Goal: Information Seeking & Learning: Understand process/instructions

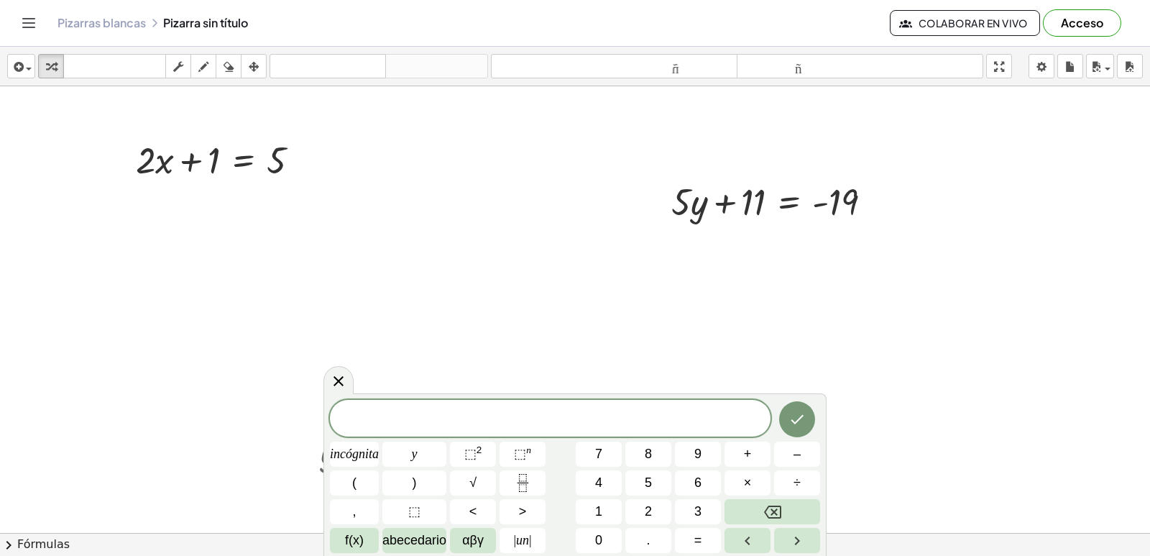
scroll to position [216, 0]
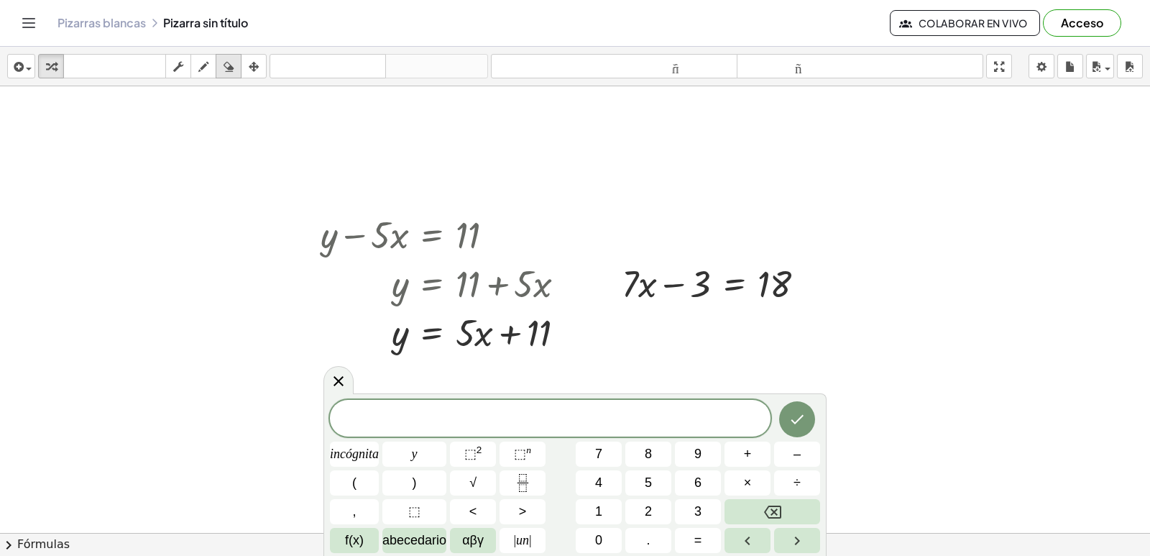
click at [226, 70] on icon "button" at bounding box center [229, 66] width 10 height 17
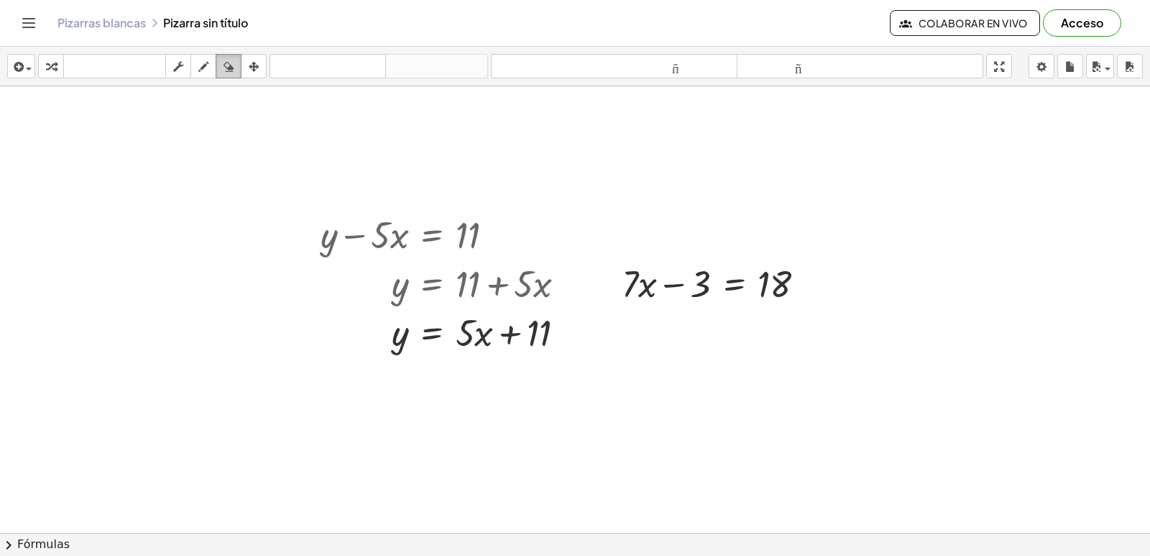
click at [226, 70] on icon "button" at bounding box center [229, 66] width 10 height 17
click at [231, 65] on icon "button" at bounding box center [229, 66] width 10 height 17
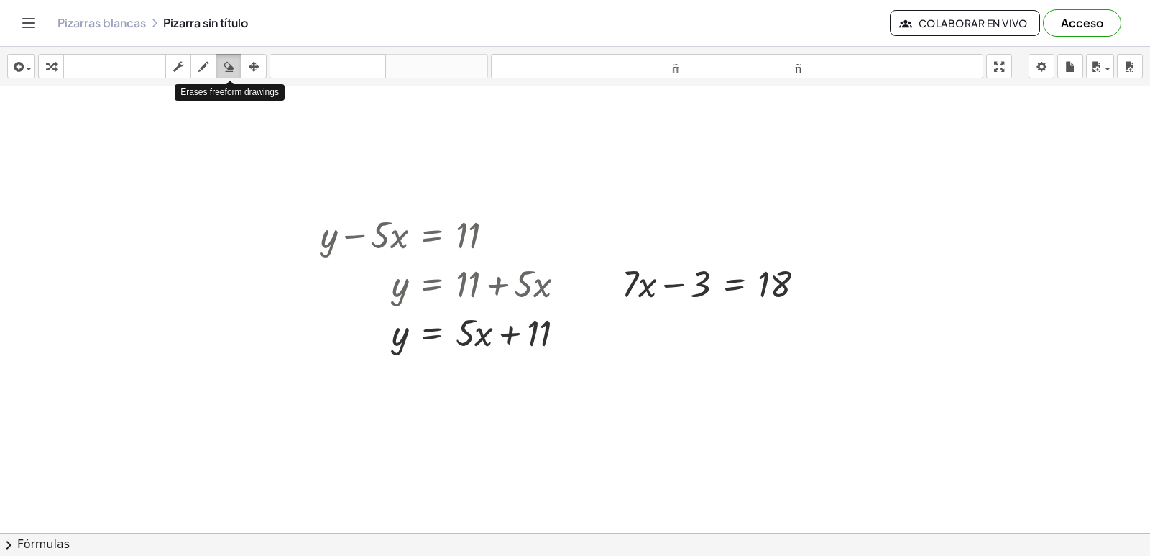
click at [231, 65] on icon "button" at bounding box center [229, 66] width 10 height 17
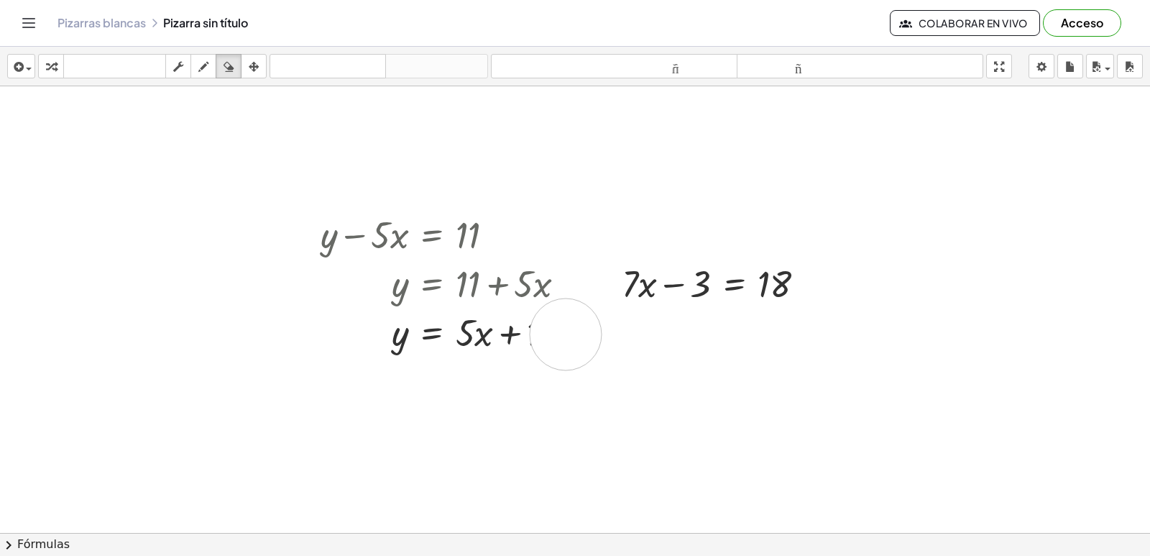
drag, startPoint x: 566, startPoint y: 334, endPoint x: 572, endPoint y: 341, distance: 8.7
click at [561, 344] on div at bounding box center [575, 350] width 1150 height 958
click at [468, 305] on div at bounding box center [575, 350] width 1150 height 958
drag, startPoint x: 572, startPoint y: 341, endPoint x: 409, endPoint y: 342, distance: 162.5
click at [418, 348] on div at bounding box center [575, 350] width 1150 height 958
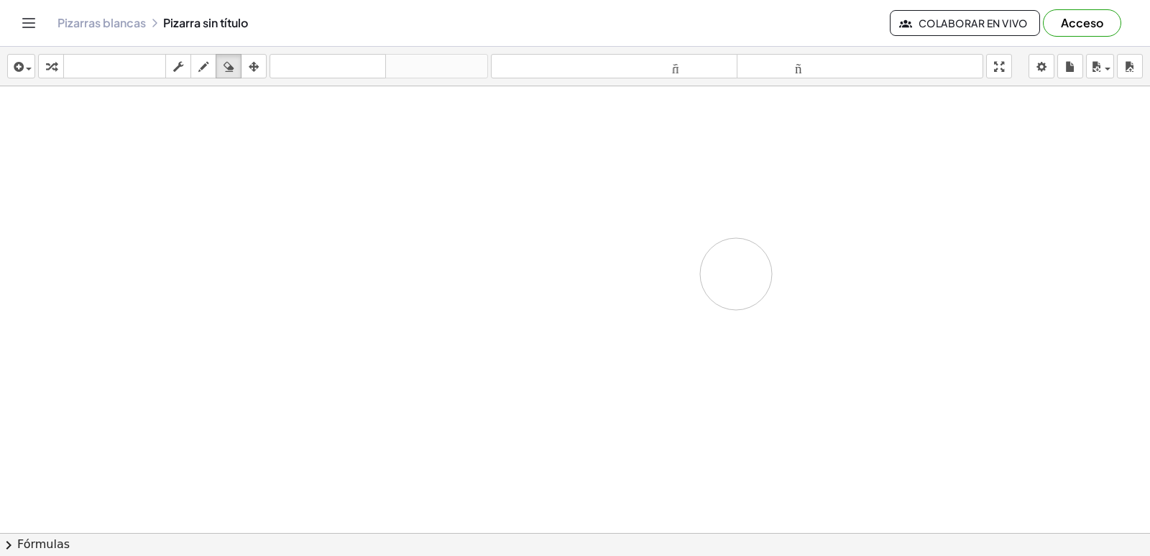
drag, startPoint x: 409, startPoint y: 342, endPoint x: 736, endPoint y: 274, distance: 334.2
click at [736, 274] on div at bounding box center [575, 350] width 1150 height 958
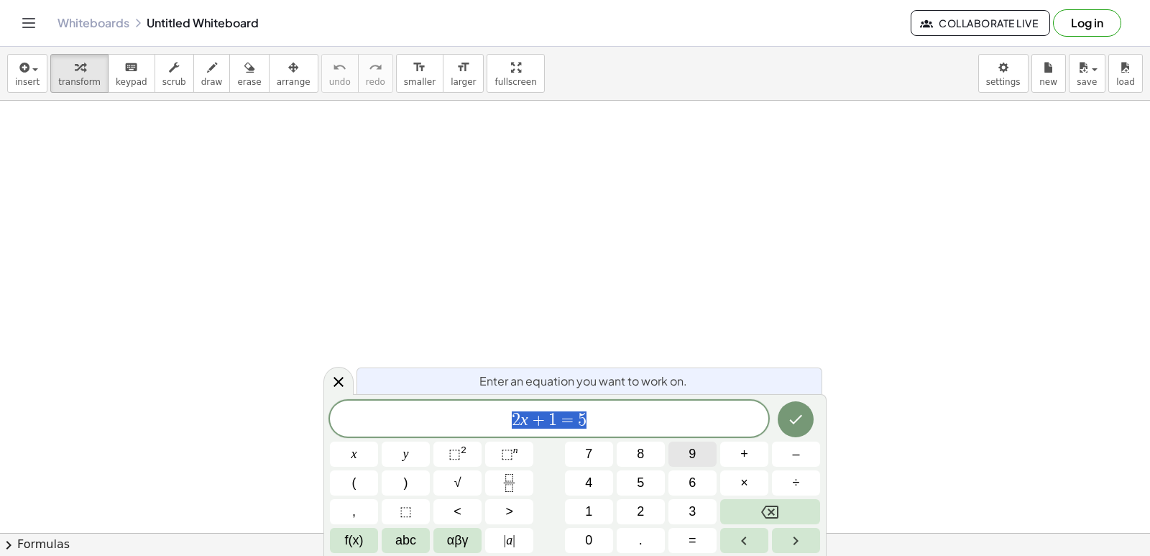
click at [706, 457] on button "9" at bounding box center [693, 453] width 48 height 25
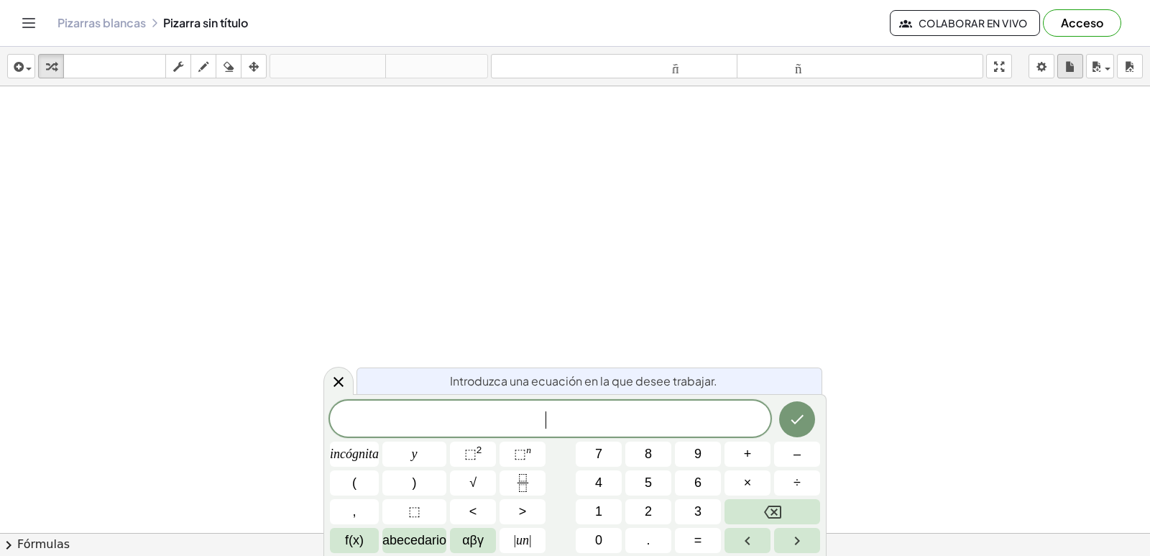
click at [1064, 70] on div "button" at bounding box center [1070, 66] width 19 height 17
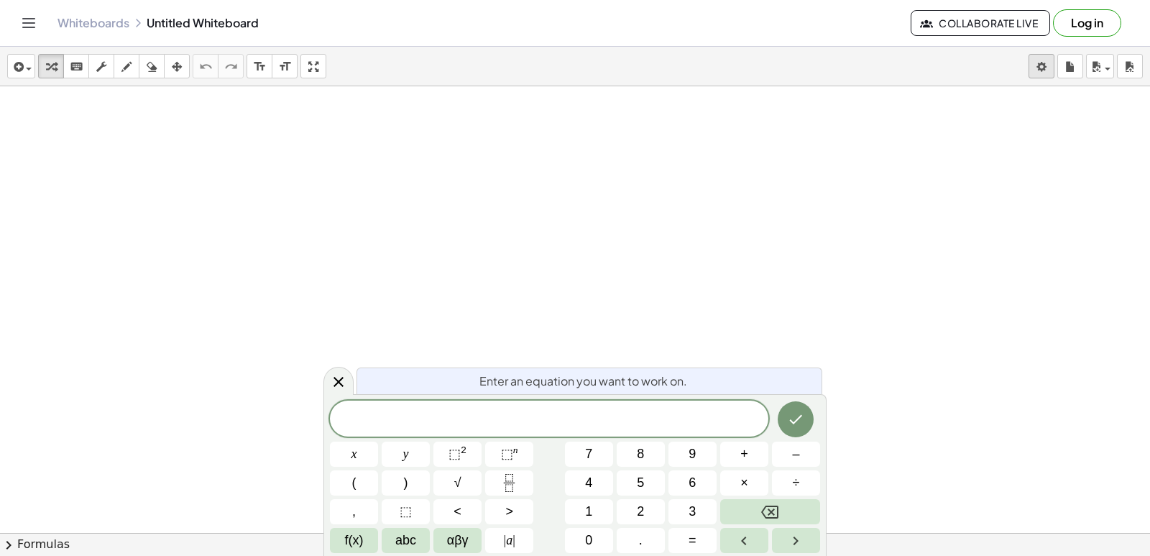
click at [1039, 68] on body "Graspable Math Activities Get Started Activity Bank Assigned Work Classes White…" at bounding box center [575, 278] width 1150 height 556
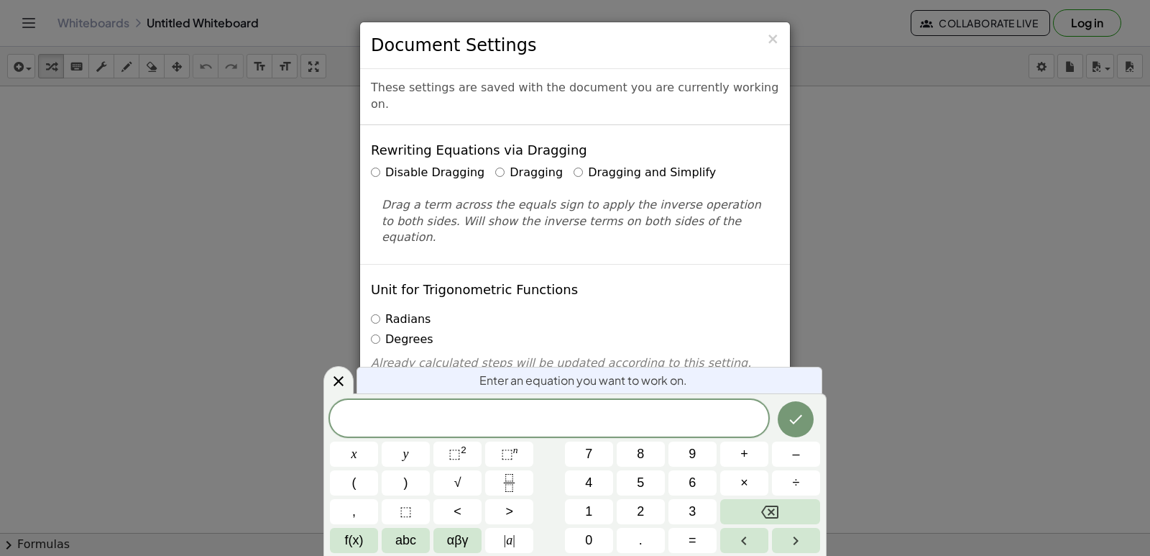
drag, startPoint x: 568, startPoint y: 151, endPoint x: 577, endPoint y: 156, distance: 10.6
click at [574, 165] on label "Dragging and Simplify" at bounding box center [645, 173] width 142 height 17
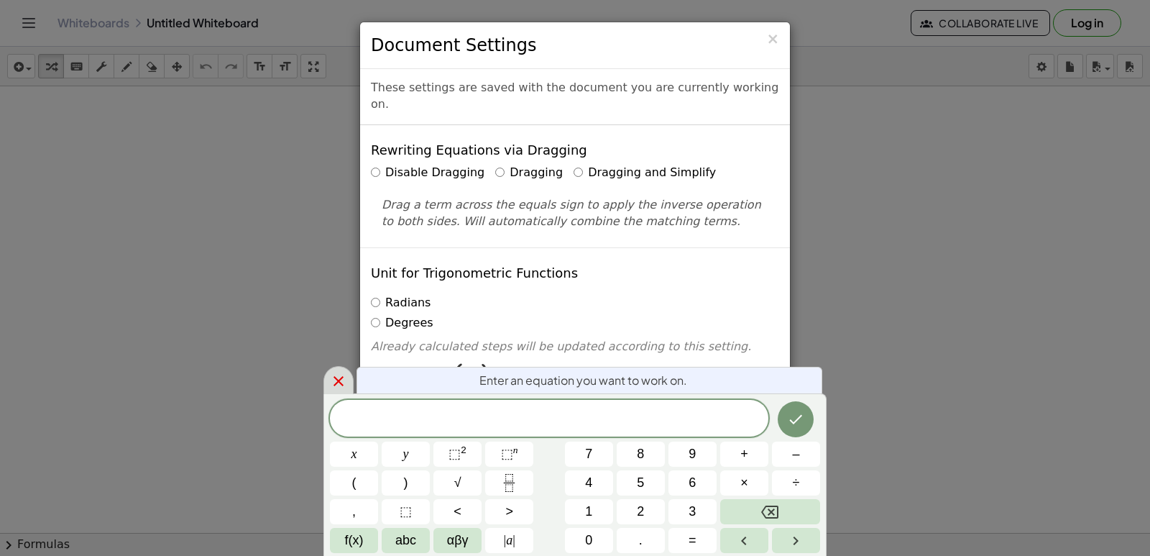
click at [340, 385] on icon at bounding box center [338, 380] width 17 height 17
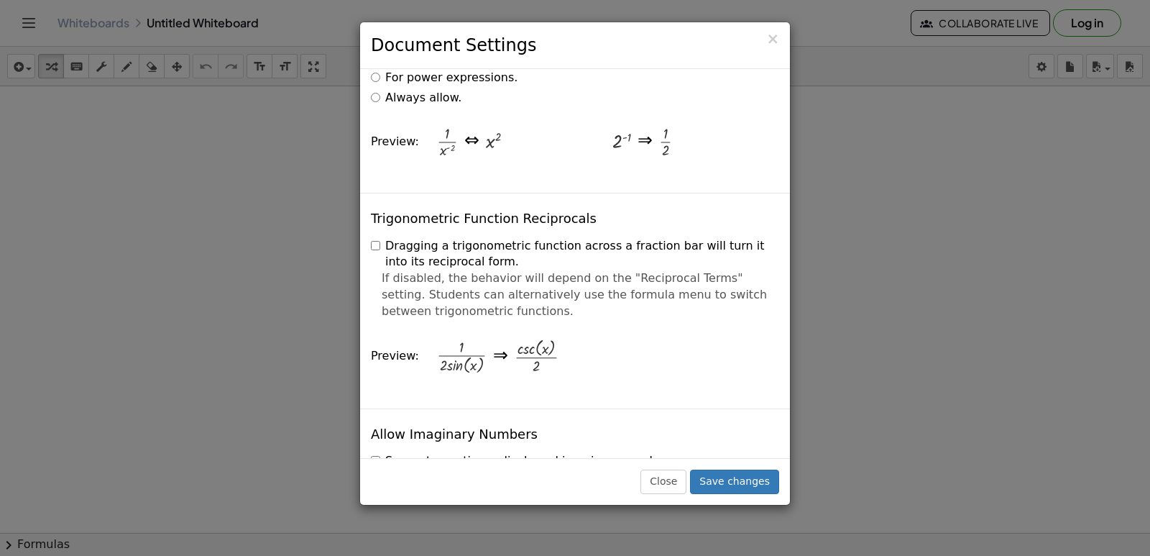
scroll to position [3451, 0]
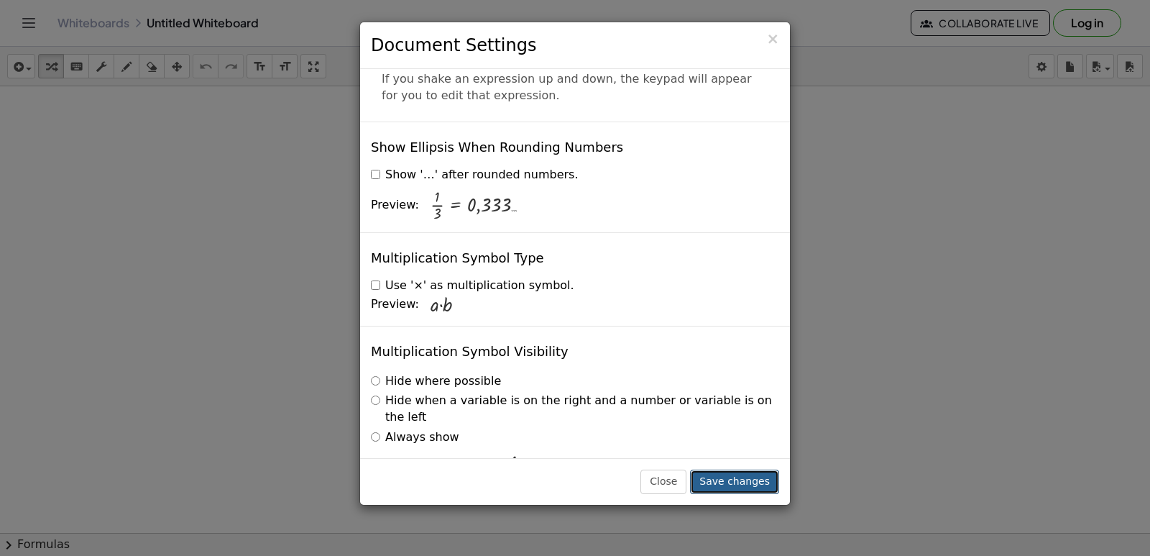
click at [740, 477] on button "Save changes" at bounding box center [734, 481] width 89 height 24
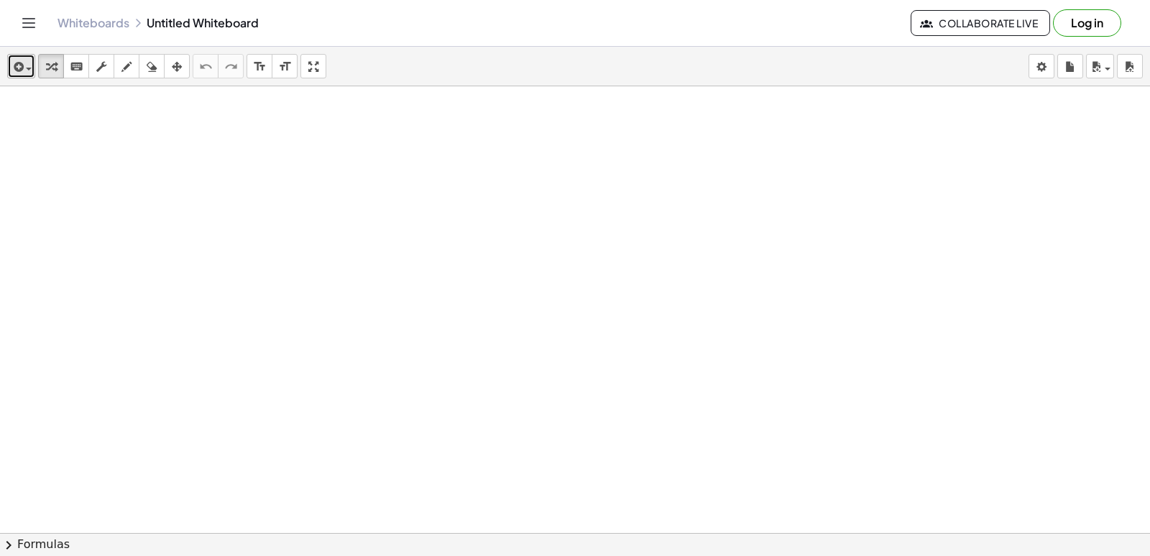
click at [17, 71] on icon "button" at bounding box center [17, 66] width 13 height 17
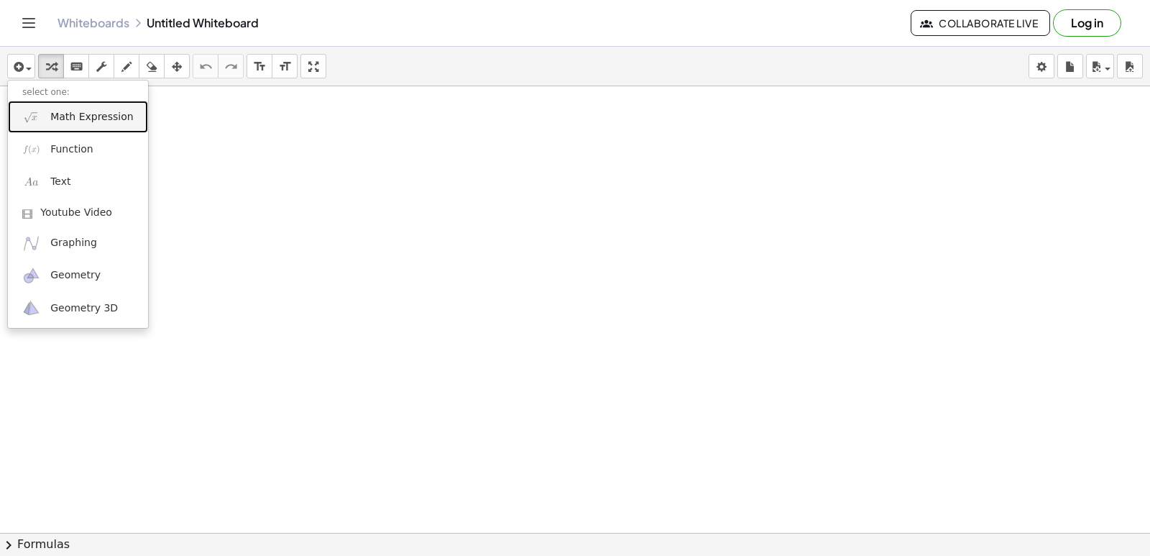
click at [59, 111] on span "Math Expression" at bounding box center [91, 117] width 83 height 14
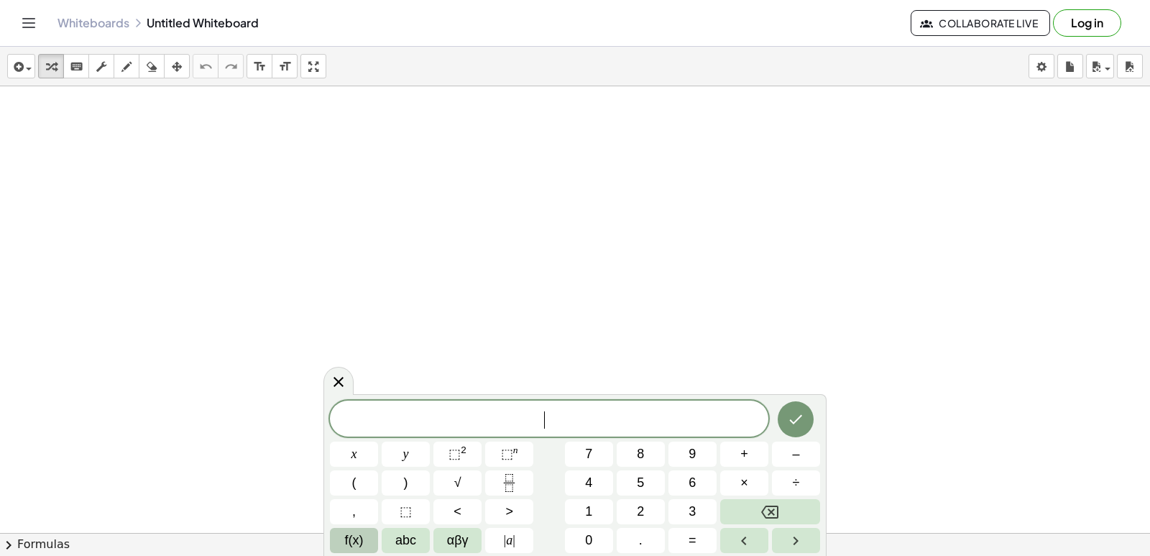
click at [349, 546] on span "f(x)" at bounding box center [354, 540] width 19 height 19
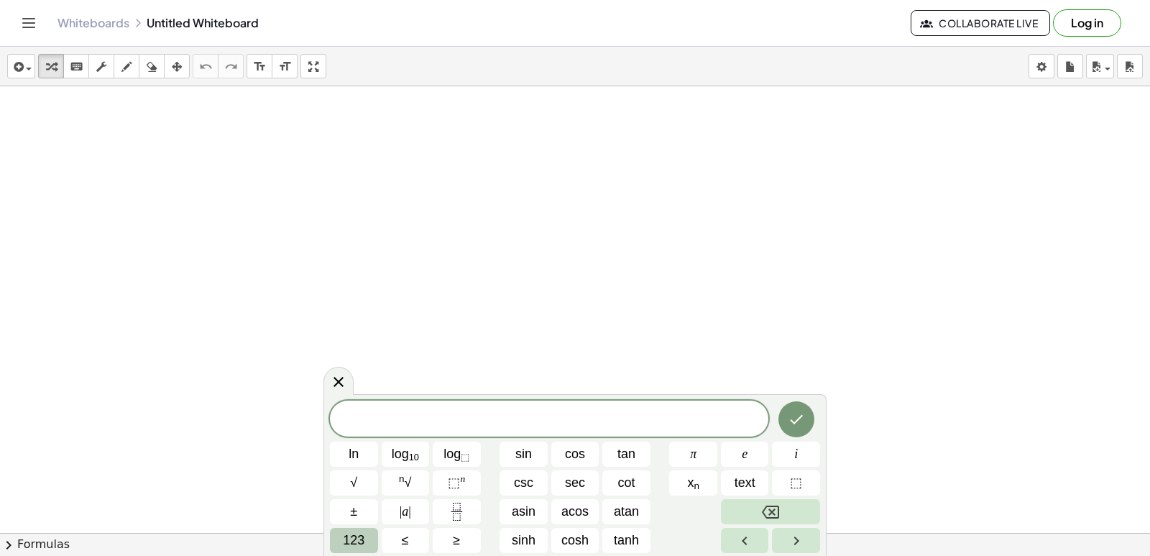
click at [348, 543] on span "123" at bounding box center [354, 540] width 22 height 19
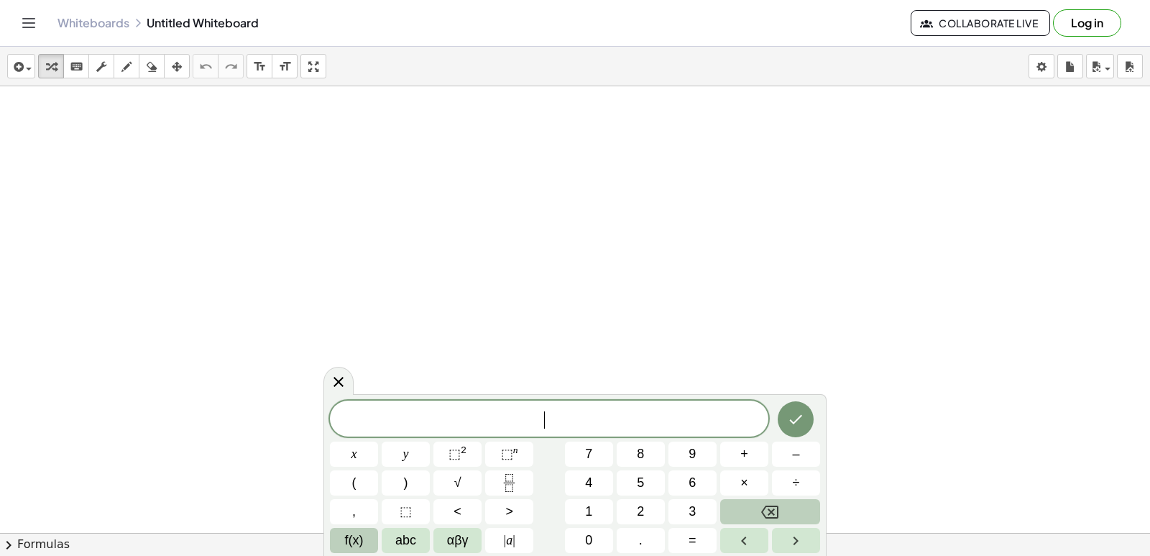
click at [351, 539] on span "f(x)" at bounding box center [354, 540] width 19 height 19
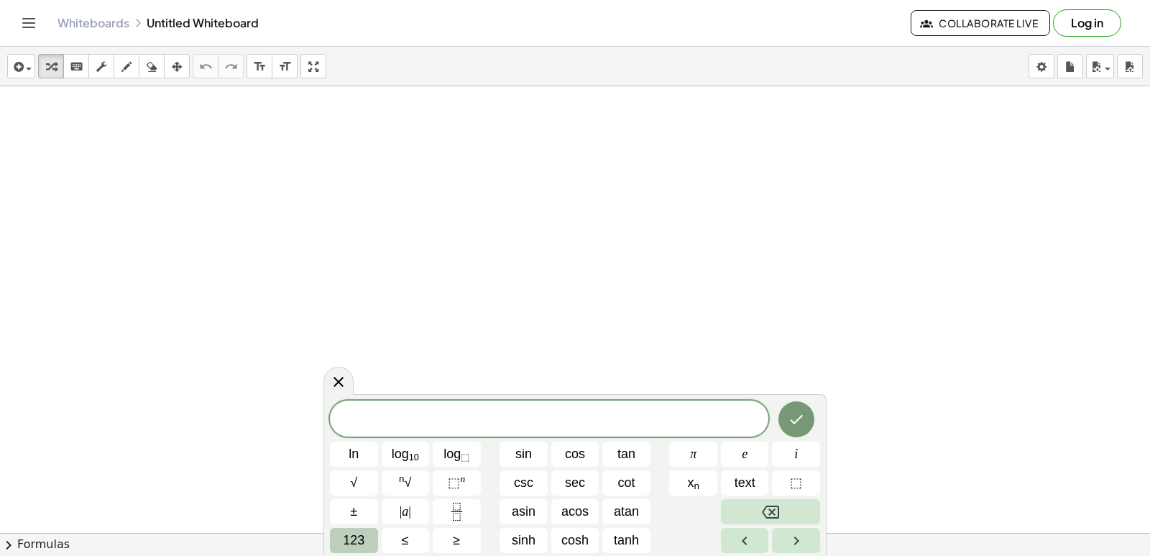
click at [350, 539] on span "123" at bounding box center [354, 540] width 22 height 19
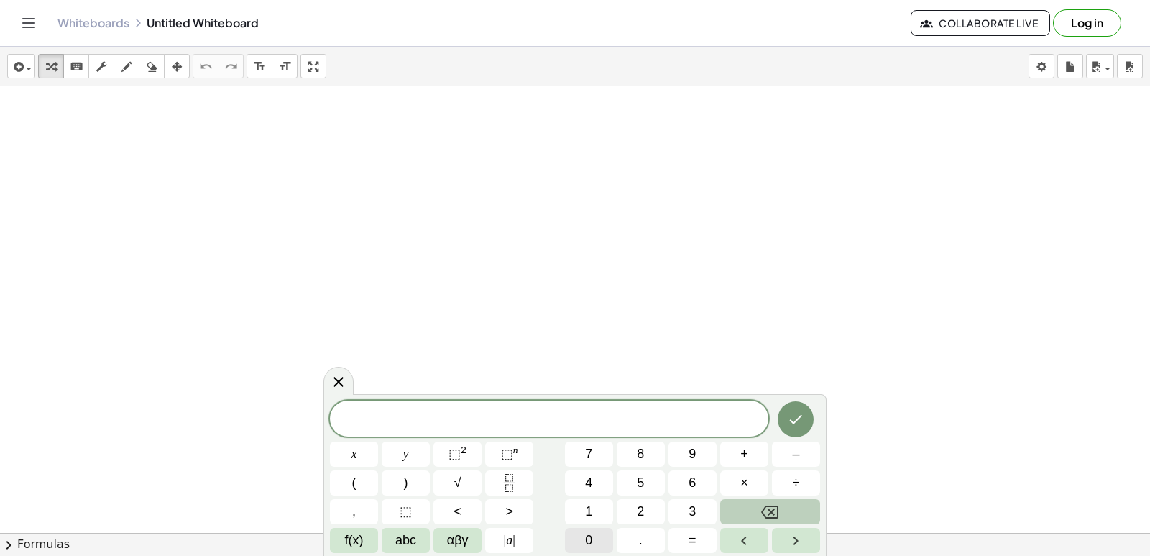
click at [584, 534] on button "0" at bounding box center [589, 540] width 48 height 25
click at [737, 508] on button "Backspace" at bounding box center [770, 511] width 100 height 25
click at [354, 461] on span "x" at bounding box center [355, 453] width 6 height 19
click at [457, 435] on div "​ x" at bounding box center [549, 418] width 439 height 36
click at [570, 430] on div "​ x" at bounding box center [549, 418] width 439 height 36
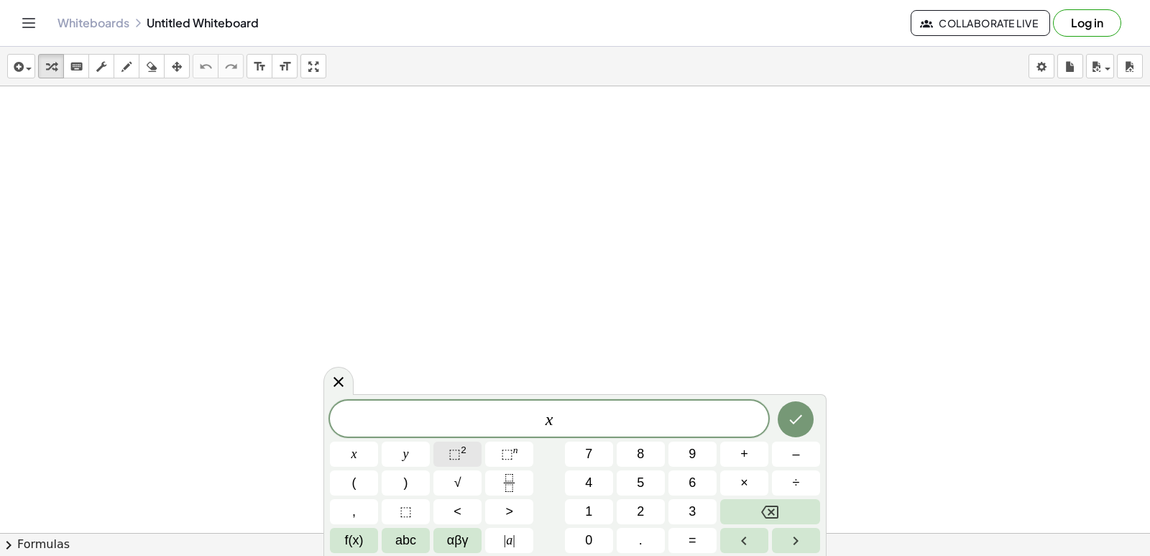
click at [467, 449] on button "⬚ 2" at bounding box center [458, 453] width 48 height 25
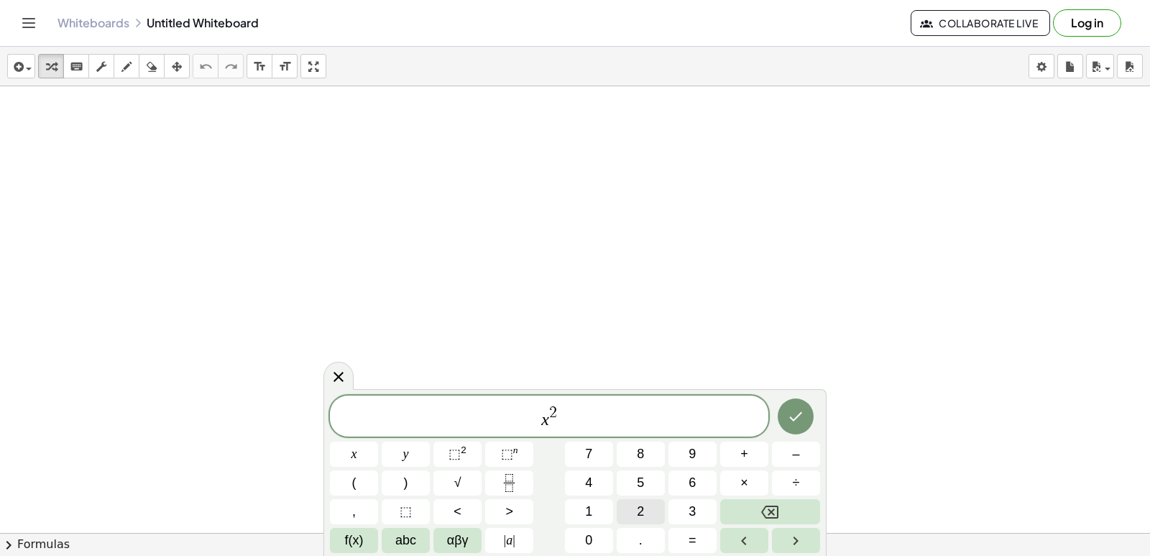
click at [631, 505] on button "2" at bounding box center [641, 511] width 48 height 25
click at [728, 517] on button "Backspace" at bounding box center [770, 511] width 100 height 25
click at [728, 515] on button "Backspace" at bounding box center [770, 511] width 100 height 25
click at [684, 509] on button "3" at bounding box center [693, 511] width 48 height 25
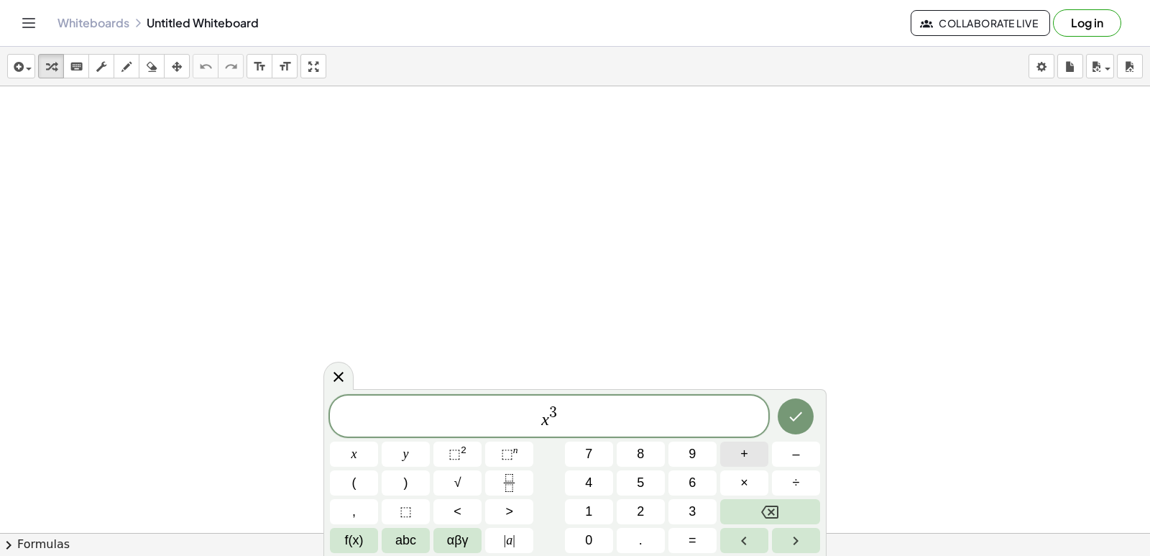
click at [738, 457] on button "+" at bounding box center [744, 453] width 48 height 25
click at [641, 475] on span "5" at bounding box center [640, 482] width 7 height 19
click at [751, 505] on button "Backspace" at bounding box center [770, 511] width 100 height 25
click at [752, 504] on button "Backspace" at bounding box center [770, 511] width 100 height 25
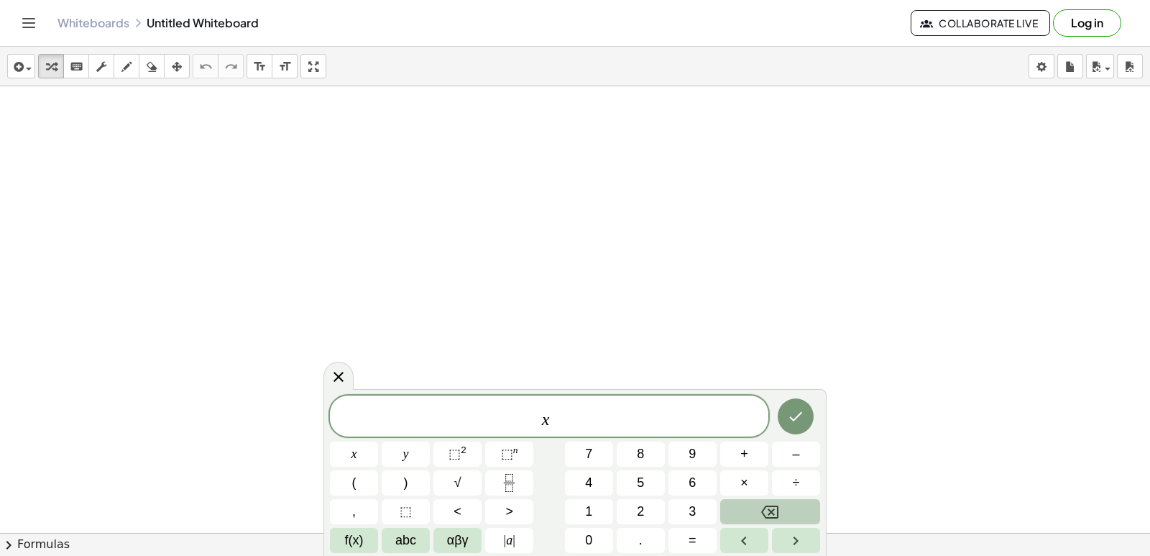
click at [751, 509] on button "Backspace" at bounding box center [770, 511] width 100 height 25
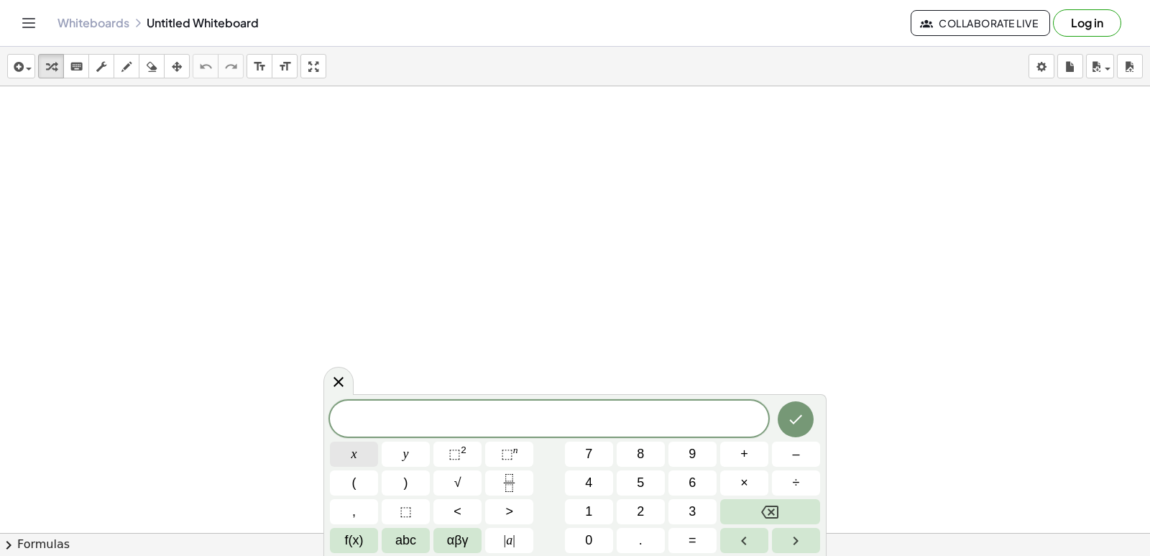
click at [344, 459] on button "x" at bounding box center [354, 453] width 48 height 25
click at [755, 505] on button "Backspace" at bounding box center [770, 511] width 100 height 25
click at [358, 464] on button "x" at bounding box center [354, 453] width 48 height 25
click at [682, 514] on button "3" at bounding box center [693, 511] width 48 height 25
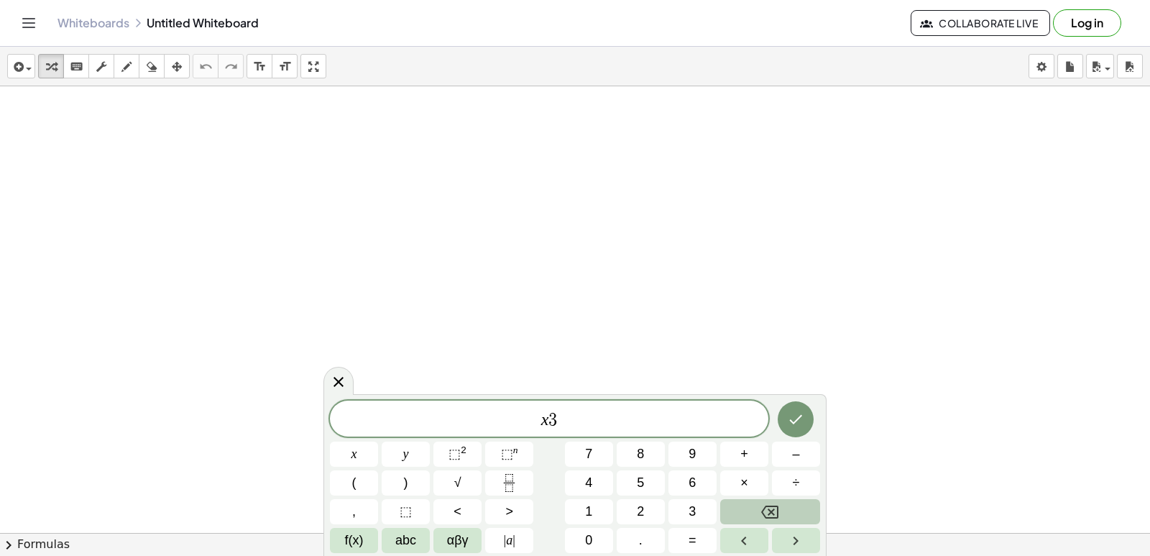
click at [726, 505] on button "Backspace" at bounding box center [770, 511] width 100 height 25
click at [500, 451] on button "⬚ n" at bounding box center [509, 453] width 48 height 25
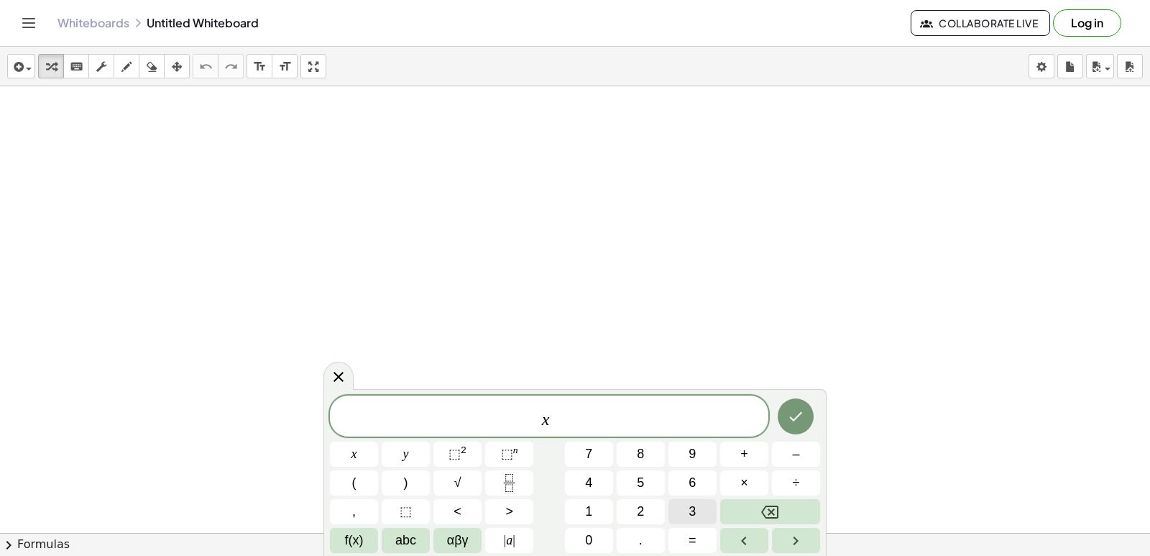
click at [672, 510] on button "3" at bounding box center [693, 511] width 48 height 25
click at [786, 537] on button "Right arrow" at bounding box center [796, 540] width 48 height 25
click at [751, 480] on button "×" at bounding box center [744, 482] width 48 height 25
click at [743, 504] on button "Backspace" at bounding box center [770, 511] width 100 height 25
click at [742, 459] on span "+" at bounding box center [744, 453] width 8 height 19
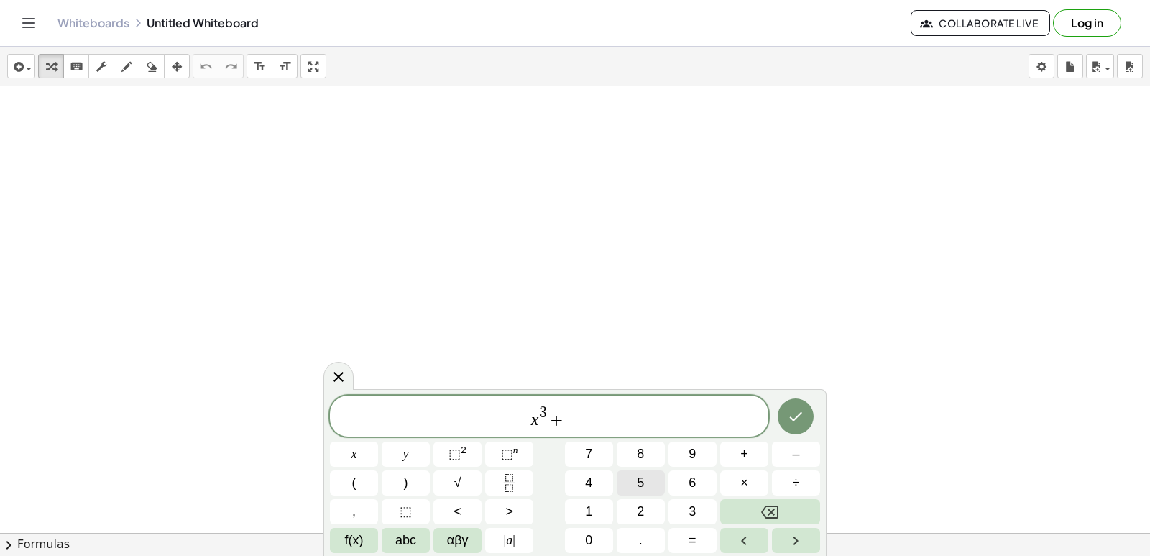
click at [640, 476] on span "5" at bounding box center [640, 482] width 7 height 19
click at [372, 459] on button "x" at bounding box center [354, 453] width 48 height 25
click at [806, 451] on button "–" at bounding box center [796, 453] width 48 height 25
click at [596, 516] on button "1" at bounding box center [589, 511] width 48 height 25
click at [584, 534] on button "0" at bounding box center [589, 540] width 48 height 25
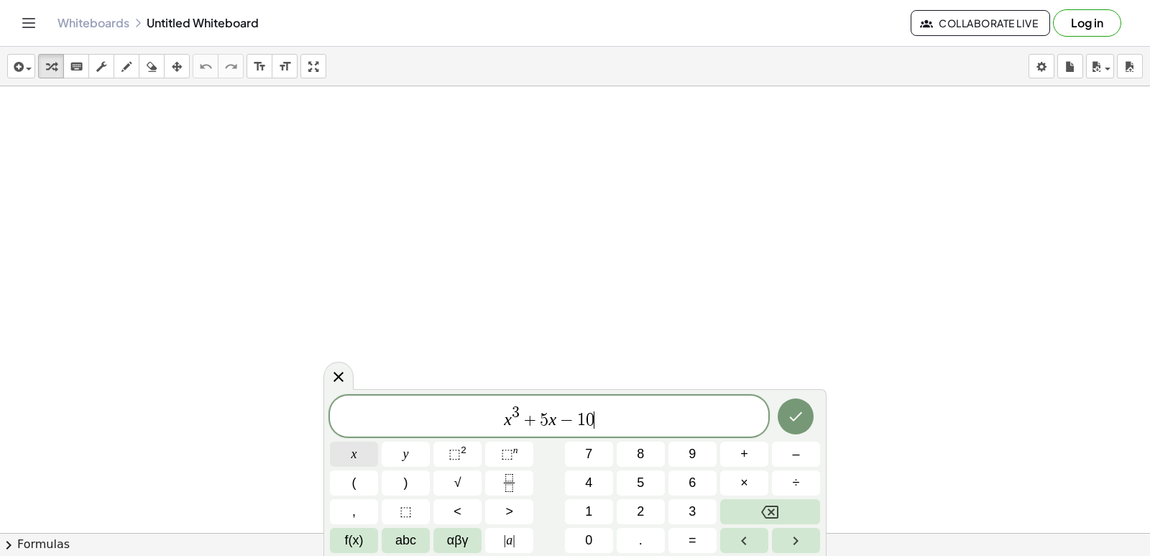
click at [357, 454] on span "x" at bounding box center [355, 453] width 6 height 19
click at [776, 460] on button "–" at bounding box center [796, 453] width 48 height 25
click at [641, 482] on span "5" at bounding box center [640, 482] width 7 height 19
click at [796, 430] on button "Done" at bounding box center [796, 416] width 36 height 36
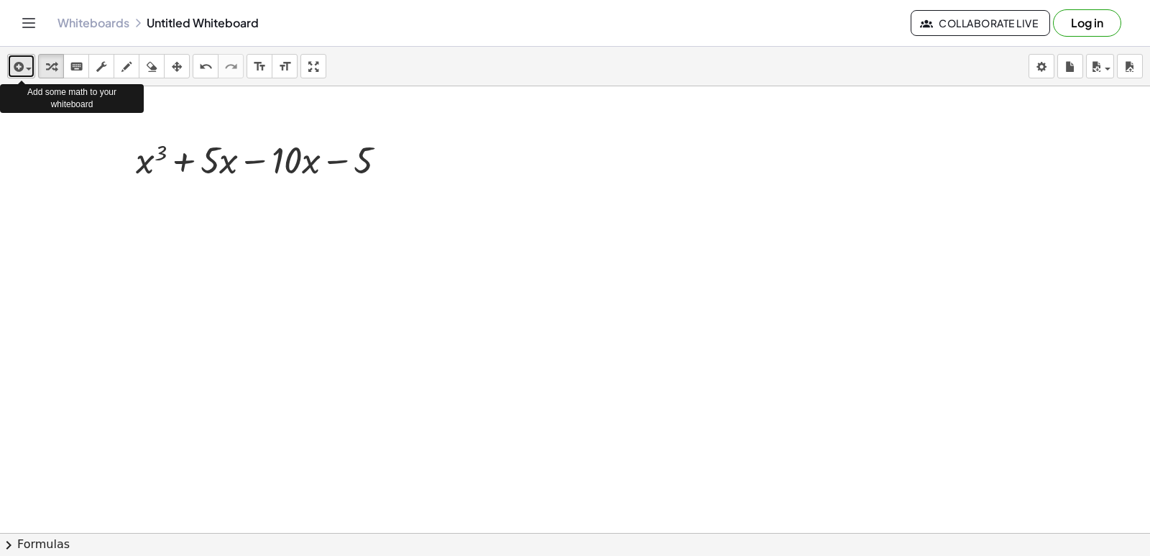
click at [19, 69] on icon "button" at bounding box center [17, 66] width 13 height 17
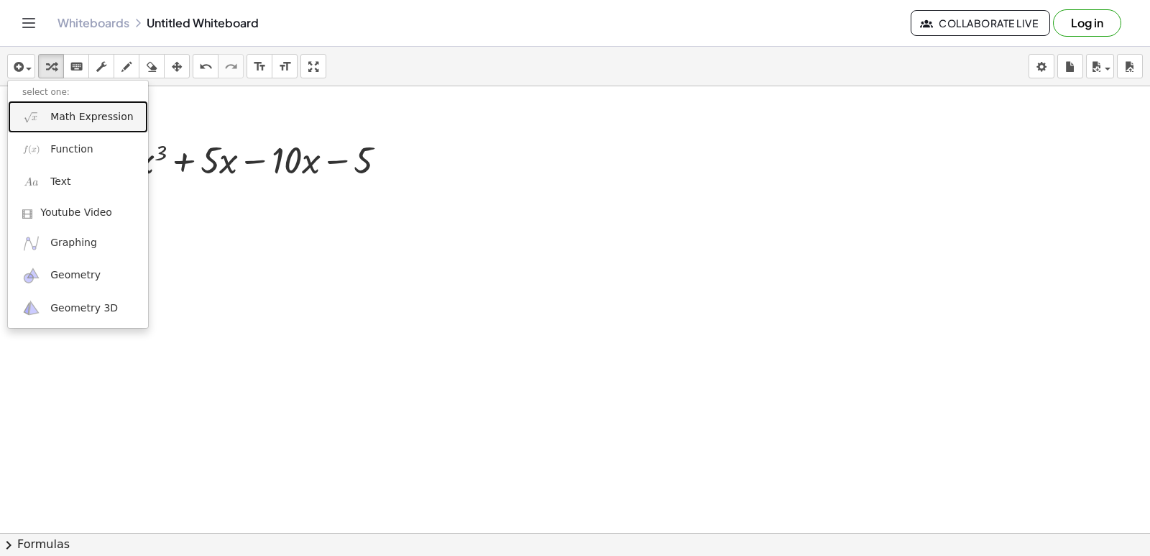
click at [31, 120] on img at bounding box center [31, 117] width 18 height 18
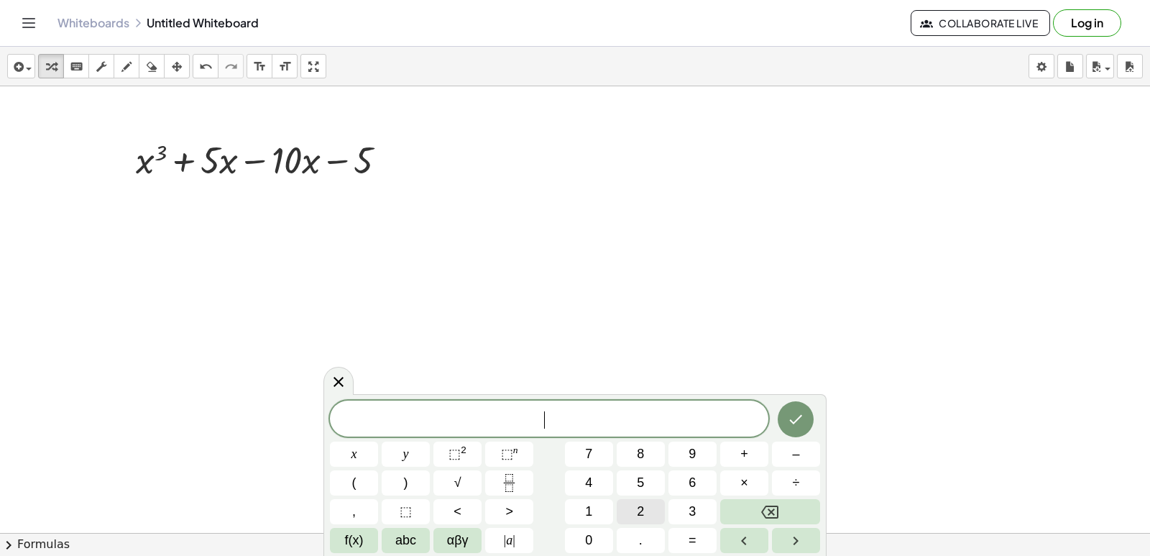
click at [677, 513] on button "3" at bounding box center [693, 511] width 48 height 25
click at [684, 503] on button "3" at bounding box center [693, 511] width 48 height 25
click at [726, 508] on button "Backspace" at bounding box center [770, 511] width 100 height 25
click at [522, 454] on button "⬚ n" at bounding box center [509, 453] width 48 height 25
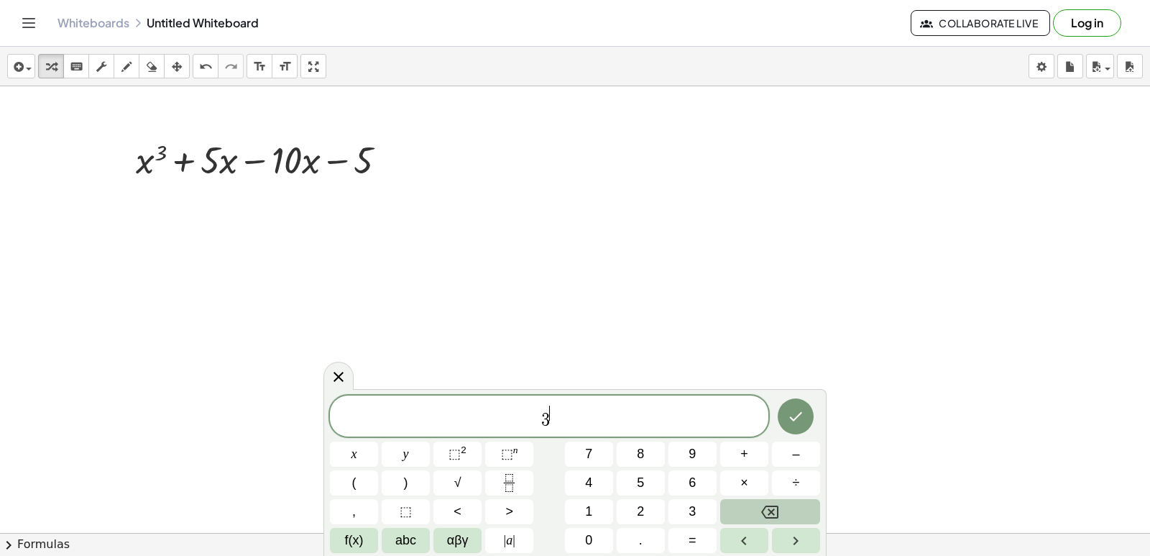
click at [781, 517] on button "Backspace" at bounding box center [770, 511] width 100 height 25
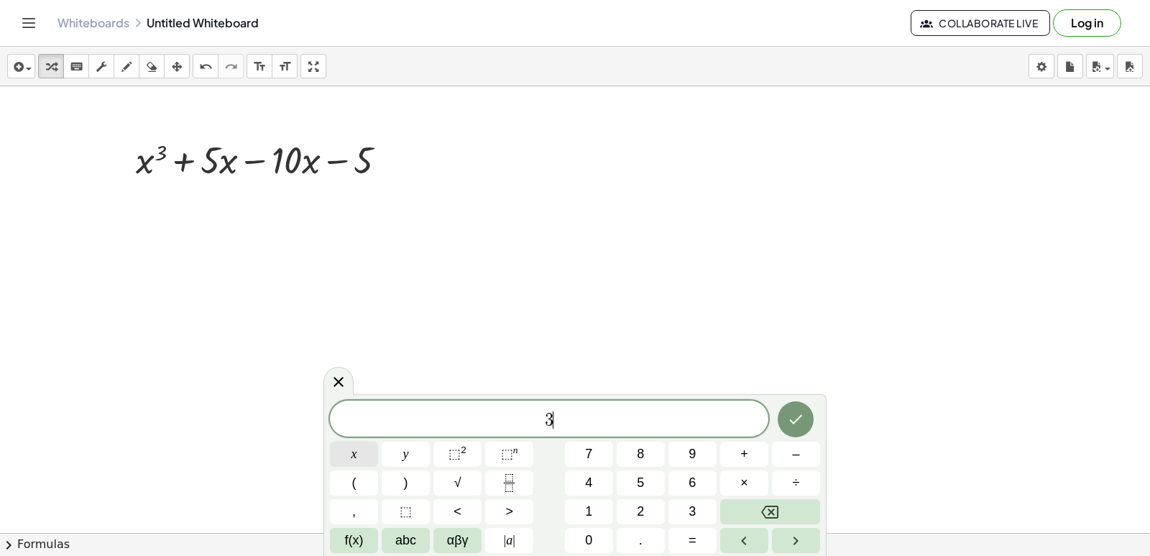
click at [370, 449] on button "x" at bounding box center [354, 453] width 48 height 25
click at [515, 456] on span "⬚ n" at bounding box center [509, 453] width 17 height 19
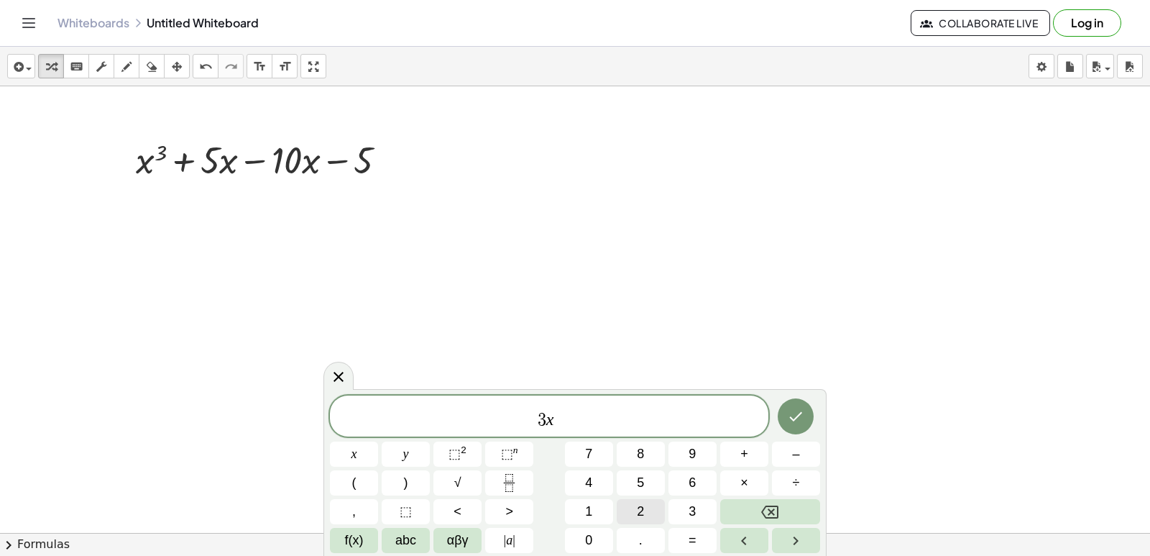
click at [630, 506] on button "2" at bounding box center [641, 511] width 48 height 25
click at [784, 535] on button "Right arrow" at bounding box center [796, 540] width 48 height 25
click at [587, 511] on span "1" at bounding box center [588, 511] width 7 height 19
click at [588, 519] on span "1" at bounding box center [588, 511] width 7 height 19
click at [731, 513] on button "Backspace" at bounding box center [770, 511] width 100 height 25
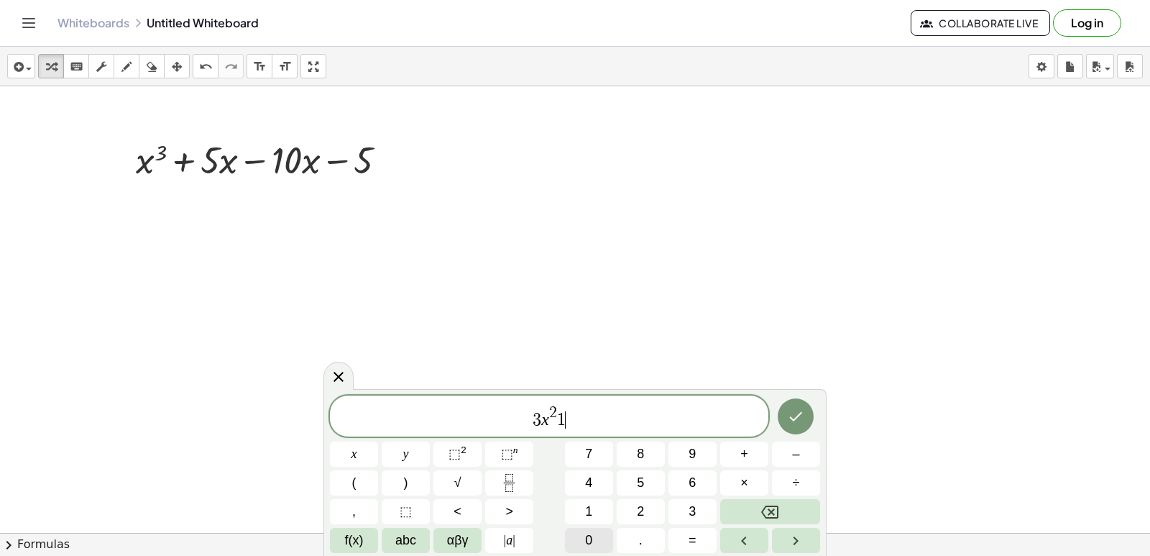
click at [569, 531] on button "0" at bounding box center [589, 540] width 48 height 25
click at [348, 459] on button "x" at bounding box center [354, 453] width 48 height 25
click at [515, 459] on span "⬚ n" at bounding box center [509, 453] width 17 height 19
click at [591, 505] on span "1" at bounding box center [588, 511] width 7 height 19
click at [775, 451] on button "–" at bounding box center [796, 453] width 48 height 25
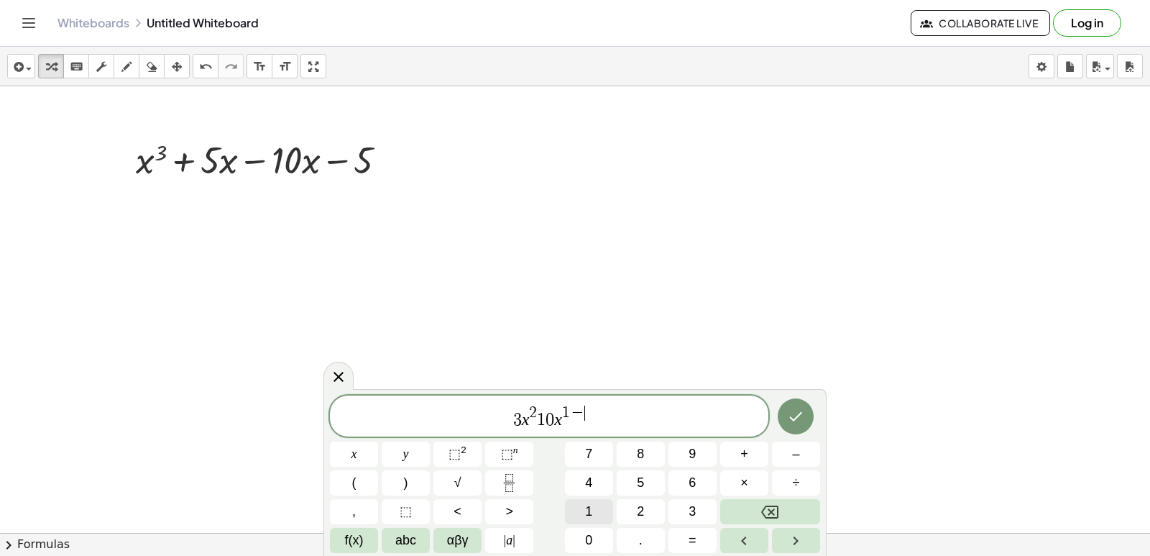
click at [596, 531] on div "3 x 2 1 0 x 1 − ​ x y ⬚ 2 ⬚ n 7 8 9 + – ( ) √ 4 5 6 × ÷ , ⬚ < > 1 2 3 f(x) abc …" at bounding box center [575, 473] width 490 height 157
click at [740, 506] on button "Backspace" at bounding box center [770, 511] width 100 height 25
click at [590, 513] on span "1" at bounding box center [588, 511] width 7 height 19
click at [772, 546] on button "Right arrow" at bounding box center [796, 540] width 48 height 25
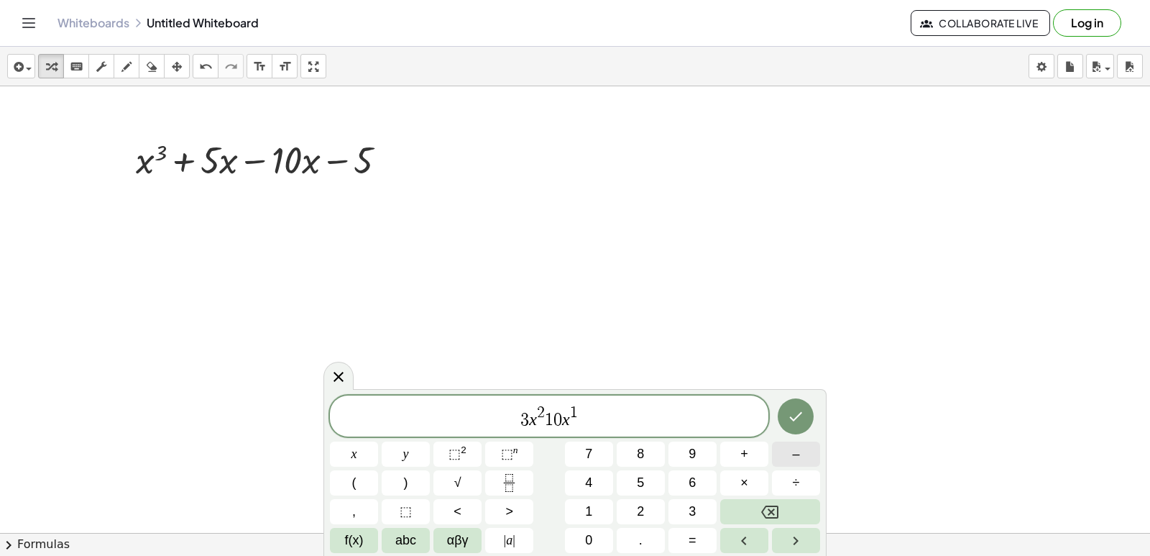
click at [790, 454] on button "–" at bounding box center [796, 453] width 48 height 25
click at [602, 508] on button "1" at bounding box center [589, 511] width 48 height 25
click at [599, 538] on button "0" at bounding box center [589, 540] width 48 height 25
click at [786, 414] on button "Done" at bounding box center [796, 416] width 36 height 36
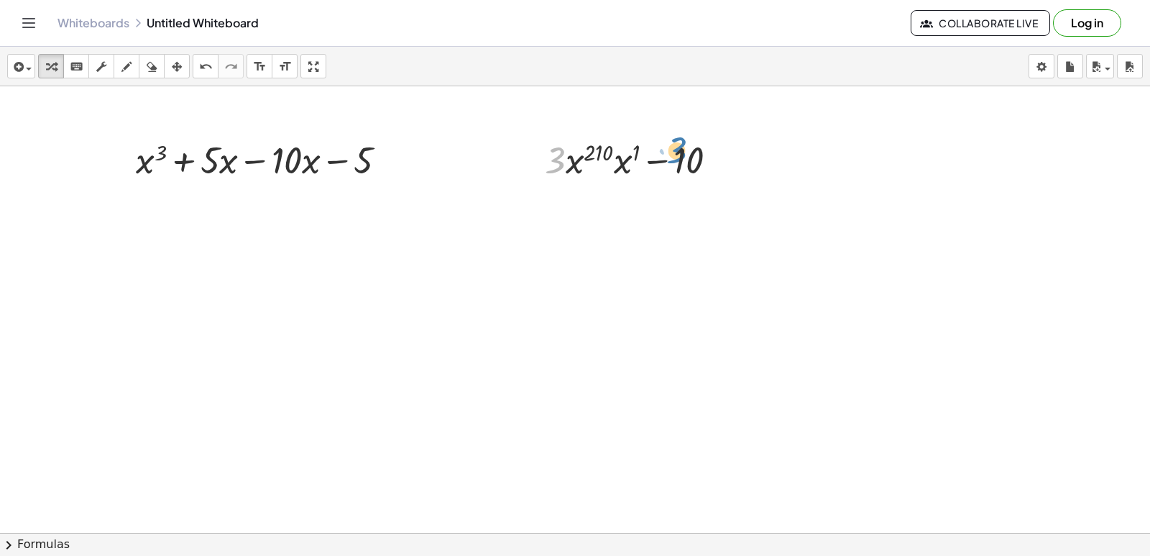
drag, startPoint x: 546, startPoint y: 166, endPoint x: 649, endPoint y: 169, distance: 103.6
click at [659, 163] on div at bounding box center [637, 158] width 198 height 49
click at [207, 69] on icon "undo" at bounding box center [206, 66] width 14 height 17
click at [257, 229] on div at bounding box center [575, 565] width 1150 height 958
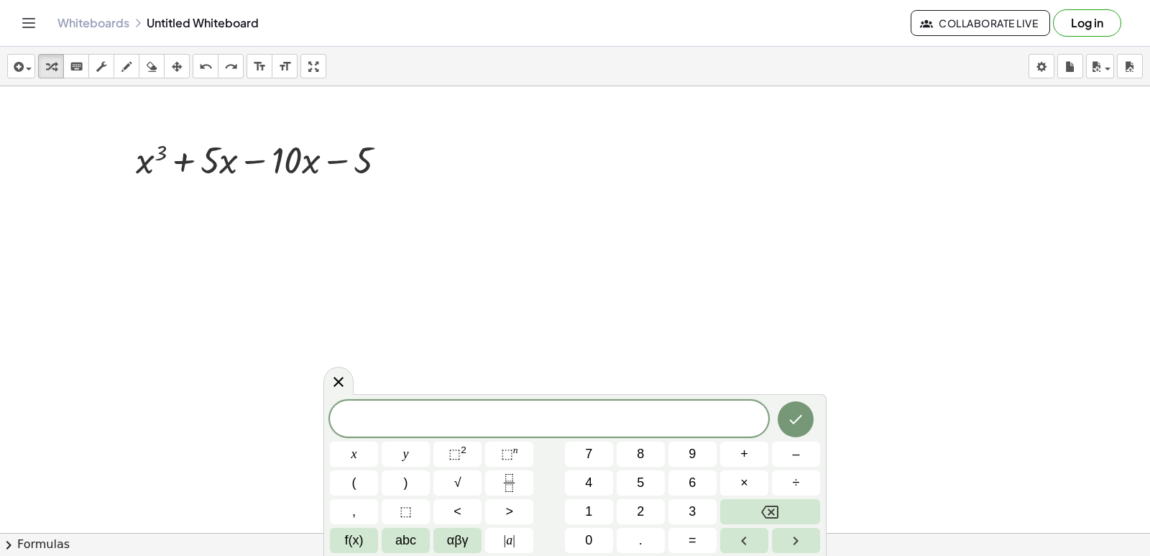
click at [245, 193] on div at bounding box center [575, 565] width 1150 height 958
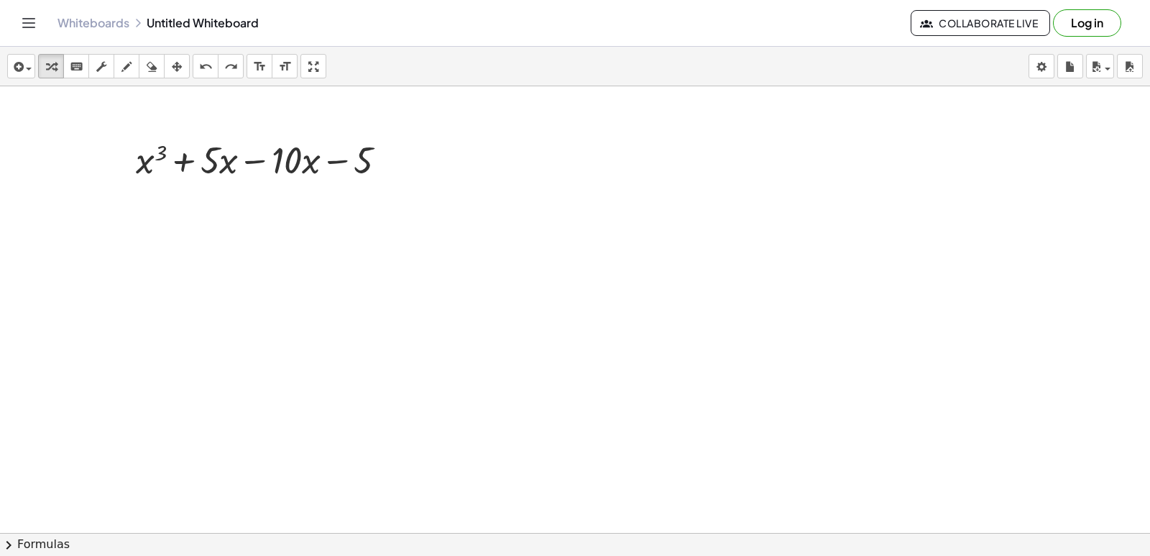
drag, startPoint x: 276, startPoint y: 198, endPoint x: 454, endPoint y: 211, distance: 178.8
click at [454, 211] on div "+ x 3 + · 5 · x − · 10 · x − 5" at bounding box center [575, 565] width 1150 height 958
drag, startPoint x: 393, startPoint y: 163, endPoint x: 629, endPoint y: 166, distance: 236.5
click at [620, 173] on div "+ x 3 + · 5 · x − · 10 · x − 5" at bounding box center [575, 565] width 1150 height 958
click at [206, 63] on icon "undo" at bounding box center [206, 66] width 14 height 17
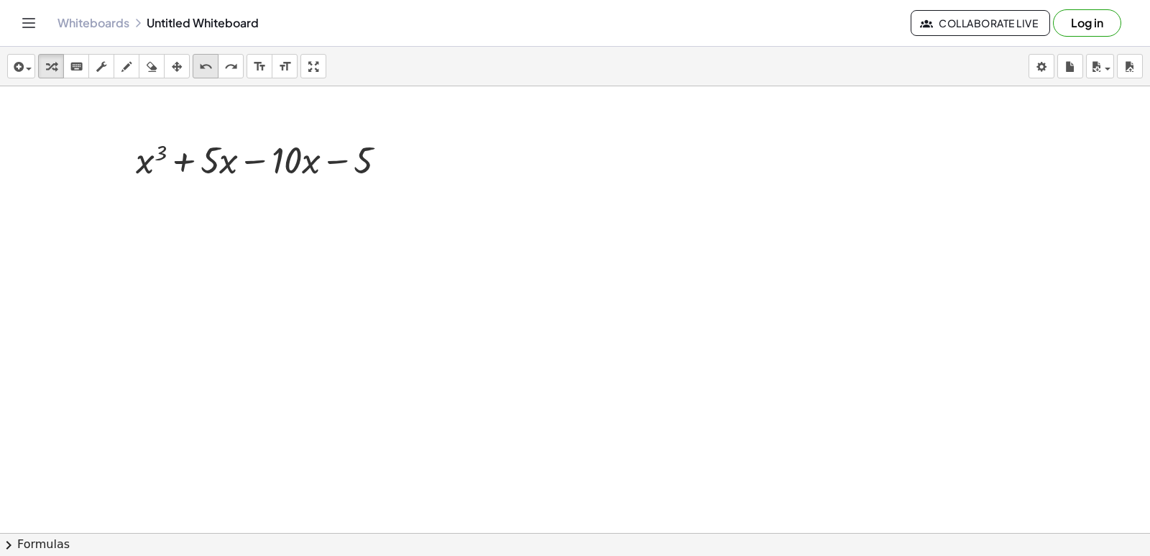
click at [229, 58] on div "redo" at bounding box center [230, 66] width 19 height 17
click at [288, 277] on div at bounding box center [575, 565] width 1150 height 958
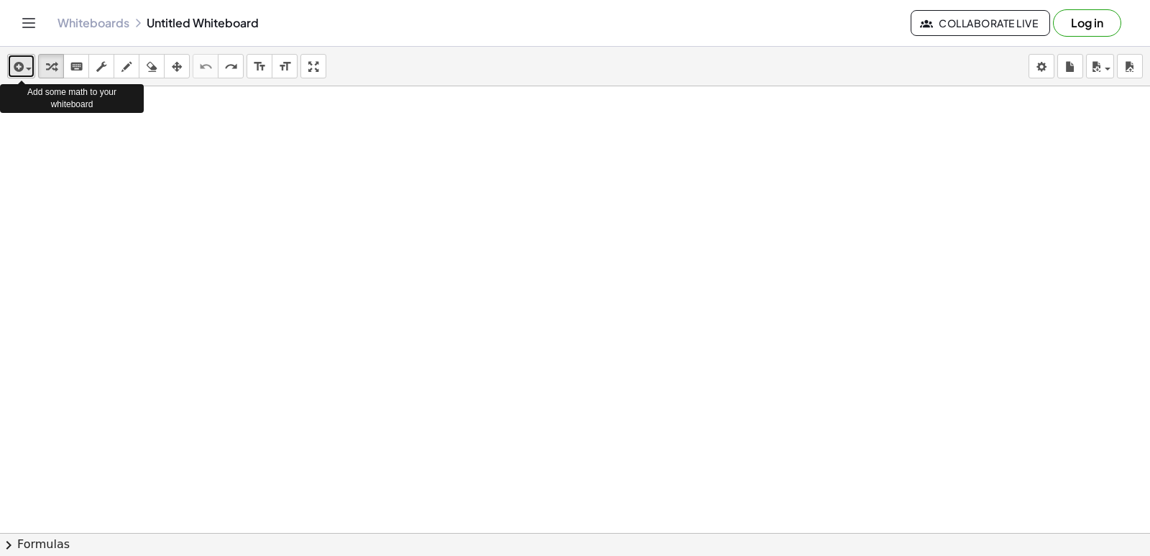
click at [22, 78] on button "insert" at bounding box center [21, 66] width 28 height 24
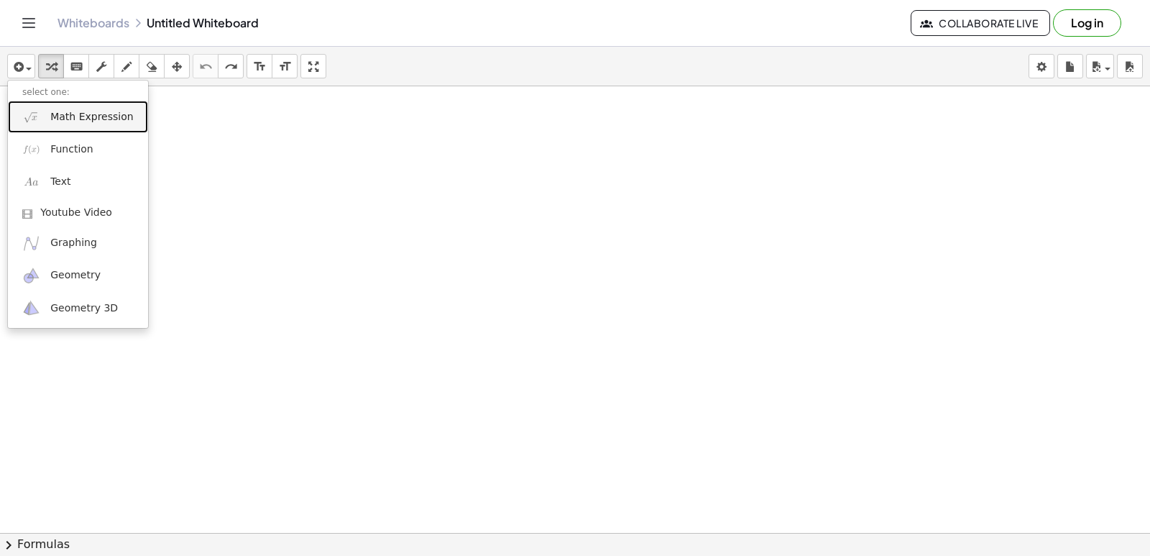
click at [86, 121] on span "Math Expression" at bounding box center [91, 117] width 83 height 14
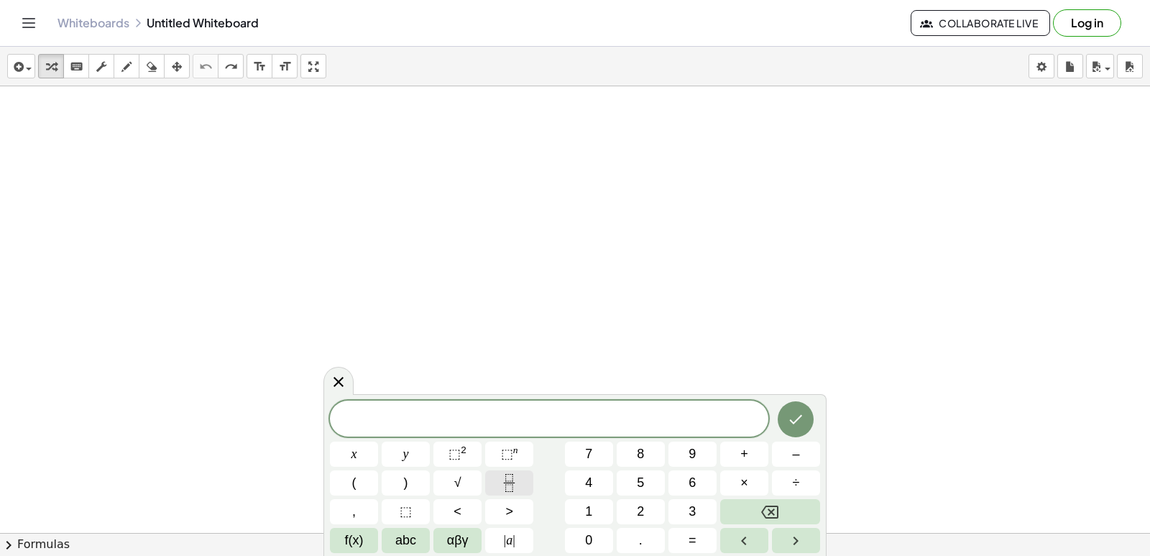
click at [512, 492] on button "Fraction" at bounding box center [509, 482] width 48 height 25
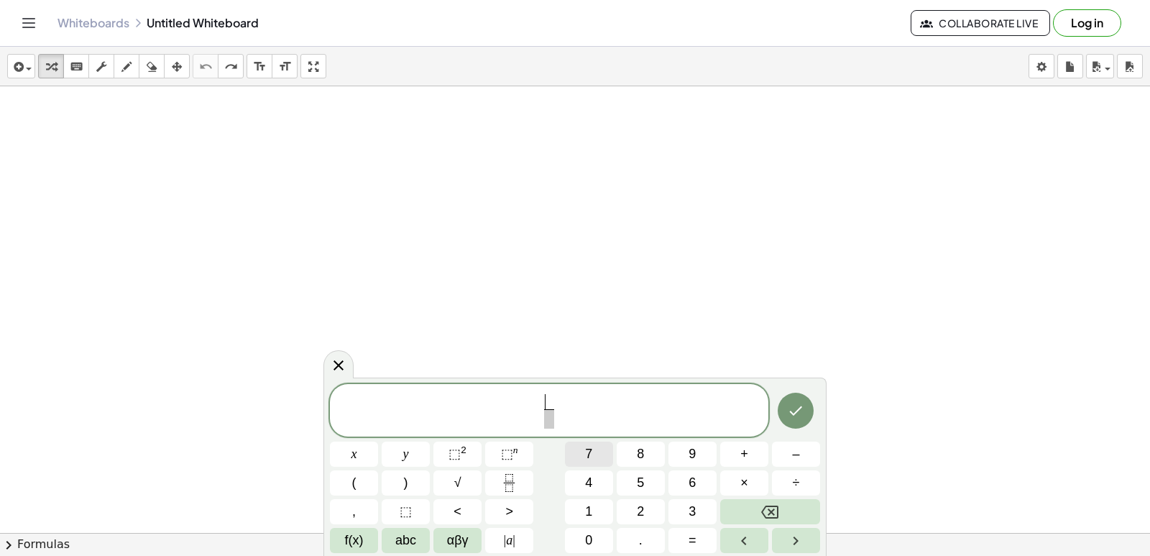
click at [595, 444] on button "7" at bounding box center [589, 453] width 48 height 25
click at [549, 418] on span "​" at bounding box center [548, 418] width 11 height 19
click at [381, 462] on div "7 ​ ​ x y ⬚ 2 ⬚ n 7 8 9 + – ( ) √ 4 5 6 × ÷ , ⬚ < > 1 2 3 f(x) abc αβγ | a | 0 …" at bounding box center [575, 469] width 490 height 170
click at [511, 448] on span "⬚" at bounding box center [507, 453] width 12 height 14
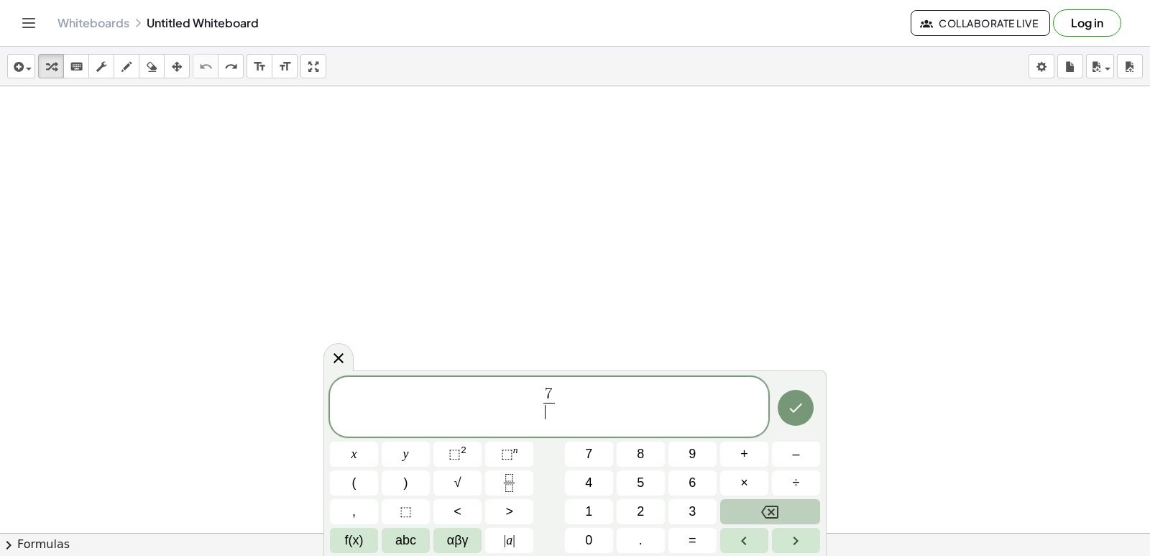
click at [739, 506] on button "Backspace" at bounding box center [770, 511] width 100 height 25
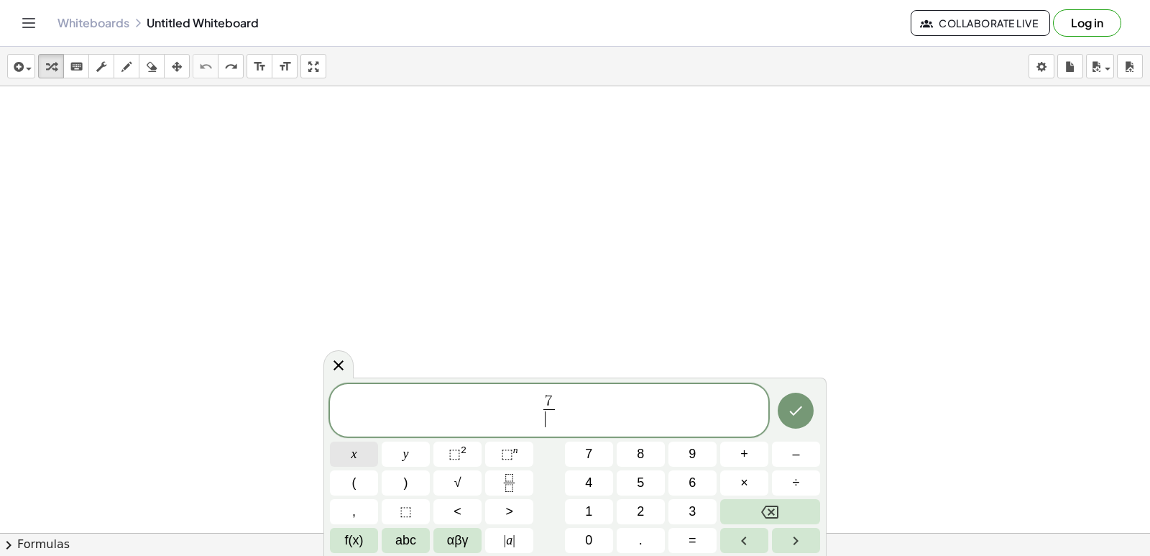
click at [352, 450] on span "x" at bounding box center [355, 453] width 6 height 19
click at [497, 458] on button "⬚ n" at bounding box center [509, 453] width 48 height 25
click at [590, 483] on span "4" at bounding box center [588, 482] width 7 height 19
click at [784, 415] on button "Done" at bounding box center [796, 408] width 36 height 36
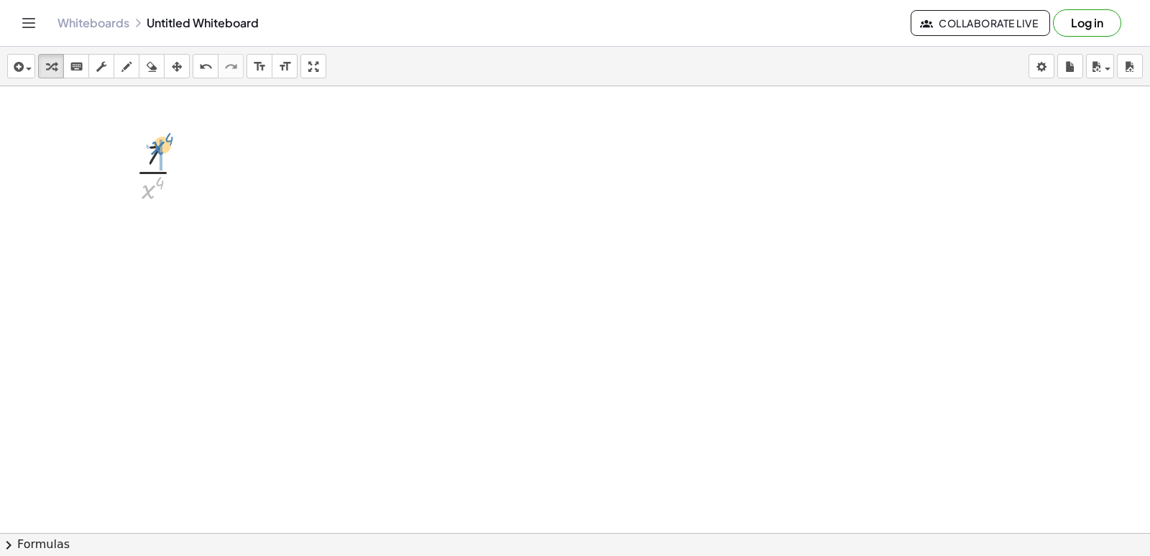
drag, startPoint x: 150, startPoint y: 193, endPoint x: 159, endPoint y: 150, distance: 44.8
click at [19, 63] on icon "button" at bounding box center [17, 66] width 13 height 17
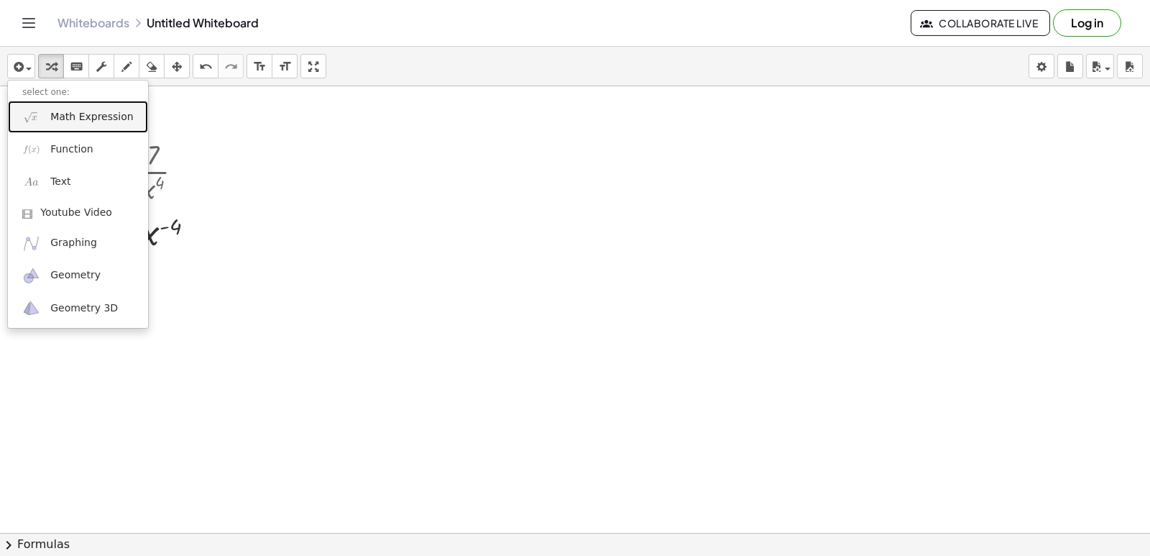
click at [101, 113] on span "Math Expression" at bounding box center [91, 117] width 83 height 14
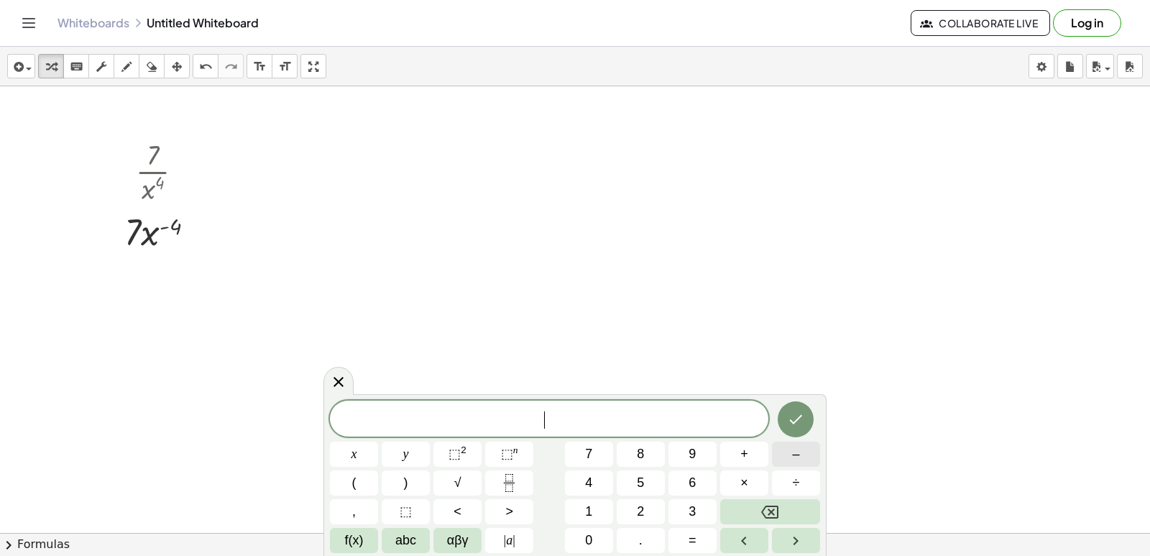
click at [800, 457] on button "–" at bounding box center [796, 453] width 48 height 25
click at [575, 478] on button "4" at bounding box center [589, 482] width 48 height 25
click at [797, 452] on span "–" at bounding box center [795, 453] width 7 height 19
click at [766, 510] on icon "Backspace" at bounding box center [769, 511] width 17 height 17
click at [763, 480] on button "×" at bounding box center [744, 482] width 48 height 25
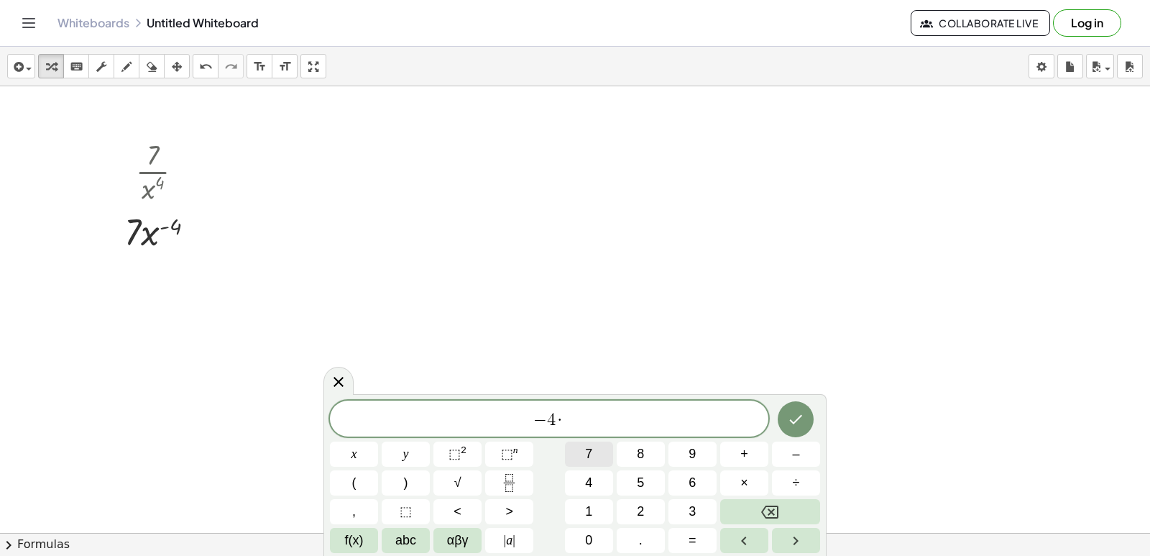
click at [590, 454] on span "7" at bounding box center [588, 453] width 7 height 19
click at [364, 446] on button "x" at bounding box center [354, 453] width 48 height 25
click at [511, 451] on span "⬚" at bounding box center [507, 453] width 12 height 14
click at [779, 459] on button "–" at bounding box center [796, 453] width 48 height 25
click at [590, 482] on span "4" at bounding box center [588, 482] width 7 height 19
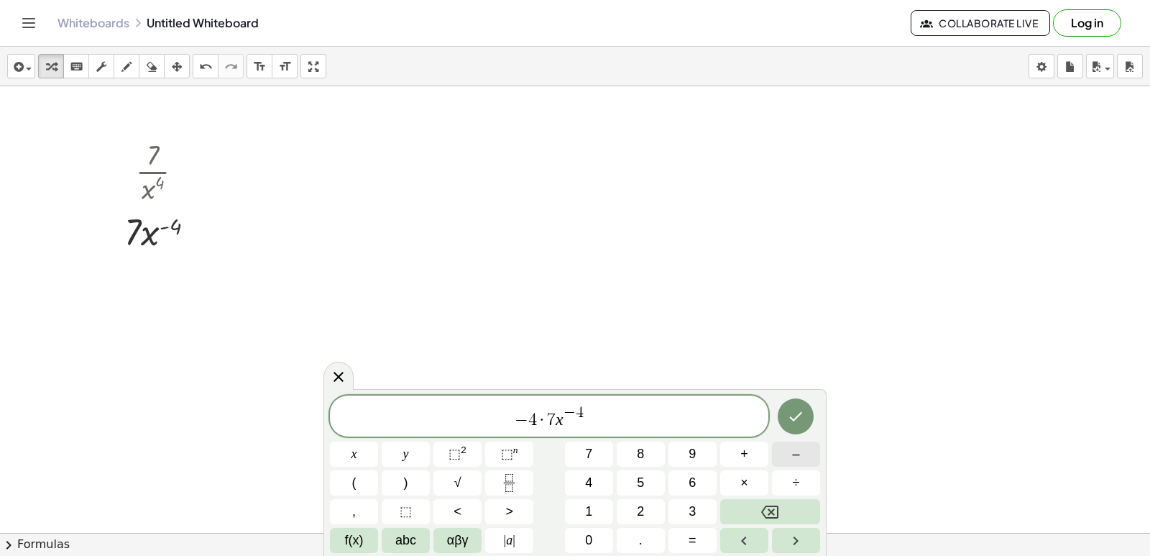
click at [797, 443] on button "–" at bounding box center [796, 453] width 48 height 25
click at [594, 508] on button "1" at bounding box center [589, 511] width 48 height 25
click at [794, 415] on icon "Done" at bounding box center [795, 416] width 17 height 17
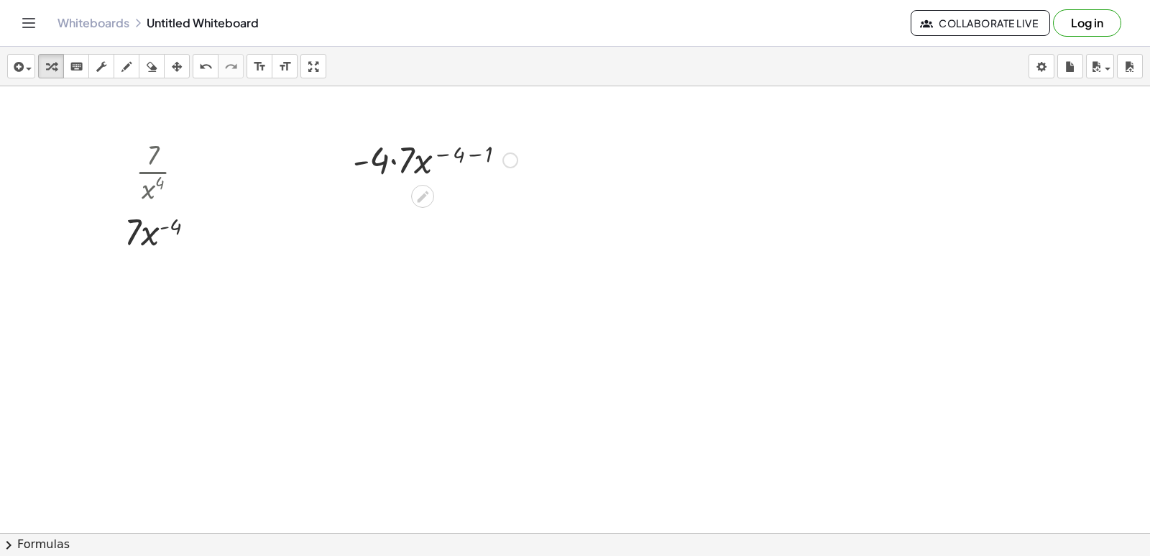
click at [396, 171] on div at bounding box center [435, 158] width 179 height 49
click at [464, 208] on div at bounding box center [435, 207] width 179 height 49
drag, startPoint x: 463, startPoint y: 247, endPoint x: 433, endPoint y: 303, distance: 63.1
drag, startPoint x: 446, startPoint y: 261, endPoint x: 429, endPoint y: 299, distance: 41.8
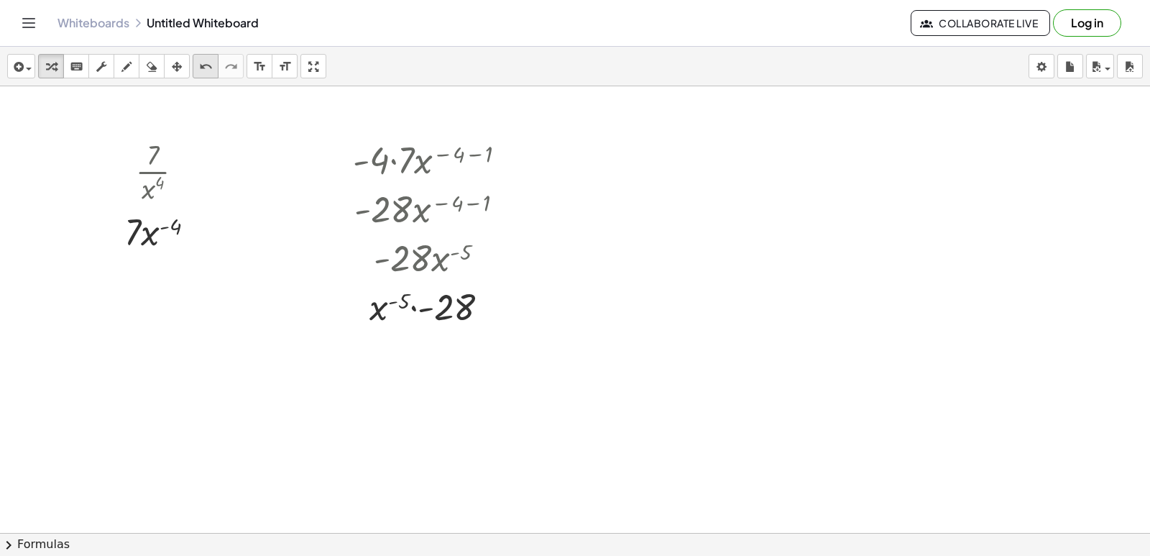
click at [213, 73] on div "undo" at bounding box center [205, 66] width 19 height 17
drag, startPoint x: 449, startPoint y: 258, endPoint x: 428, endPoint y: 287, distance: 35.5
click at [431, 321] on div at bounding box center [435, 317] width 179 height 72
click at [206, 64] on icon "undo" at bounding box center [206, 66] width 14 height 17
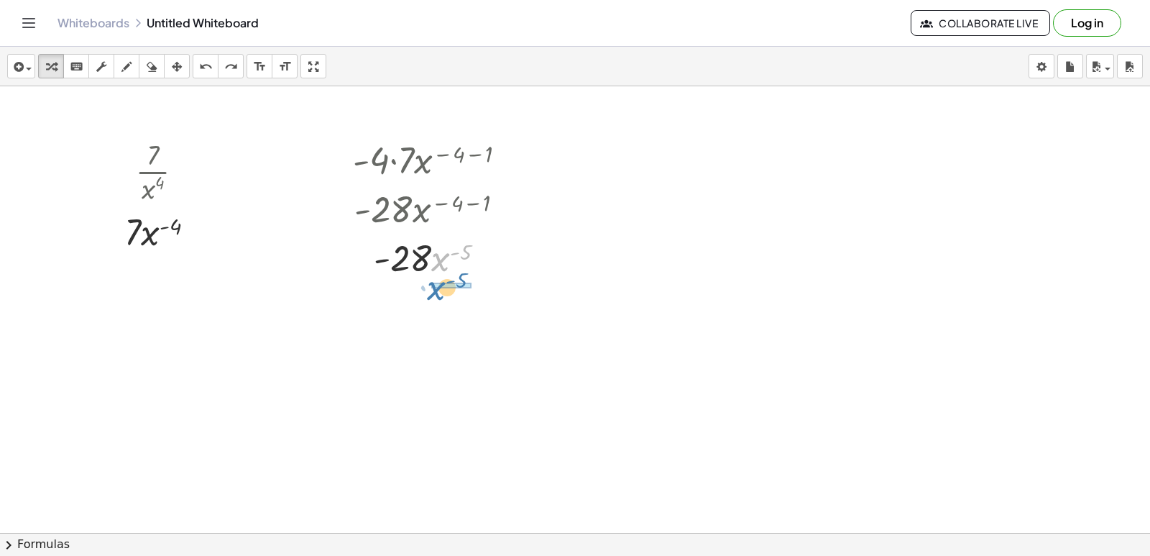
drag, startPoint x: 436, startPoint y: 262, endPoint x: 431, endPoint y: 291, distance: 29.1
click at [434, 319] on div at bounding box center [435, 317] width 179 height 72
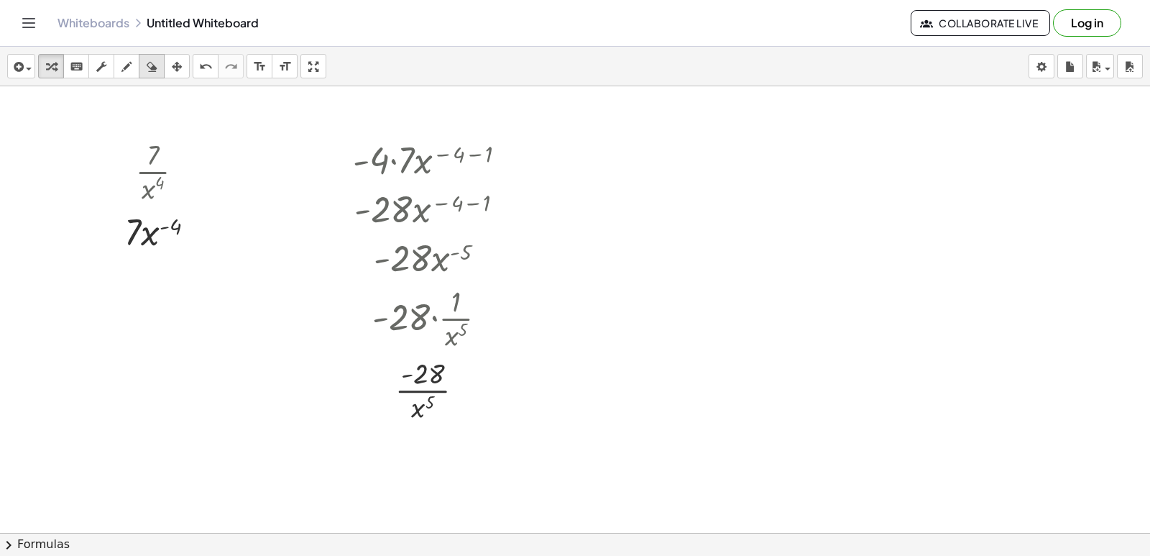
click at [141, 62] on button "erase" at bounding box center [152, 66] width 26 height 24
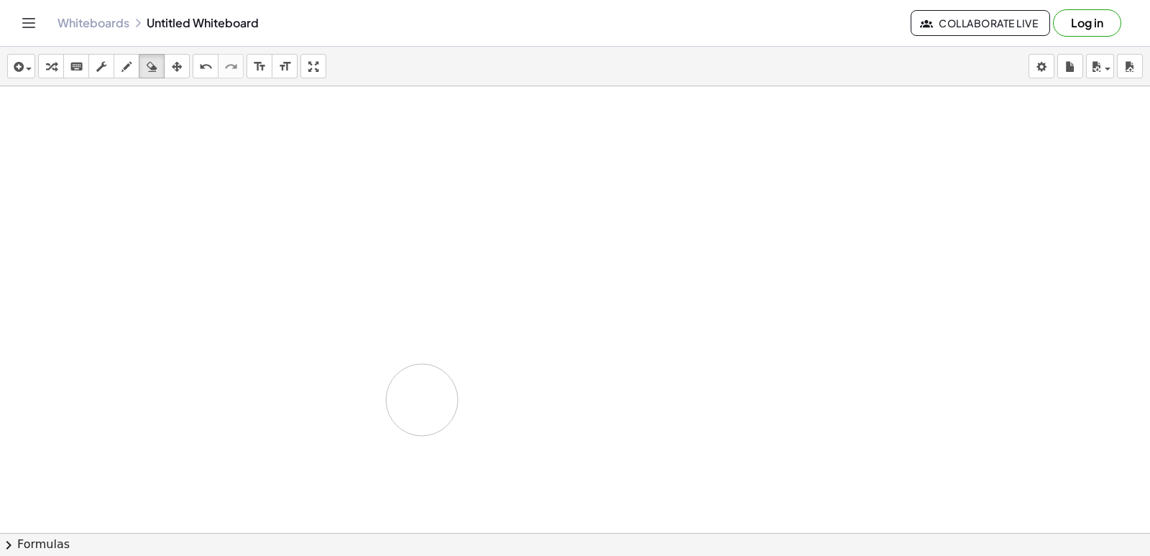
drag, startPoint x: 124, startPoint y: 213, endPoint x: 420, endPoint y: 387, distance: 343.3
click at [420, 392] on div at bounding box center [575, 565] width 1150 height 958
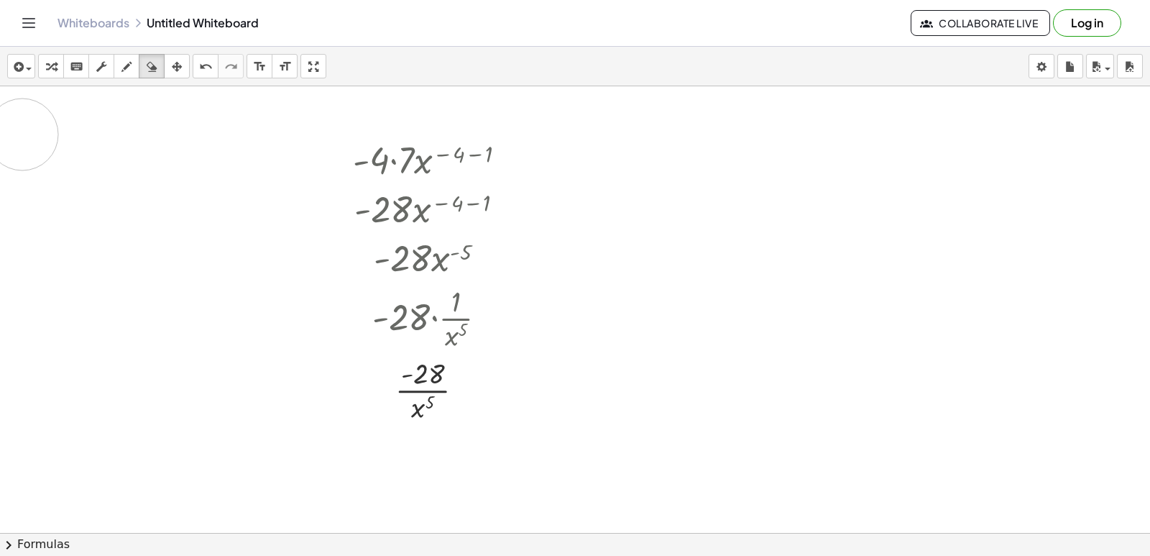
drag, startPoint x: 109, startPoint y: 231, endPoint x: 180, endPoint y: 98, distance: 150.8
click at [180, 98] on div at bounding box center [575, 565] width 1150 height 958
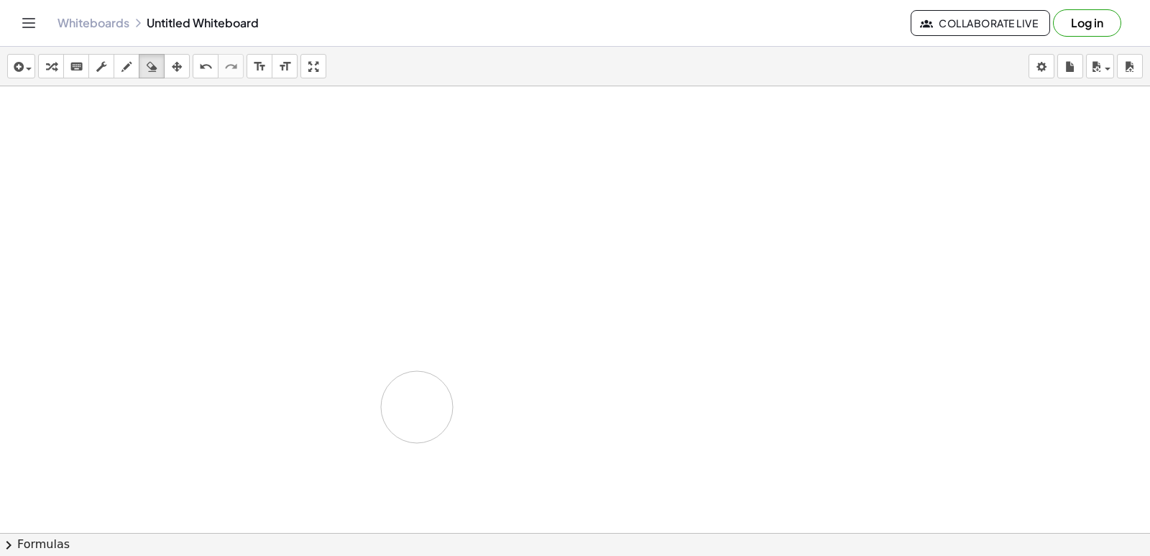
click at [417, 407] on div at bounding box center [575, 565] width 1150 height 958
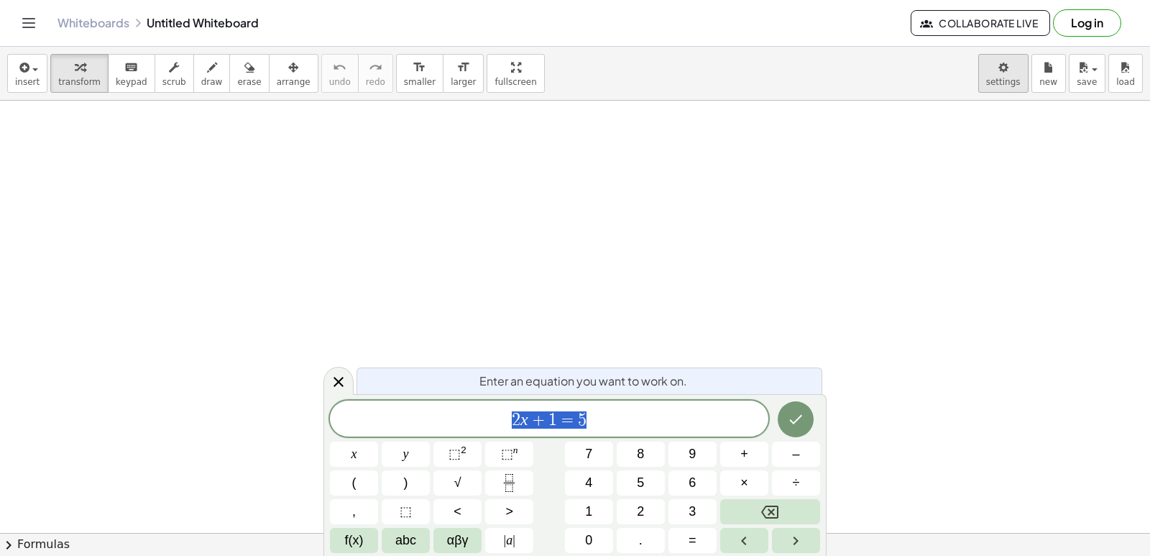
click at [1001, 74] on body "Graspable Math Activities Get Started Activity Bank Assigned Work Classes White…" at bounding box center [575, 278] width 1150 height 556
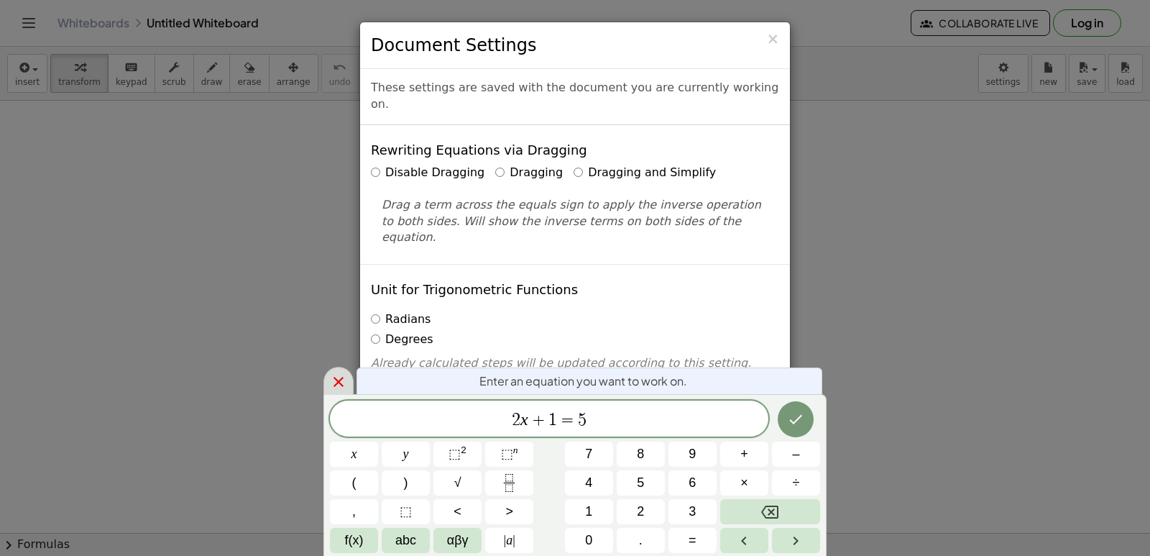
click at [347, 372] on div at bounding box center [339, 381] width 30 height 28
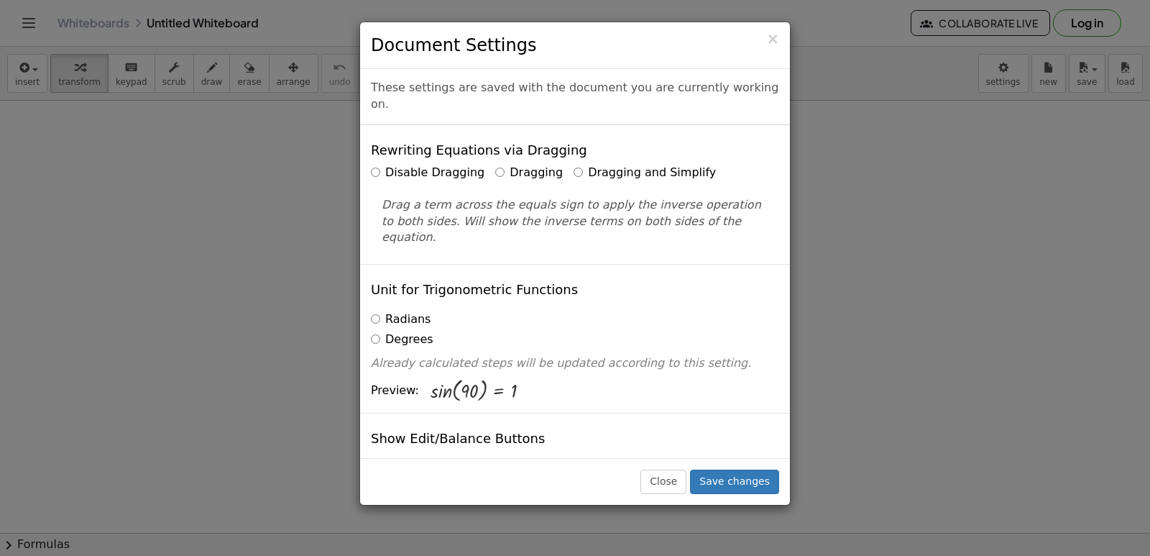
click at [574, 165] on label "Dragging and Simplify" at bounding box center [645, 173] width 142 height 17
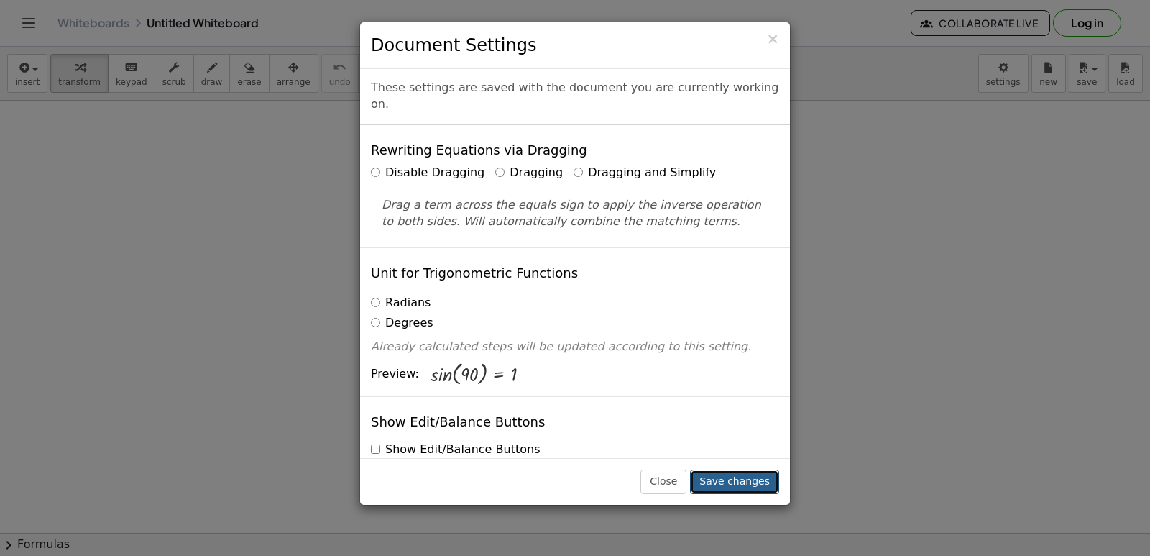
click at [724, 487] on button "Save changes" at bounding box center [734, 481] width 89 height 24
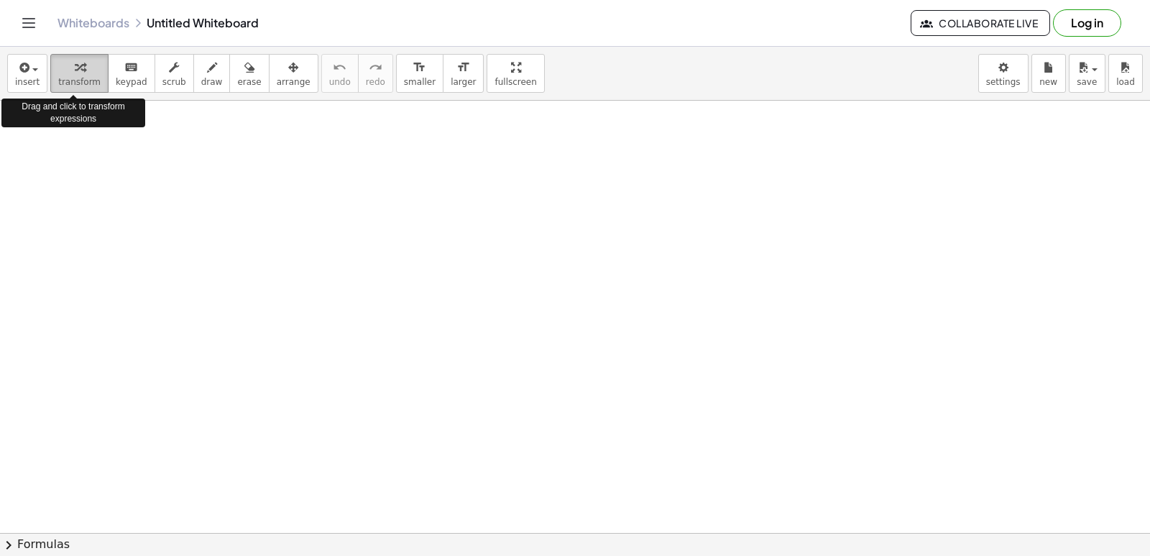
click at [76, 80] on span "transform" at bounding box center [79, 82] width 42 height 10
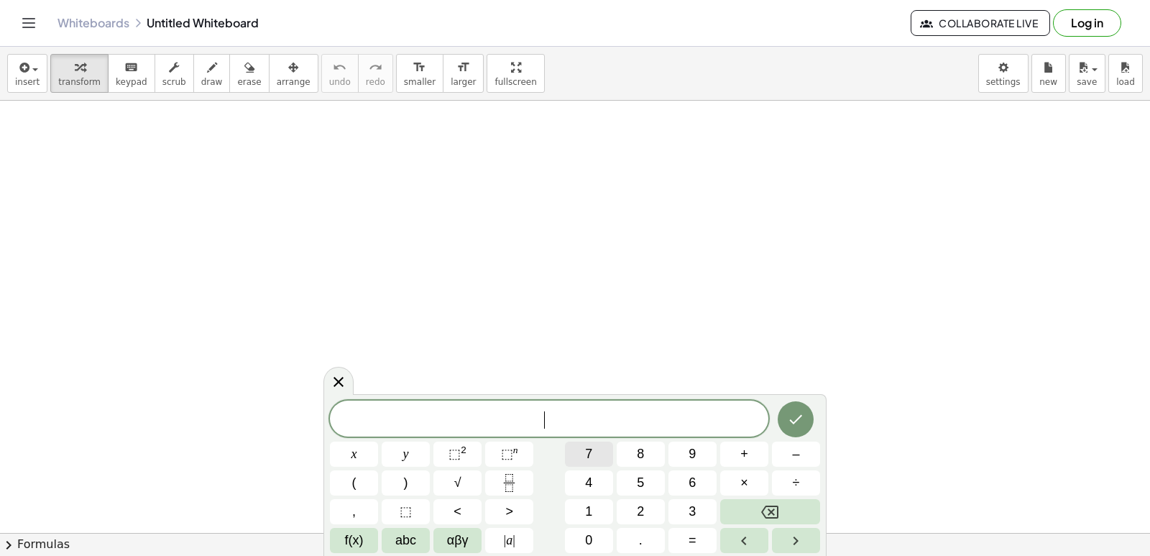
click at [603, 456] on button "7" at bounding box center [589, 453] width 48 height 25
click at [746, 480] on span "×" at bounding box center [744, 482] width 8 height 19
click at [794, 513] on button "Backspace" at bounding box center [770, 511] width 100 height 25
click at [753, 472] on button "×" at bounding box center [744, 482] width 48 height 25
click at [786, 462] on button "–" at bounding box center [796, 453] width 48 height 25
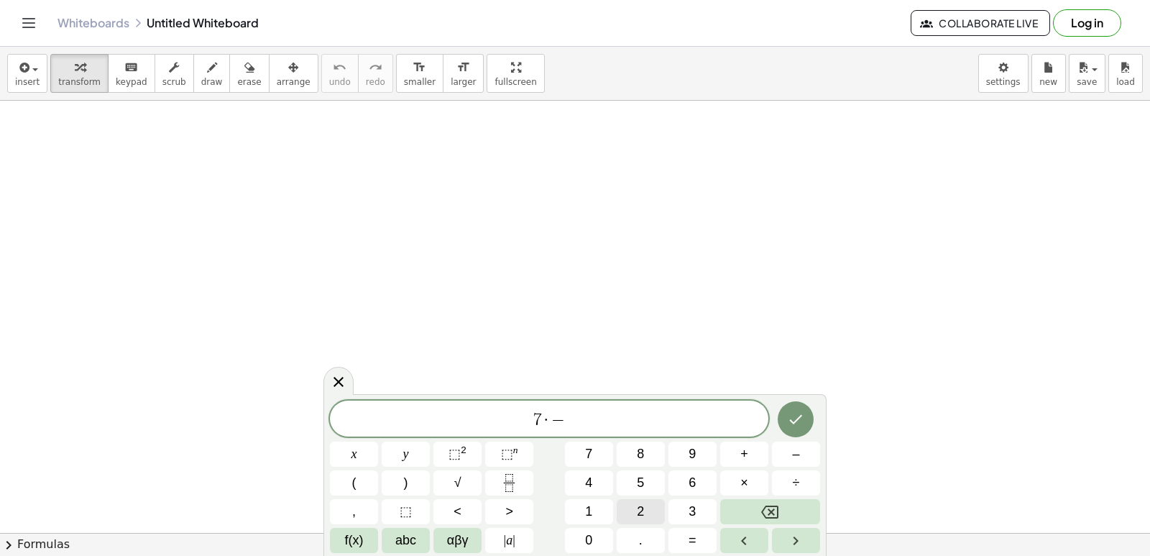
click at [634, 515] on button "2" at bounding box center [641, 511] width 48 height 25
click at [508, 500] on button ">" at bounding box center [509, 511] width 48 height 25
click at [796, 419] on icon "Done" at bounding box center [795, 418] width 17 height 17
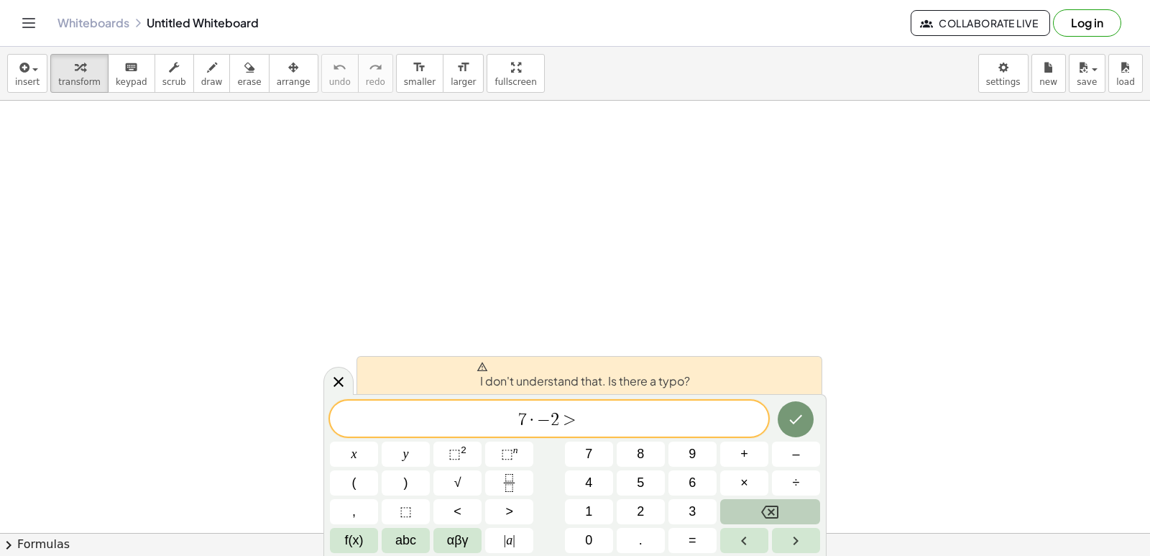
click at [796, 515] on button "Backspace" at bounding box center [770, 511] width 100 height 25
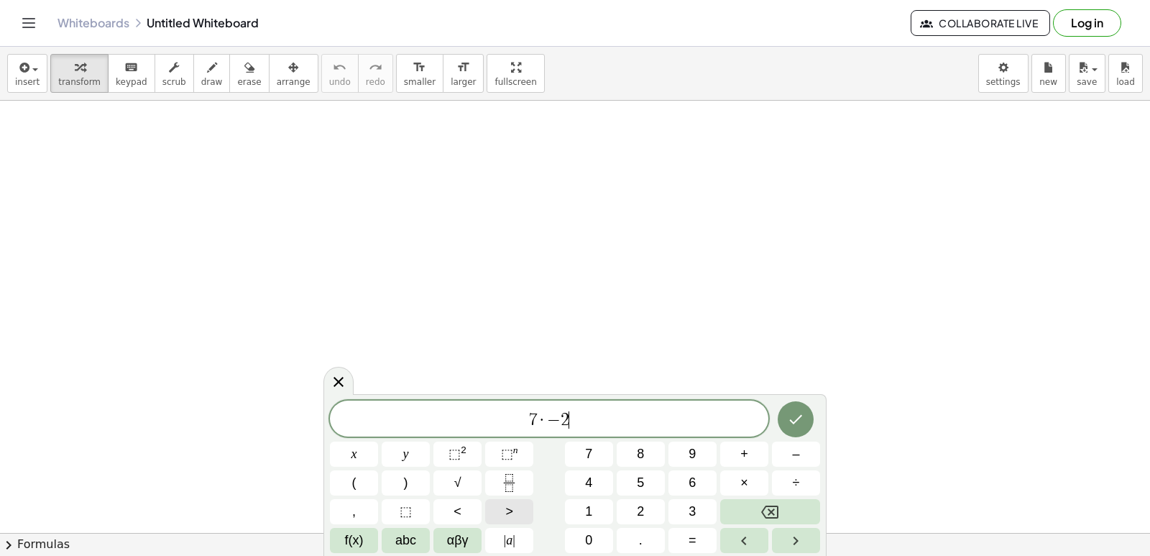
click at [514, 503] on button ">" at bounding box center [509, 511] width 48 height 25
click at [808, 465] on button "–" at bounding box center [796, 453] width 48 height 25
click at [776, 503] on icon "Backspace" at bounding box center [769, 511] width 17 height 17
click at [748, 511] on button "Backspace" at bounding box center [770, 511] width 100 height 25
click at [769, 508] on icon "Backspace" at bounding box center [769, 511] width 17 height 17
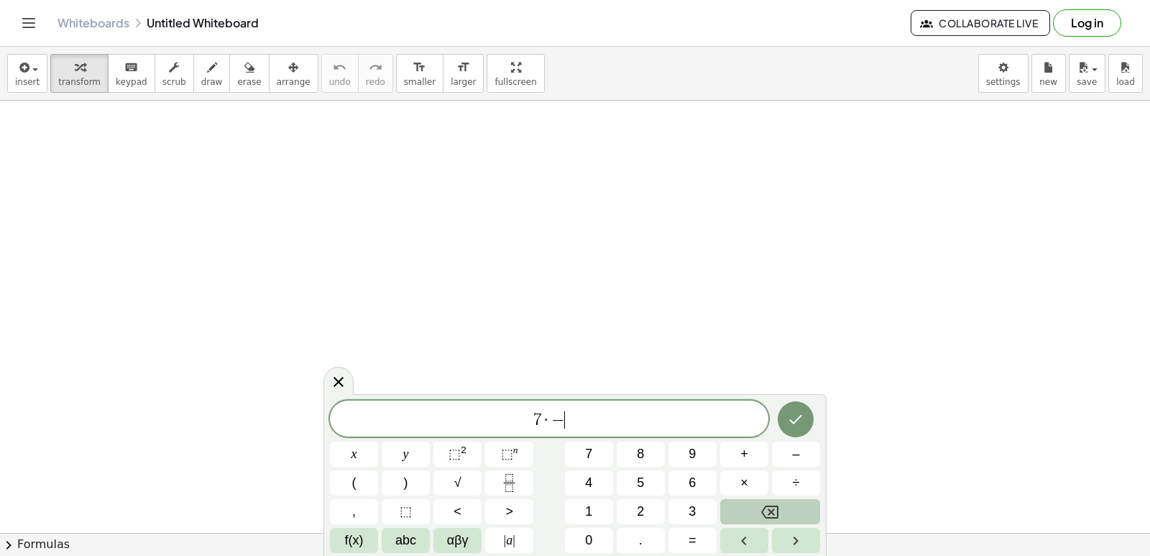
click at [767, 505] on icon "Backspace" at bounding box center [769, 511] width 17 height 17
click at [765, 504] on icon "Backspace" at bounding box center [769, 511] width 17 height 17
click at [764, 503] on icon "Backspace" at bounding box center [769, 511] width 17 height 17
click at [594, 464] on button "7" at bounding box center [589, 453] width 48 height 25
click at [356, 446] on span "x" at bounding box center [355, 453] width 6 height 19
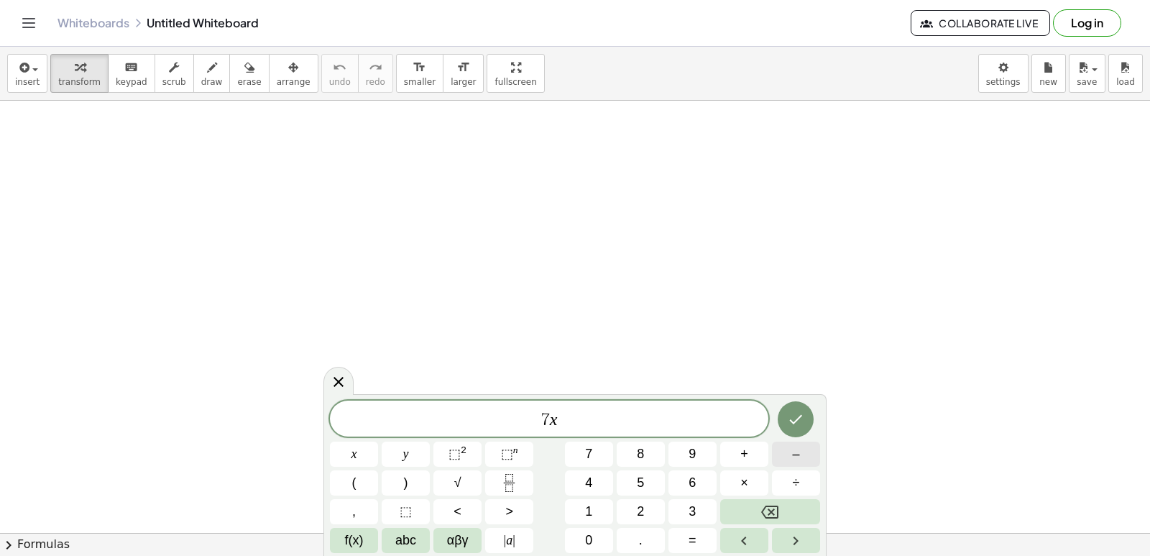
click at [807, 462] on button "–" at bounding box center [796, 453] width 48 height 25
click at [634, 508] on button "2" at bounding box center [641, 511] width 48 height 25
click at [332, 538] on button "f(x)" at bounding box center [354, 540] width 48 height 25
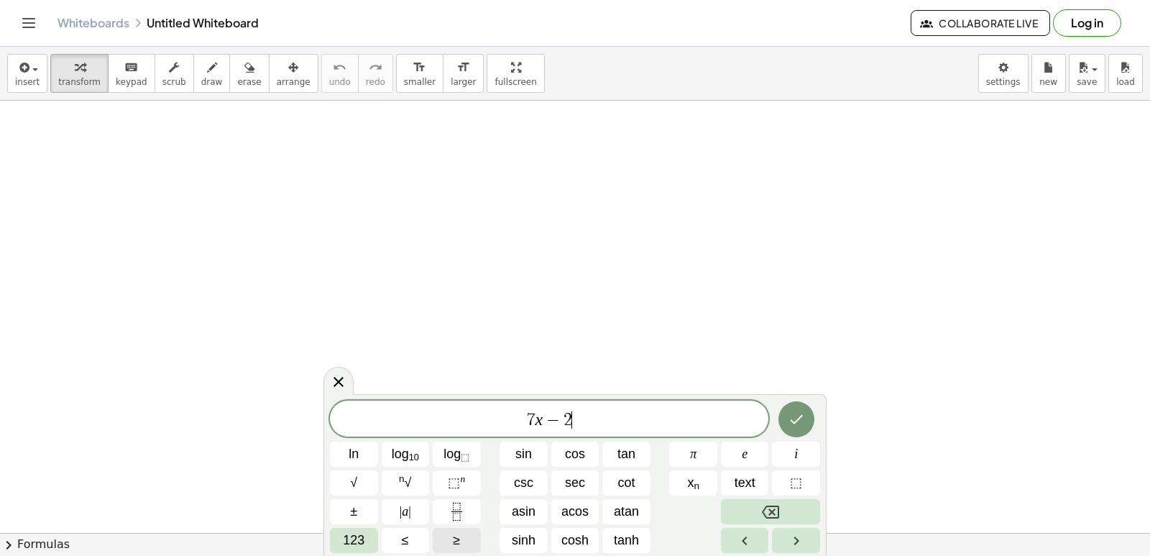
click at [457, 535] on span "≥" at bounding box center [456, 540] width 7 height 19
click at [357, 530] on button "123" at bounding box center [354, 540] width 48 height 25
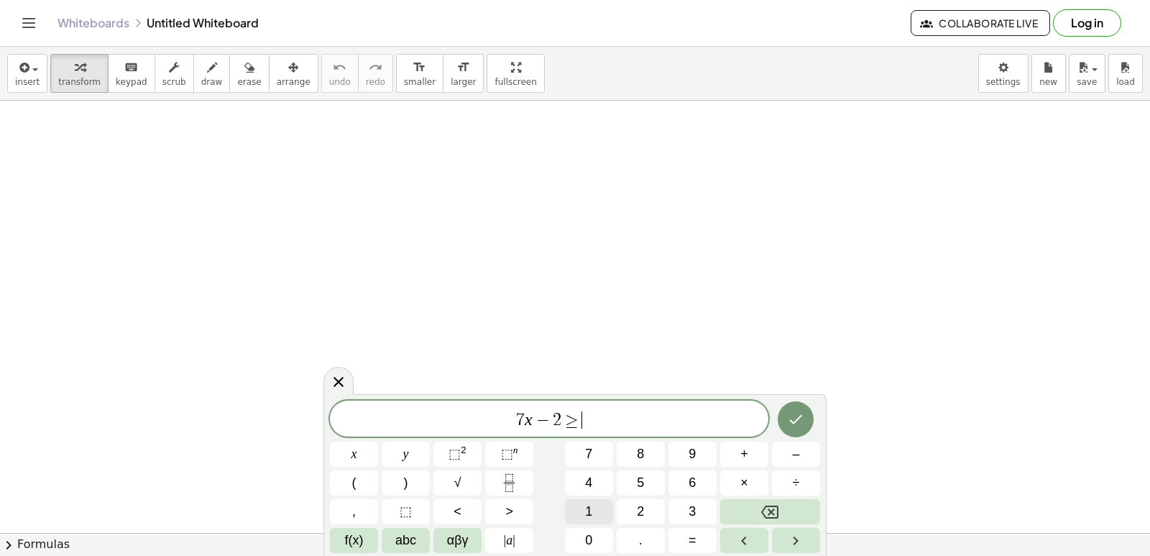
click at [582, 510] on button "1" at bounding box center [589, 511] width 48 height 25
click at [643, 515] on span "2" at bounding box center [640, 511] width 7 height 19
click at [802, 421] on icon "Done" at bounding box center [795, 418] width 17 height 17
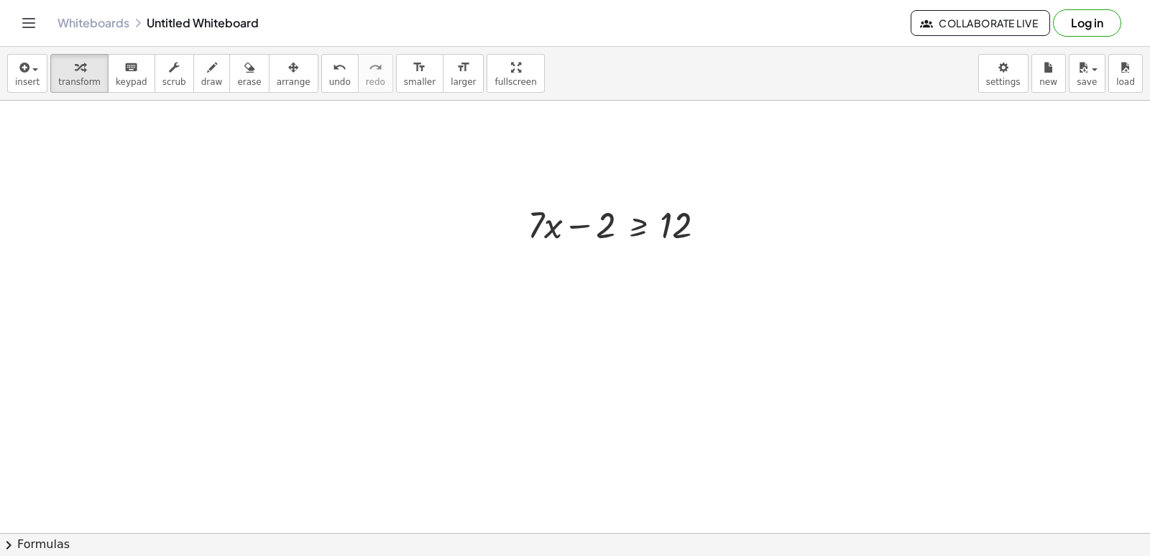
scroll to position [359, 0]
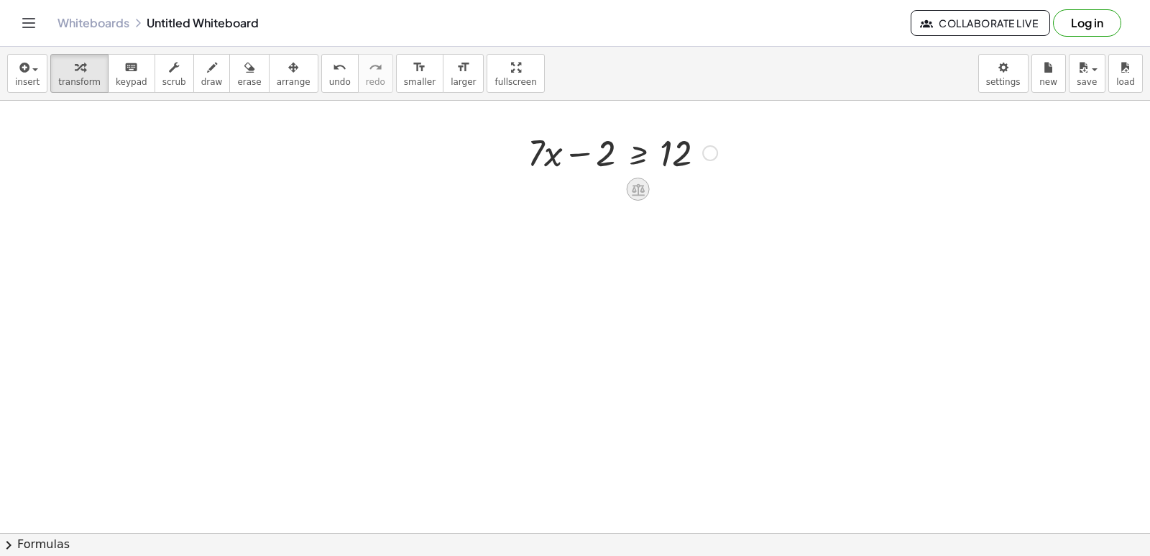
click at [643, 197] on div at bounding box center [638, 189] width 23 height 23
click at [529, 359] on div at bounding box center [575, 220] width 1150 height 958
click at [528, 347] on div at bounding box center [575, 220] width 1150 height 958
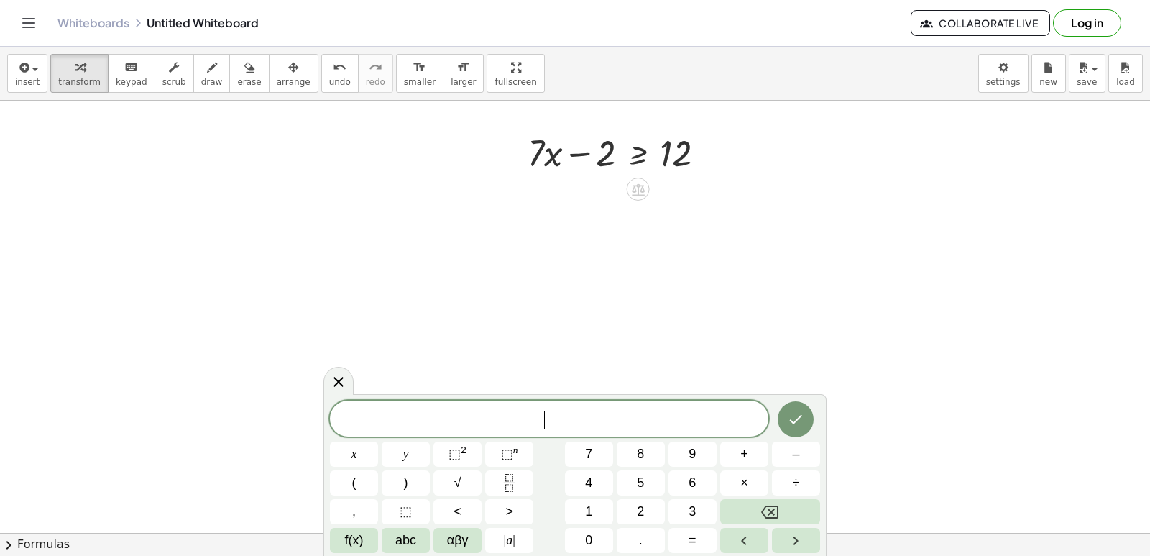
click at [528, 347] on div at bounding box center [575, 220] width 1150 height 958
drag, startPoint x: 482, startPoint y: 324, endPoint x: 641, endPoint y: 389, distance: 171.8
click at [641, 389] on div at bounding box center [575, 220] width 1150 height 958
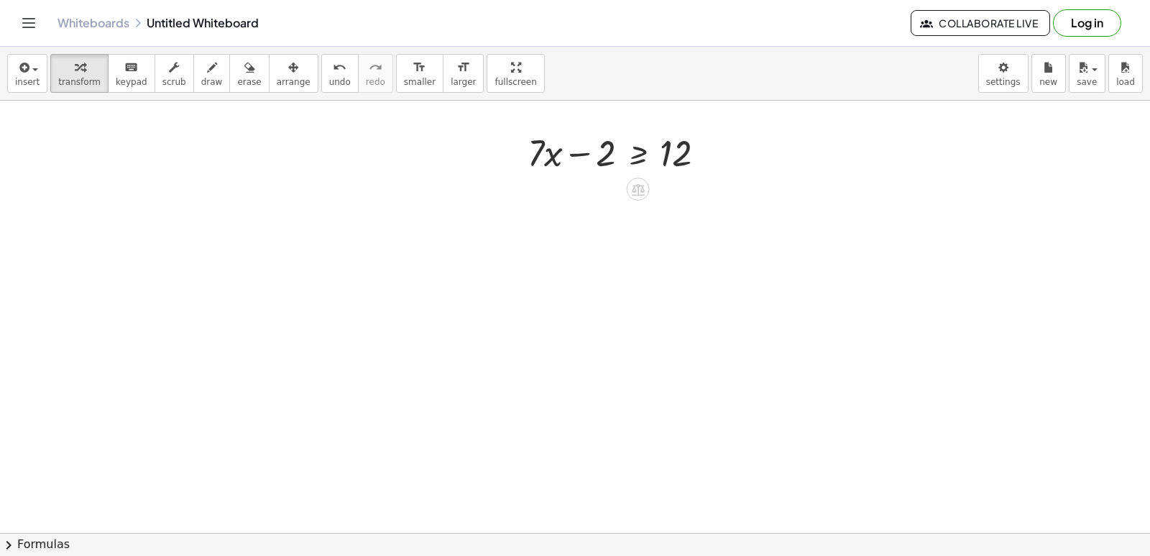
click at [626, 390] on div at bounding box center [575, 220] width 1150 height 958
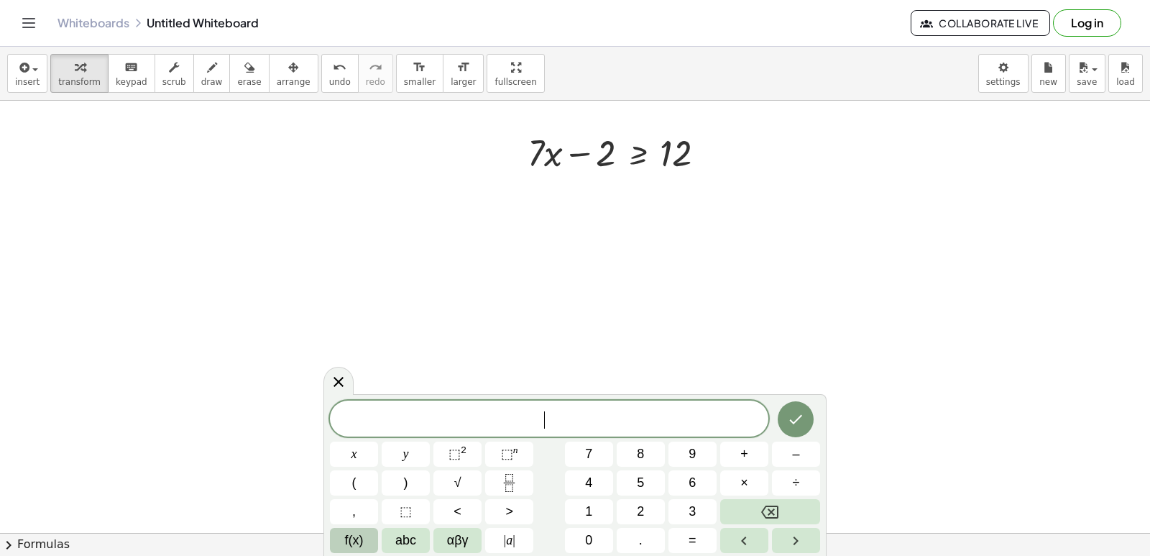
click at [357, 537] on span "f(x)" at bounding box center [354, 540] width 19 height 19
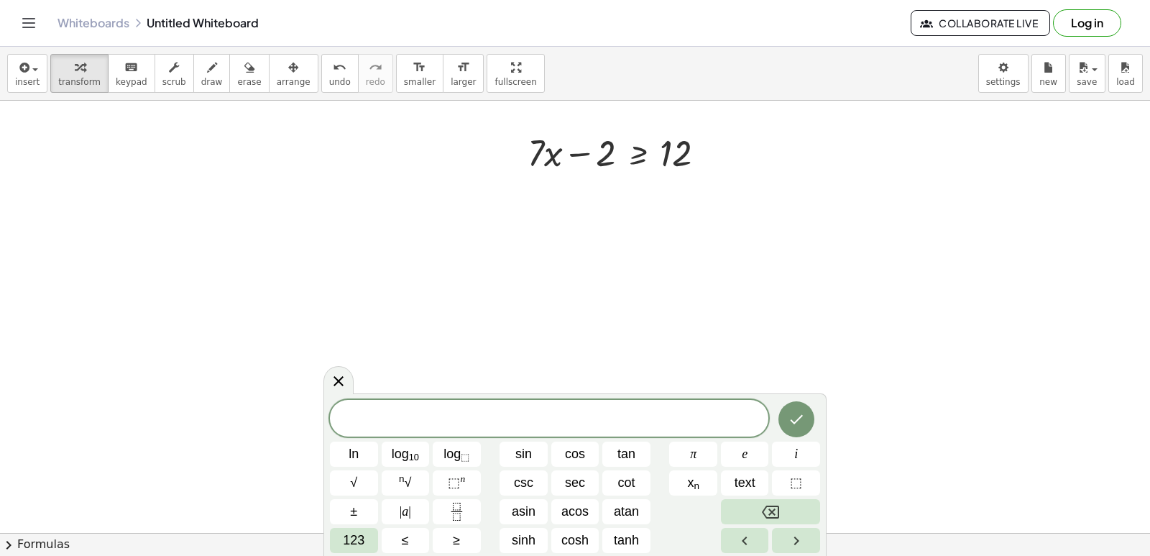
click at [347, 527] on div "ln log 10 log ⬚ sin cos tan π e i √ n √ ⬚ n csc sec cot x n text ⬚ ± | a | asin…" at bounding box center [575, 476] width 490 height 153
click at [350, 541] on span "123" at bounding box center [354, 540] width 22 height 19
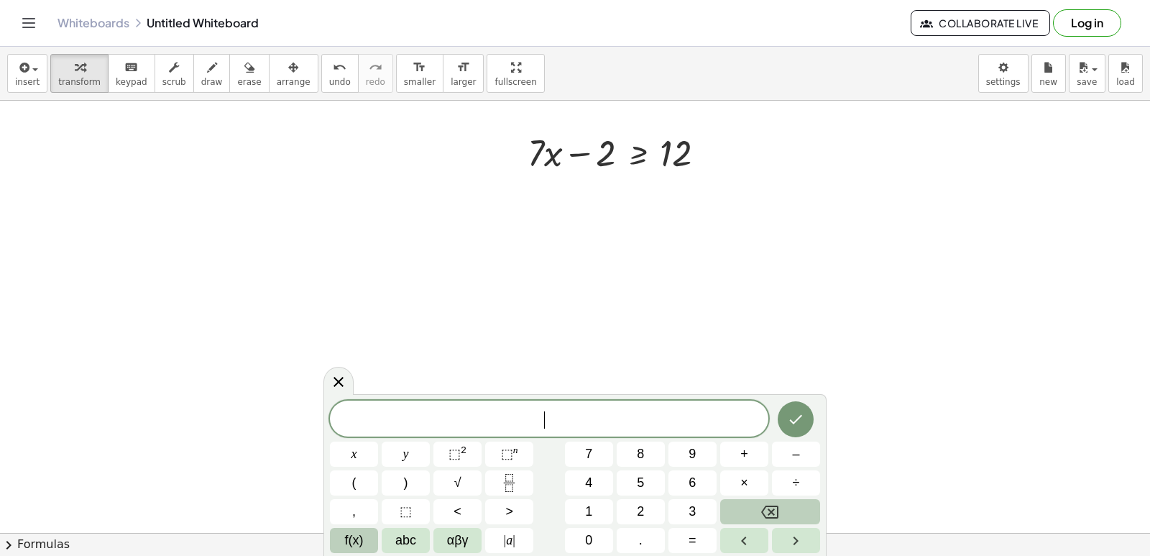
click at [350, 541] on span "f(x)" at bounding box center [354, 540] width 19 height 19
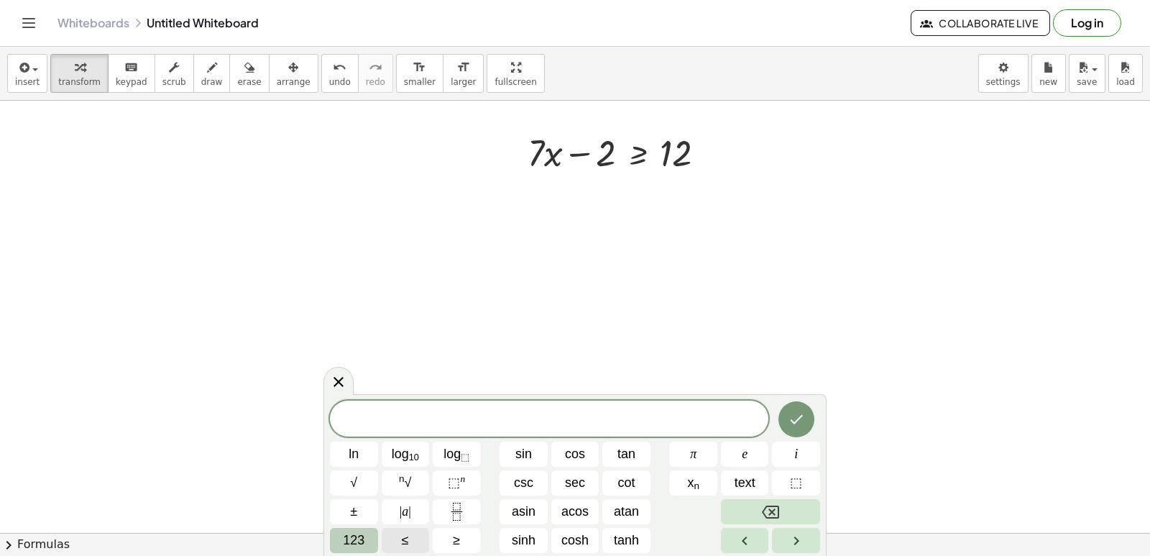
click at [350, 541] on span "123" at bounding box center [354, 540] width 22 height 19
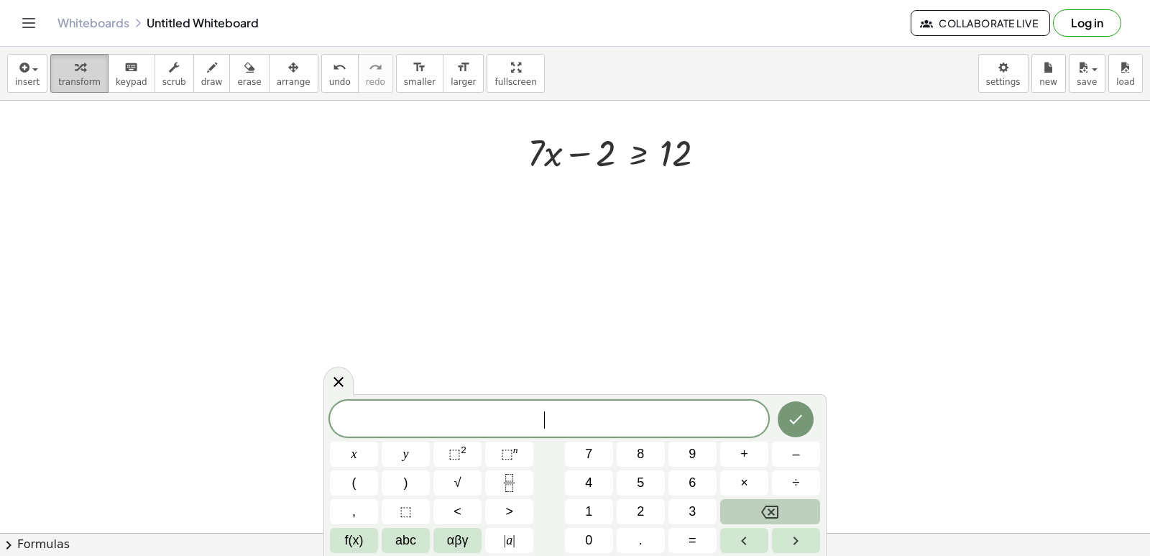
click at [89, 67] on div "button" at bounding box center [79, 66] width 42 height 17
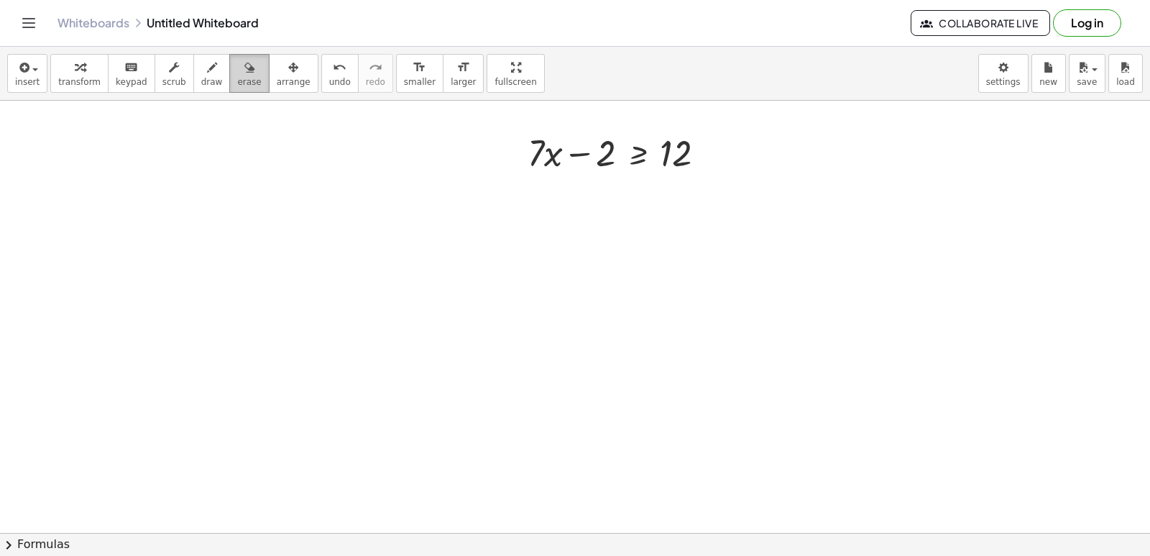
click at [237, 77] on span "erase" at bounding box center [249, 82] width 24 height 10
drag, startPoint x: 480, startPoint y: 141, endPoint x: 600, endPoint y: 123, distance: 122.1
click at [600, 123] on div at bounding box center [575, 220] width 1150 height 958
drag, startPoint x: 529, startPoint y: 127, endPoint x: 538, endPoint y: 159, distance: 32.8
click at [538, 159] on div at bounding box center [575, 220] width 1150 height 958
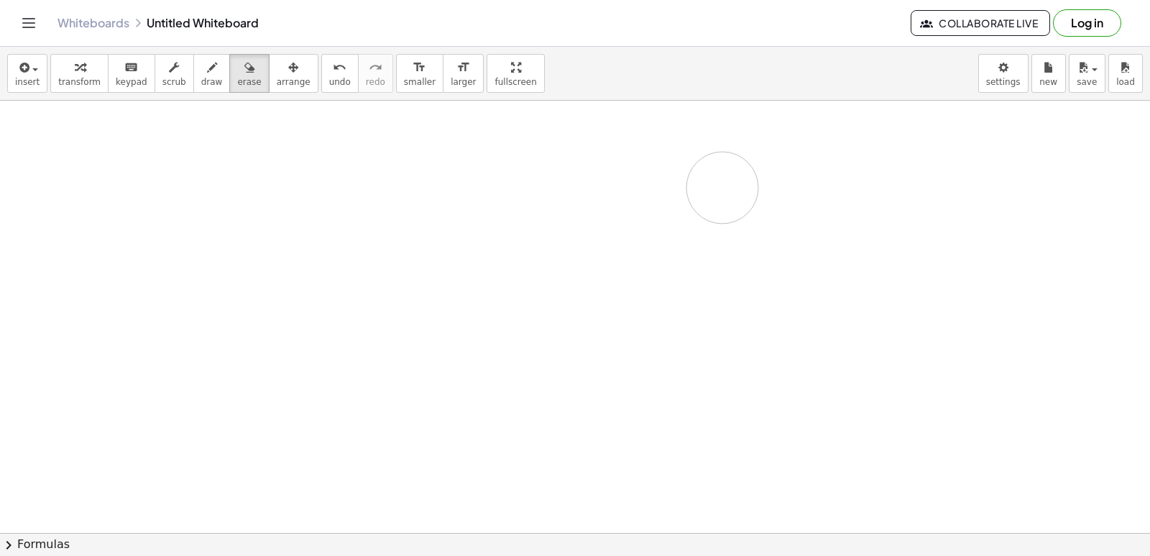
drag, startPoint x: 538, startPoint y: 159, endPoint x: 711, endPoint y: 193, distance: 176.7
click at [724, 188] on div at bounding box center [575, 220] width 1150 height 958
click at [553, 328] on div at bounding box center [575, 220] width 1150 height 958
click at [543, 408] on div at bounding box center [575, 220] width 1150 height 958
drag, startPoint x: 554, startPoint y: 426, endPoint x: 563, endPoint y: 434, distance: 12.2
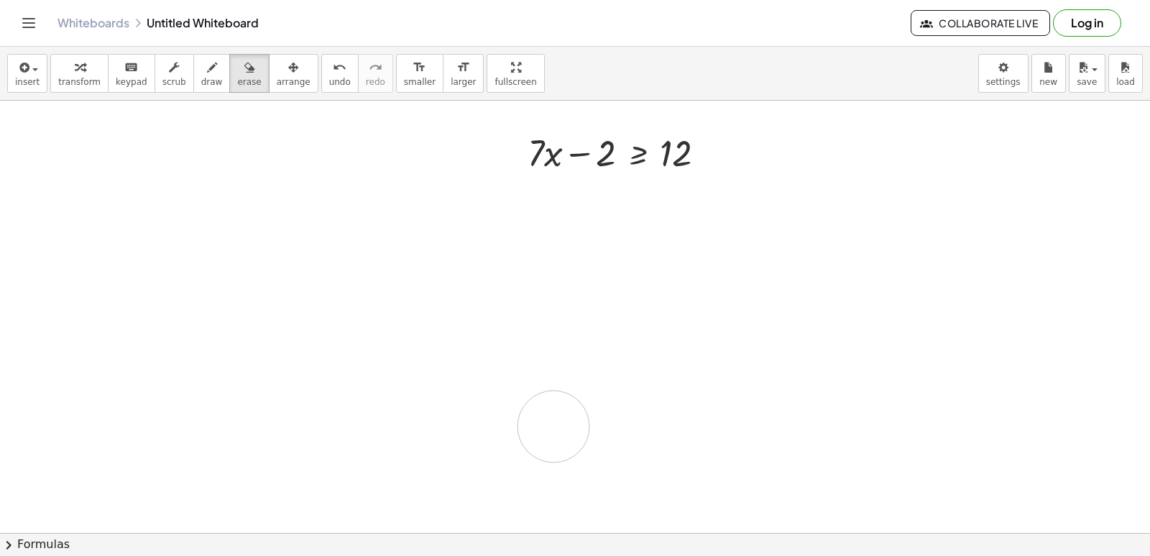
click at [559, 434] on div at bounding box center [575, 220] width 1150 height 958
click at [567, 434] on div at bounding box center [575, 220] width 1150 height 958
drag, startPoint x: 589, startPoint y: 408, endPoint x: 474, endPoint y: 332, distance: 137.4
click at [474, 332] on div at bounding box center [575, 220] width 1150 height 958
click at [76, 72] on icon "button" at bounding box center [80, 67] width 10 height 17
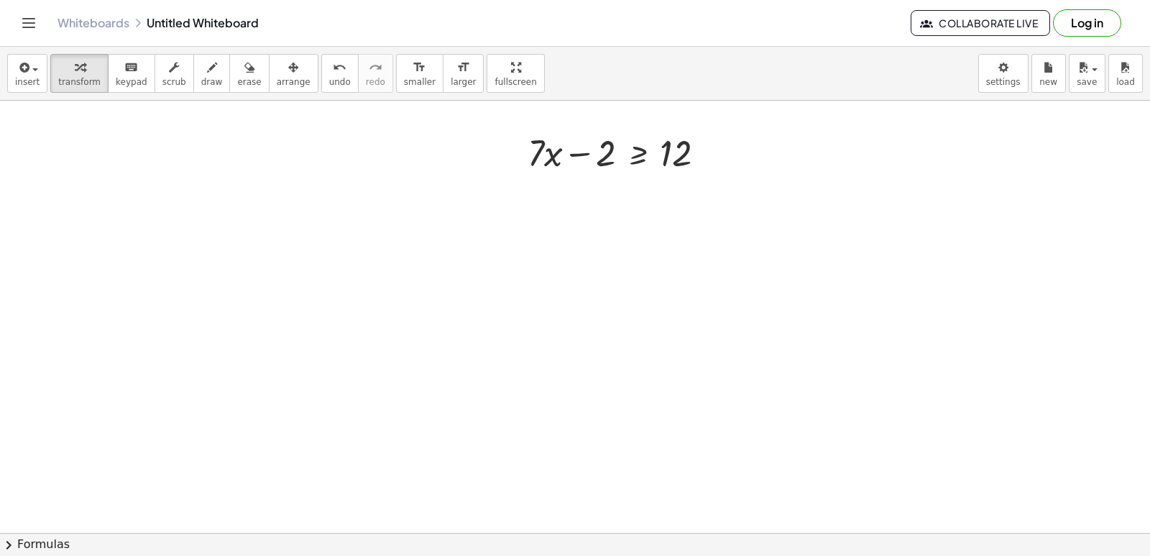
click at [634, 307] on div at bounding box center [575, 220] width 1150 height 958
click at [623, 364] on div at bounding box center [575, 220] width 1150 height 958
click at [566, 337] on div at bounding box center [575, 220] width 1150 height 958
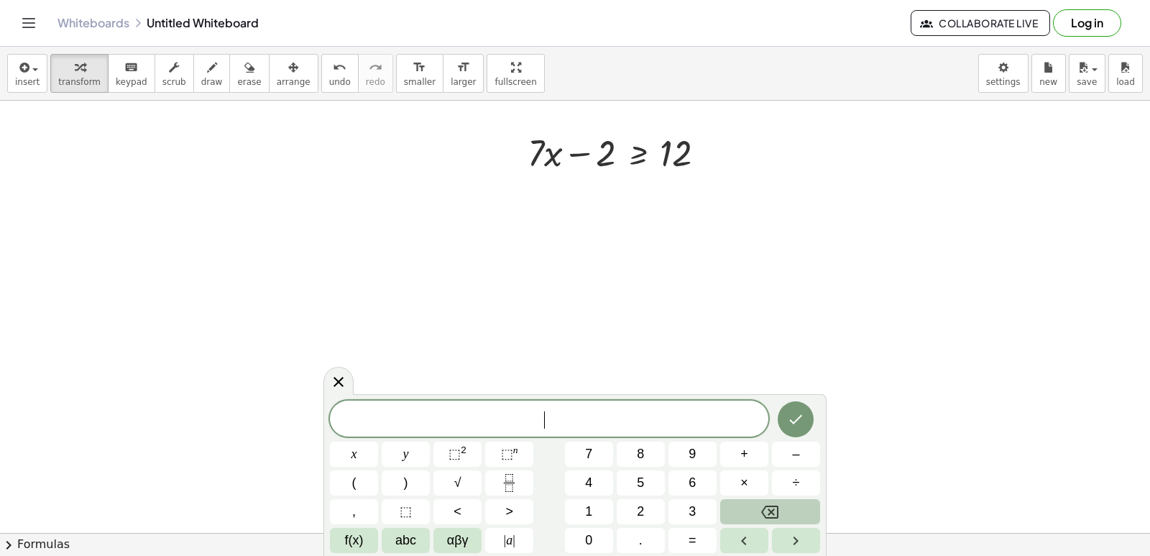
click at [579, 341] on div at bounding box center [575, 220] width 1150 height 958
click at [73, 79] on span "transform" at bounding box center [79, 82] width 42 height 10
drag, startPoint x: 491, startPoint y: 160, endPoint x: 678, endPoint y: 196, distance: 190.2
click at [678, 196] on div at bounding box center [575, 220] width 1150 height 958
drag, startPoint x: 701, startPoint y: 157, endPoint x: 551, endPoint y: 152, distance: 150.4
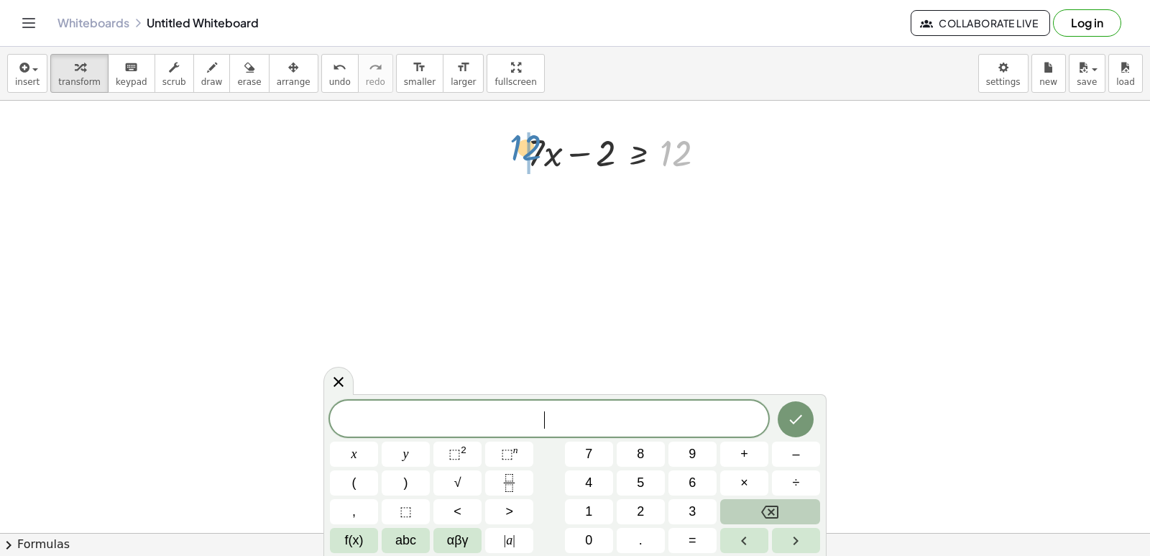
click at [551, 152] on div at bounding box center [622, 151] width 204 height 49
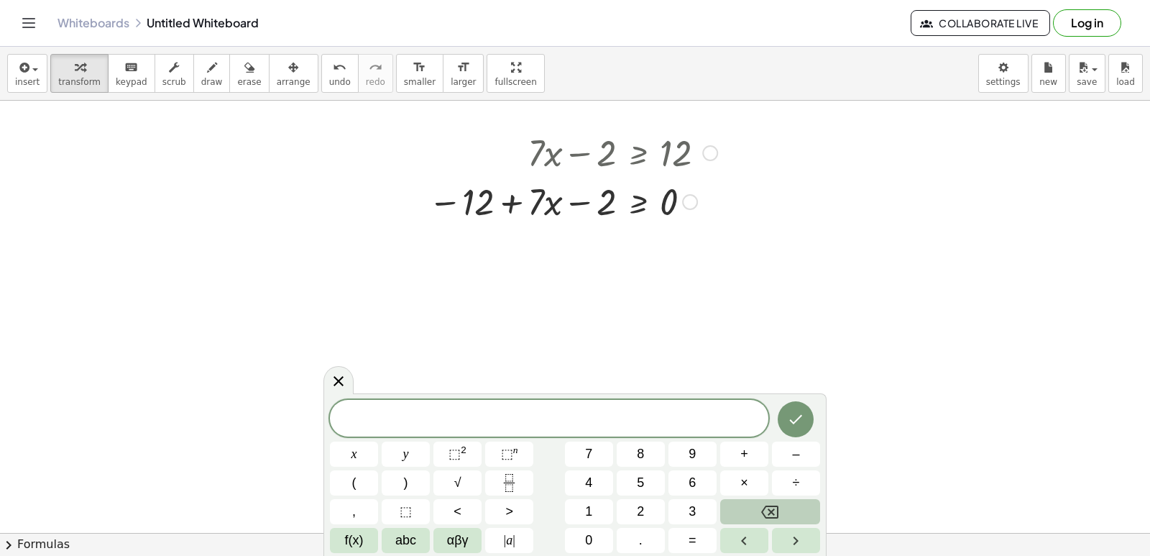
drag, startPoint x: 495, startPoint y: 157, endPoint x: 549, endPoint y: 165, distance: 53.8
click at [525, 165] on div at bounding box center [572, 151] width 303 height 49
drag, startPoint x: 553, startPoint y: 165, endPoint x: 475, endPoint y: 196, distance: 83.3
click at [638, 153] on div "+ · 7 · x − 2 ≥ 12 + · 7 · x − 2 ≥ 12 − 0" at bounding box center [638, 153] width 0 height 0
drag, startPoint x: 475, startPoint y: 196, endPoint x: 495, endPoint y: 205, distance: 22.2
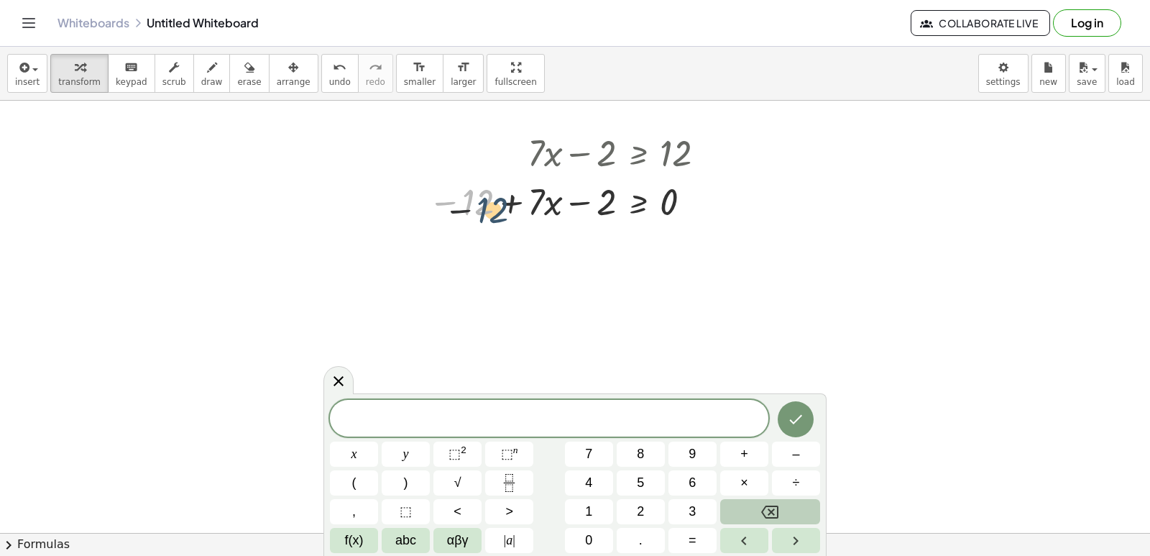
click at [495, 205] on div at bounding box center [572, 200] width 303 height 49
drag, startPoint x: 495, startPoint y: 205, endPoint x: 527, endPoint y: 201, distance: 31.9
click at [549, 197] on div at bounding box center [572, 200] width 303 height 49
drag, startPoint x: 587, startPoint y: 192, endPoint x: 693, endPoint y: 162, distance: 109.7
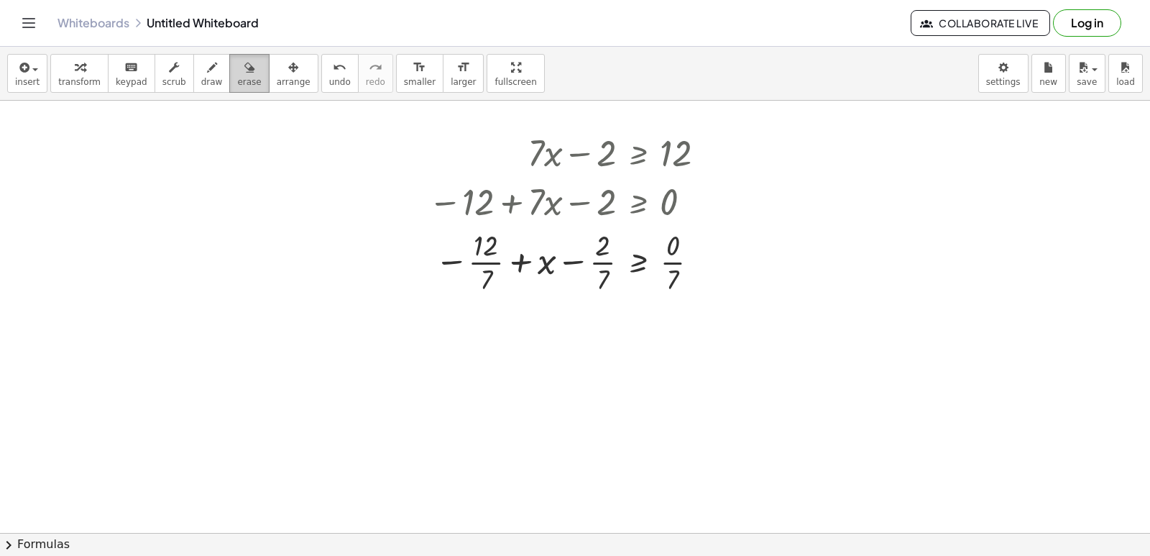
click at [243, 76] on button "erase" at bounding box center [249, 73] width 40 height 39
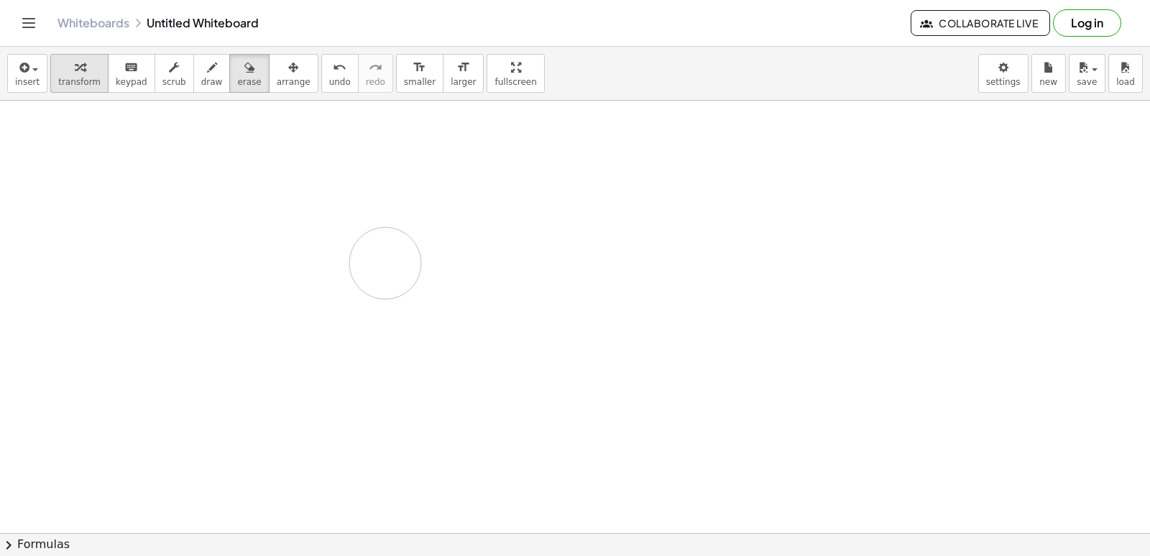
drag, startPoint x: 333, startPoint y: 112, endPoint x: 78, endPoint y: 71, distance: 258.5
click at [80, 63] on div "insert select one: Math Expression Function Text Youtube Video Graphing Geometr…" at bounding box center [575, 301] width 1150 height 509
click at [78, 71] on icon "button" at bounding box center [80, 67] width 10 height 17
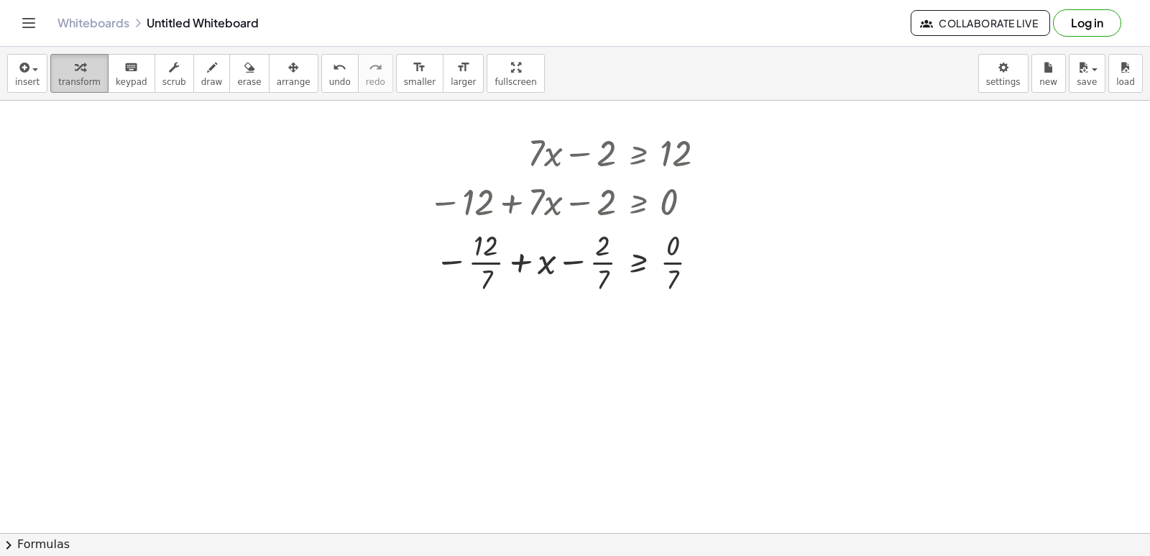
click at [78, 71] on icon "button" at bounding box center [80, 67] width 10 height 17
click at [79, 60] on button "transform" at bounding box center [79, 73] width 58 height 39
click at [88, 71] on div "button" at bounding box center [79, 66] width 42 height 17
click at [46, 98] on div "insert select one: Math Expression Function Text Youtube Video Graphing Geometr…" at bounding box center [575, 74] width 1150 height 54
click at [68, 83] on span "transform" at bounding box center [79, 82] width 42 height 10
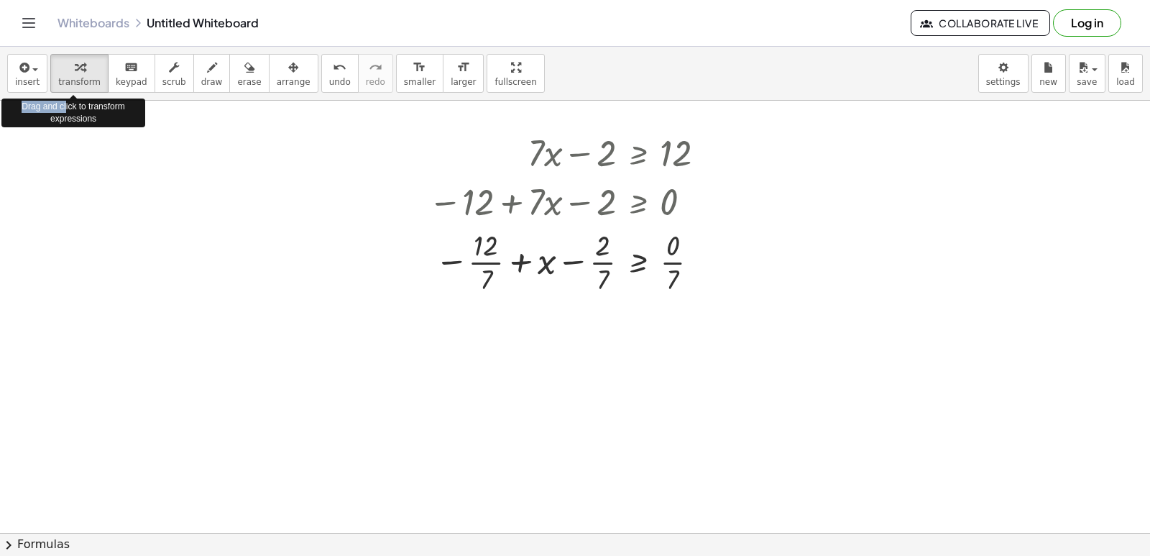
click at [65, 103] on div "insert select one: Math Expression Function Text Youtube Video Graphing Geometr…" at bounding box center [575, 301] width 1150 height 509
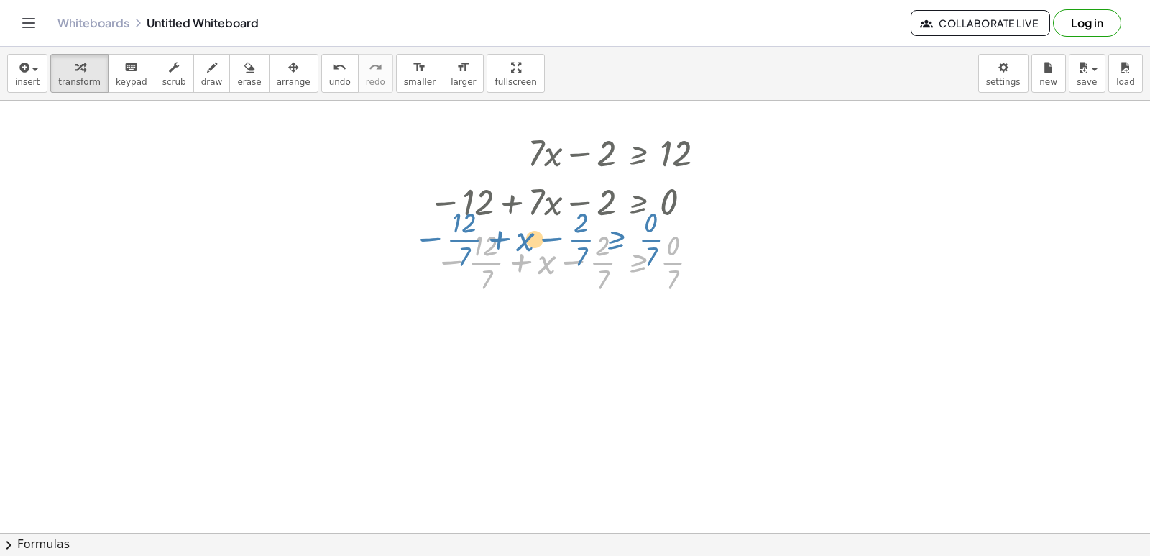
drag, startPoint x: 628, startPoint y: 244, endPoint x: 519, endPoint y: 155, distance: 141.5
click at [638, 153] on div "+ · 7 · x − 2 ≥ 12 − 12 + · 7 · x − 2 ≥ 0 − · 12 · 7 + x − · 2 · 7 ≥ · 0 · 7 + …" at bounding box center [638, 153] width 0 height 0
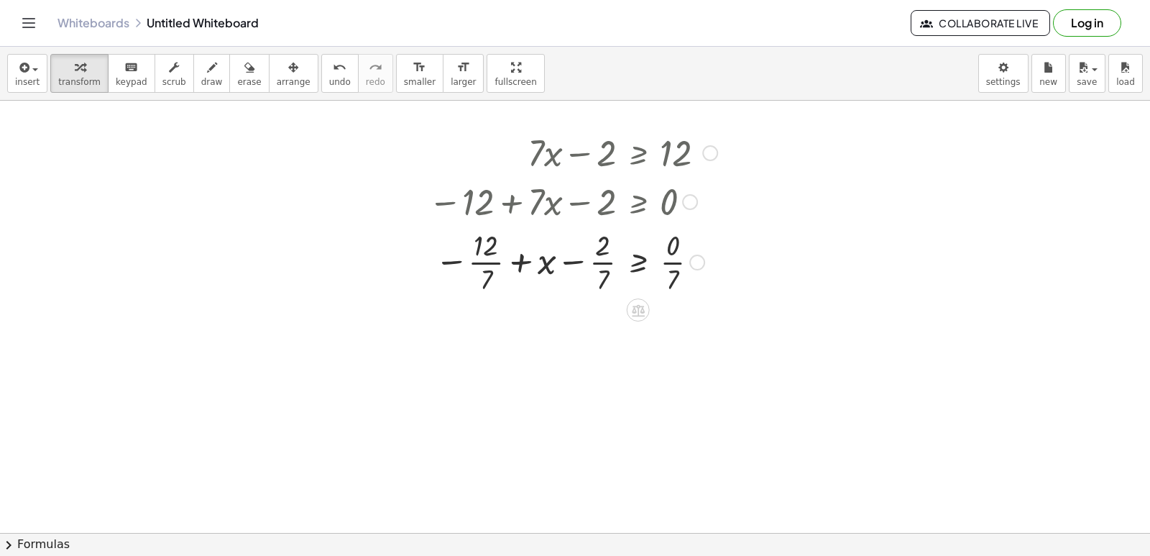
drag, startPoint x: 580, startPoint y: 212, endPoint x: 589, endPoint y: 175, distance: 37.7
click at [638, 153] on div "+ · 7 · x − 2 ≥ 12 − 12 + · 7 · x − 2 ≥ 0 + x − 2 ≥ 12 − 0 · · 7 · · 7 · · 7" at bounding box center [638, 153] width 0 height 0
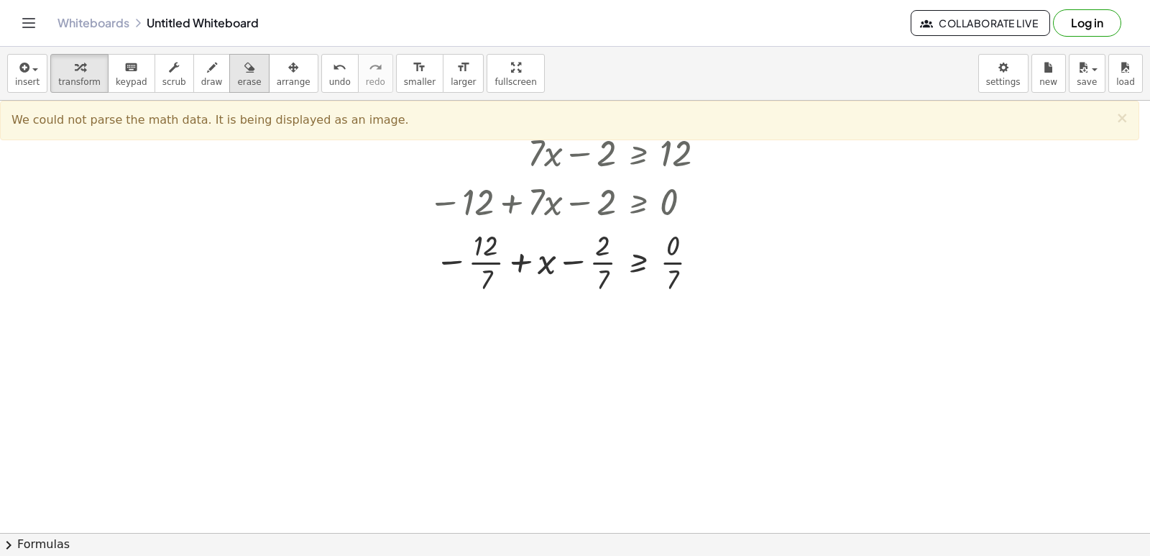
click at [237, 83] on span "erase" at bounding box center [249, 82] width 24 height 10
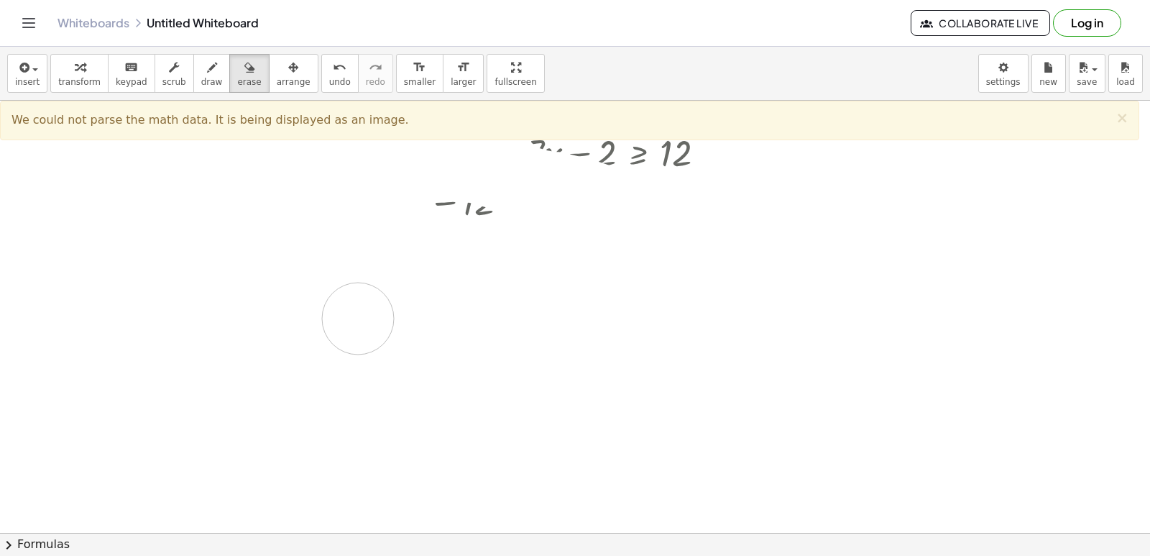
drag, startPoint x: 471, startPoint y: 167, endPoint x: 663, endPoint y: 354, distance: 267.9
click at [663, 354] on div at bounding box center [575, 220] width 1150 height 958
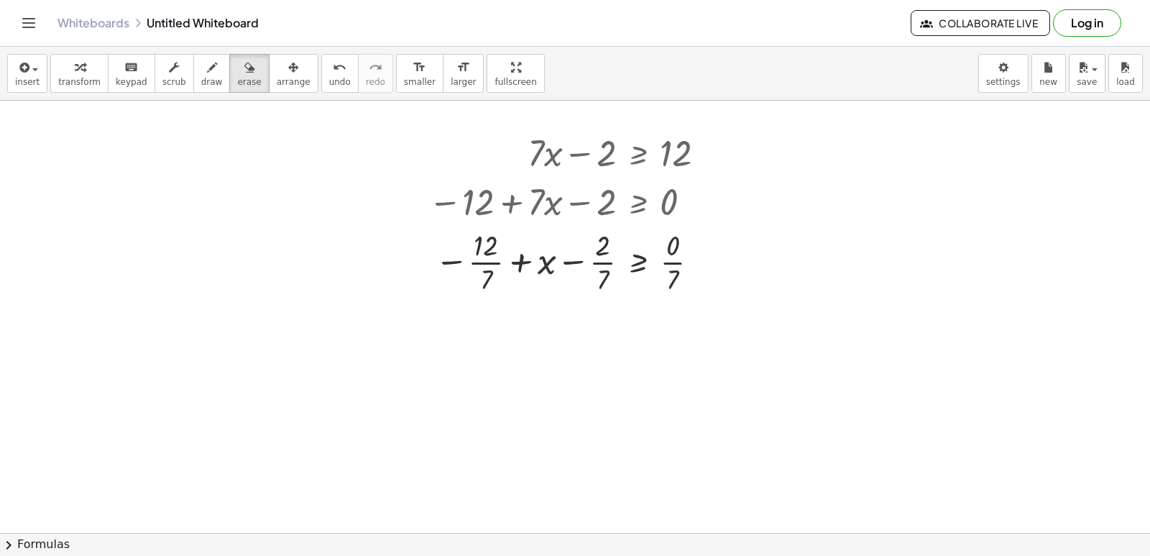
drag, startPoint x: 247, startPoint y: 83, endPoint x: 483, endPoint y: 211, distance: 268.6
click at [490, 210] on div "insert select one: Math Expression Function Text Youtube Video Graphing Geometr…" at bounding box center [575, 301] width 1150 height 509
click at [244, 75] on icon "button" at bounding box center [249, 67] width 10 height 17
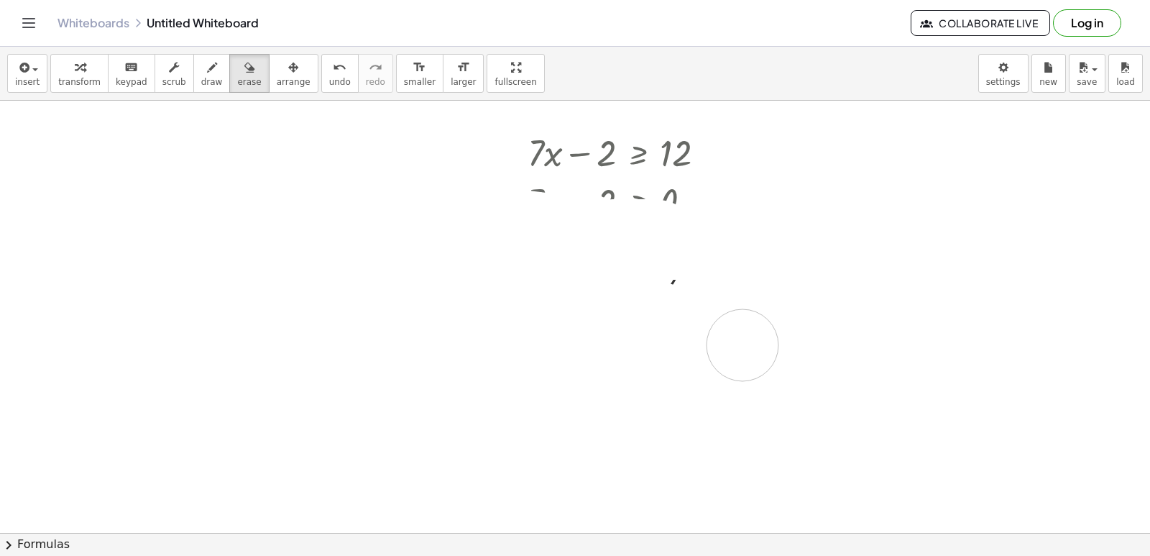
drag, startPoint x: 708, startPoint y: 242, endPoint x: 586, endPoint y: 283, distance: 128.9
click at [586, 283] on div at bounding box center [575, 220] width 1150 height 958
drag, startPoint x: 391, startPoint y: 164, endPoint x: 74, endPoint y: 116, distance: 320.6
click at [73, 118] on div at bounding box center [575, 220] width 1150 height 958
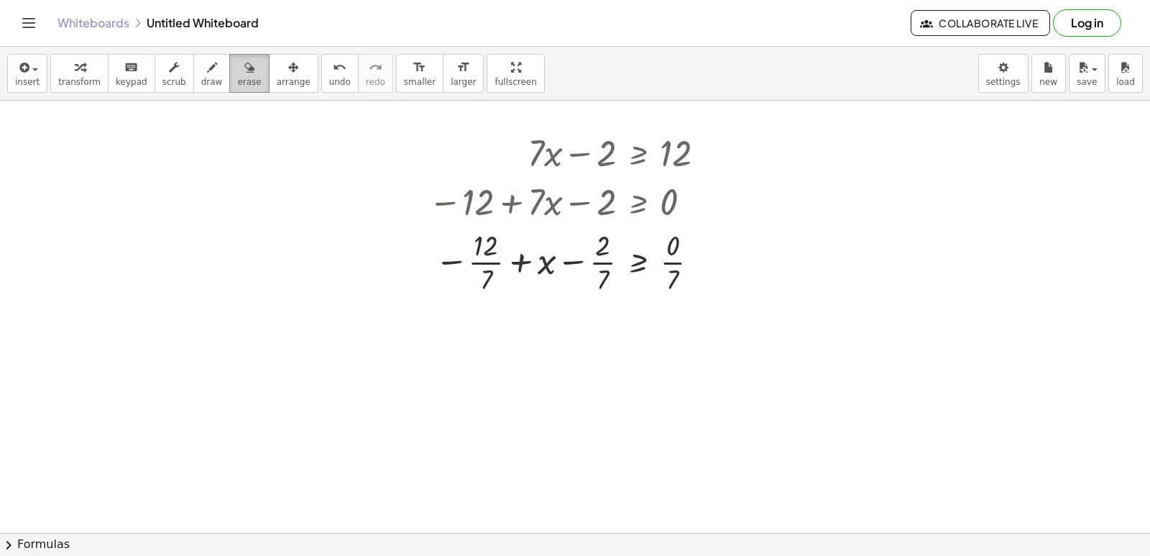
drag, startPoint x: 52, startPoint y: 17, endPoint x: 216, endPoint y: 71, distance: 172.1
click at [83, 35] on header "Whiteboards Untitled Whiteboard Collaborate Live Log in" at bounding box center [575, 23] width 1150 height 47
click at [58, 63] on div "button" at bounding box center [79, 66] width 42 height 17
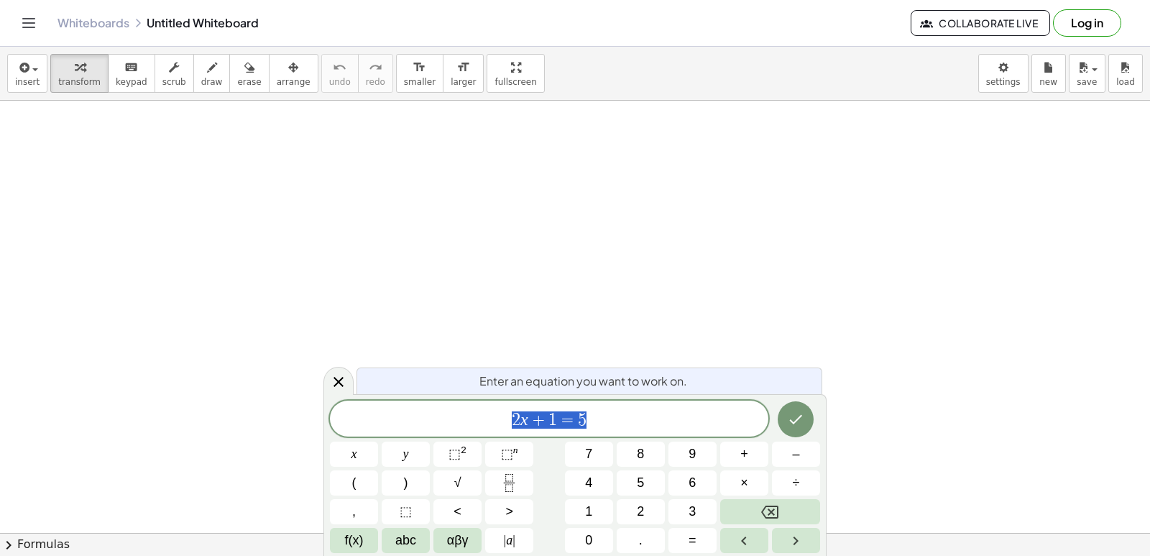
click at [779, 514] on button "Backspace" at bounding box center [770, 511] width 100 height 25
click at [779, 510] on button "Backspace" at bounding box center [770, 511] width 100 height 25
click at [755, 476] on div "2 x + 1 = 5 x y ⬚ 2 ⬚ n 7 8 9 + – ( ) √ 4 5 6 × ÷ , ⬚ < > 1 2 3 f(x) abc αβγ | …" at bounding box center [575, 476] width 490 height 152
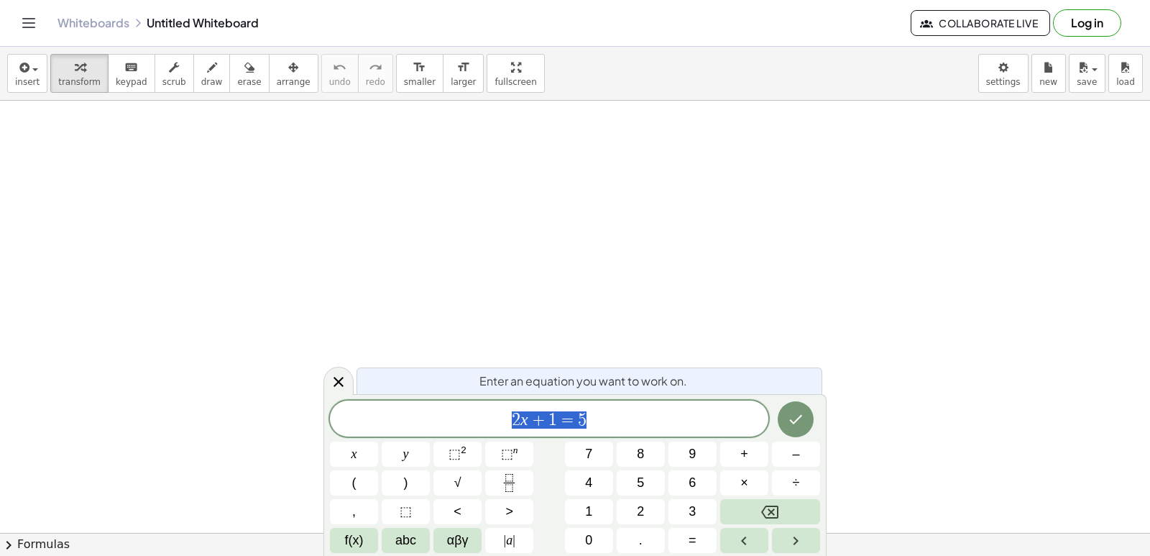
click at [616, 410] on span "2 x + 1 = 5" at bounding box center [549, 420] width 439 height 20
click at [653, 482] on button "5" at bounding box center [641, 482] width 48 height 25
click at [357, 445] on button "x" at bounding box center [354, 453] width 48 height 25
click at [747, 451] on span "+" at bounding box center [744, 453] width 8 height 19
click at [592, 507] on span "1" at bounding box center [588, 511] width 7 height 19
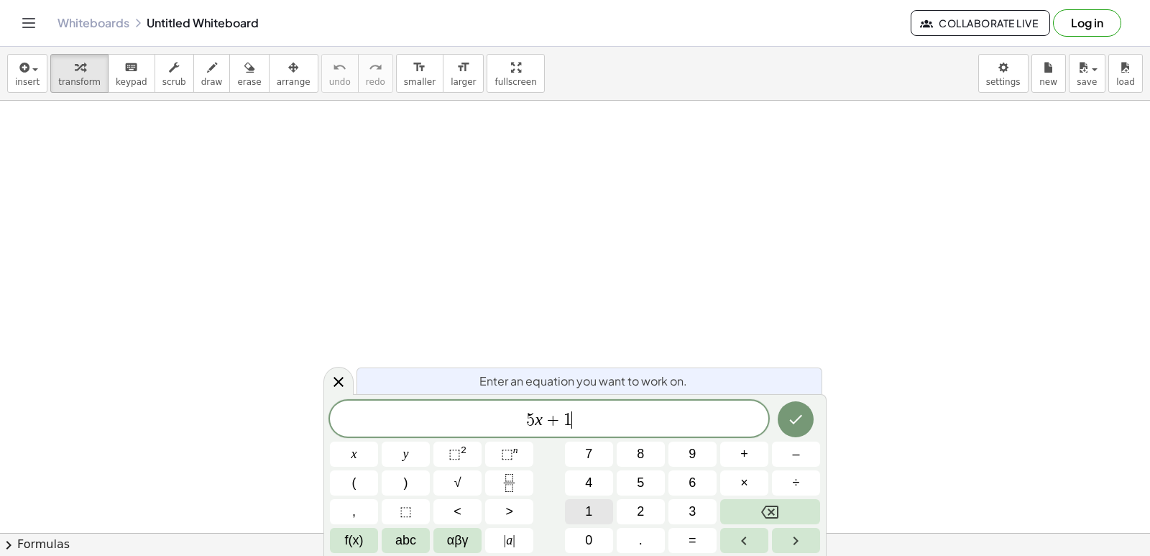
click at [592, 507] on span "1" at bounding box center [588, 511] width 7 height 19
click at [368, 536] on button "f(x)" at bounding box center [354, 540] width 48 height 25
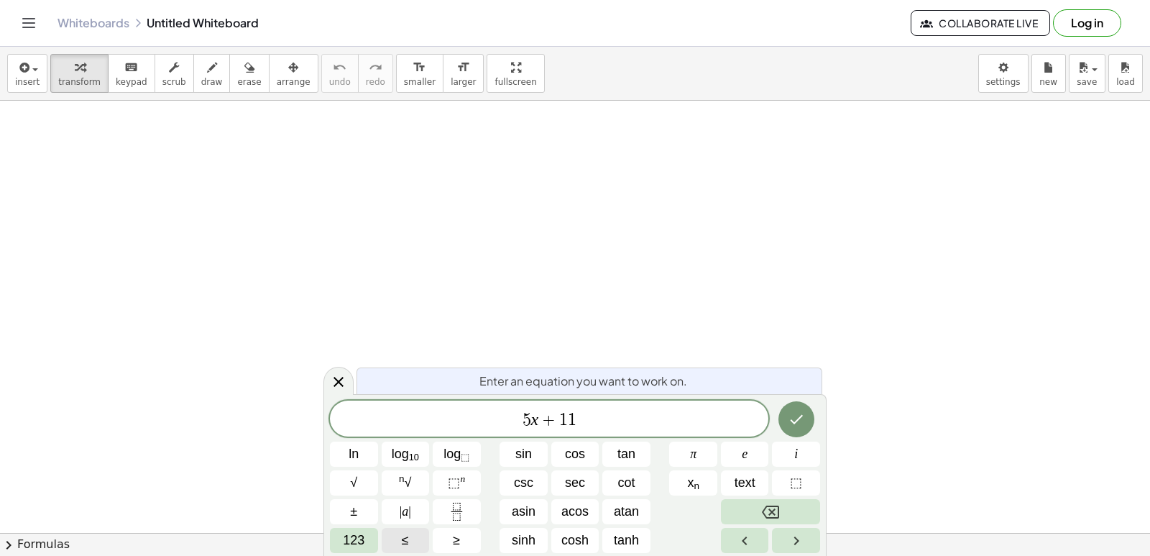
click at [402, 546] on span "≤" at bounding box center [405, 540] width 7 height 19
click at [354, 538] on span "123" at bounding box center [354, 540] width 22 height 19
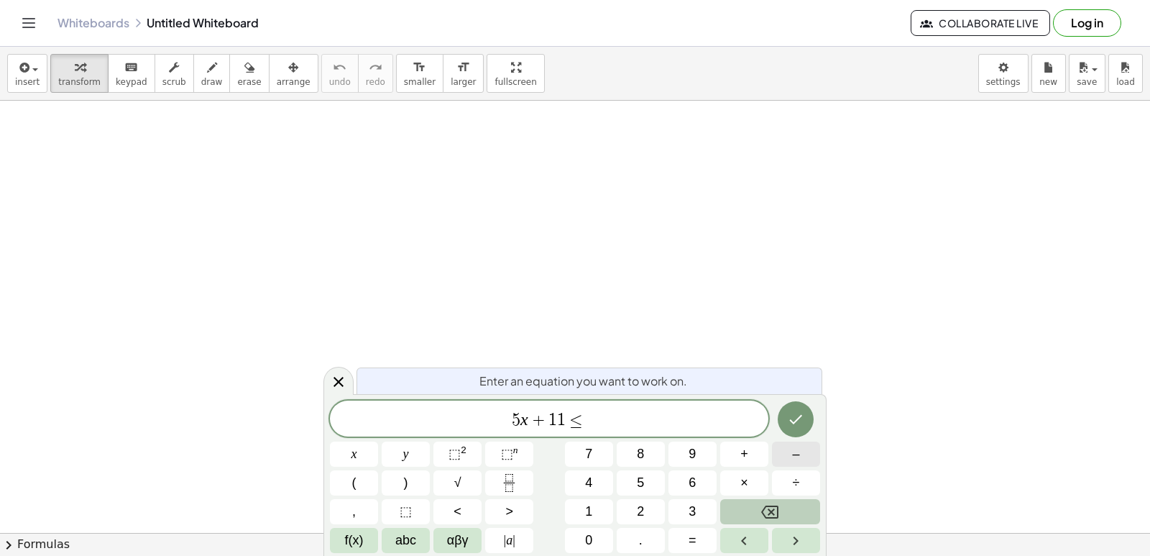
click at [809, 450] on button "–" at bounding box center [796, 453] width 48 height 25
click at [589, 508] on span "1" at bounding box center [588, 511] width 7 height 19
click at [702, 446] on button "9" at bounding box center [693, 453] width 48 height 25
click at [679, 454] on button "9" at bounding box center [693, 453] width 48 height 25
click at [758, 520] on button "Backspace" at bounding box center [770, 511] width 100 height 25
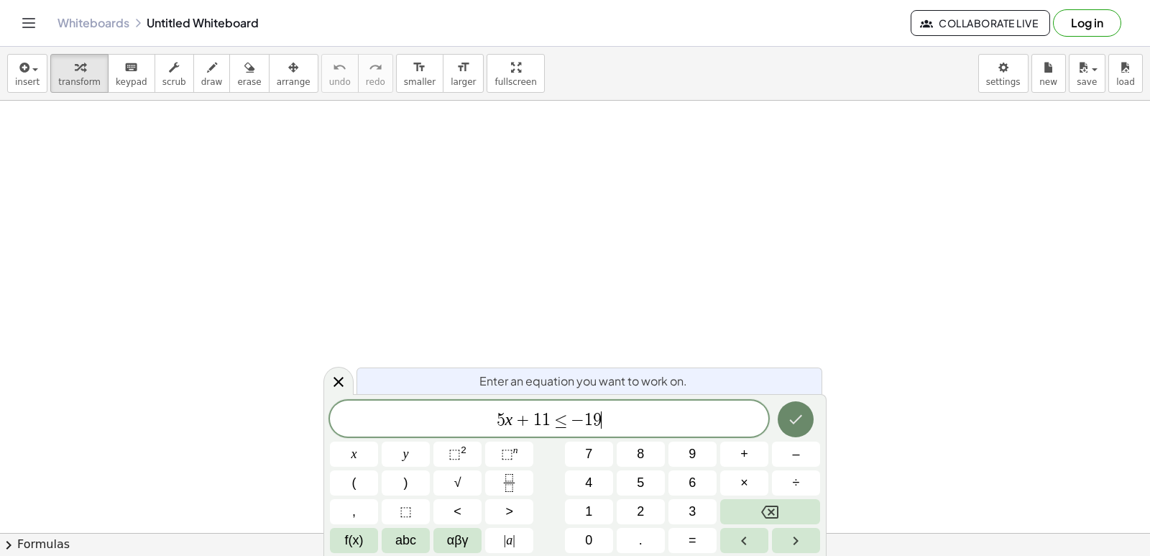
click at [806, 418] on button "Done" at bounding box center [796, 419] width 36 height 36
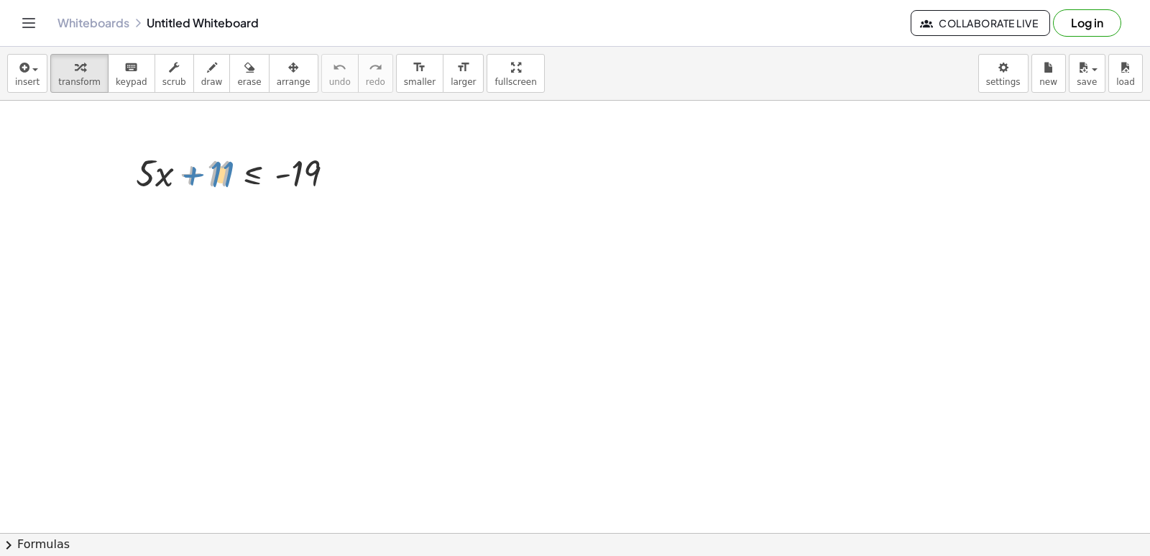
click at [223, 161] on div at bounding box center [241, 171] width 225 height 49
click at [165, 175] on div at bounding box center [241, 171] width 225 height 49
click at [141, 170] on div at bounding box center [241, 171] width 225 height 49
drag, startPoint x: 228, startPoint y: 172, endPoint x: 251, endPoint y: 285, distance: 115.2
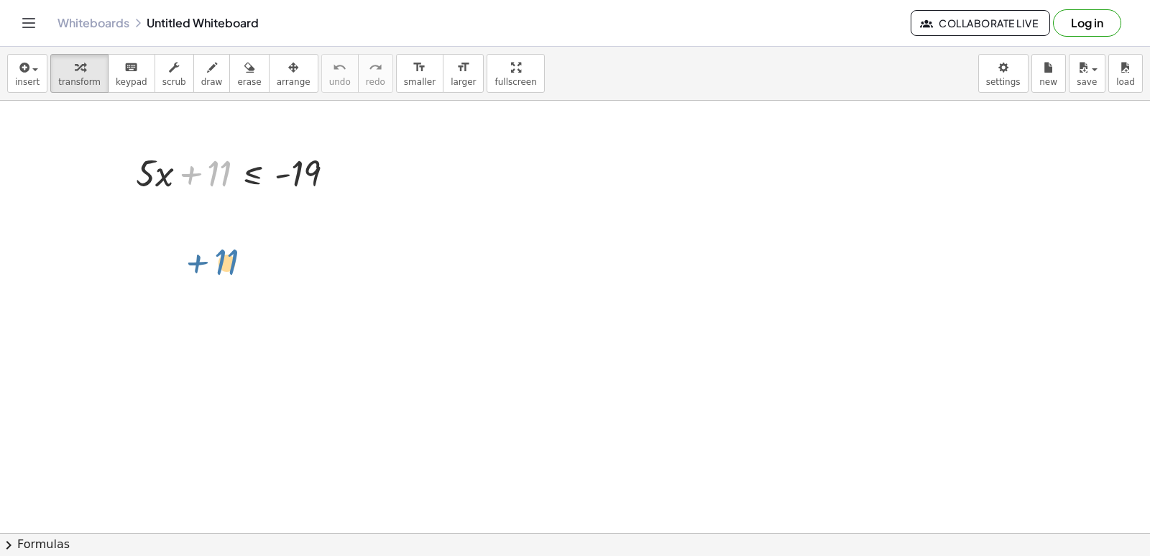
drag, startPoint x: 262, startPoint y: 181, endPoint x: 270, endPoint y: 188, distance: 11.2
click at [270, 188] on div at bounding box center [241, 171] width 225 height 49
drag, startPoint x: 220, startPoint y: 172, endPoint x: 225, endPoint y: 242, distance: 69.9
drag, startPoint x: 150, startPoint y: 173, endPoint x: 227, endPoint y: 250, distance: 109.8
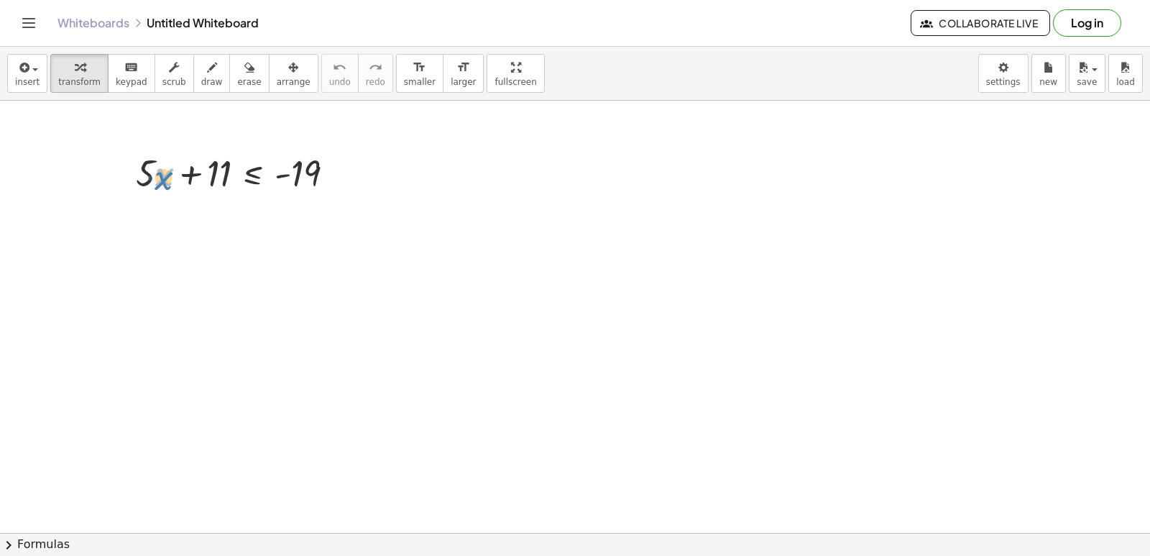
click at [160, 183] on div at bounding box center [241, 171] width 225 height 49
drag, startPoint x: 286, startPoint y: 177, endPoint x: 269, endPoint y: 247, distance: 71.8
drag, startPoint x: 282, startPoint y: 176, endPoint x: 207, endPoint y: 277, distance: 125.4
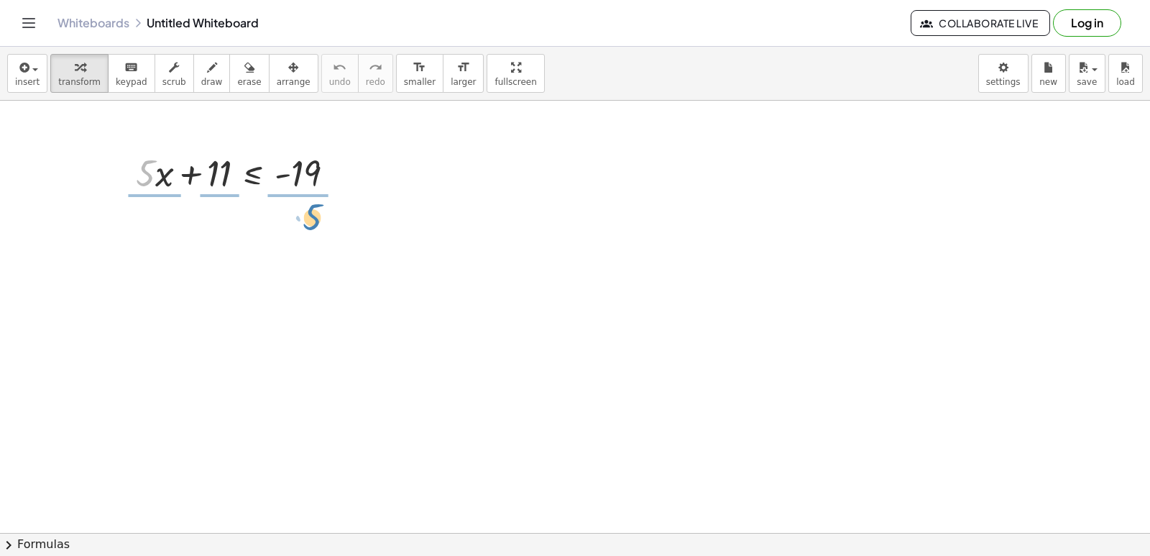
drag, startPoint x: 144, startPoint y: 188, endPoint x: 305, endPoint y: 231, distance: 166.9
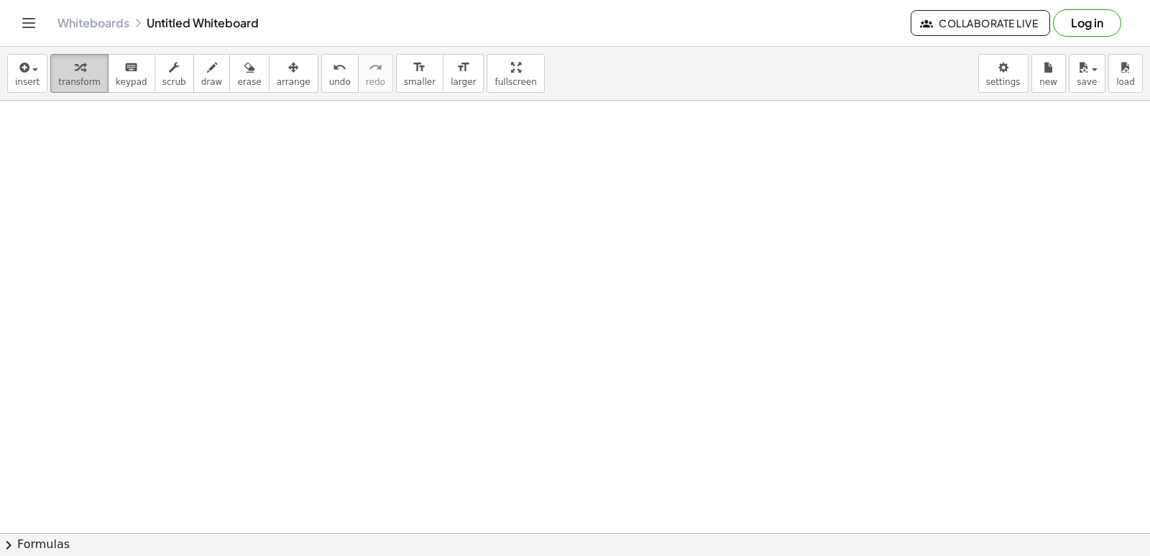
scroll to position [238, 0]
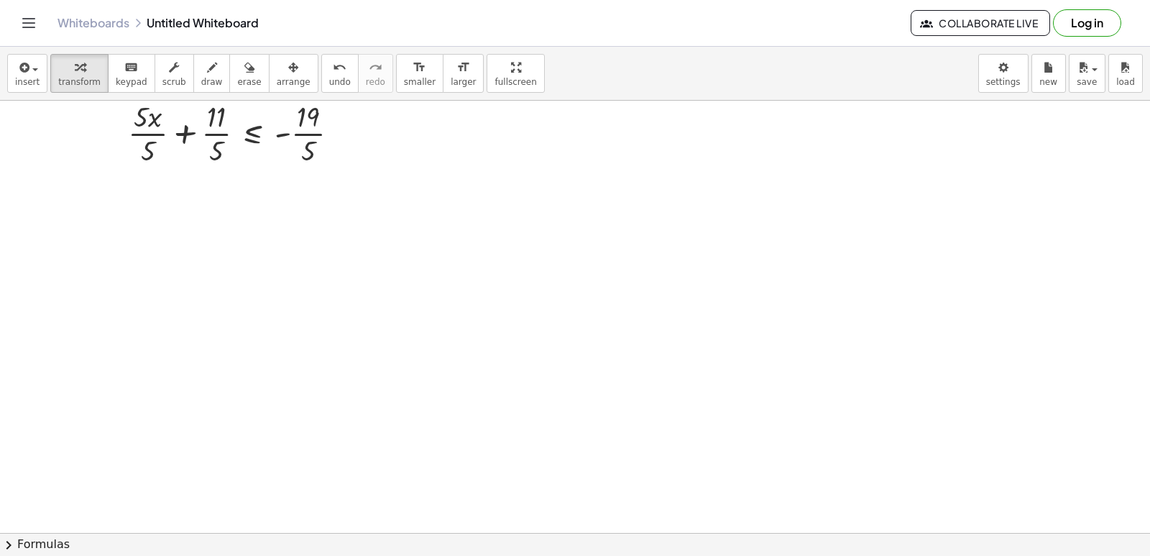
click at [419, 464] on div at bounding box center [575, 433] width 1150 height 864
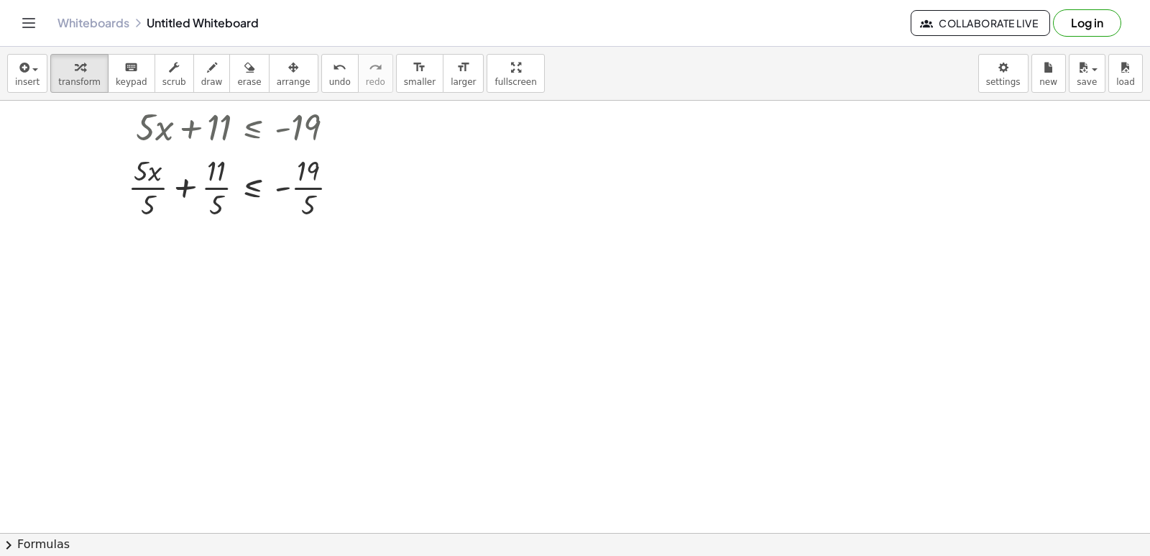
scroll to position [0, 0]
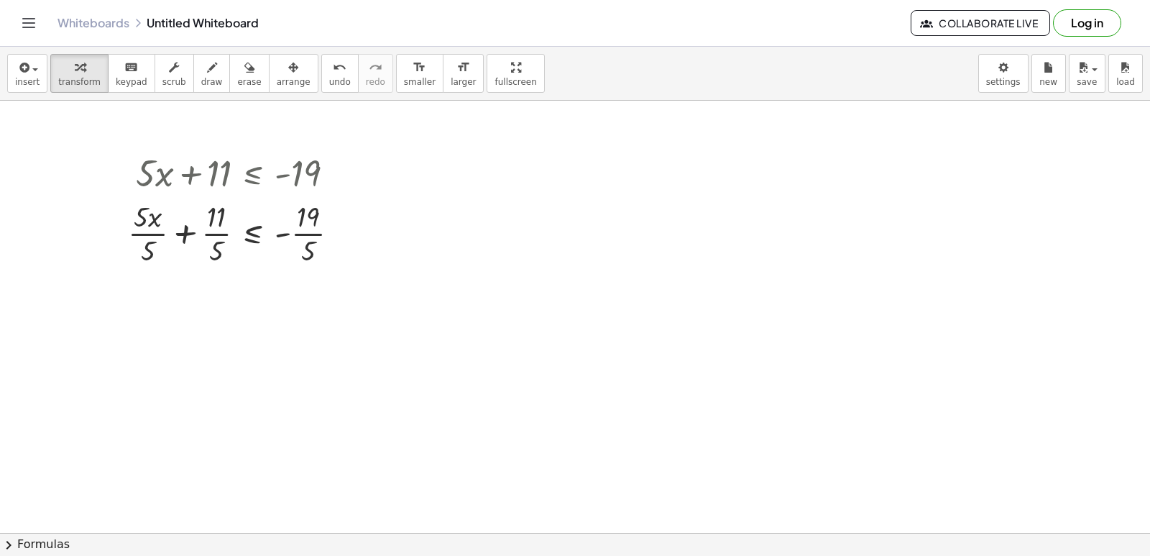
drag, startPoint x: 845, startPoint y: 368, endPoint x: 934, endPoint y: 305, distance: 108.7
click at [921, 315] on div at bounding box center [575, 533] width 1150 height 864
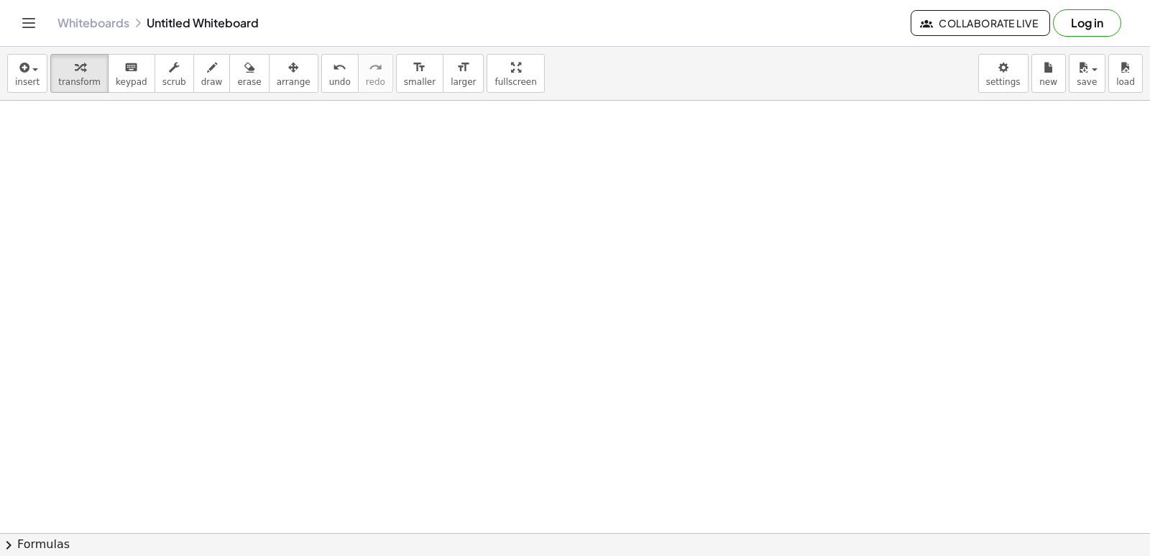
scroll to position [504, 0]
click at [520, 480] on div at bounding box center [575, 245] width 1150 height 1296
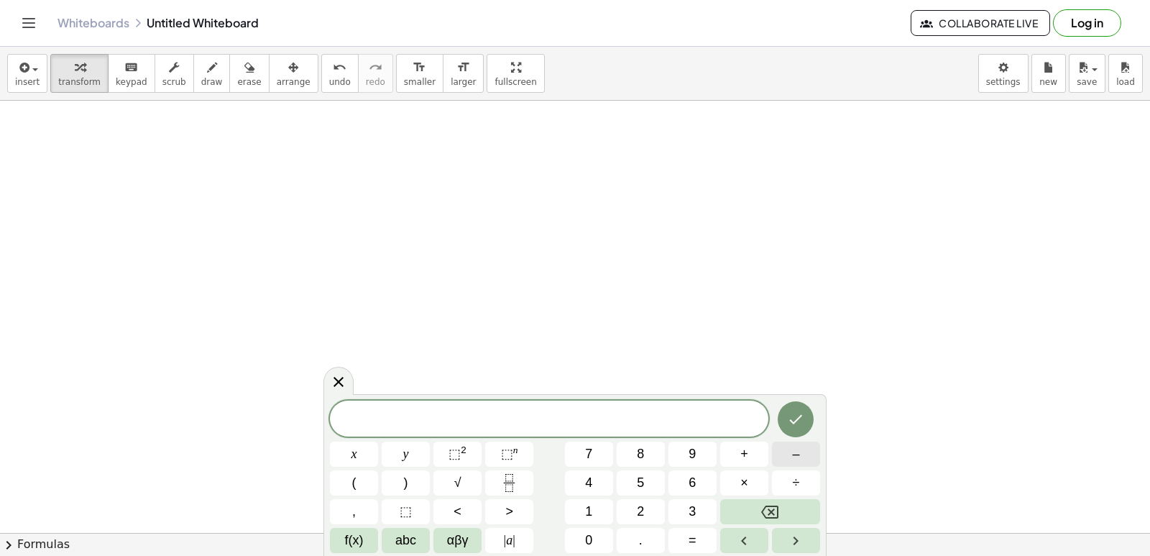
click at [784, 457] on button "–" at bounding box center [796, 453] width 48 height 25
click at [636, 503] on button "2" at bounding box center [641, 511] width 48 height 25
click at [367, 450] on button "x" at bounding box center [354, 453] width 48 height 25
click at [760, 464] on button "+" at bounding box center [744, 453] width 48 height 25
click at [581, 508] on button "1" at bounding box center [589, 511] width 48 height 25
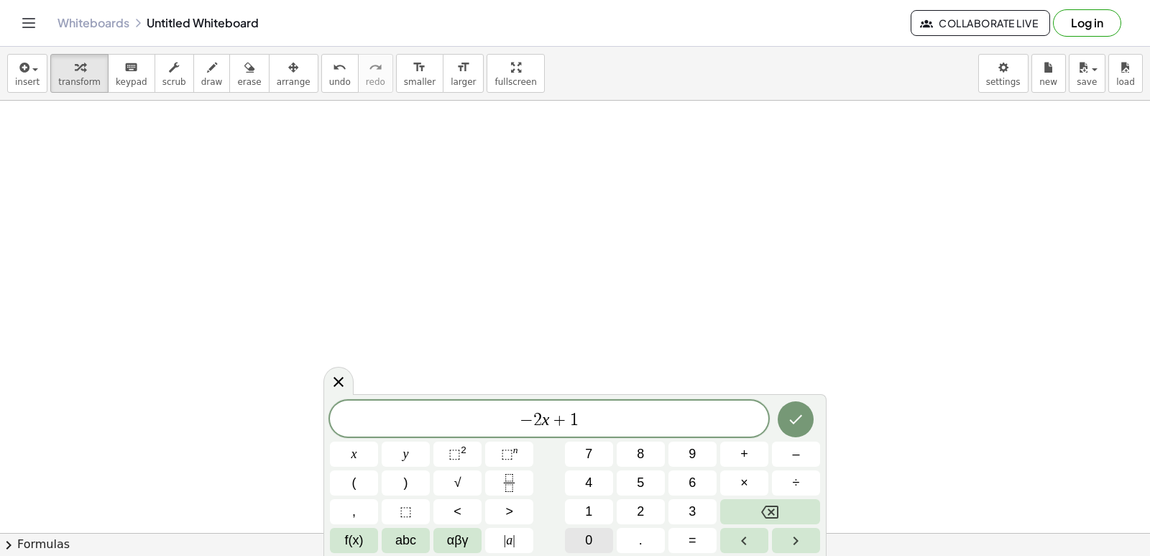
click at [586, 531] on button "0" at bounding box center [589, 540] width 48 height 25
click at [359, 533] on span "f(x)" at bounding box center [354, 540] width 19 height 19
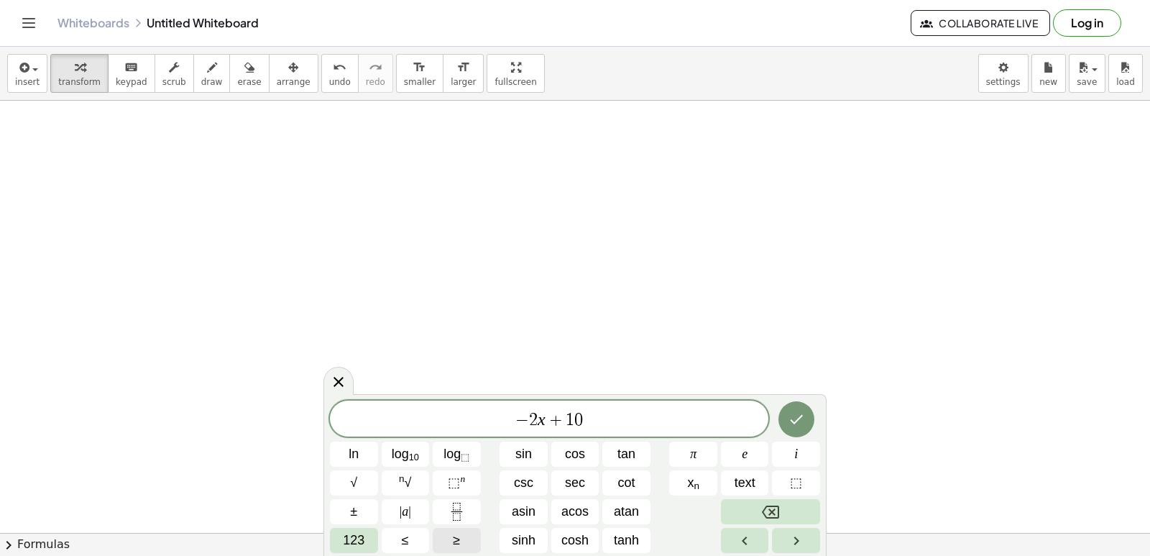
click at [452, 544] on button "≥" at bounding box center [457, 540] width 48 height 25
click at [353, 507] on span "±" at bounding box center [353, 511] width 7 height 19
click at [767, 499] on button "Backspace" at bounding box center [770, 511] width 99 height 25
click at [348, 520] on button "±" at bounding box center [354, 511] width 48 height 25
click at [767, 513] on icon "Backspace" at bounding box center [770, 511] width 17 height 17
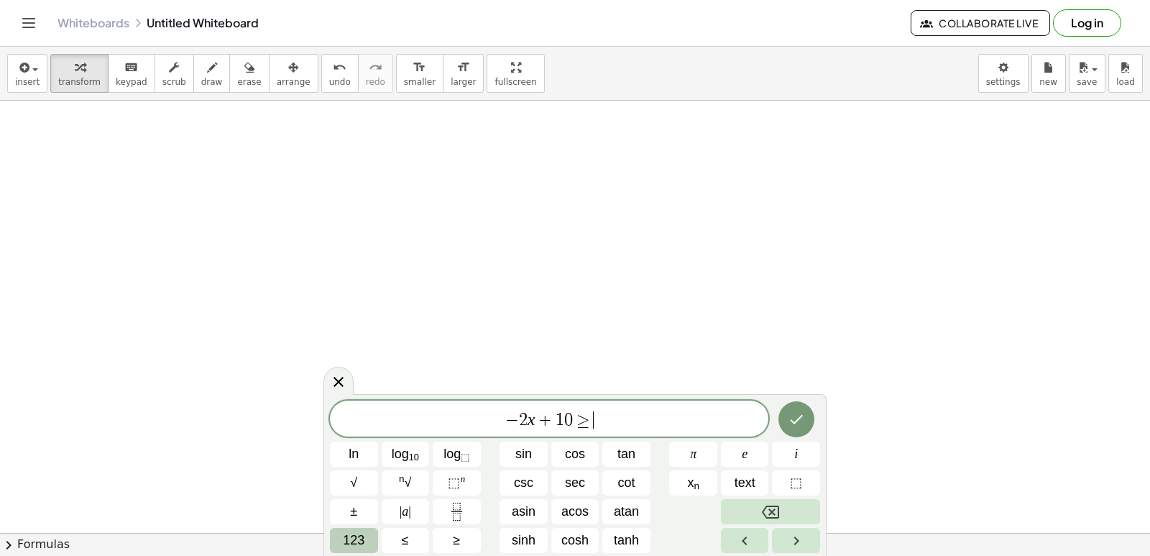
click at [367, 547] on button "123" at bounding box center [354, 540] width 48 height 25
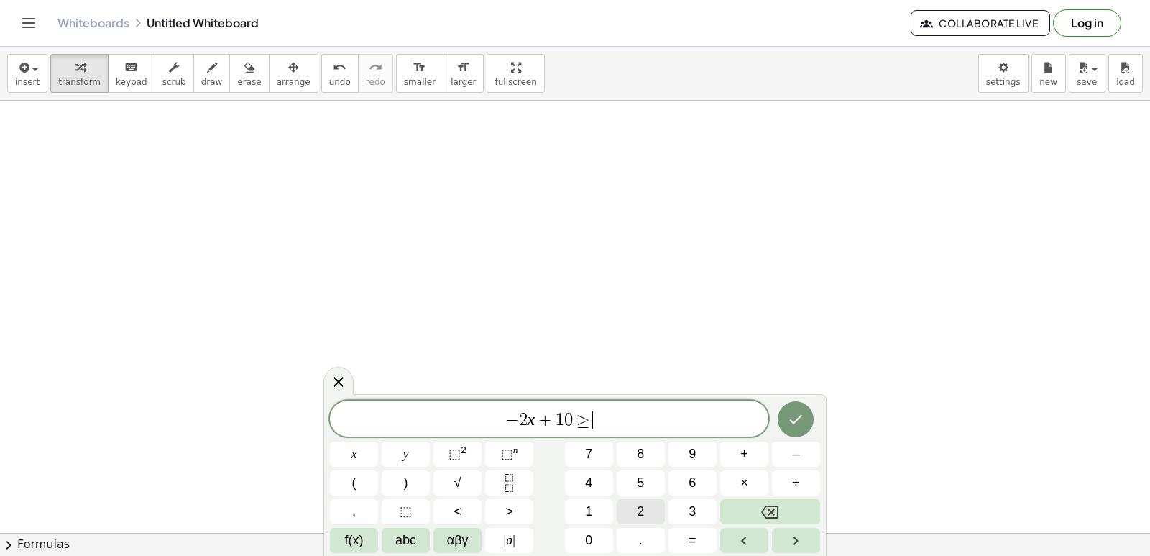
click at [655, 508] on button "2" at bounding box center [641, 511] width 48 height 25
click at [597, 543] on button "0" at bounding box center [589, 540] width 48 height 25
click at [781, 403] on div at bounding box center [796, 418] width 48 height 37
click at [789, 409] on button "Done" at bounding box center [796, 419] width 36 height 36
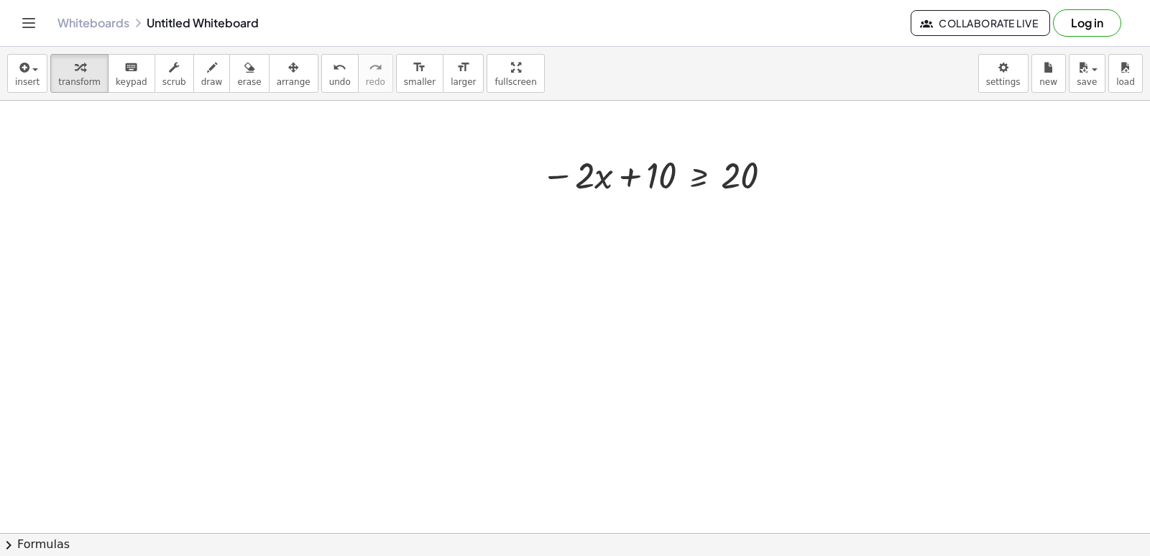
scroll to position [864, 0]
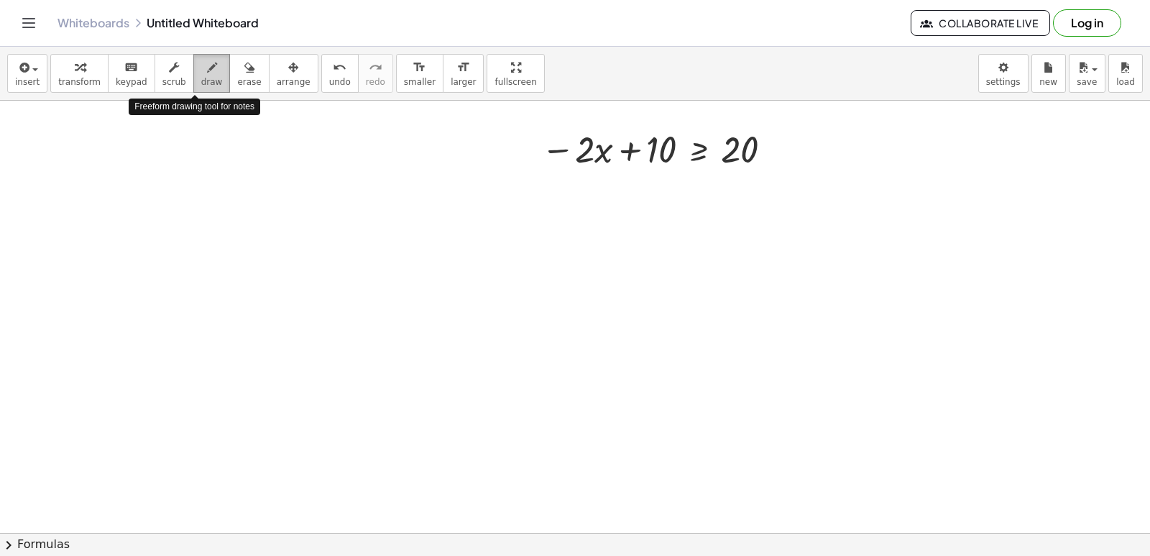
click at [211, 60] on button "draw" at bounding box center [211, 73] width 37 height 39
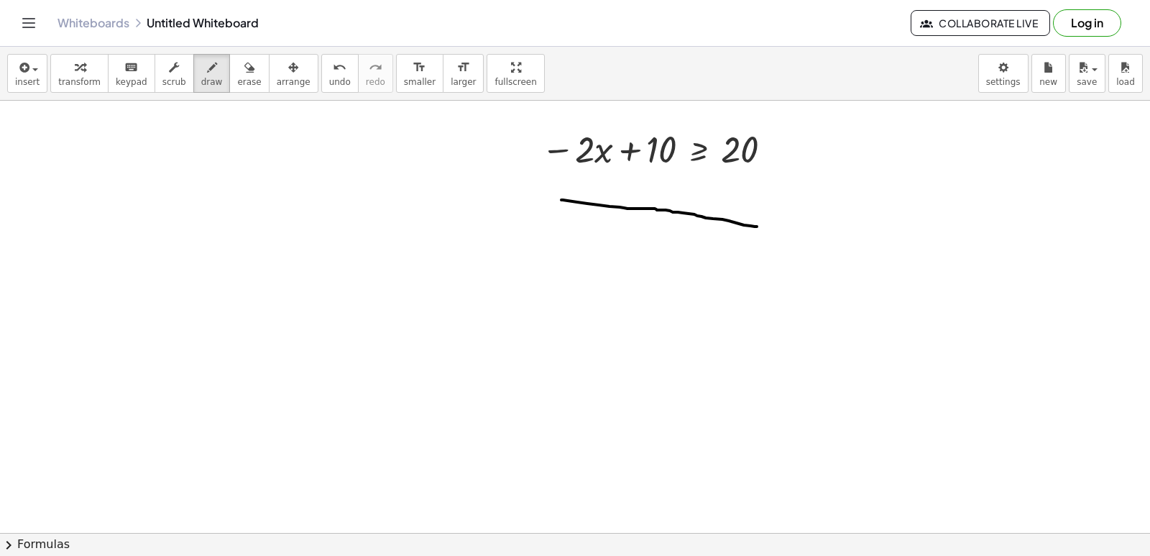
drag, startPoint x: 561, startPoint y: 200, endPoint x: 774, endPoint y: 229, distance: 214.0
click at [774, 229] on div at bounding box center [575, 101] width 1150 height 1728
click at [585, 185] on div at bounding box center [575, 101] width 1150 height 1728
drag, startPoint x: 607, startPoint y: 190, endPoint x: 619, endPoint y: 204, distance: 18.4
click at [611, 211] on div at bounding box center [575, 101] width 1150 height 1728
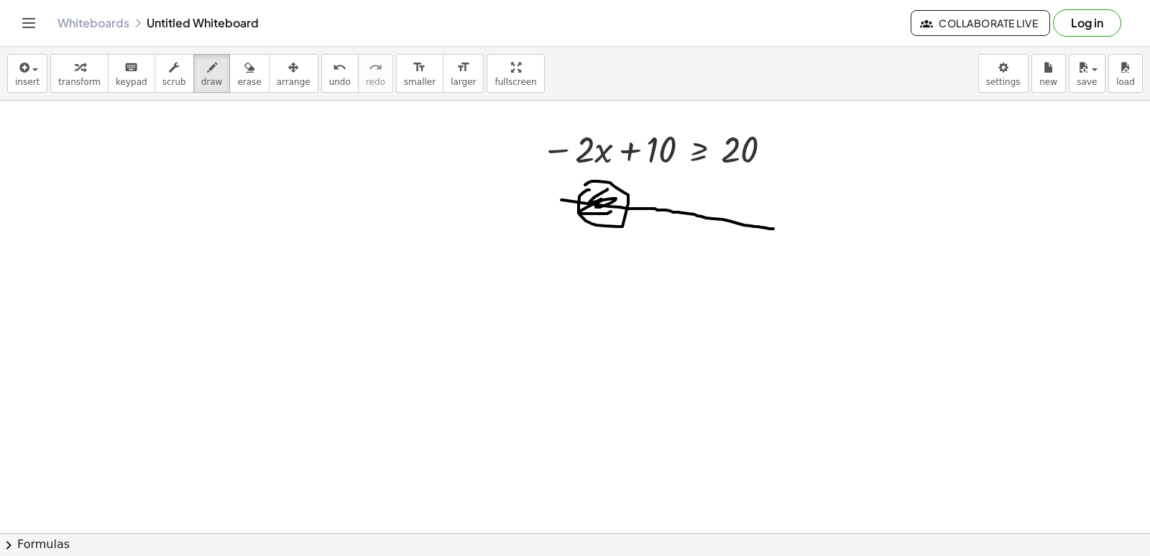
drag, startPoint x: 610, startPoint y: 214, endPoint x: 628, endPoint y: 199, distance: 23.6
click at [618, 212] on div at bounding box center [575, 101] width 1150 height 1728
drag, startPoint x: 767, startPoint y: 213, endPoint x: 757, endPoint y: 225, distance: 15.8
click at [757, 225] on div at bounding box center [575, 101] width 1150 height 1728
drag, startPoint x: 792, startPoint y: 233, endPoint x: 753, endPoint y: 246, distance: 40.9
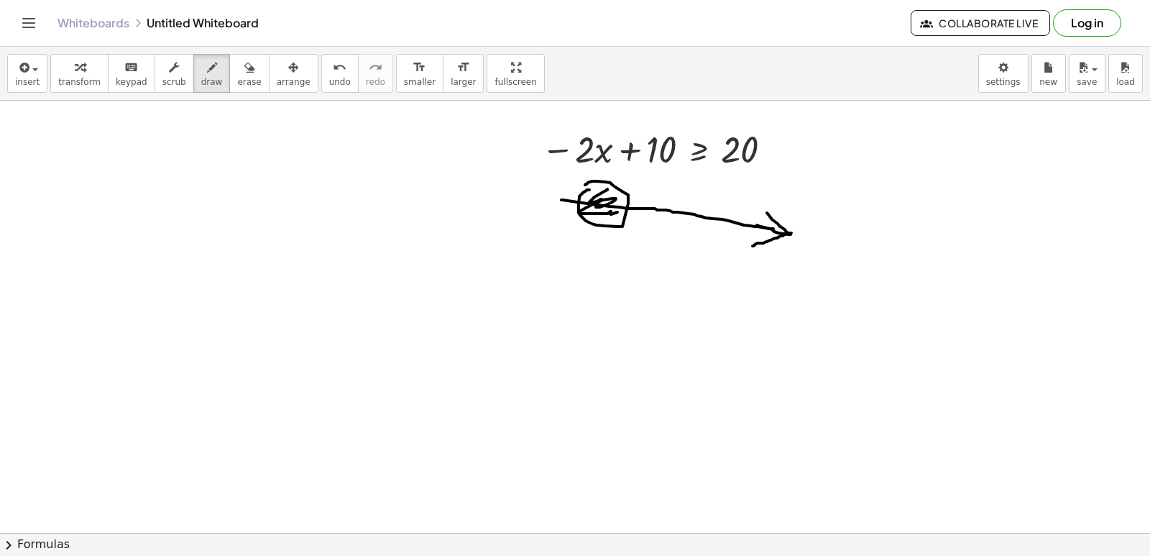
click at [753, 246] on div at bounding box center [575, 101] width 1150 height 1728
drag, startPoint x: 642, startPoint y: 196, endPoint x: 632, endPoint y: 194, distance: 10.2
click at [632, 194] on div at bounding box center [575, 101] width 1150 height 1728
drag, startPoint x: 633, startPoint y: 192, endPoint x: 778, endPoint y: 216, distance: 146.6
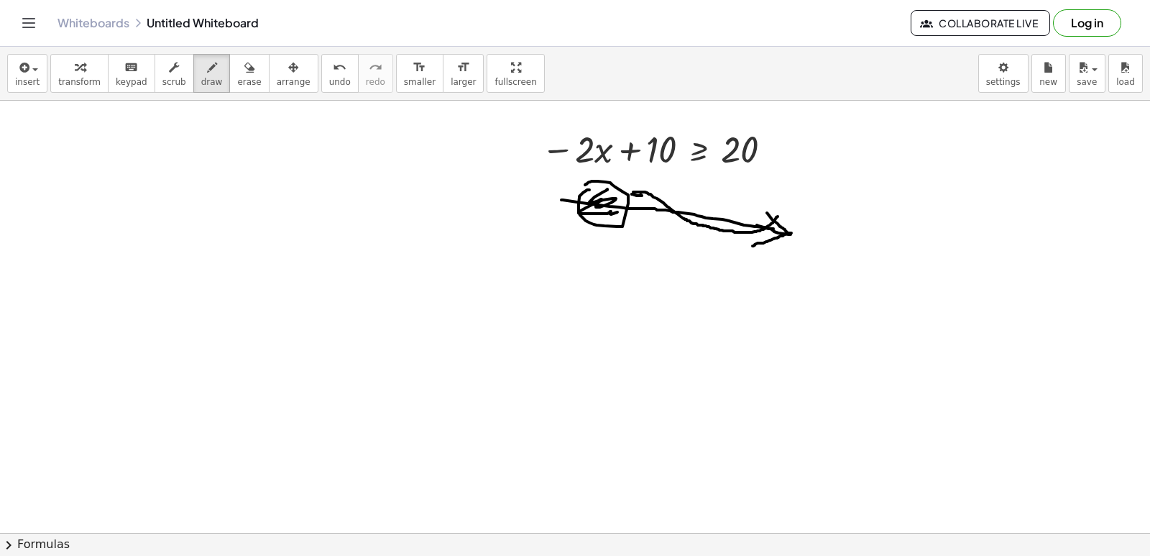
click at [778, 216] on div at bounding box center [575, 101] width 1150 height 1728
drag, startPoint x: 625, startPoint y: 224, endPoint x: 764, endPoint y: 253, distance: 142.4
click at [764, 253] on div at bounding box center [575, 101] width 1150 height 1728
drag, startPoint x: 643, startPoint y: 220, endPoint x: 655, endPoint y: 225, distance: 12.6
click at [639, 229] on div at bounding box center [575, 101] width 1150 height 1728
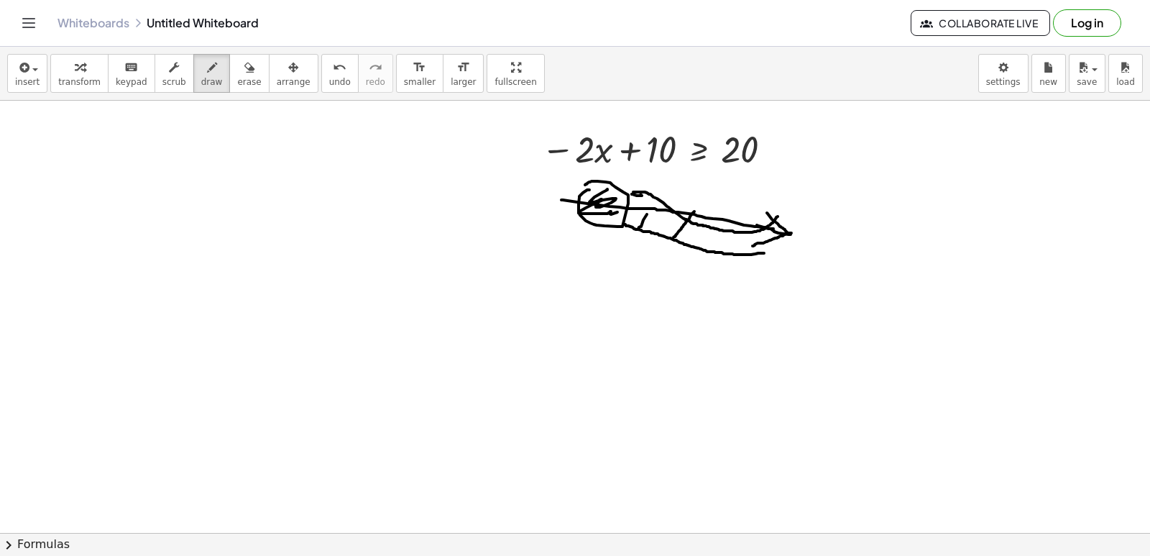
drag, startPoint x: 694, startPoint y: 211, endPoint x: 666, endPoint y: 247, distance: 46.0
click at [661, 248] on div at bounding box center [575, 101] width 1150 height 1728
drag, startPoint x: 725, startPoint y: 226, endPoint x: 698, endPoint y: 244, distance: 32.1
click at [698, 244] on div at bounding box center [575, 101] width 1150 height 1728
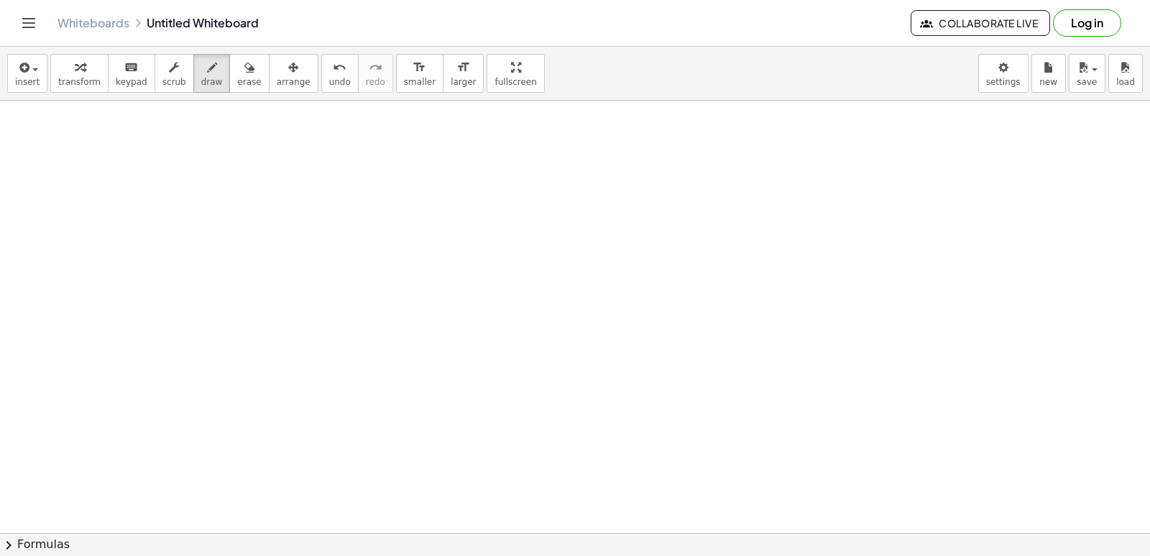
scroll to position [1296, 0]
click at [77, 68] on icon "button" at bounding box center [80, 67] width 10 height 17
drag, startPoint x: 547, startPoint y: 355, endPoint x: 554, endPoint y: 352, distance: 7.7
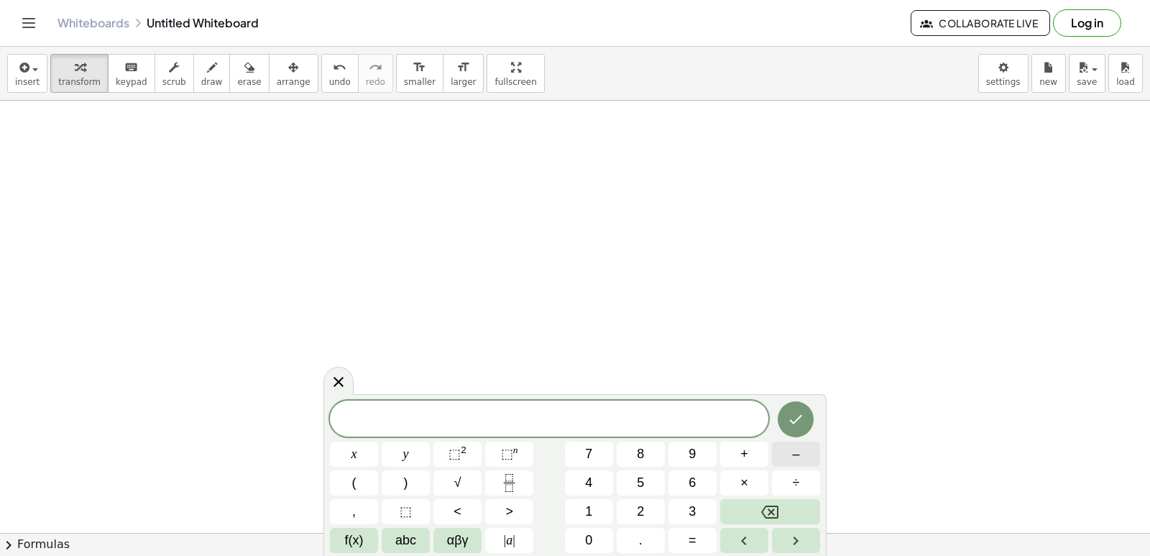
click at [807, 454] on button "–" at bounding box center [796, 453] width 48 height 25
click at [585, 470] on button "4" at bounding box center [589, 482] width 48 height 25
click at [745, 485] on span "×" at bounding box center [744, 482] width 8 height 19
click at [757, 511] on button "Backspace" at bounding box center [770, 511] width 100 height 25
click at [367, 449] on button "x" at bounding box center [354, 453] width 48 height 25
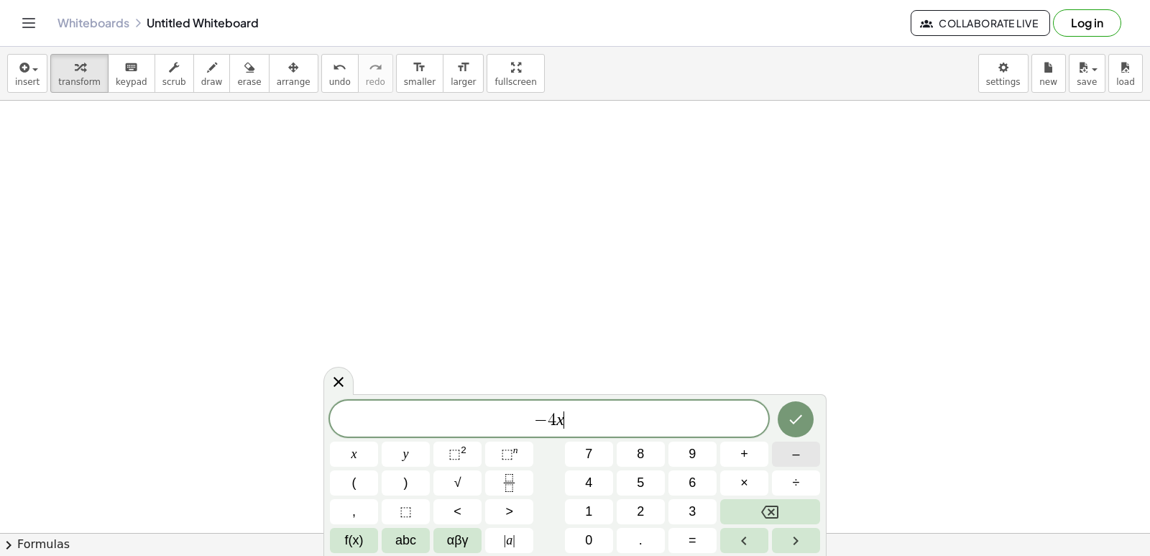
click at [805, 459] on button "–" at bounding box center [796, 453] width 48 height 25
click at [588, 513] on span "1" at bounding box center [588, 511] width 7 height 19
click at [647, 482] on button "5" at bounding box center [641, 482] width 48 height 25
click at [502, 505] on button ">" at bounding box center [509, 511] width 48 height 25
click at [606, 482] on button "4" at bounding box center [589, 482] width 48 height 25
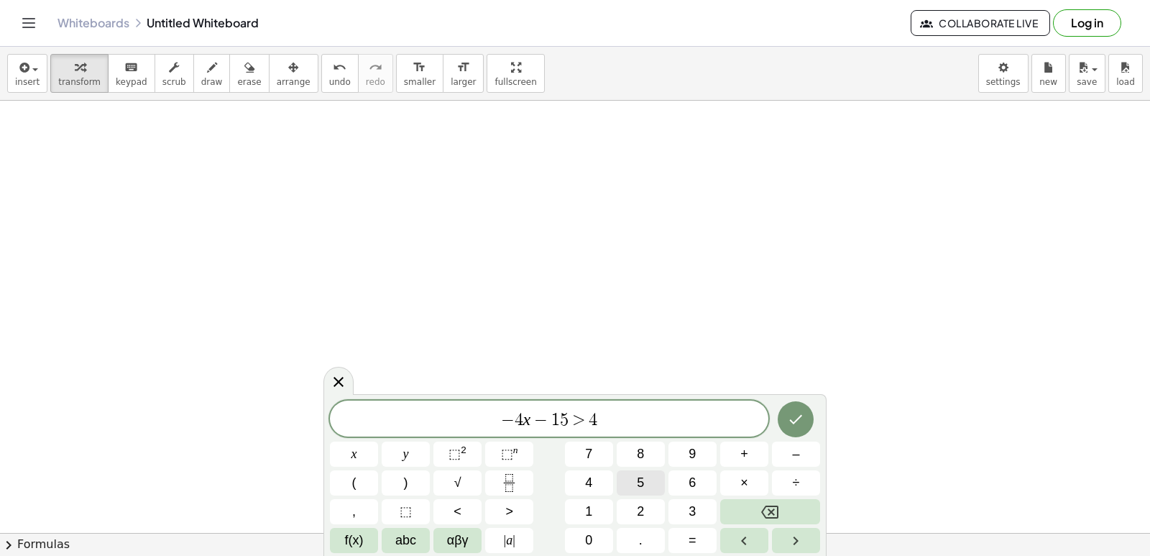
click at [636, 477] on button "5" at bounding box center [641, 482] width 48 height 25
click at [812, 432] on div at bounding box center [796, 418] width 48 height 37
click at [820, 411] on div "− 4 x − 1 5 > 4 5 x y ⬚ 2 ⬚ n 7 8 9 + – ( ) √ 4 5 6 × ÷ , ⬚ < > 1 2 3 f(x) abc …" at bounding box center [575, 475] width 503 height 162
click at [804, 414] on button "Done" at bounding box center [796, 419] width 36 height 36
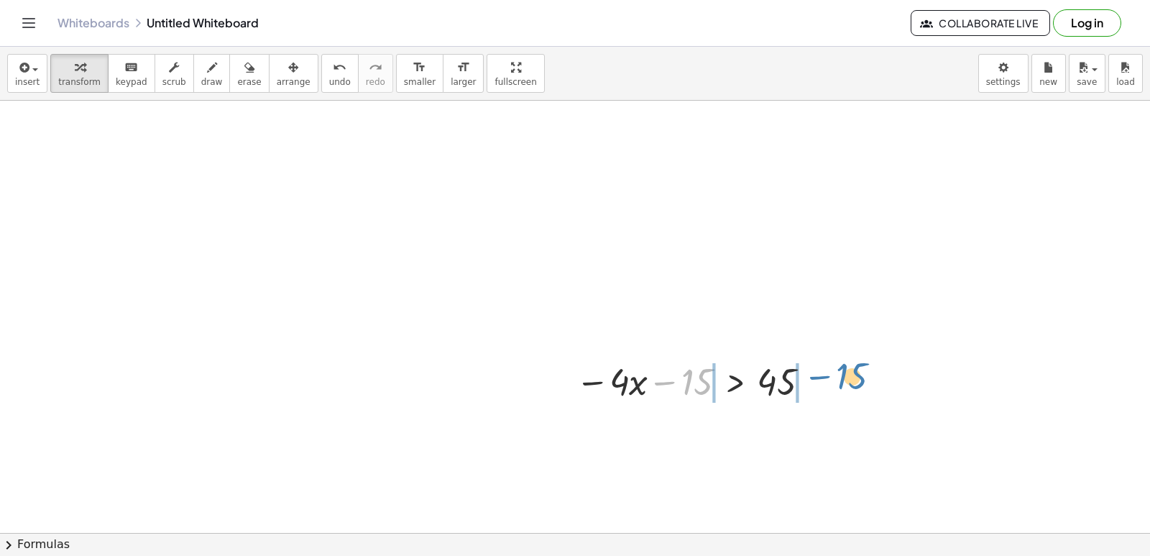
drag, startPoint x: 698, startPoint y: 384, endPoint x: 860, endPoint y: 378, distance: 161.9
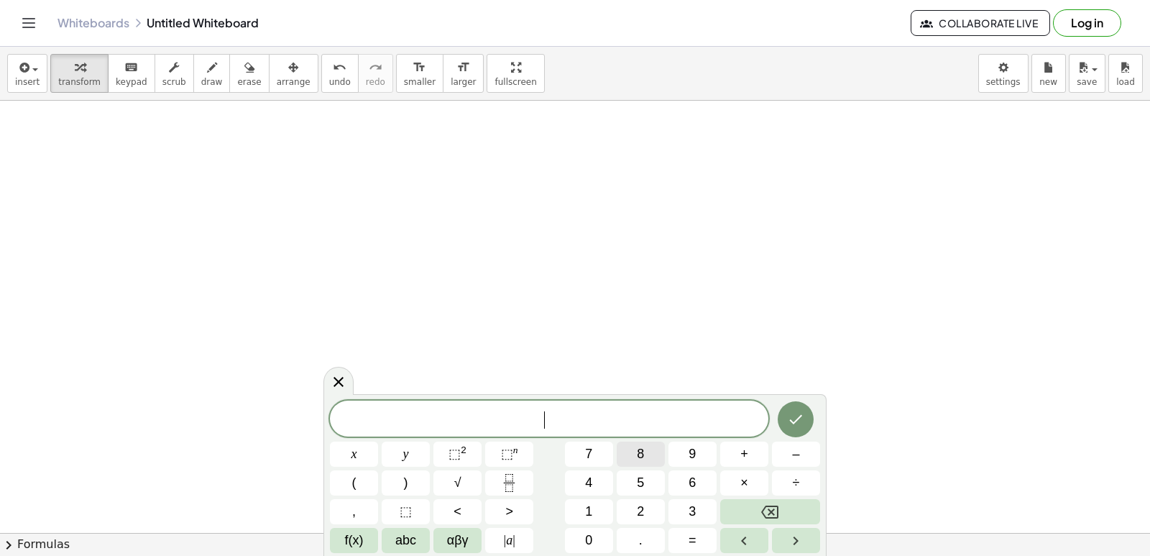
click at [648, 450] on button "8" at bounding box center [641, 453] width 48 height 25
click at [369, 457] on button "x" at bounding box center [354, 453] width 48 height 25
click at [349, 446] on button "x" at bounding box center [354, 453] width 48 height 25
click at [773, 506] on icon "Backspace" at bounding box center [769, 511] width 17 height 13
click at [804, 454] on button "–" at bounding box center [796, 453] width 48 height 25
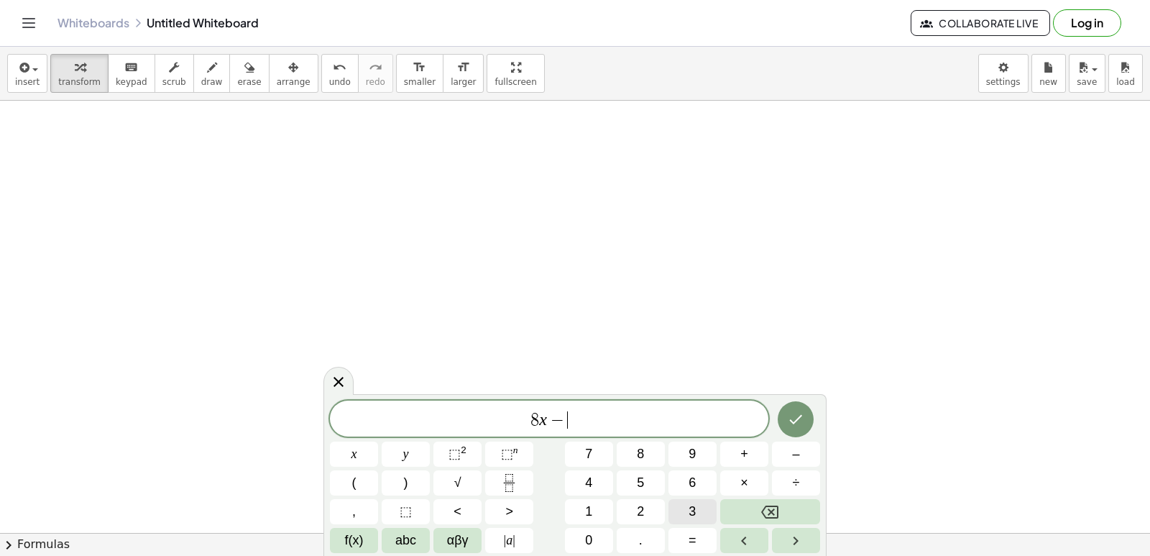
click at [677, 503] on button "3" at bounding box center [693, 511] width 48 height 25
click at [469, 505] on button "<" at bounding box center [458, 511] width 48 height 25
click at [622, 508] on button "2" at bounding box center [641, 511] width 48 height 25
click at [600, 497] on div "8 x − 3 < 2 ​ x y ⬚ 2 ⬚ n 7 8 9 + – ( ) √ 4 5 6 × ÷ , ⬚ < > 1 2 3 f(x) abc αβγ …" at bounding box center [575, 476] width 490 height 152
click at [587, 518] on button "1" at bounding box center [589, 511] width 48 height 25
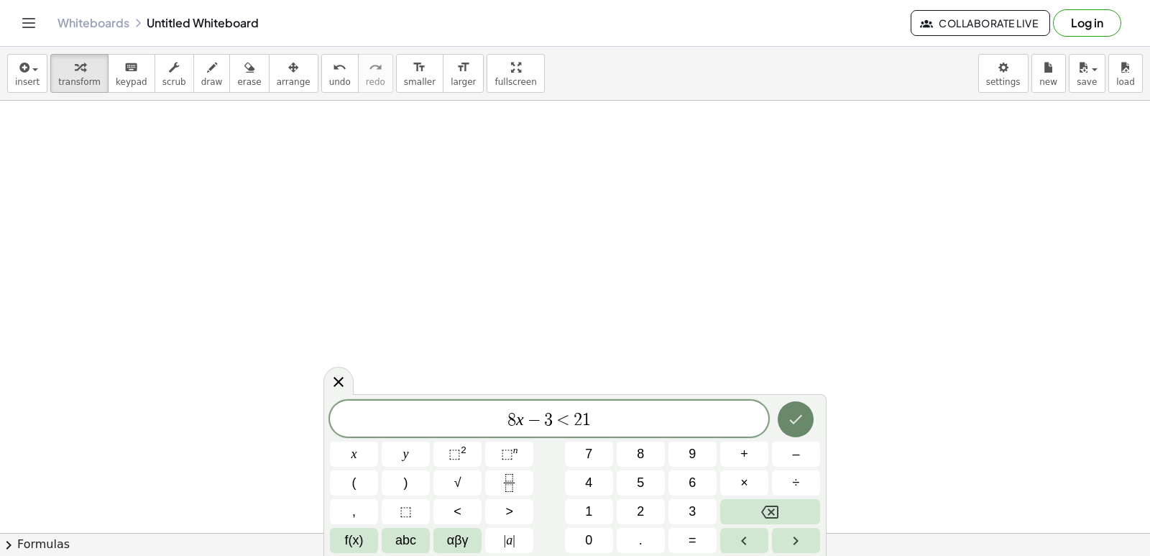
click at [805, 425] on button "Done" at bounding box center [796, 419] width 36 height 36
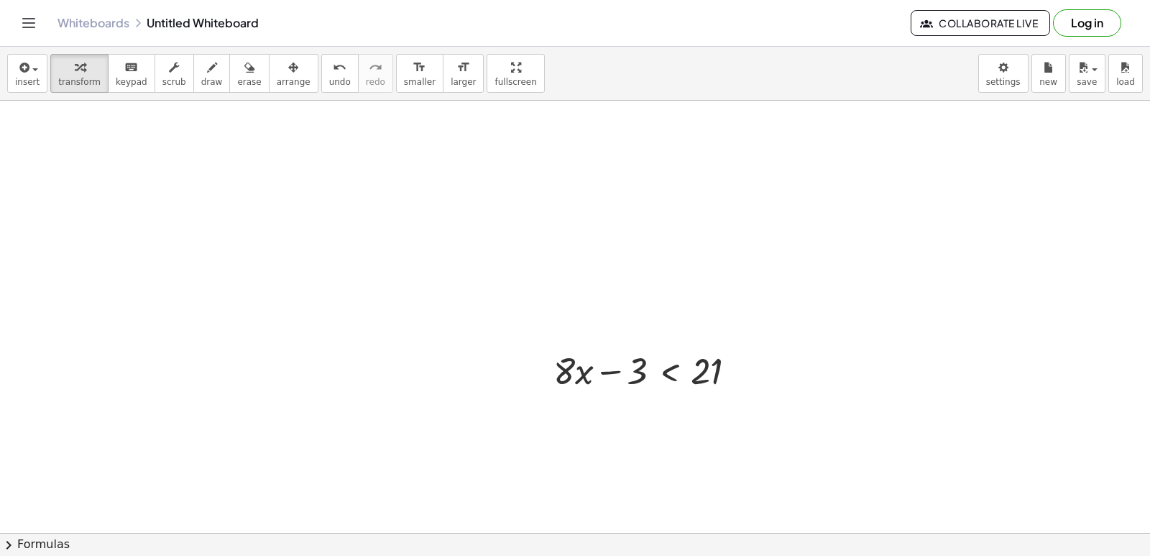
drag, startPoint x: 823, startPoint y: 466, endPoint x: 725, endPoint y: 430, distance: 104.2
drag, startPoint x: 725, startPoint y: 430, endPoint x: 549, endPoint y: 381, distance: 182.8
click at [549, 381] on div at bounding box center [543, 369] width 22 height 56
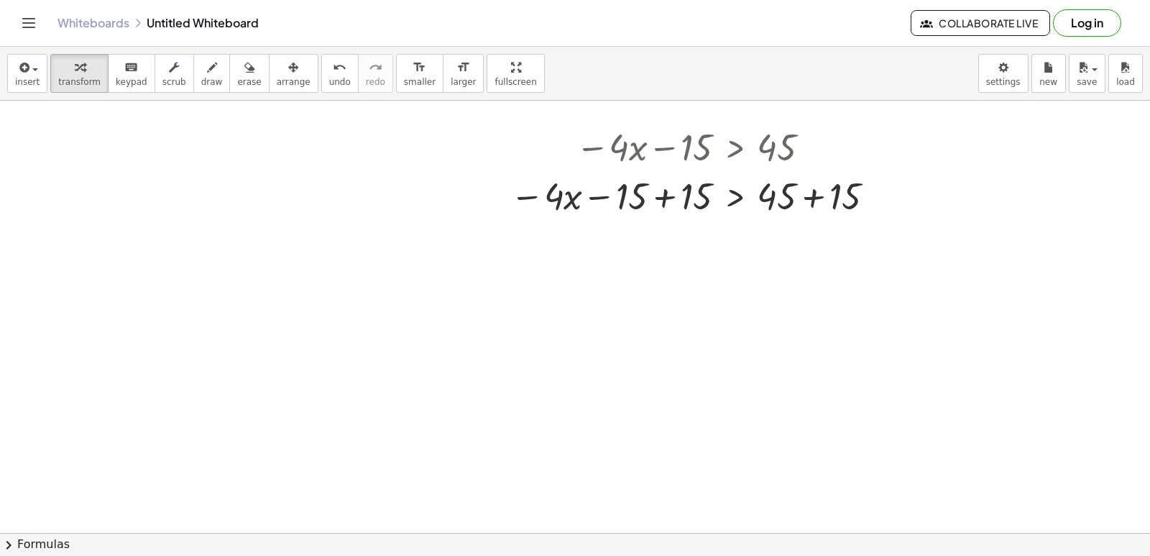
scroll to position [1945, 0]
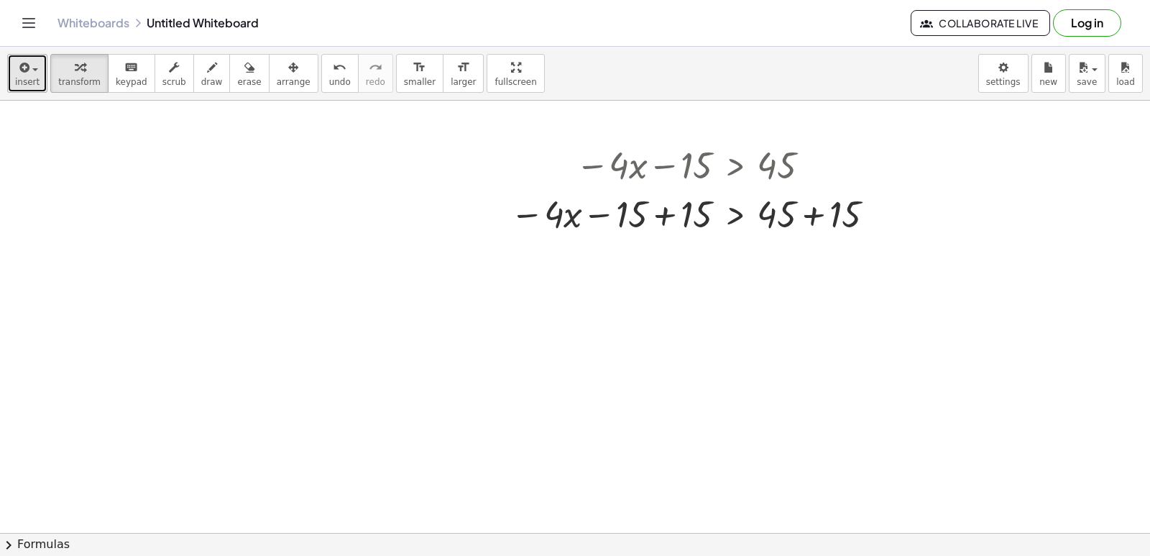
click at [14, 65] on button "insert" at bounding box center [27, 73] width 40 height 39
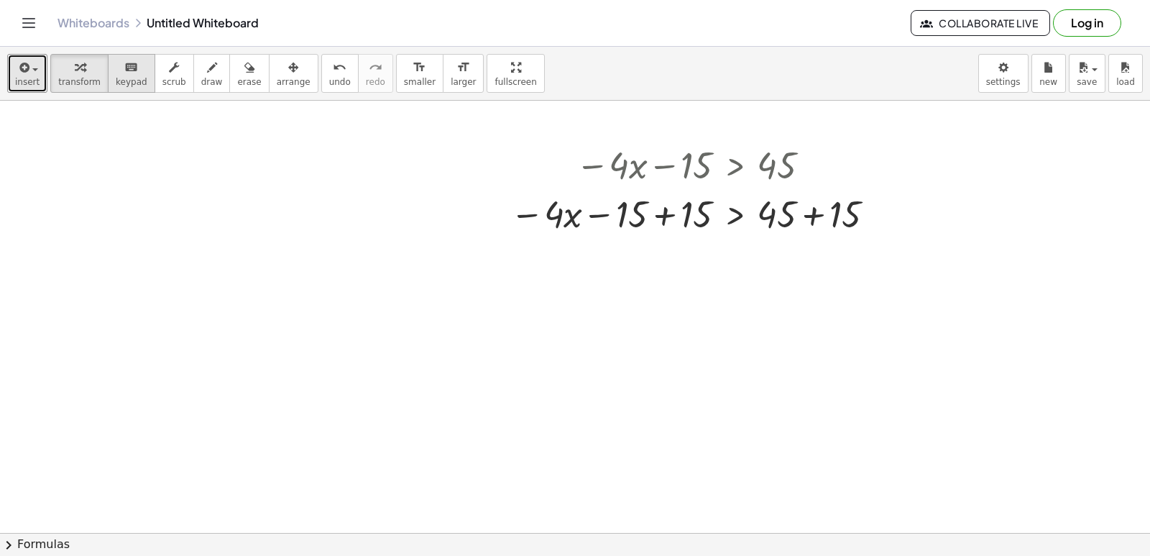
click at [116, 87] on span "keypad" at bounding box center [132, 82] width 32 height 10
drag, startPoint x: 152, startPoint y: 67, endPoint x: 178, endPoint y: 78, distance: 28.3
click at [162, 68] on div "button" at bounding box center [174, 66] width 24 height 17
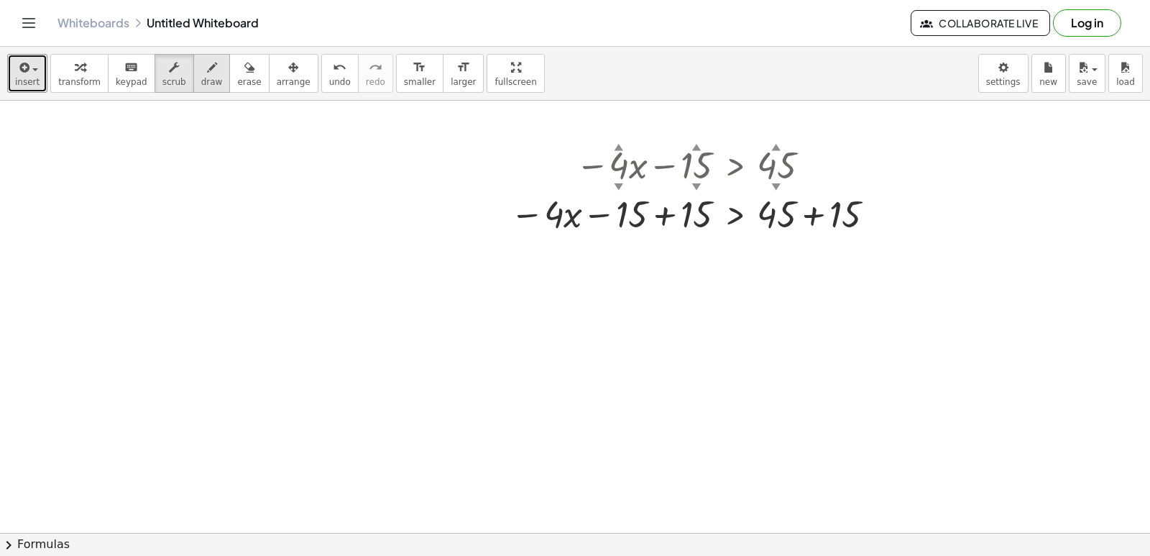
click at [201, 81] on span "draw" at bounding box center [212, 82] width 22 height 10
click at [155, 78] on button "scrub" at bounding box center [175, 73] width 40 height 39
click at [735, 165] on div "− · 4 ▲ ▼ · x − 15 ▲ ▼ > 45 ▲ ▼ − · 4 · x > 45 − 15 + 15 + + 15" at bounding box center [735, 165] width 0 height 0
drag, startPoint x: 704, startPoint y: 170, endPoint x: 472, endPoint y: 106, distance: 240.9
click at [735, 165] on div "− · 4 ▲ ▼ · x − 16 ▲ ▼ > 45 ▲ ▼ − · 4 · x − 16 + 16 > + 45 + 16" at bounding box center [735, 165] width 0 height 0
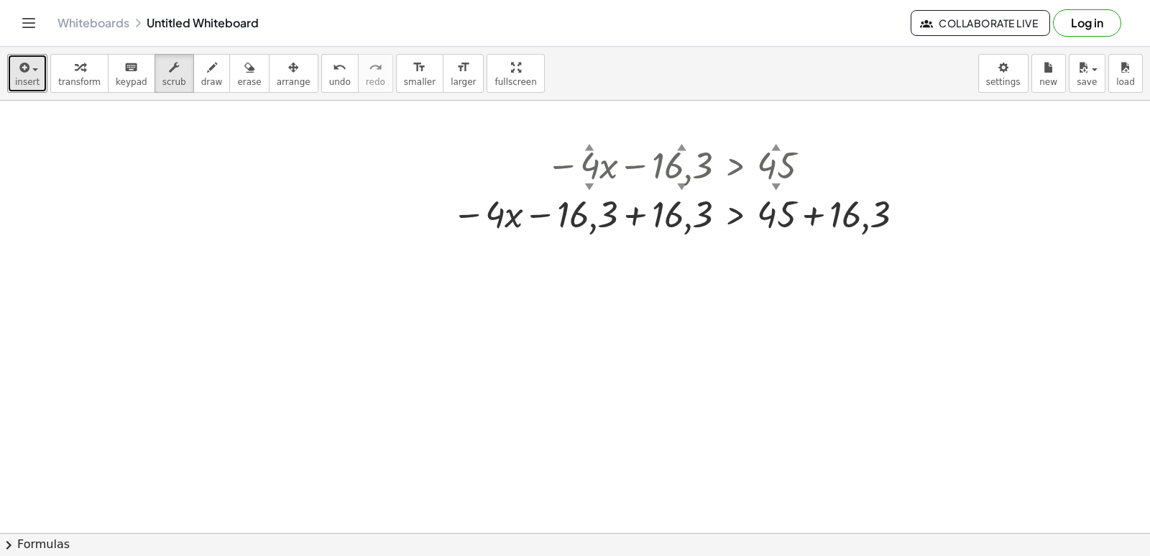
drag, startPoint x: 758, startPoint y: 383, endPoint x: 768, endPoint y: 376, distance: 11.8
drag, startPoint x: 707, startPoint y: 306, endPoint x: 571, endPoint y: 219, distance: 162.3
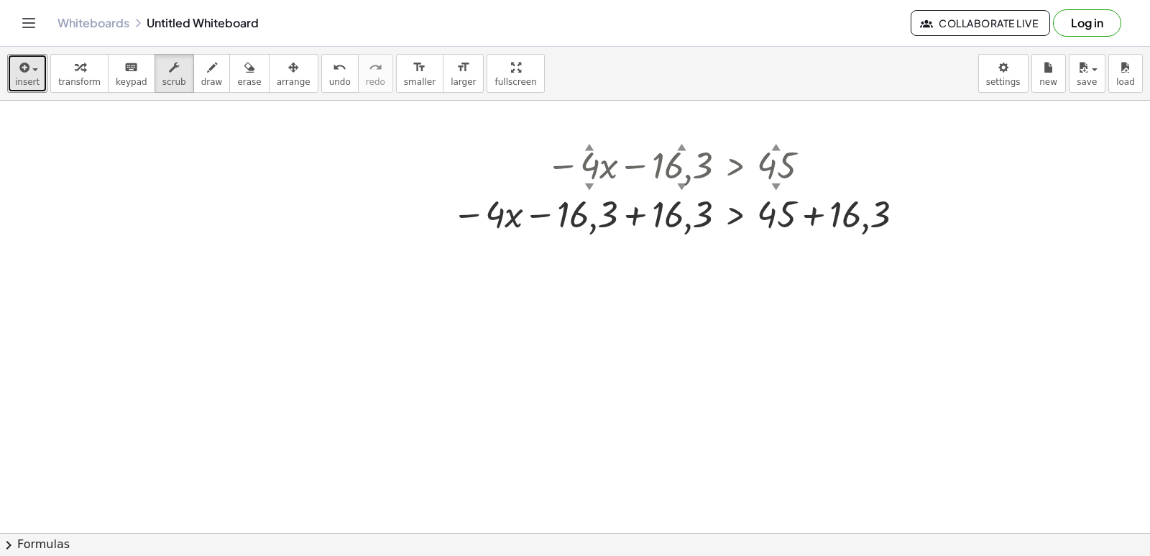
drag, startPoint x: 571, startPoint y: 219, endPoint x: 331, endPoint y: 95, distance: 269.4
click at [512, 191] on div at bounding box center [680, 212] width 473 height 49
click at [426, 141] on div "Graspable Math Activities Get Started Activity Bank Assigned Work Classes White…" at bounding box center [575, 278] width 1150 height 556
drag, startPoint x: 569, startPoint y: 208, endPoint x: 609, endPoint y: 221, distance: 42.3
click at [588, 216] on div at bounding box center [680, 212] width 473 height 49
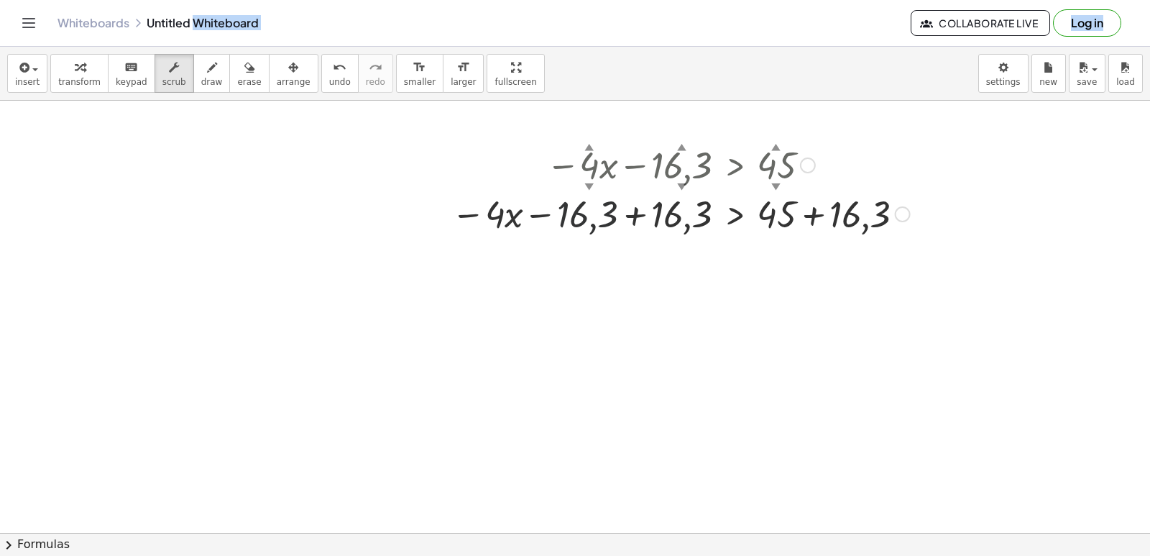
click at [609, 221] on div at bounding box center [680, 212] width 473 height 49
drag, startPoint x: 605, startPoint y: 222, endPoint x: 512, endPoint y: 177, distance: 103.2
click at [590, 213] on div at bounding box center [680, 212] width 473 height 49
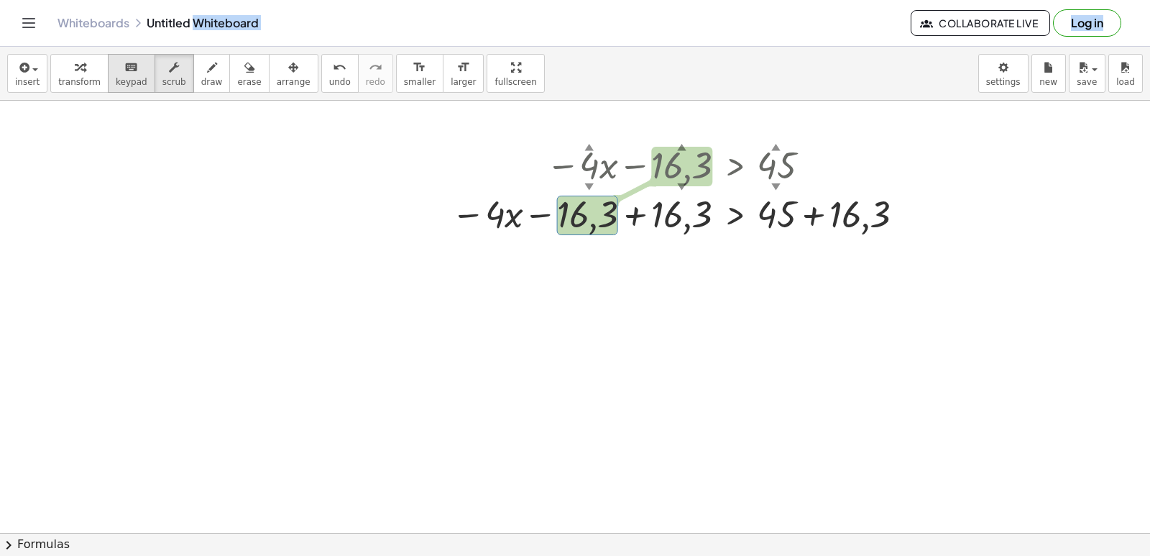
click at [124, 70] on icon "keyboard" at bounding box center [131, 67] width 14 height 17
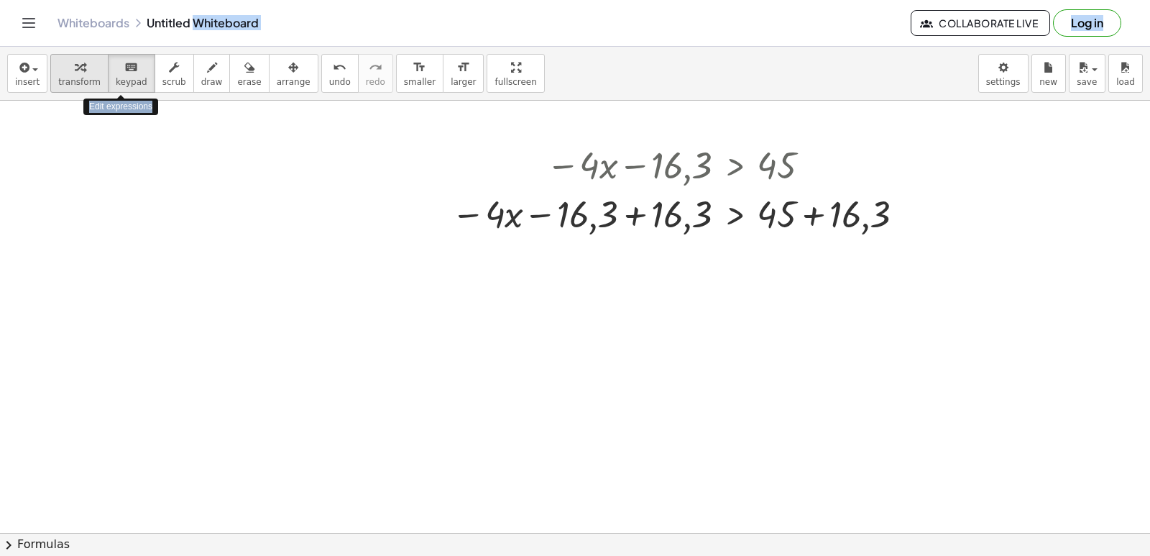
click at [71, 65] on div "button" at bounding box center [79, 66] width 42 height 17
click at [237, 77] on span "erase" at bounding box center [249, 82] width 24 height 10
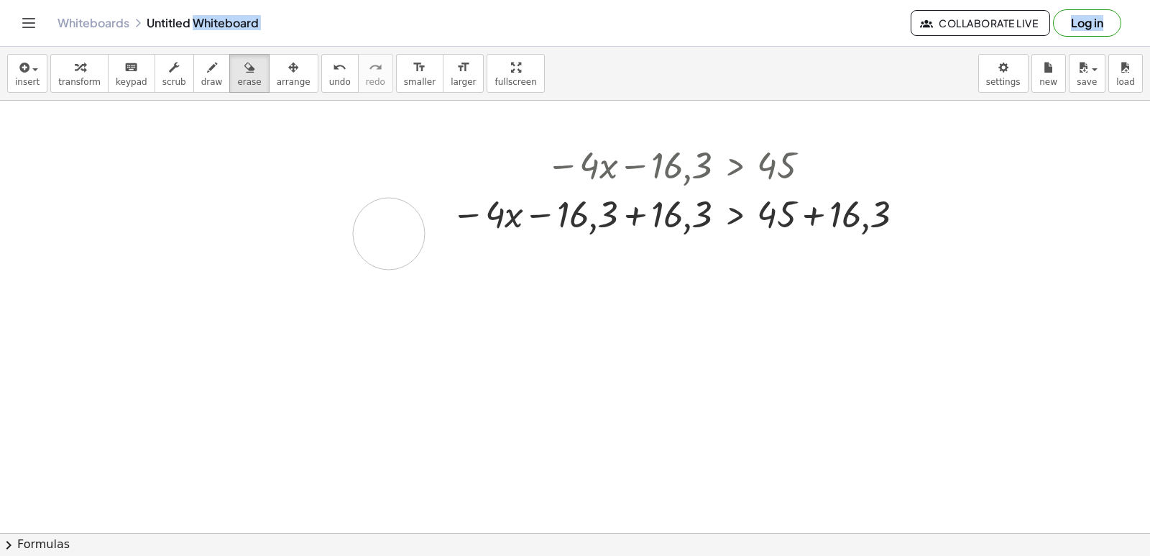
drag, startPoint x: 221, startPoint y: 70, endPoint x: 259, endPoint y: 88, distance: 41.5
click at [236, 78] on button "erase" at bounding box center [249, 73] width 40 height 39
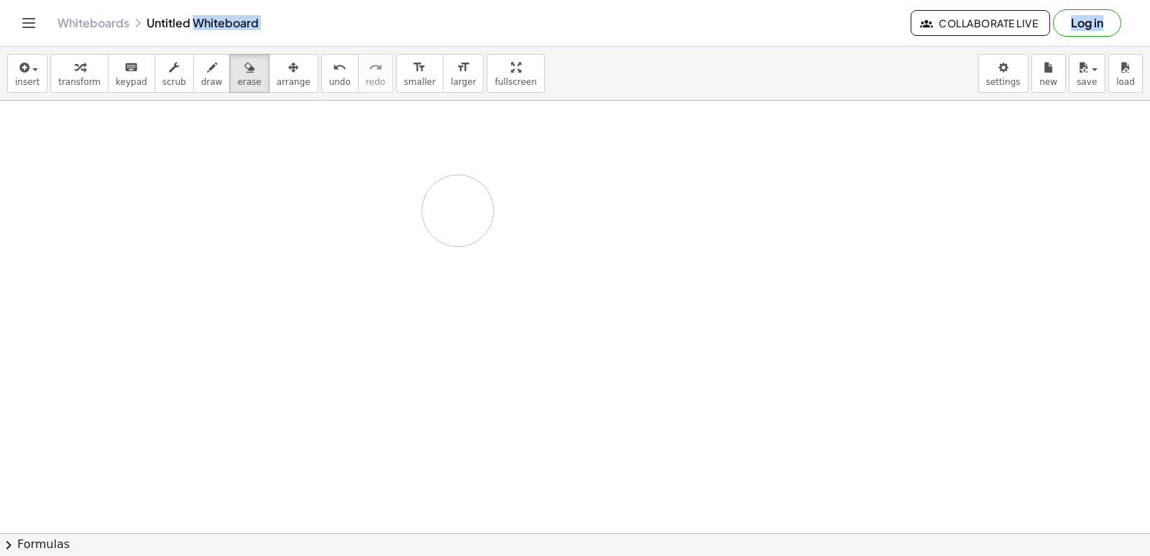
drag, startPoint x: 508, startPoint y: 207, endPoint x: 461, endPoint y: 211, distance: 46.9
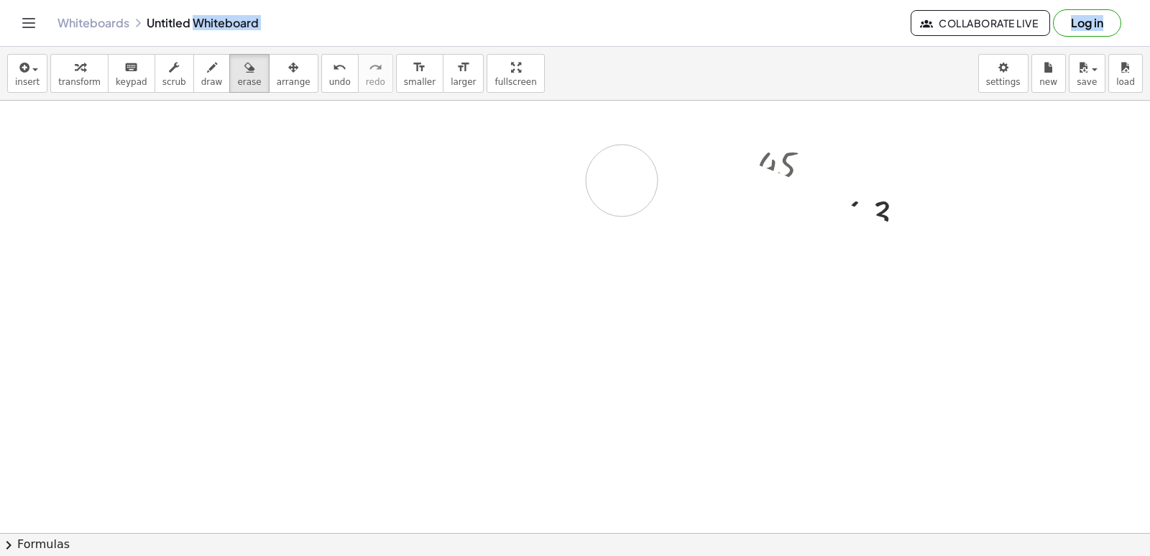
drag, startPoint x: 461, startPoint y: 211, endPoint x: 935, endPoint y: 267, distance: 477.9
drag, startPoint x: 897, startPoint y: 170, endPoint x: 119, endPoint y: 63, distance: 785.2
click at [114, 61] on div "insert select one: Math Expression Function Text Youtube Video Graphing Geometr…" at bounding box center [575, 301] width 1150 height 509
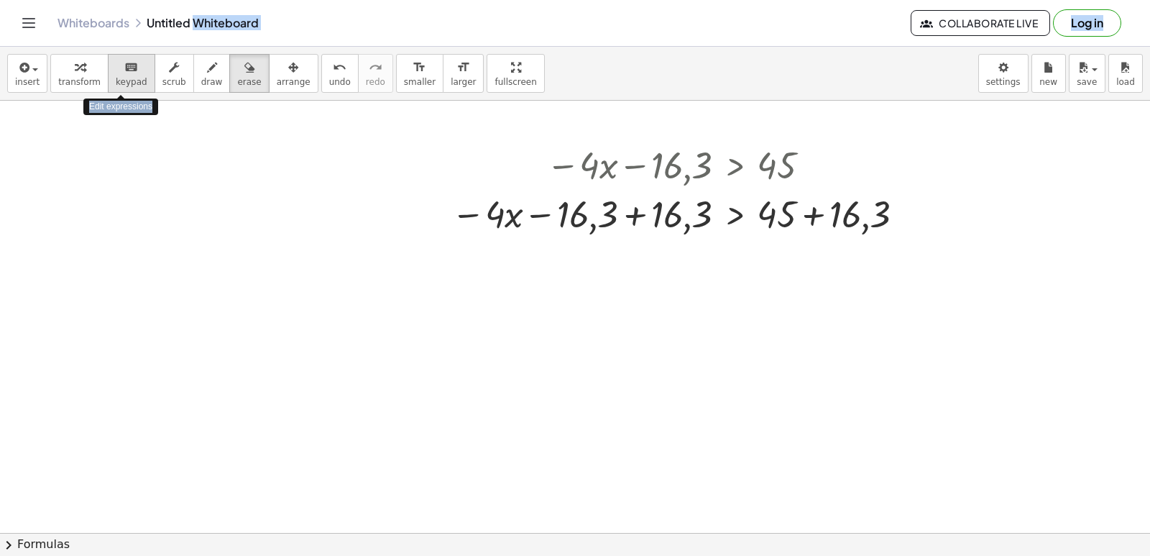
click at [124, 71] on icon "keyboard" at bounding box center [131, 67] width 14 height 17
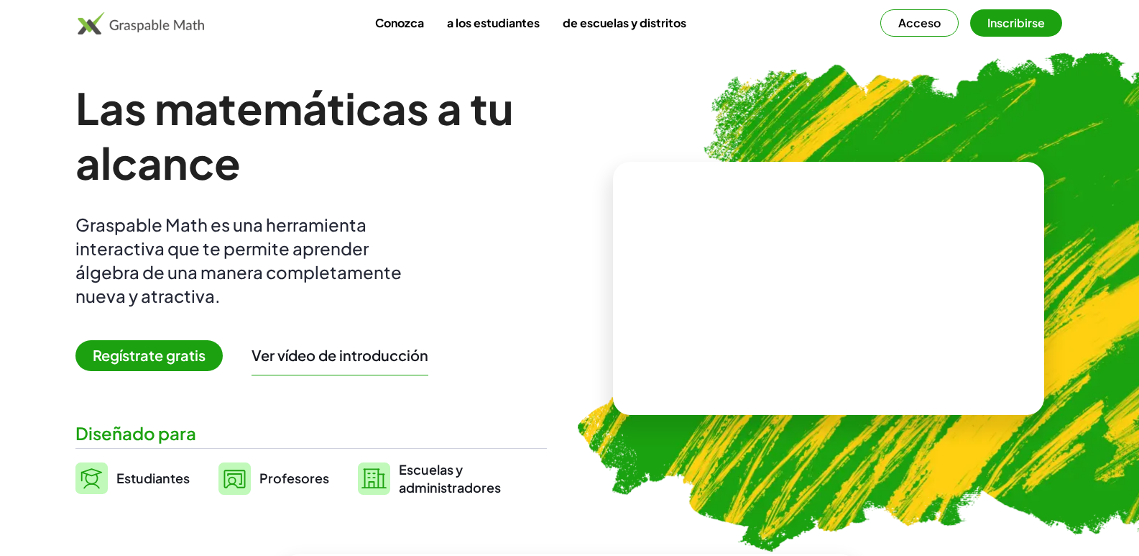
click at [721, 253] on video at bounding box center [829, 288] width 216 height 108
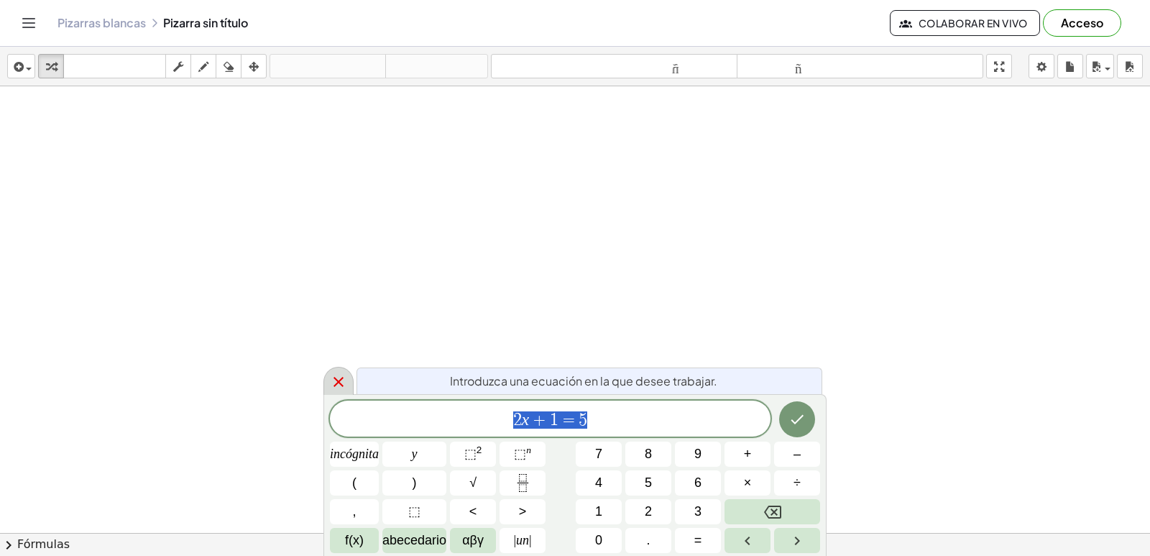
click at [339, 389] on icon at bounding box center [338, 381] width 17 height 17
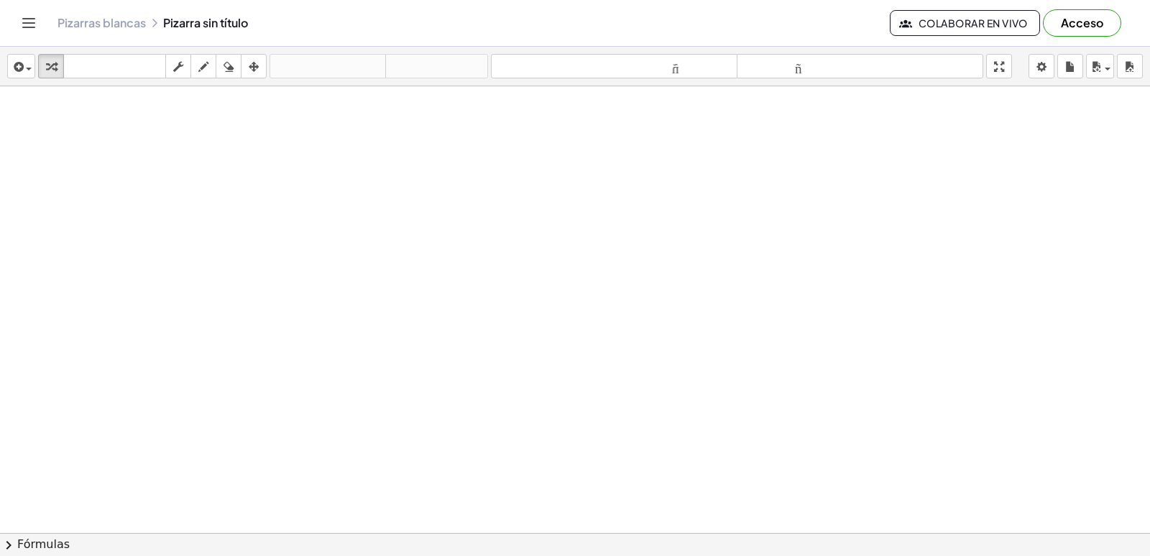
click at [339, 382] on div at bounding box center [575, 565] width 1150 height 958
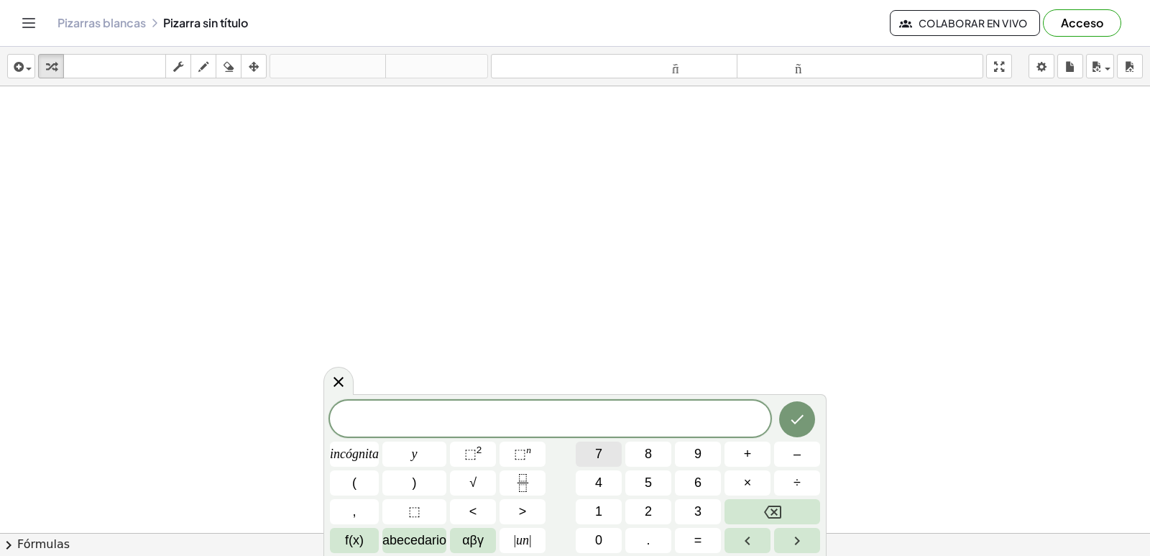
click at [589, 454] on button "7" at bounding box center [599, 453] width 46 height 25
click at [757, 482] on button "×" at bounding box center [748, 482] width 46 height 25
click at [792, 457] on button "–" at bounding box center [797, 453] width 46 height 25
click at [694, 460] on button "9" at bounding box center [698, 453] width 46 height 25
click at [485, 509] on button "<" at bounding box center [473, 511] width 46 height 25
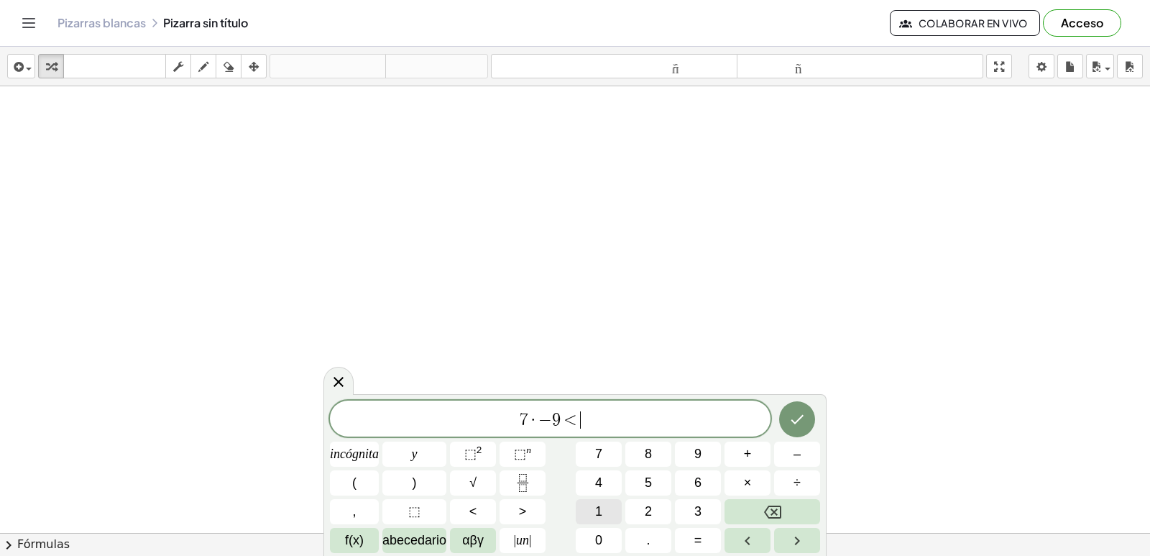
click at [621, 505] on button "1" at bounding box center [599, 511] width 46 height 25
click at [638, 512] on button "2" at bounding box center [648, 511] width 46 height 25
click at [804, 507] on button "Retroceso" at bounding box center [773, 511] width 96 height 25
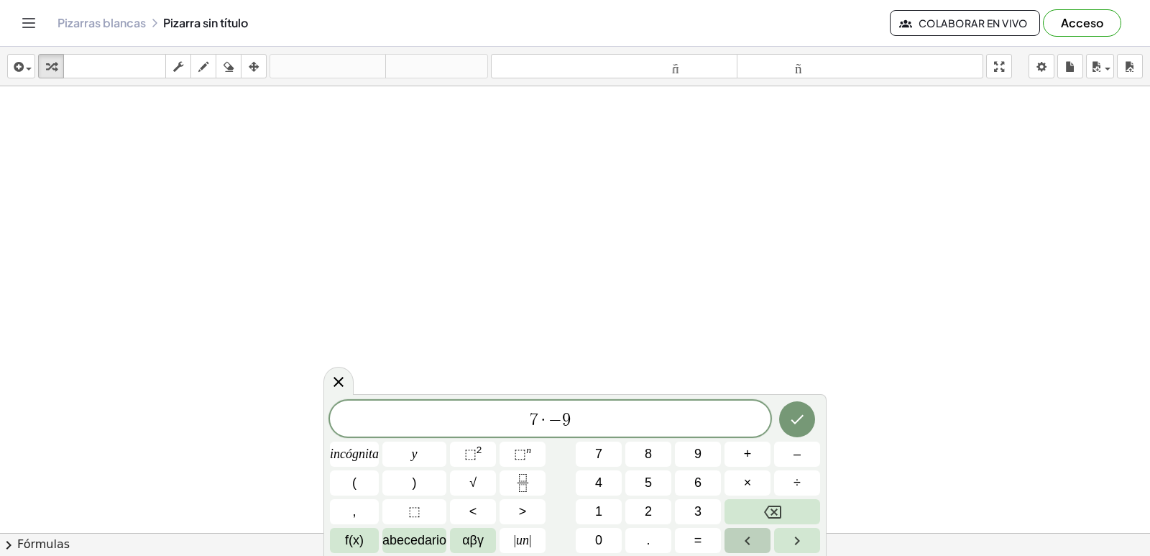
click at [748, 541] on icon "Flecha izquierda" at bounding box center [747, 540] width 17 height 17
click at [480, 509] on button "<" at bounding box center [473, 511] width 46 height 25
click at [586, 423] on span "7 · − < 9 ​" at bounding box center [550, 420] width 441 height 20
click at [703, 539] on button "=" at bounding box center [698, 540] width 46 height 25
click at [772, 506] on icon "Retroceso" at bounding box center [772, 511] width 17 height 13
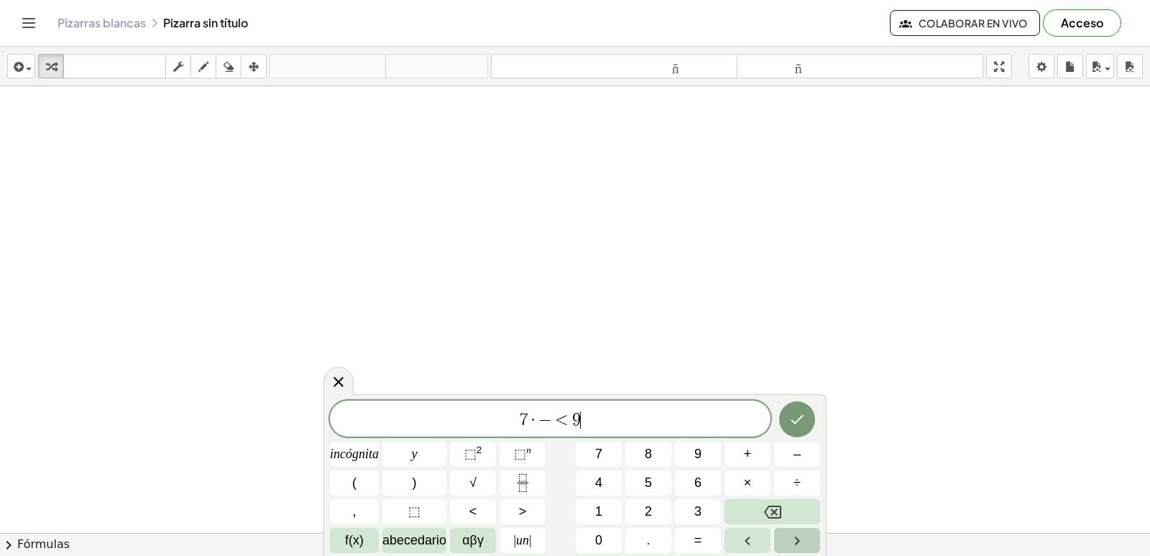
click at [780, 529] on button "Flecha derecha" at bounding box center [797, 540] width 46 height 25
click at [779, 515] on icon "Retroceso" at bounding box center [772, 511] width 17 height 17
click at [689, 454] on button "9" at bounding box center [698, 453] width 46 height 25
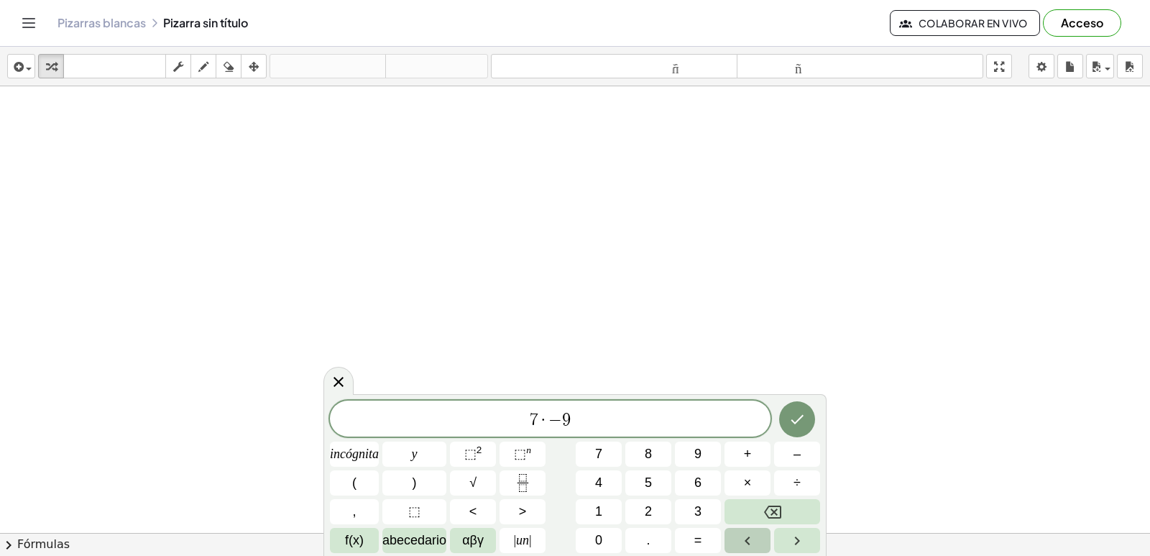
click at [766, 545] on button "Flecha izquierda" at bounding box center [748, 540] width 46 height 25
click at [710, 538] on button "=" at bounding box center [698, 540] width 46 height 25
click at [621, 434] on div "7 · − = ​ 9 incógnita y ⬚ 2 ⬚ n 7 8 9 + – ( ) √ 4 5 6 × ÷ , ⬚ < > 1 2 3 f(x) ab…" at bounding box center [575, 476] width 490 height 152
click at [602, 411] on span "7 · − = ​ 9" at bounding box center [550, 420] width 441 height 20
click at [607, 403] on div "7 · − = ​ 9" at bounding box center [550, 418] width 441 height 36
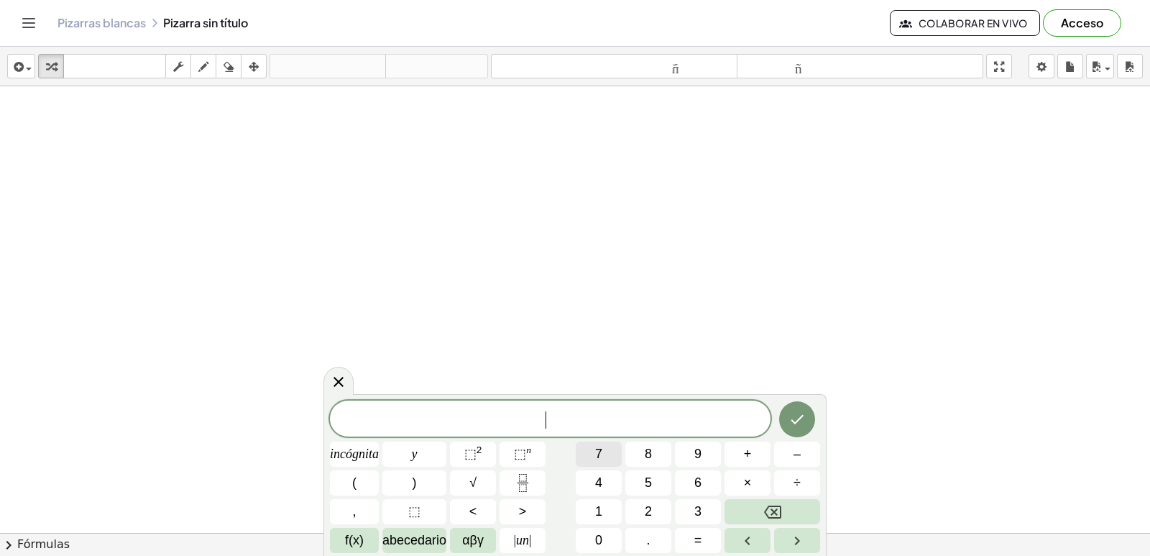
click at [597, 457] on font "7" at bounding box center [598, 453] width 7 height 14
click at [809, 459] on button "–" at bounding box center [797, 453] width 46 height 25
click at [702, 455] on button "9" at bounding box center [698, 453] width 46 height 25
click at [763, 535] on button "Flecha izquierda" at bounding box center [748, 540] width 46 height 25
click at [695, 535] on font "=" at bounding box center [698, 540] width 8 height 14
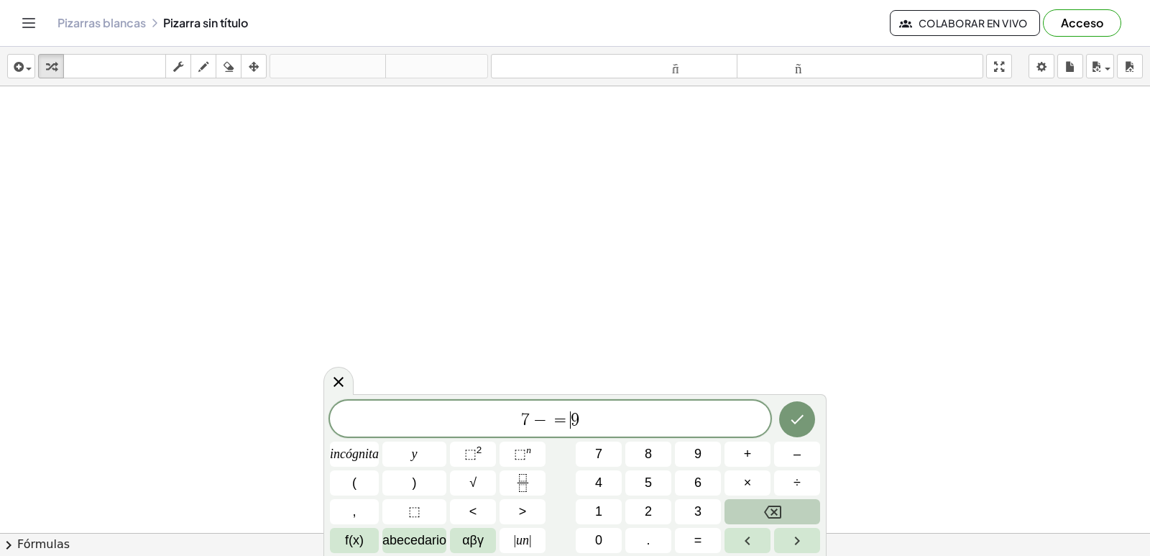
click at [755, 505] on button "Retroceso" at bounding box center [773, 511] width 96 height 25
click at [756, 495] on div "7 − 9 incógnita y ⬚ 2 ⬚ n 7 8 9 + – ( ) √ 4 5 6 × ÷ , ⬚ < > 1 2 3 f(x) abecedar…" at bounding box center [575, 476] width 490 height 152
click at [761, 505] on button "Retroceso" at bounding box center [773, 511] width 96 height 25
click at [762, 506] on button "Retroceso" at bounding box center [773, 511] width 96 height 25
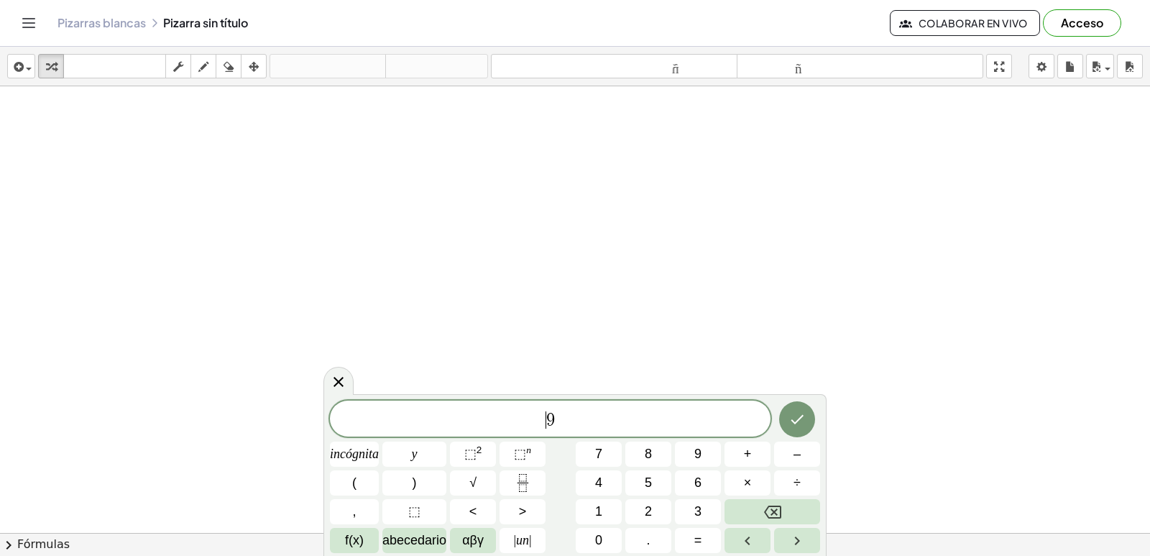
click at [572, 420] on span "​ 9" at bounding box center [550, 420] width 441 height 20
click at [784, 515] on button "Retroceso" at bounding box center [773, 511] width 96 height 25
click at [644, 477] on button "5" at bounding box center [648, 482] width 46 height 25
click at [751, 481] on font "×" at bounding box center [748, 482] width 8 height 14
click at [787, 507] on button "Retroceso" at bounding box center [773, 511] width 96 height 25
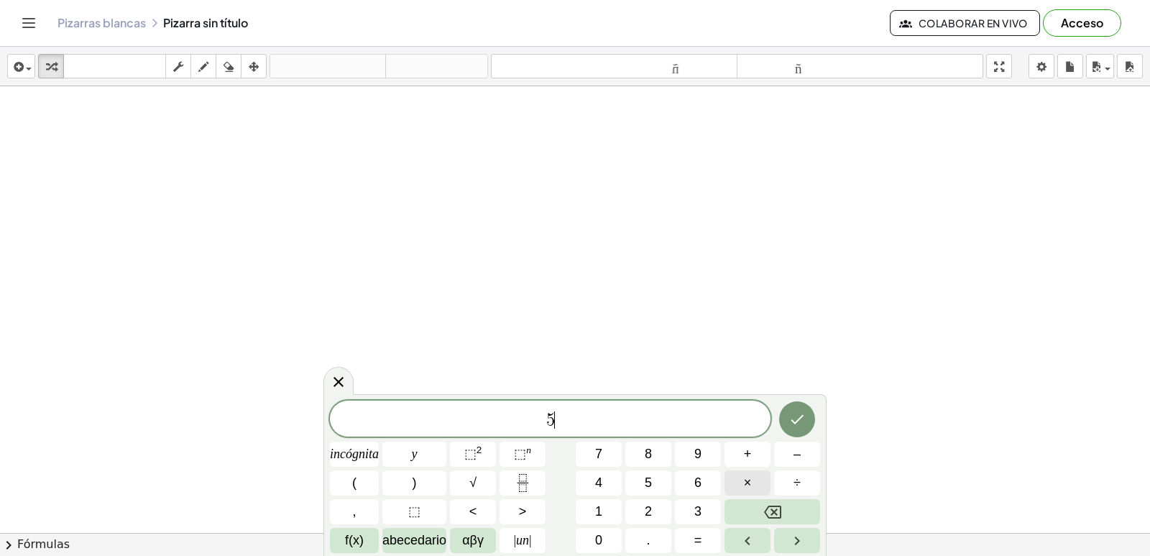
click at [738, 484] on button "×" at bounding box center [748, 482] width 46 height 25
click at [779, 511] on icon "Retroceso" at bounding box center [772, 511] width 17 height 17
click at [751, 478] on font "×" at bounding box center [748, 482] width 8 height 14
click at [573, 421] on span "5 · ​" at bounding box center [550, 420] width 441 height 20
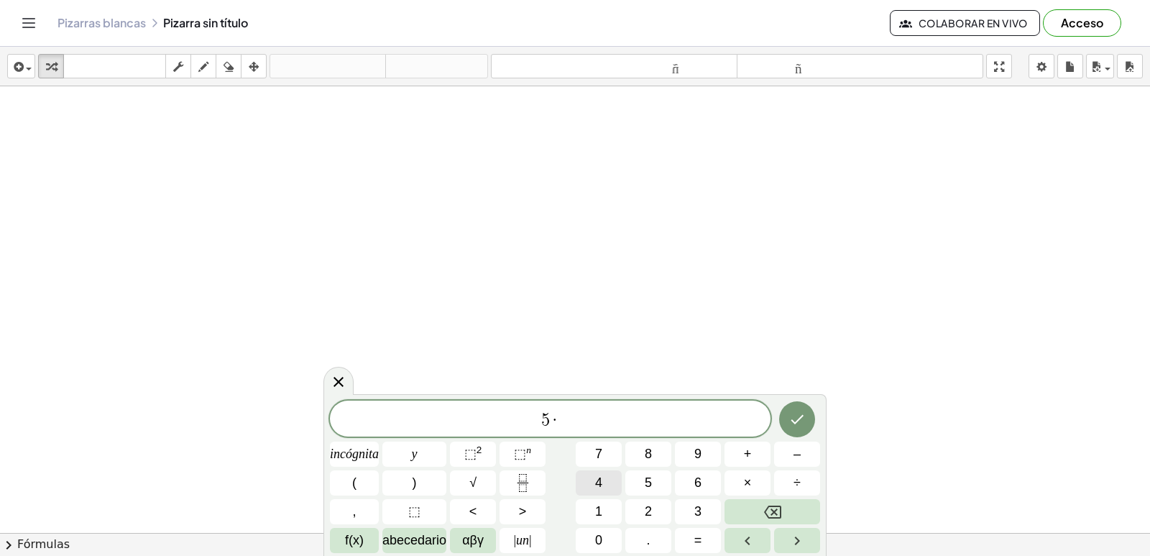
click at [794, 513] on button "Retroceso" at bounding box center [773, 511] width 96 height 25
click at [339, 457] on font "incógnita" at bounding box center [354, 453] width 49 height 14
click at [792, 453] on button "–" at bounding box center [797, 453] width 46 height 25
click at [590, 508] on button "1" at bounding box center [599, 511] width 46 height 25
click at [593, 485] on button "4" at bounding box center [599, 482] width 46 height 25
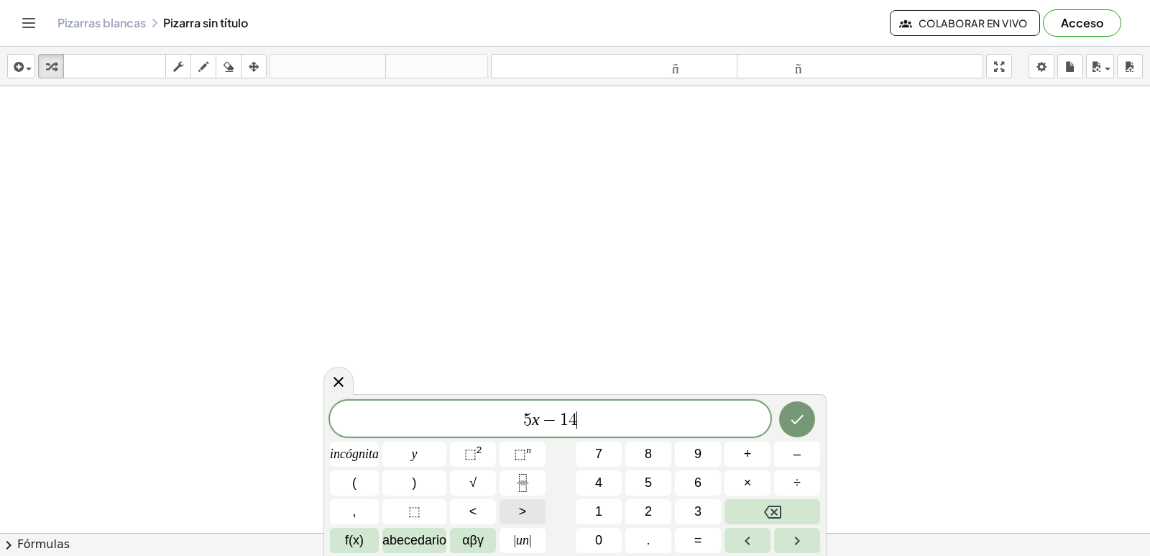
click at [525, 505] on font ">" at bounding box center [523, 511] width 8 height 14
click at [613, 500] on button "1" at bounding box center [599, 511] width 46 height 25
click at [696, 482] on font "6" at bounding box center [697, 482] width 7 height 14
click at [802, 423] on icon "Hecho" at bounding box center [797, 418] width 17 height 17
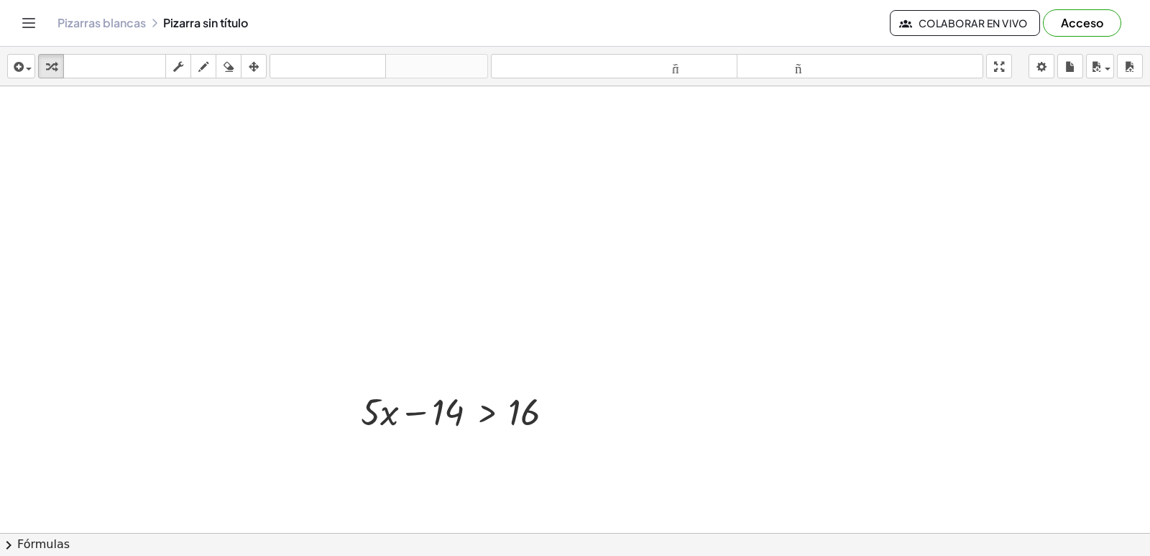
scroll to position [144, 0]
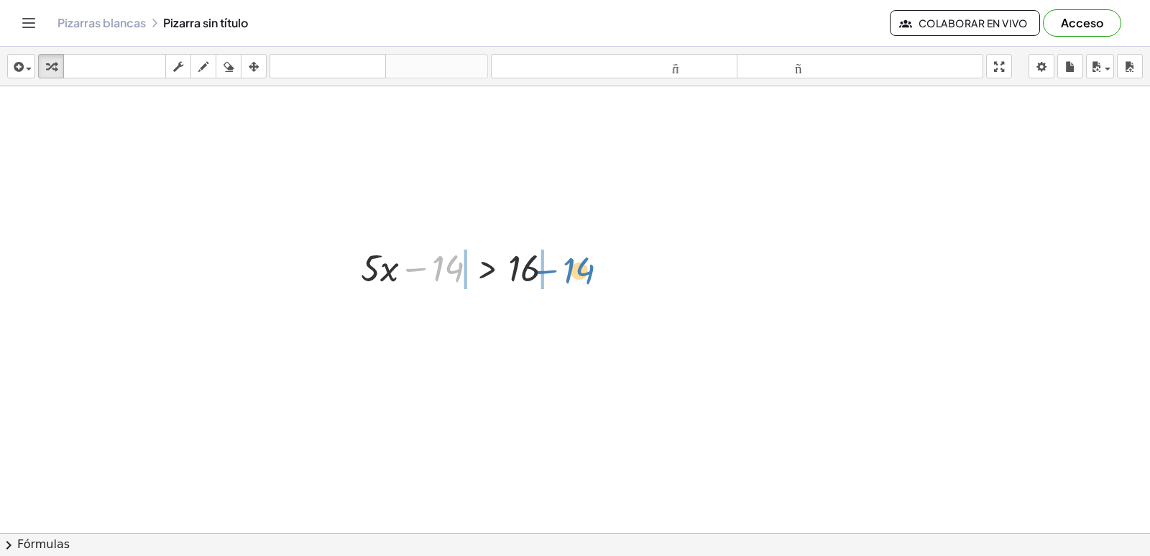
drag, startPoint x: 410, startPoint y: 267, endPoint x: 543, endPoint y: 265, distance: 133.0
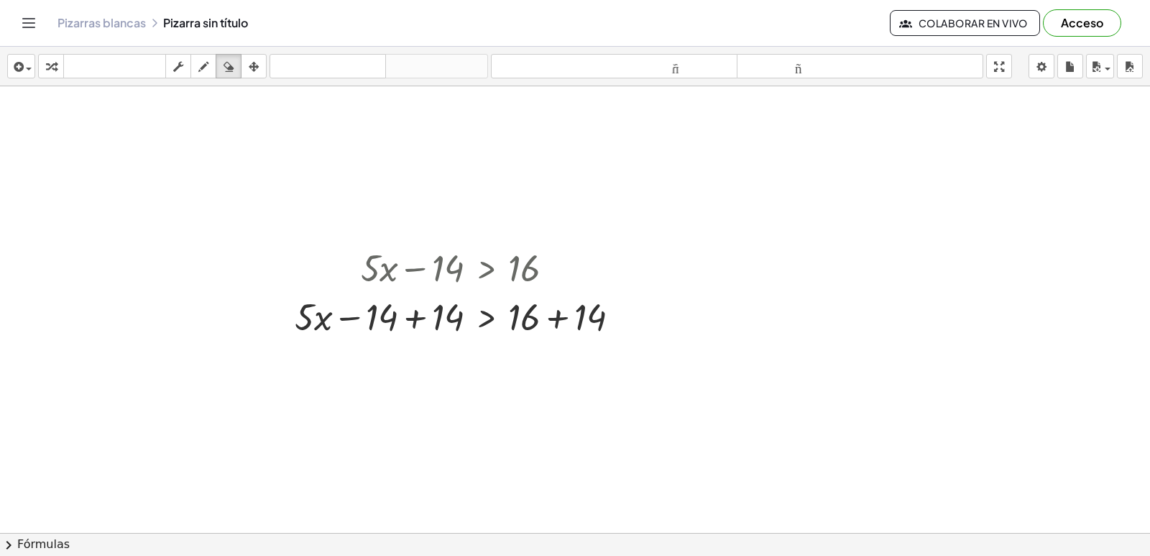
drag, startPoint x: 223, startPoint y: 68, endPoint x: 289, endPoint y: 191, distance: 139.6
click at [225, 68] on div "button" at bounding box center [228, 66] width 19 height 17
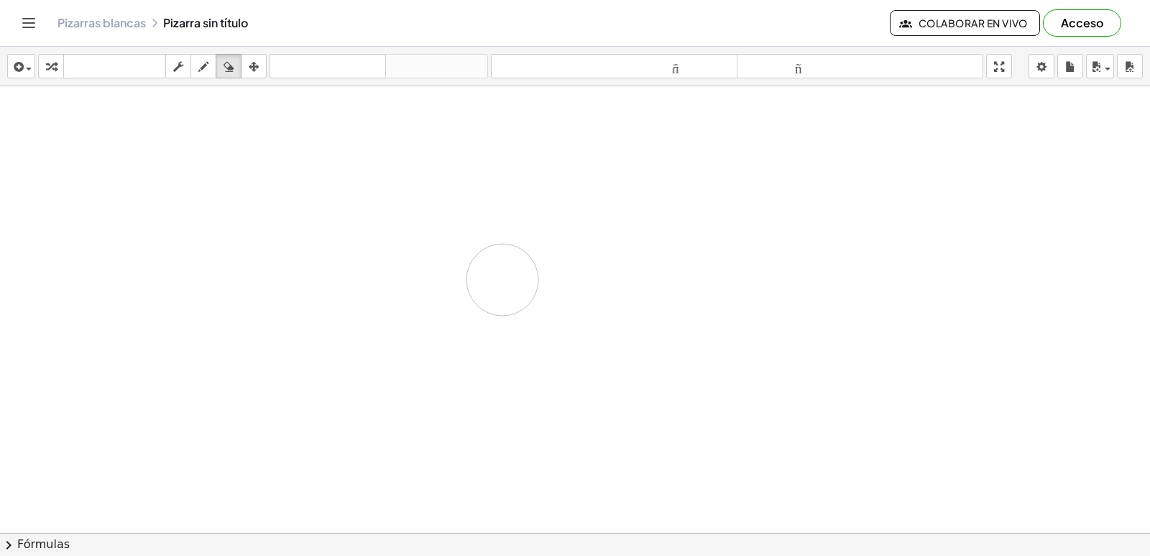
drag, startPoint x: 306, startPoint y: 315, endPoint x: 518, endPoint y: 277, distance: 215.5
click at [511, 280] on div at bounding box center [575, 421] width 1150 height 958
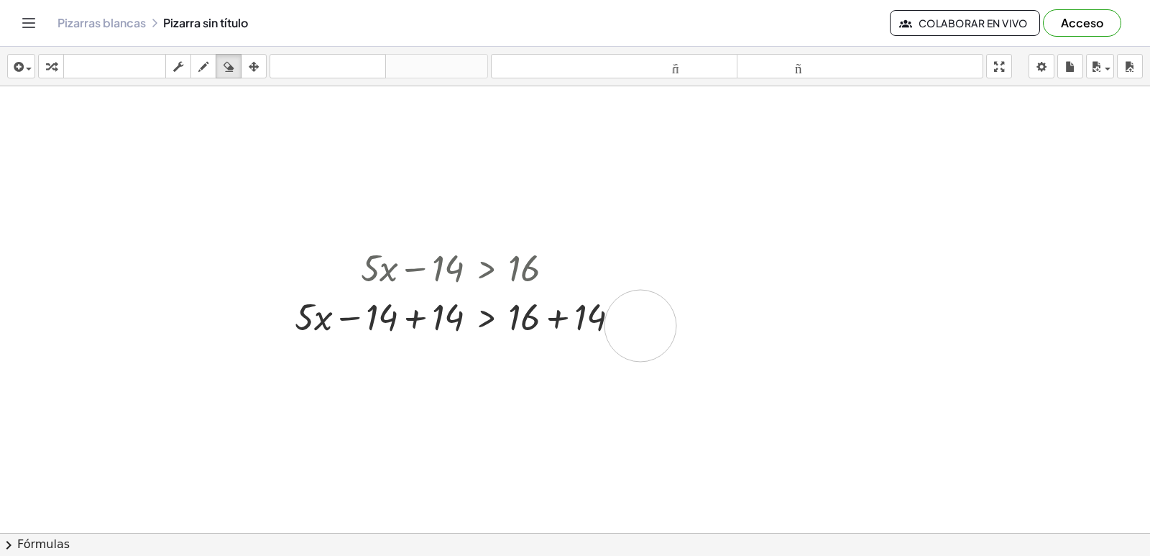
drag, startPoint x: 641, startPoint y: 326, endPoint x: 641, endPoint y: 314, distance: 11.5
click at [641, 321] on div at bounding box center [575, 421] width 1150 height 958
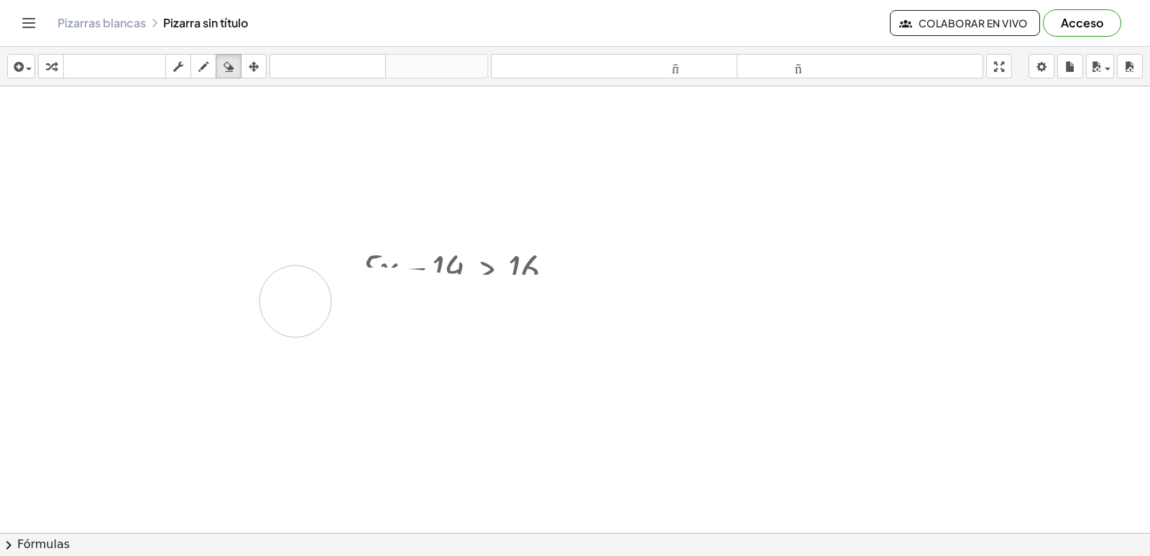
drag, startPoint x: 629, startPoint y: 303, endPoint x: 295, endPoint y: 301, distance: 333.6
click at [295, 301] on div at bounding box center [575, 421] width 1150 height 958
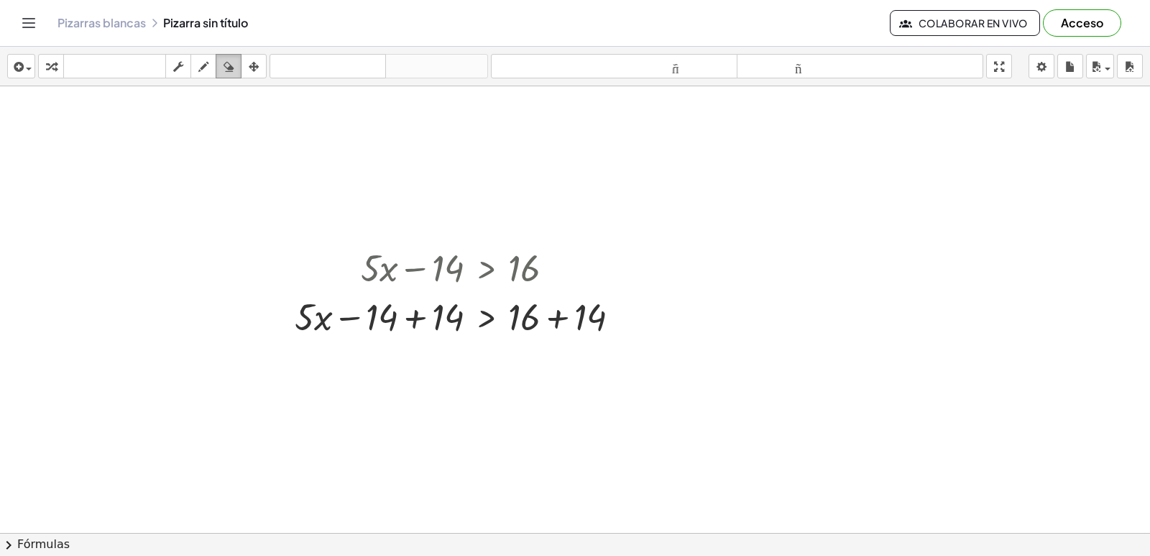
click at [238, 63] on button "borrar" at bounding box center [229, 66] width 26 height 24
click at [233, 71] on icon "button" at bounding box center [229, 66] width 10 height 17
click at [229, 63] on icon "button" at bounding box center [229, 66] width 10 height 17
drag, startPoint x: 232, startPoint y: 64, endPoint x: 233, endPoint y: 57, distance: 7.2
click at [233, 57] on button "borrar" at bounding box center [229, 66] width 26 height 24
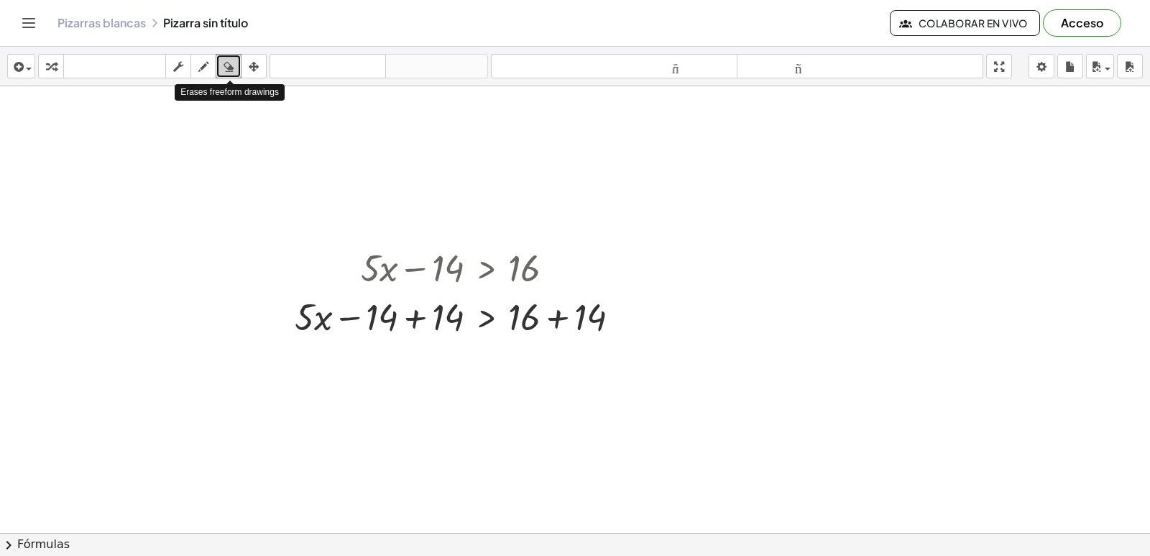
click at [233, 57] on button "borrar" at bounding box center [229, 66] width 26 height 24
drag, startPoint x: 642, startPoint y: 190, endPoint x: 644, endPoint y: 208, distance: 18.8
click at [647, 204] on div at bounding box center [575, 421] width 1150 height 958
drag, startPoint x: 613, startPoint y: 238, endPoint x: 190, endPoint y: 323, distance: 431.9
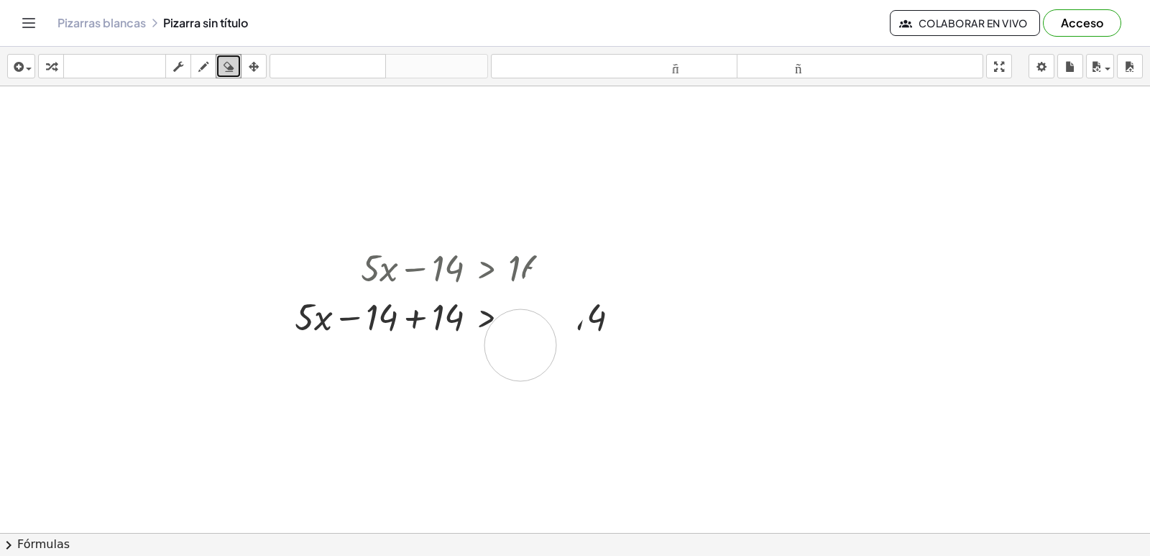
click at [624, 262] on div at bounding box center [575, 421] width 1150 height 958
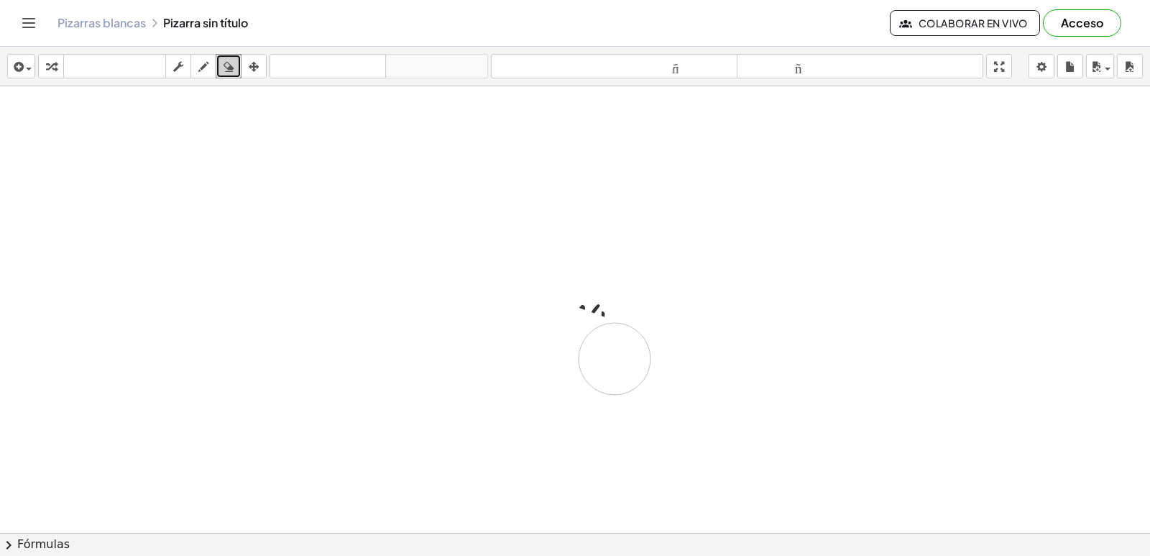
drag, startPoint x: 190, startPoint y: 323, endPoint x: 625, endPoint y: 352, distance: 436.7
click at [625, 352] on div at bounding box center [575, 421] width 1150 height 958
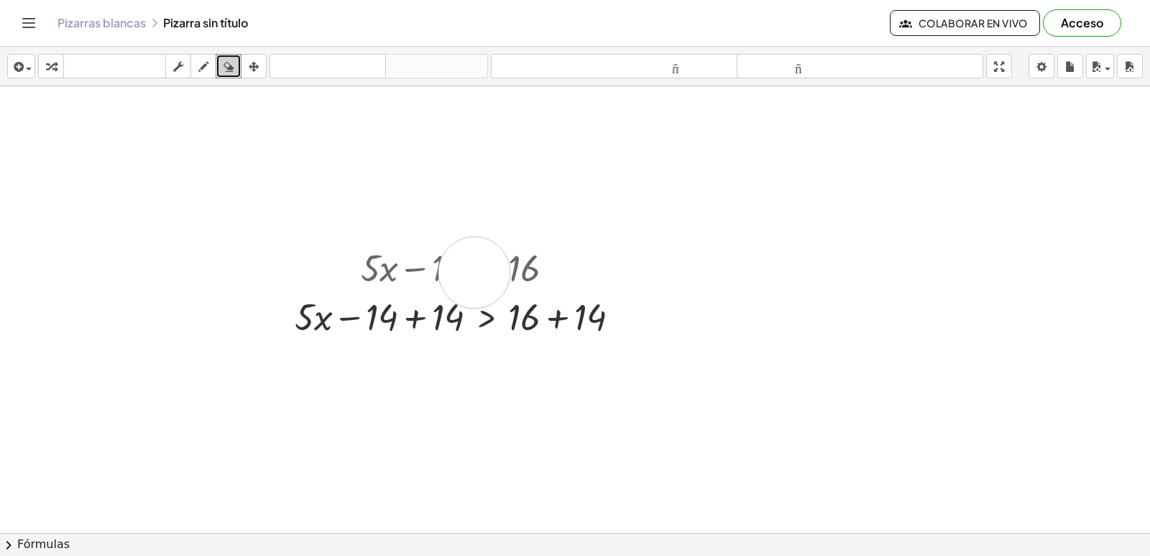
scroll to position [216, 0]
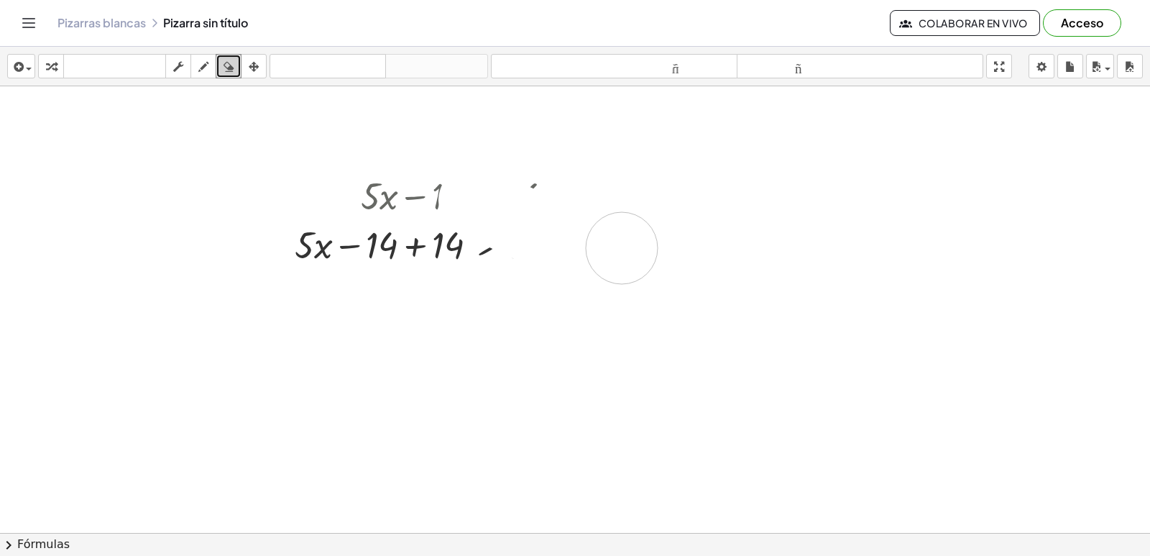
drag, startPoint x: 474, startPoint y: 201, endPoint x: 200, endPoint y: 162, distance: 277.4
click at [393, 167] on div at bounding box center [575, 350] width 1150 height 958
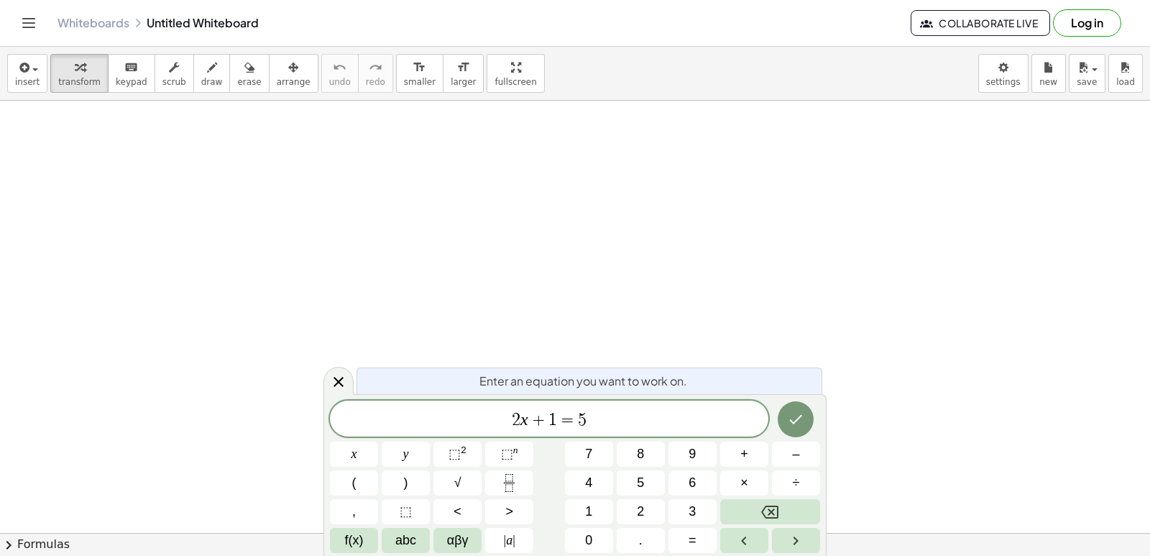
click at [593, 451] on button "7" at bounding box center [589, 453] width 48 height 25
drag, startPoint x: 337, startPoint y: 380, endPoint x: 452, endPoint y: 408, distance: 118.6
click at [335, 378] on icon at bounding box center [338, 381] width 17 height 17
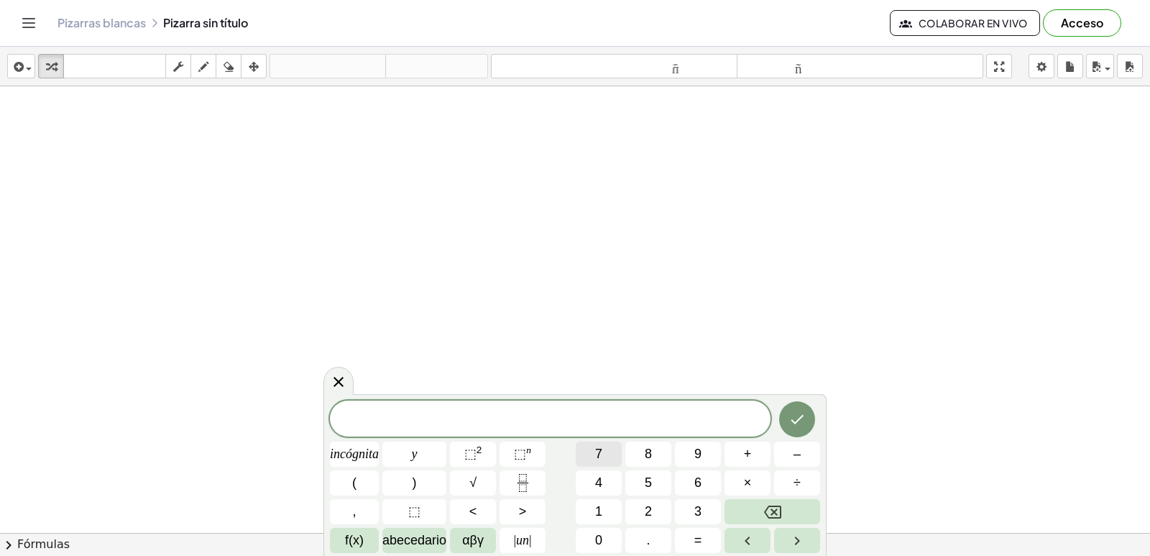
click at [589, 451] on button "7" at bounding box center [599, 453] width 46 height 25
click at [750, 485] on font "×" at bounding box center [748, 482] width 8 height 14
click at [752, 458] on button "+" at bounding box center [748, 453] width 46 height 25
click at [551, 423] on span "7 · + ​" at bounding box center [550, 420] width 441 height 20
click at [789, 511] on button "Retroceso" at bounding box center [773, 511] width 96 height 25
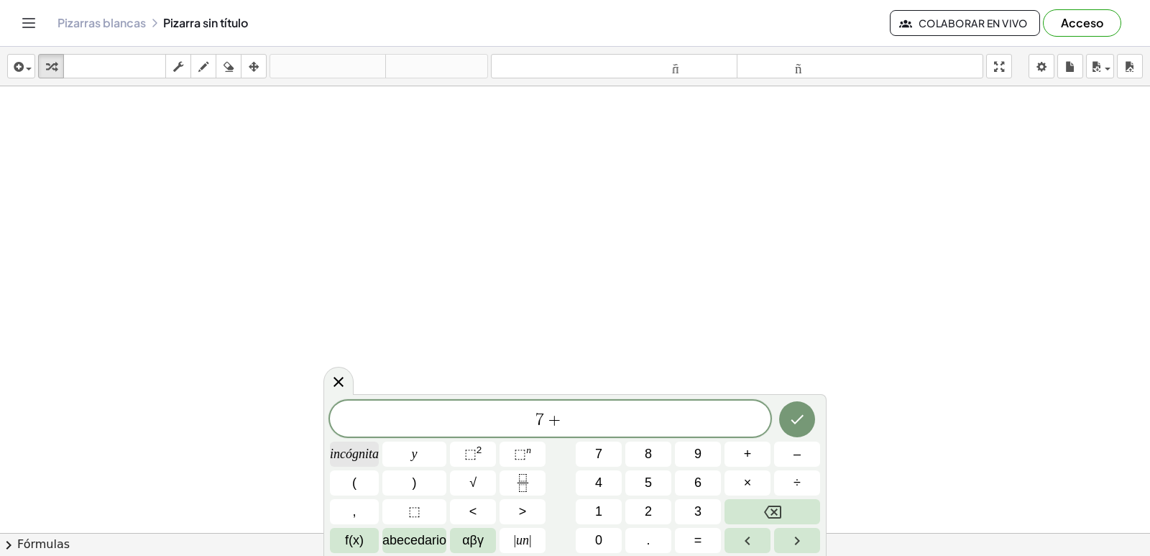
click at [367, 453] on font "incógnita" at bounding box center [354, 453] width 49 height 14
click at [602, 424] on span "7 x + ​" at bounding box center [550, 420] width 441 height 20
click at [692, 482] on button "6" at bounding box center [698, 482] width 46 height 25
click at [798, 465] on button "–" at bounding box center [797, 453] width 46 height 25
click at [601, 514] on font "1" at bounding box center [598, 511] width 7 height 14
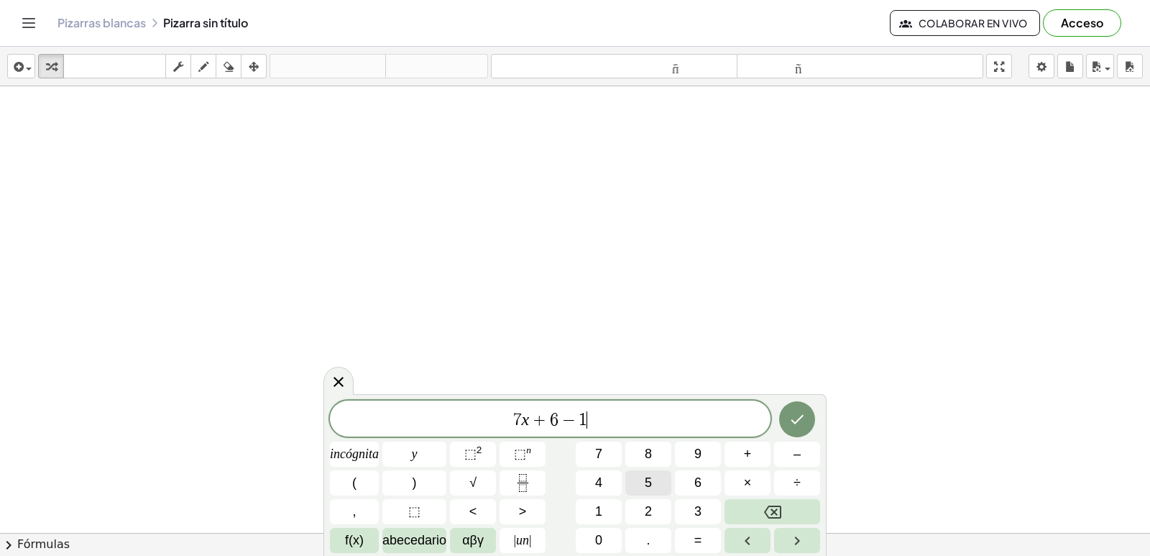
click at [646, 474] on span "5" at bounding box center [648, 482] width 7 height 19
click at [557, 416] on span "−" at bounding box center [564, 419] width 21 height 17
click at [489, 508] on button "<" at bounding box center [473, 511] width 46 height 25
click at [800, 414] on icon "Hecho" at bounding box center [797, 418] width 17 height 17
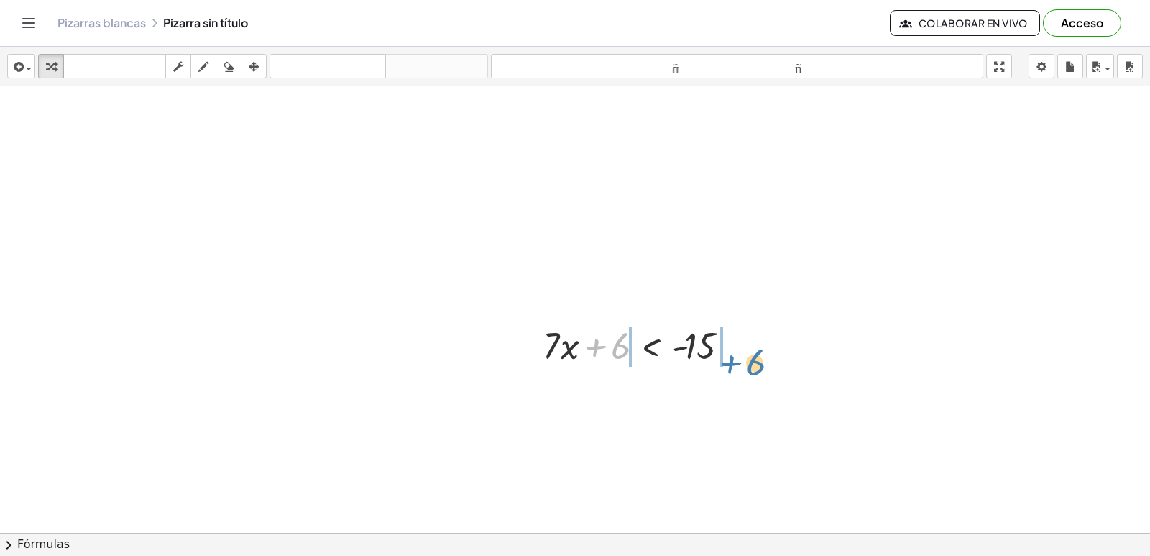
drag, startPoint x: 609, startPoint y: 349, endPoint x: 746, endPoint y: 364, distance: 137.4
click at [746, 364] on div at bounding box center [644, 344] width 217 height 49
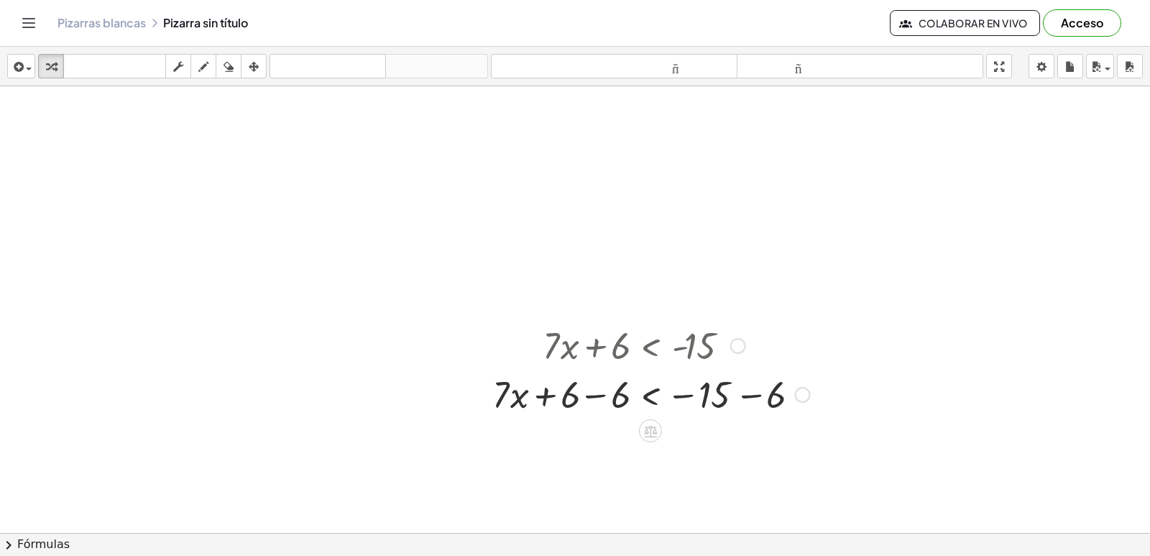
click at [755, 391] on div at bounding box center [650, 393] width 331 height 49
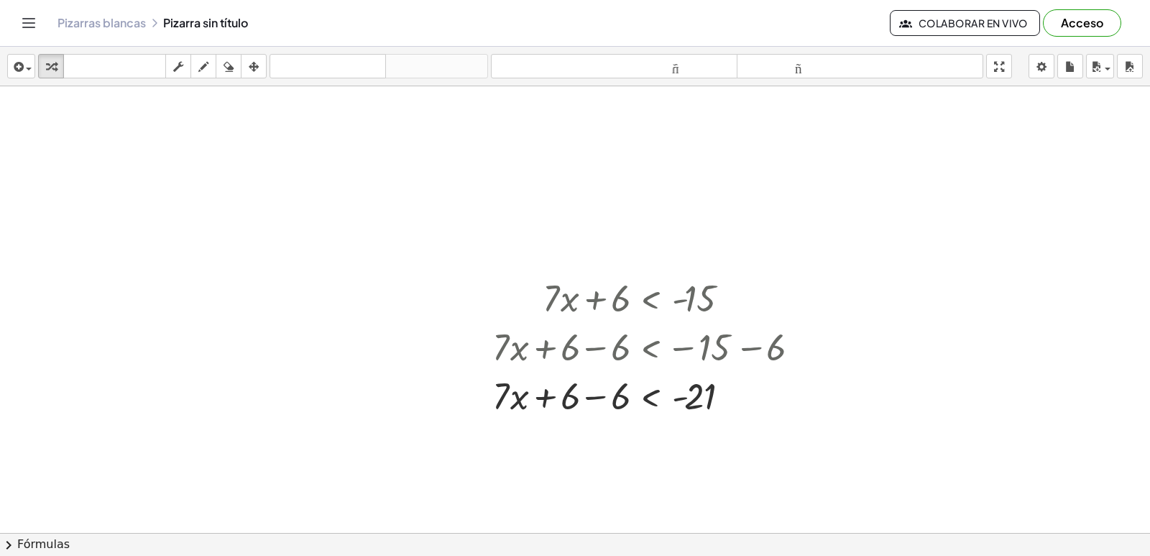
scroll to position [72, 0]
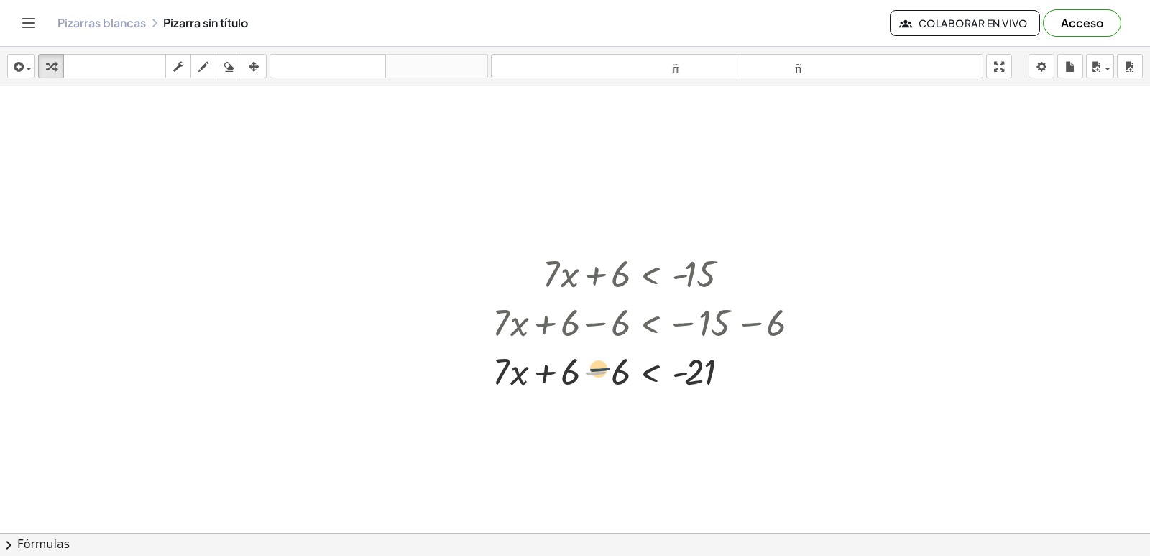
drag, startPoint x: 592, startPoint y: 377, endPoint x: 605, endPoint y: 365, distance: 17.3
click at [605, 364] on div at bounding box center [650, 370] width 331 height 49
drag, startPoint x: 569, startPoint y: 372, endPoint x: 580, endPoint y: 370, distance: 10.9
click at [580, 370] on div at bounding box center [650, 370] width 331 height 49
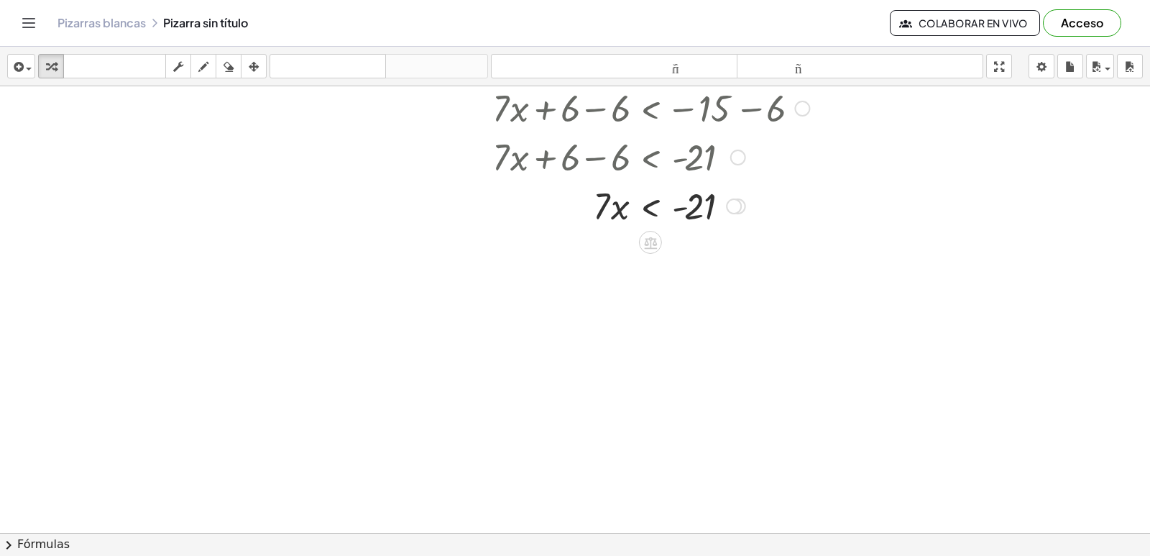
scroll to position [288, 0]
drag, startPoint x: 599, startPoint y: 208, endPoint x: 697, endPoint y: 244, distance: 104.4
click at [611, 270] on div at bounding box center [650, 264] width 331 height 72
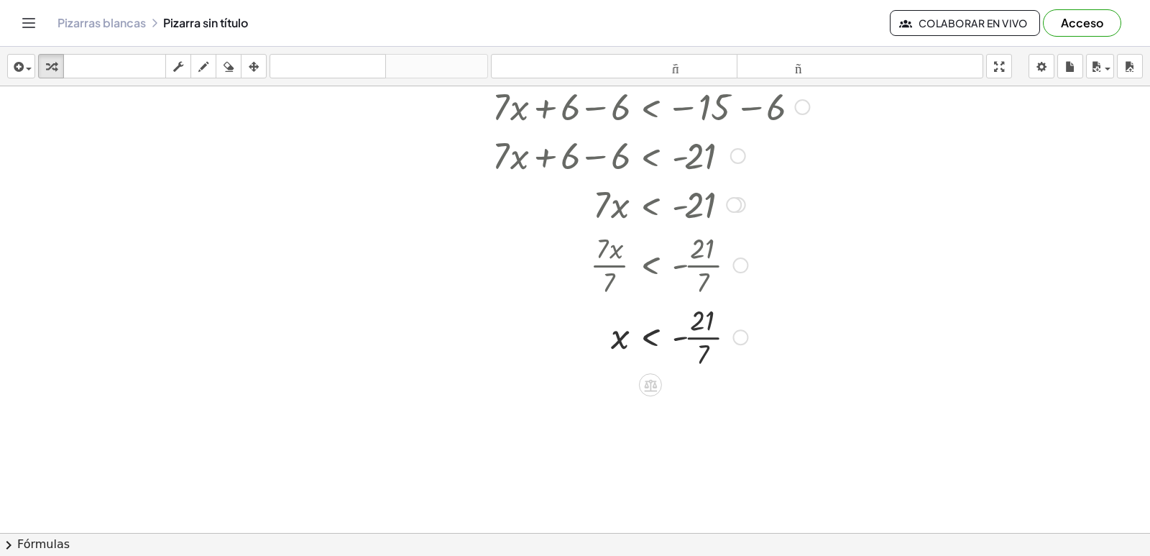
click at [697, 331] on div at bounding box center [650, 336] width 331 height 72
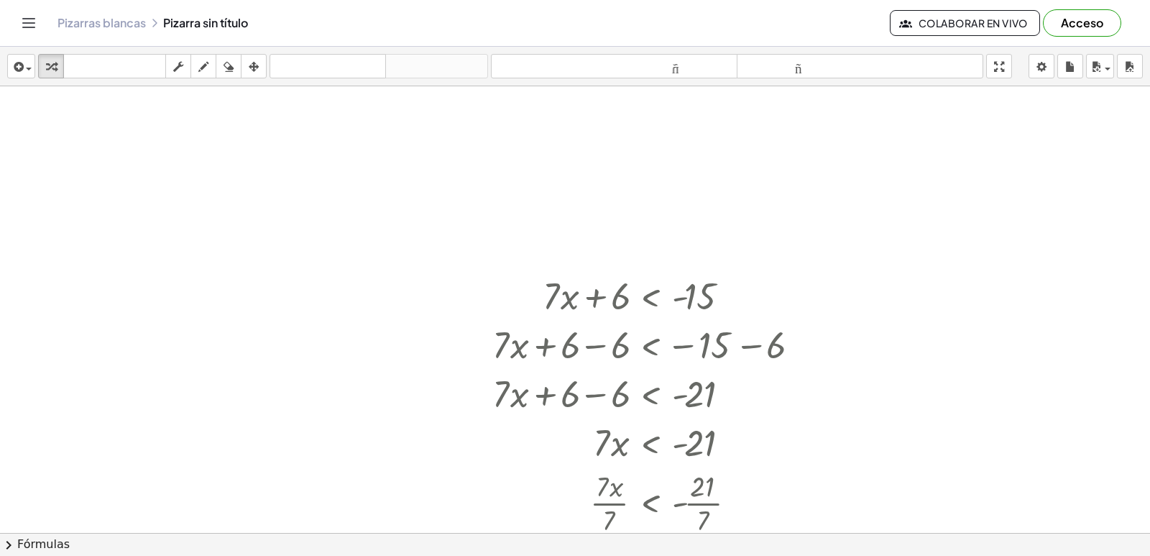
scroll to position [72, 0]
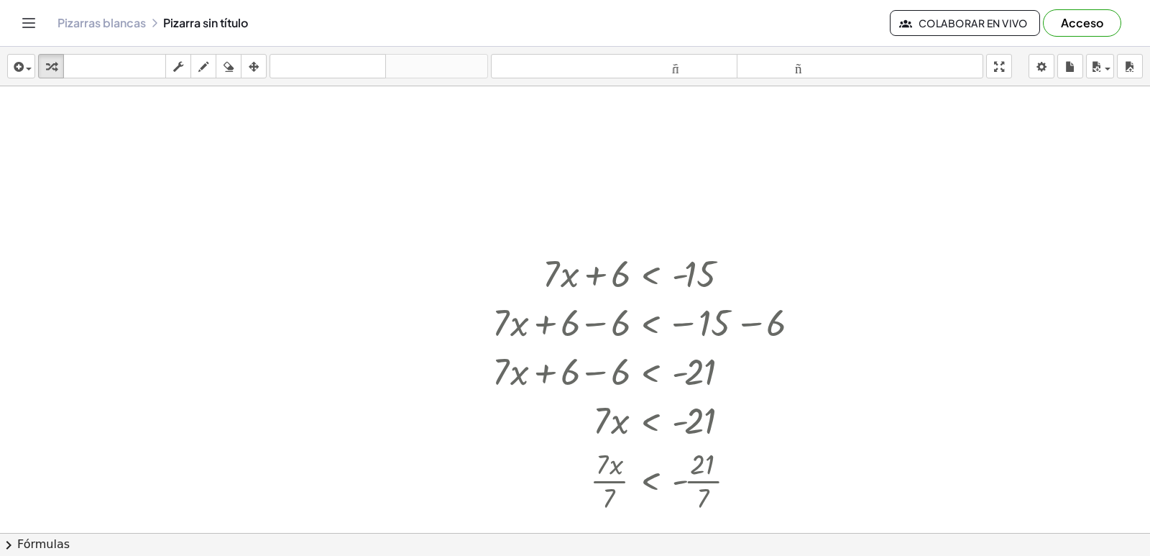
click at [463, 410] on div at bounding box center [575, 493] width 1150 height 958
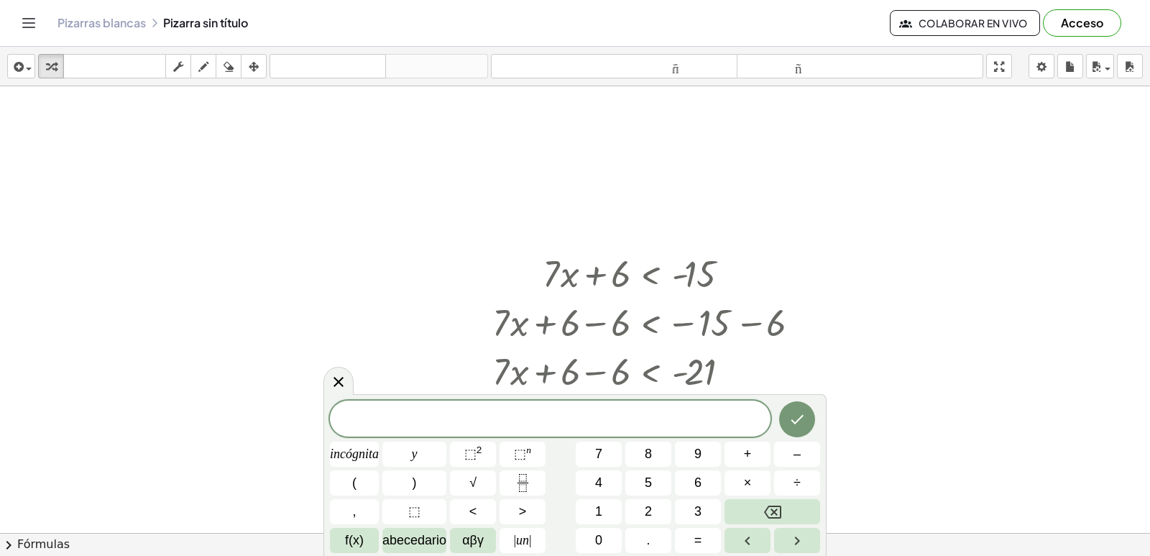
click at [239, 73] on button "borrar" at bounding box center [229, 66] width 26 height 24
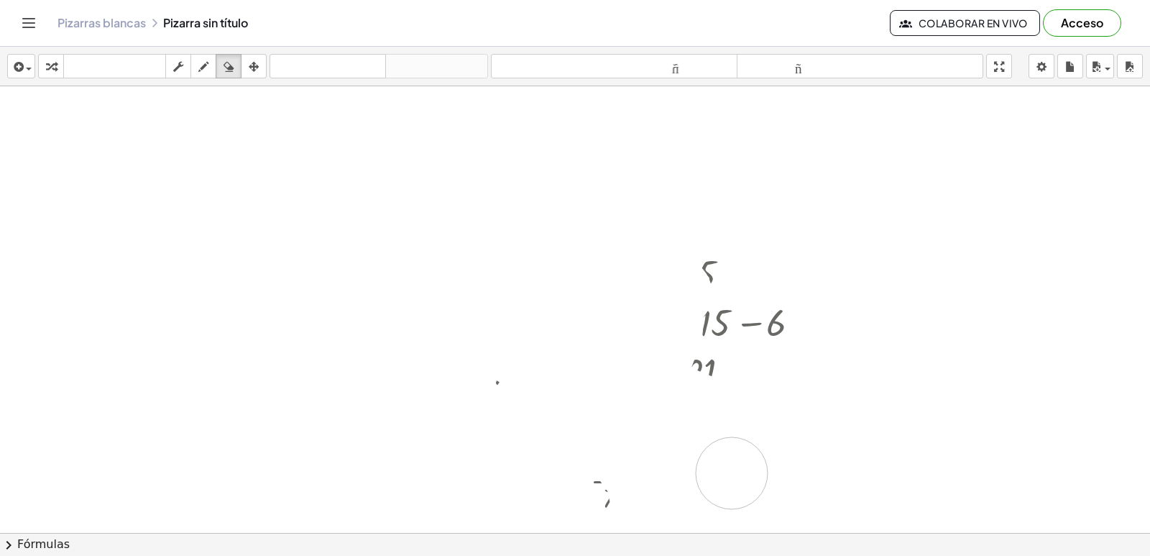
drag, startPoint x: 641, startPoint y: 303, endPoint x: 713, endPoint y: 477, distance: 188.2
click at [713, 477] on div at bounding box center [575, 493] width 1150 height 958
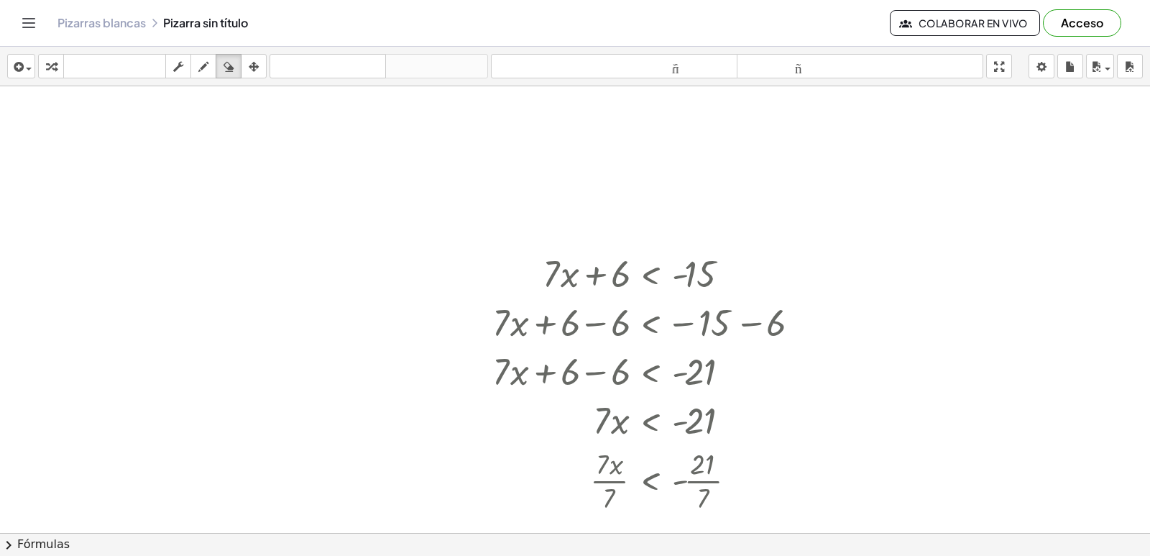
click at [270, 124] on div at bounding box center [575, 493] width 1150 height 958
click at [385, 372] on div at bounding box center [575, 493] width 1150 height 958
click at [418, 434] on div at bounding box center [575, 493] width 1150 height 958
click at [238, 72] on div "button" at bounding box center [228, 66] width 19 height 17
click at [362, 408] on div at bounding box center [575, 493] width 1150 height 958
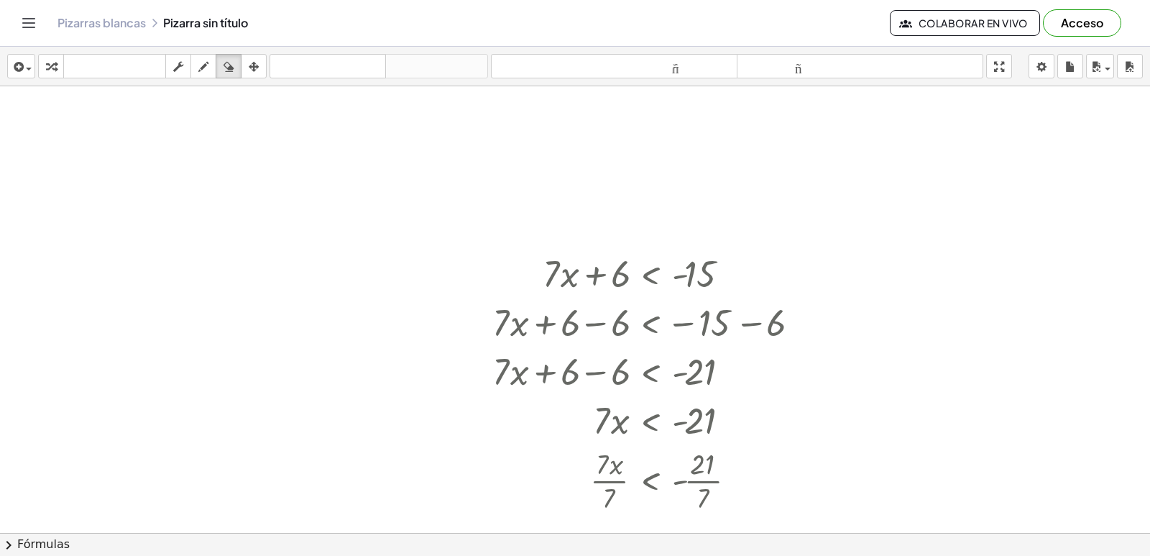
click at [367, 403] on div at bounding box center [575, 493] width 1150 height 958
click at [233, 72] on icon "button" at bounding box center [229, 66] width 10 height 17
click at [208, 66] on icon "button" at bounding box center [203, 66] width 10 height 17
click at [357, 326] on div at bounding box center [575, 493] width 1150 height 958
click at [370, 346] on div at bounding box center [575, 493] width 1150 height 958
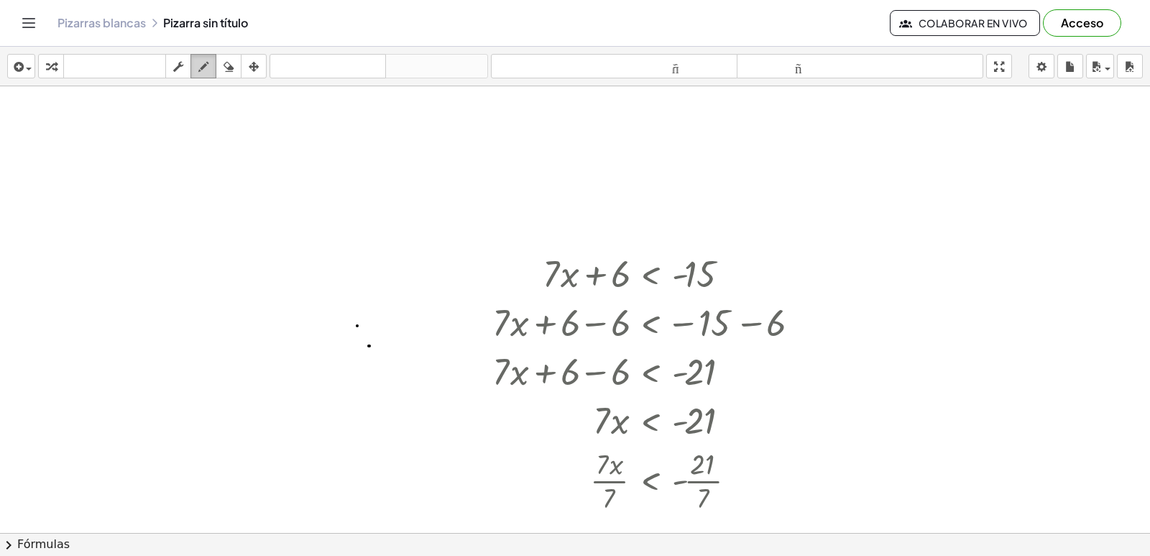
click at [204, 69] on icon "button" at bounding box center [203, 66] width 10 height 17
click at [51, 60] on icon "button" at bounding box center [51, 66] width 10 height 17
click at [142, 178] on div at bounding box center [575, 493] width 1150 height 958
click at [229, 265] on div at bounding box center [575, 493] width 1150 height 958
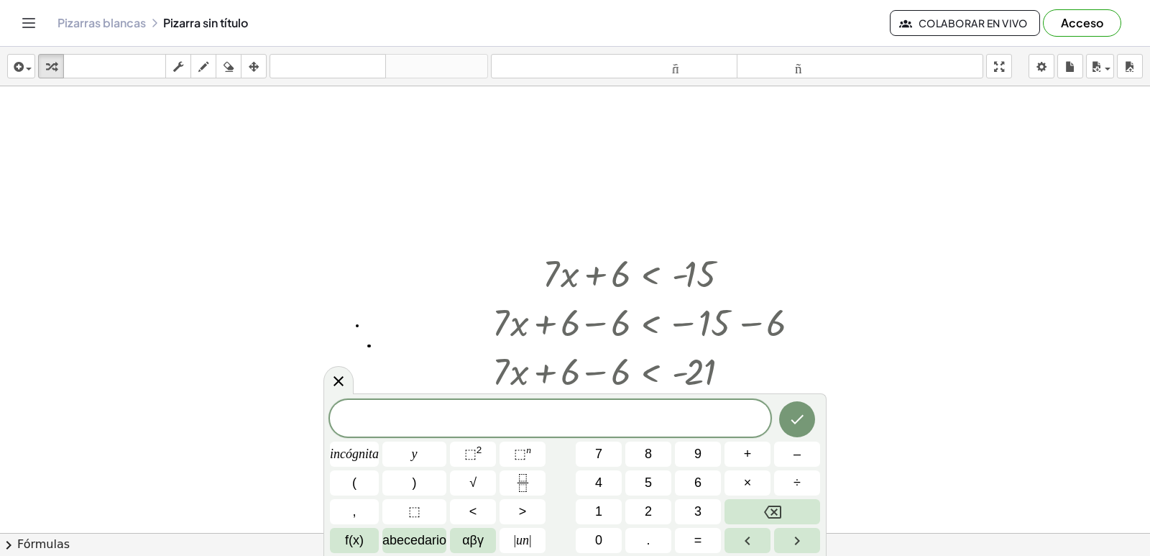
click at [314, 337] on div at bounding box center [575, 493] width 1150 height 958
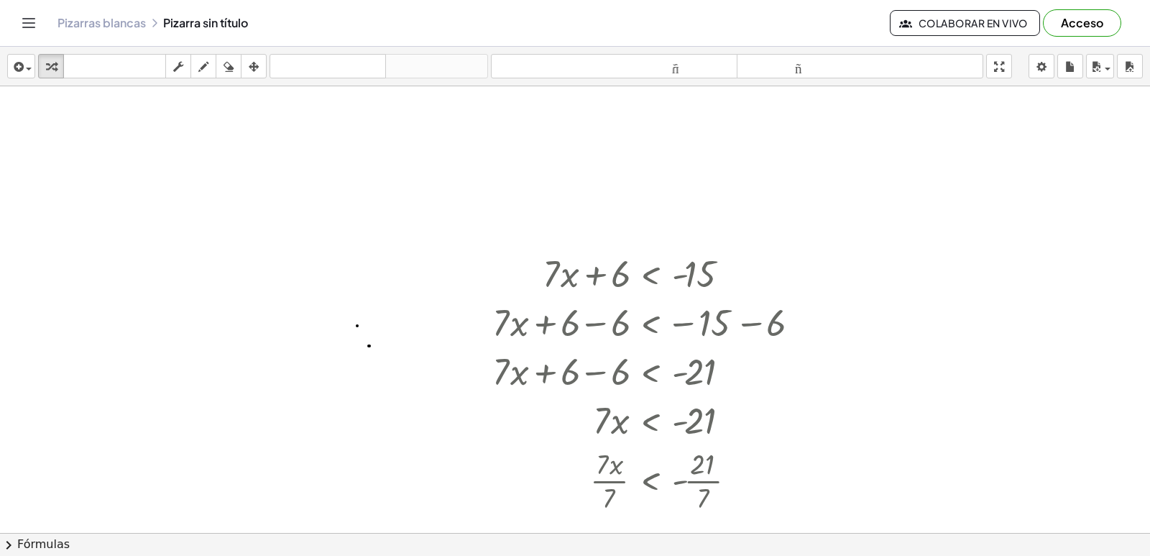
drag, startPoint x: 263, startPoint y: 282, endPoint x: 287, endPoint y: 300, distance: 29.8
click at [283, 298] on div at bounding box center [575, 493] width 1150 height 958
click at [287, 300] on div at bounding box center [575, 493] width 1150 height 958
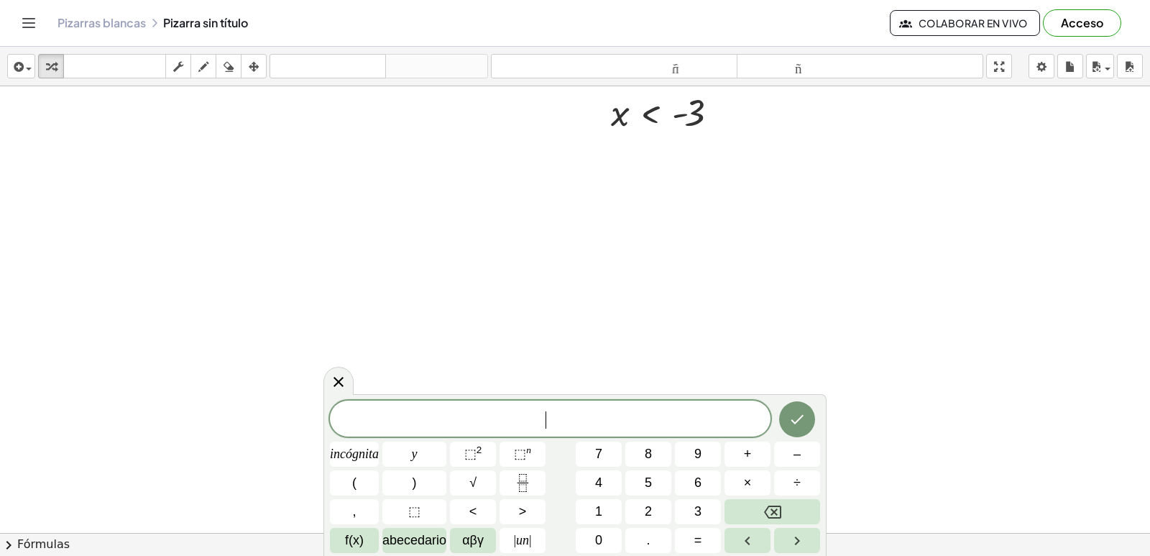
scroll to position [655, 0]
click at [797, 457] on font "–" at bounding box center [797, 453] width 7 height 14
click at [649, 504] on font "2" at bounding box center [648, 511] width 7 height 14
click at [351, 459] on font "incógnita" at bounding box center [354, 453] width 49 height 14
click at [754, 459] on button "+" at bounding box center [748, 453] width 46 height 25
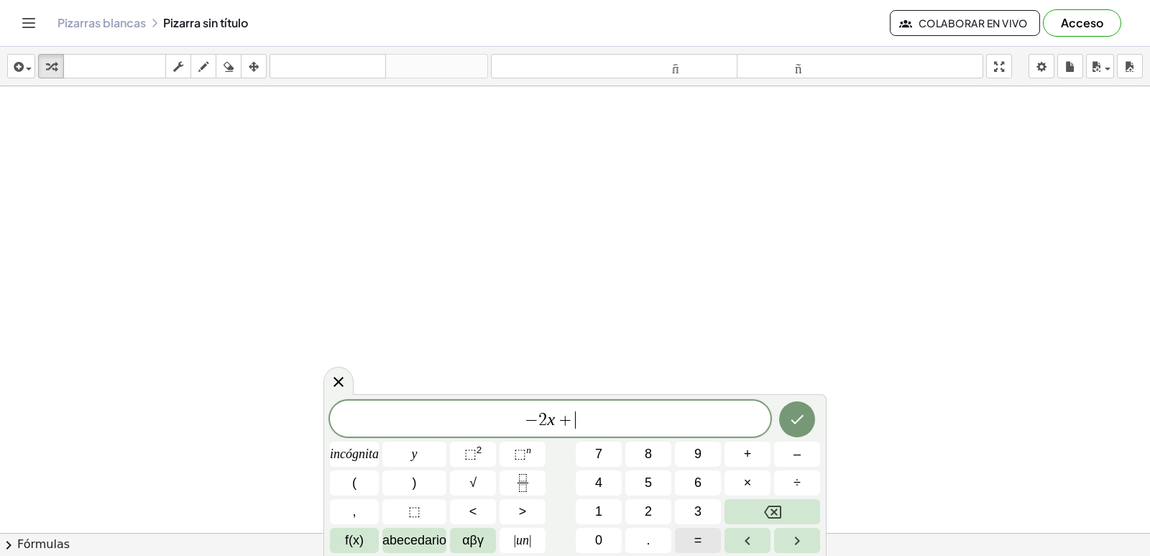
click at [707, 456] on button "9" at bounding box center [698, 453] width 46 height 25
click at [471, 510] on font "<" at bounding box center [473, 511] width 8 height 14
click at [763, 516] on button "Retroceso" at bounding box center [773, 511] width 96 height 25
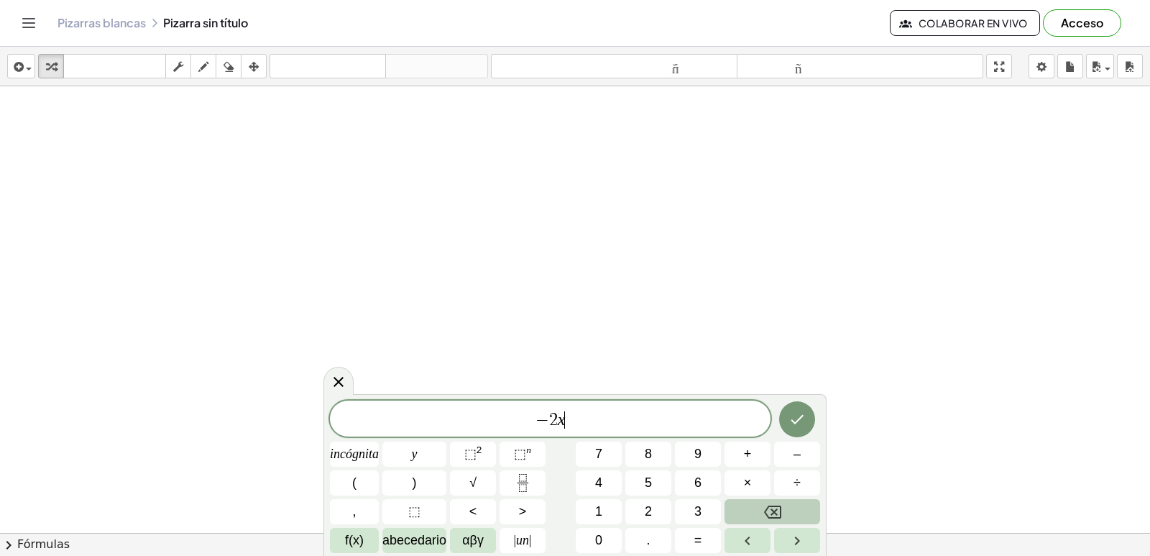
click at [763, 516] on button "Retroceso" at bounding box center [773, 511] width 96 height 25
click at [786, 452] on button "–" at bounding box center [797, 453] width 46 height 25
click at [603, 446] on button "7" at bounding box center [599, 453] width 46 height 25
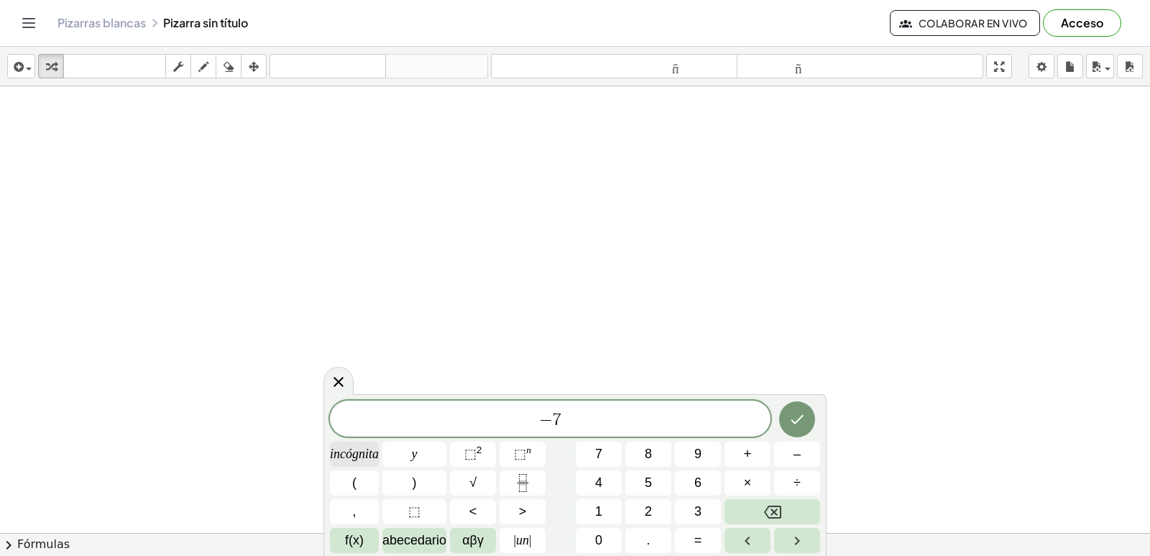
click at [359, 457] on font "incógnita" at bounding box center [354, 453] width 49 height 14
click at [794, 460] on font "–" at bounding box center [797, 453] width 7 height 14
click at [614, 505] on button "1" at bounding box center [599, 511] width 46 height 25
click at [656, 503] on button "2" at bounding box center [648, 511] width 46 height 25
click at [367, 546] on button "f(x)" at bounding box center [354, 540] width 49 height 25
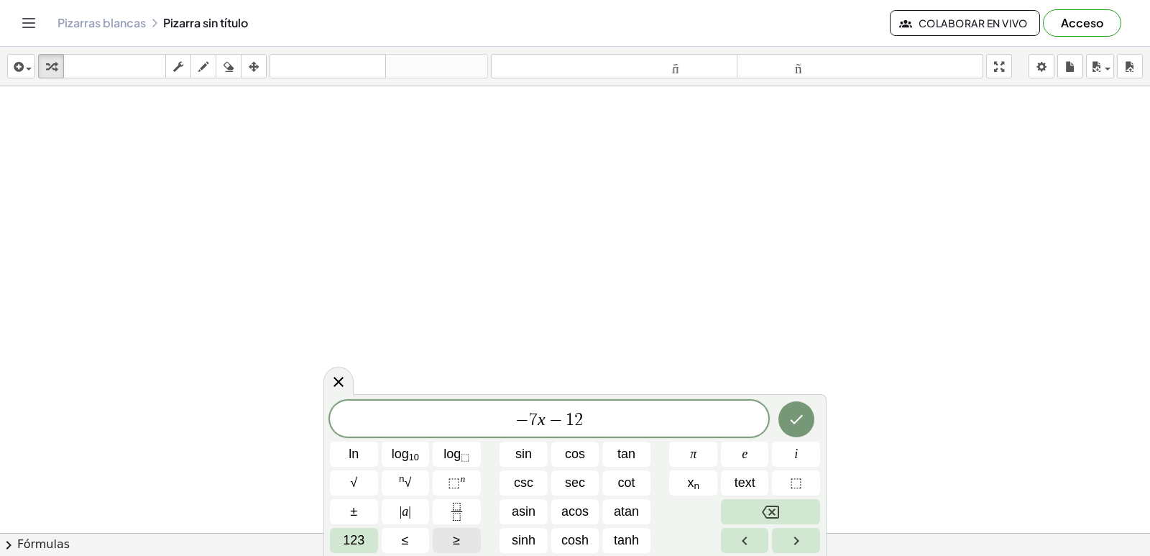
click at [437, 536] on button "≥" at bounding box center [457, 540] width 48 height 25
click at [352, 540] on span "123" at bounding box center [354, 540] width 22 height 19
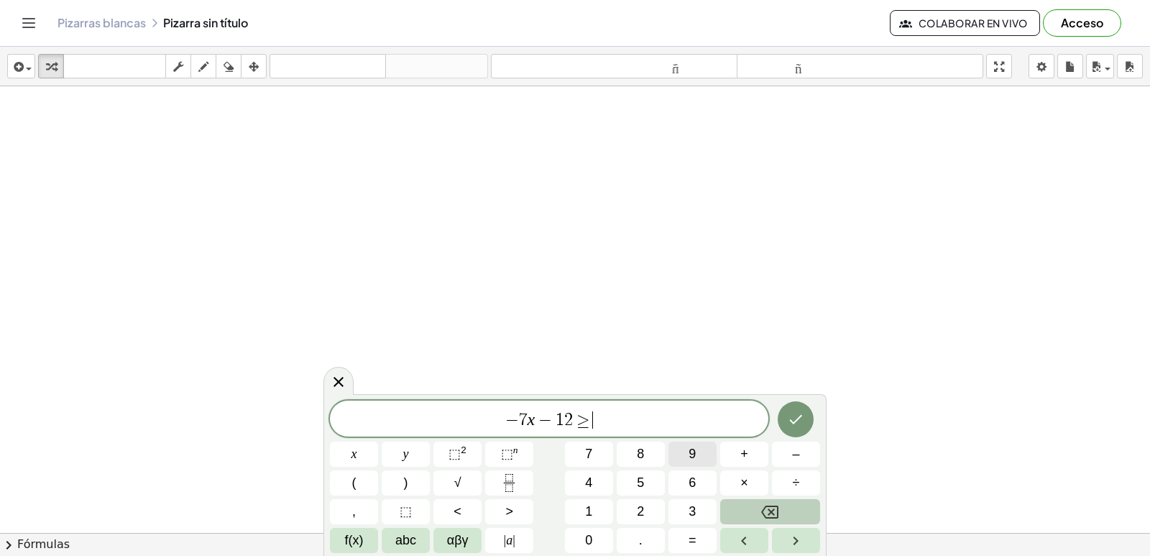
click at [689, 448] on span "9" at bounding box center [692, 453] width 7 height 19
click at [792, 413] on icon "Done" at bounding box center [795, 418] width 17 height 17
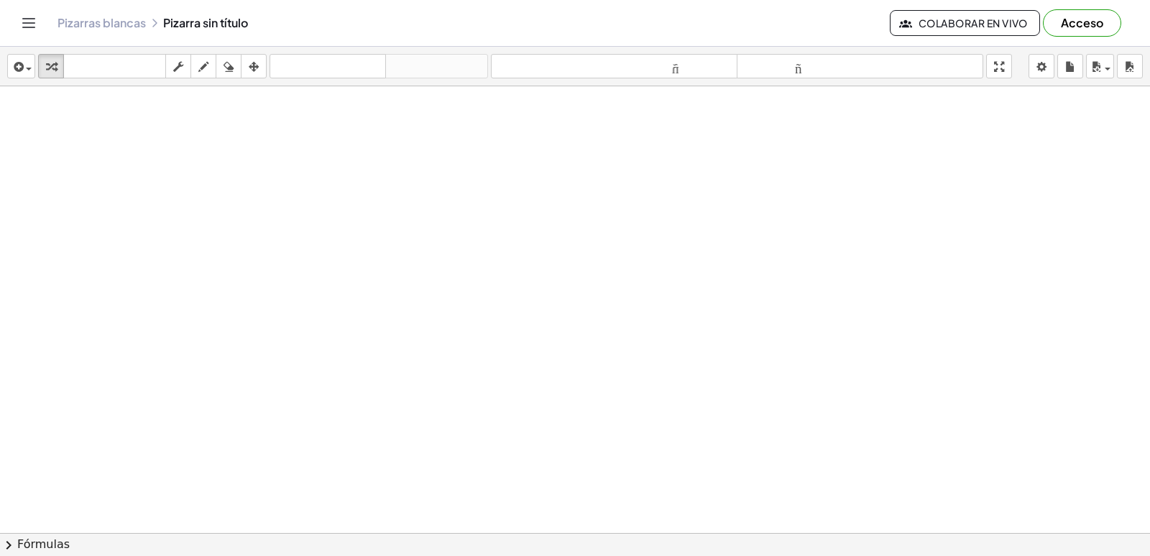
scroll to position [734, 0]
click at [648, 396] on div at bounding box center [575, 21] width 1150 height 1339
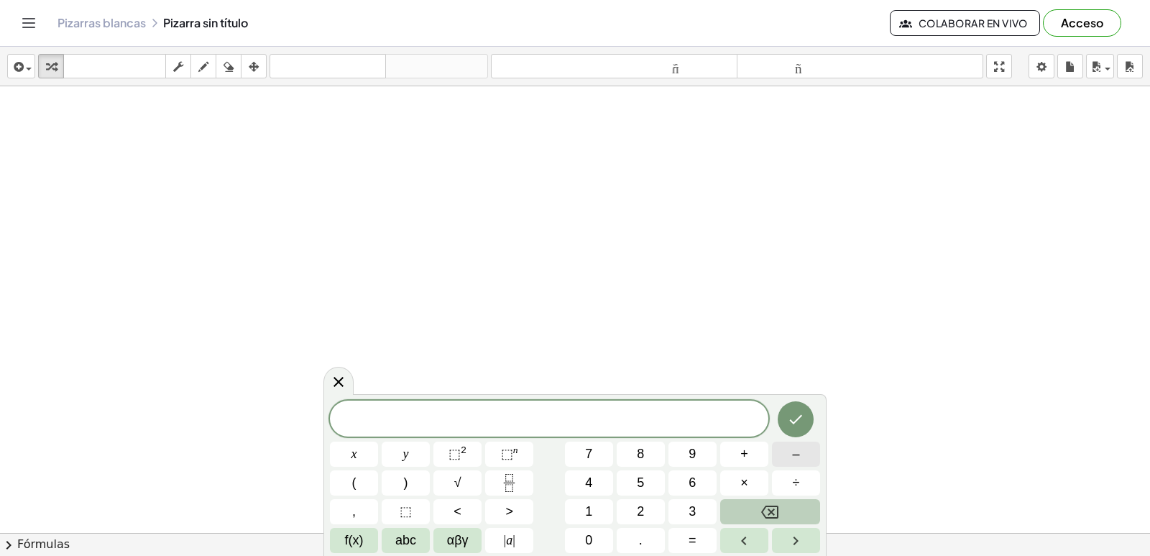
click at [779, 446] on button "–" at bounding box center [796, 453] width 48 height 25
click at [595, 456] on button "7" at bounding box center [589, 453] width 48 height 25
click at [346, 453] on button "x" at bounding box center [354, 453] width 48 height 25
click at [353, 551] on button "f(x)" at bounding box center [354, 540] width 48 height 25
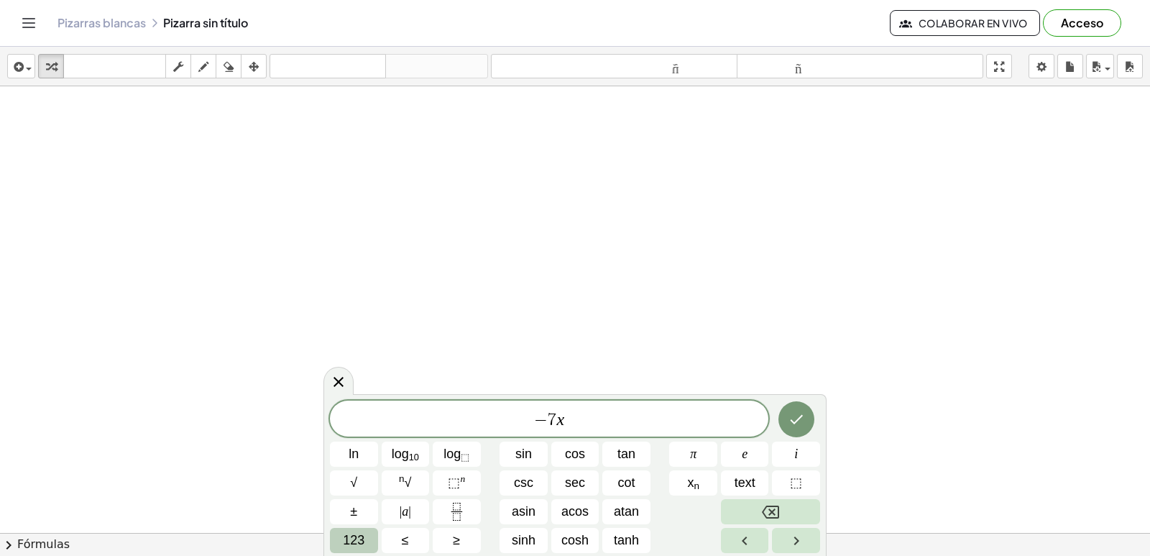
click at [356, 543] on span "123" at bounding box center [354, 540] width 22 height 19
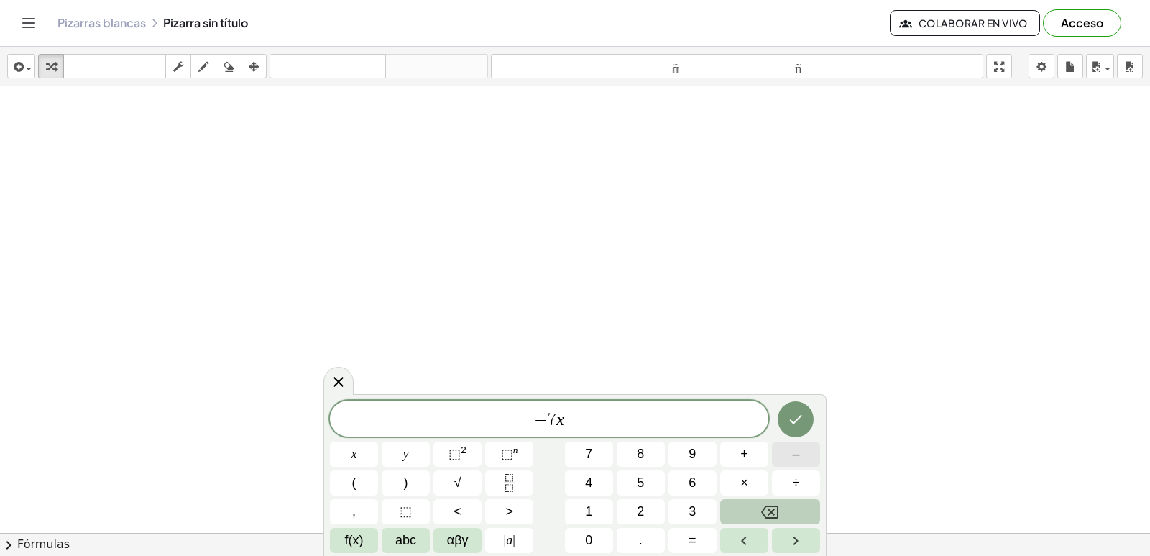
click at [805, 457] on button "–" at bounding box center [796, 453] width 48 height 25
click at [595, 508] on button "1" at bounding box center [589, 511] width 48 height 25
click at [628, 506] on button "2" at bounding box center [641, 511] width 48 height 25
click at [334, 536] on button "f(x)" at bounding box center [354, 540] width 48 height 25
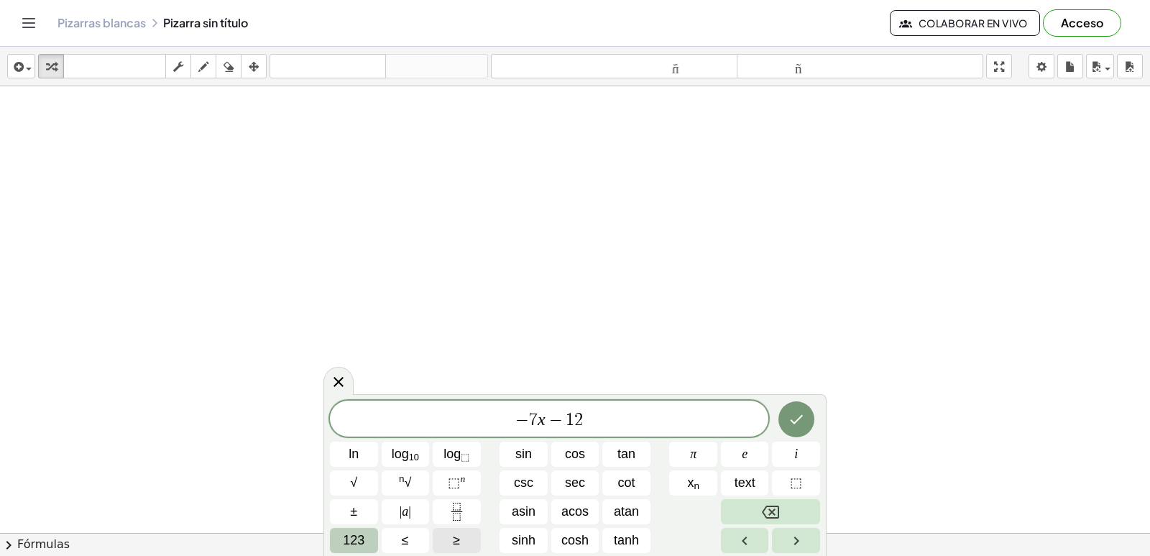
click at [447, 541] on button "≥" at bounding box center [457, 540] width 48 height 25
click at [349, 541] on span "123" at bounding box center [354, 540] width 22 height 19
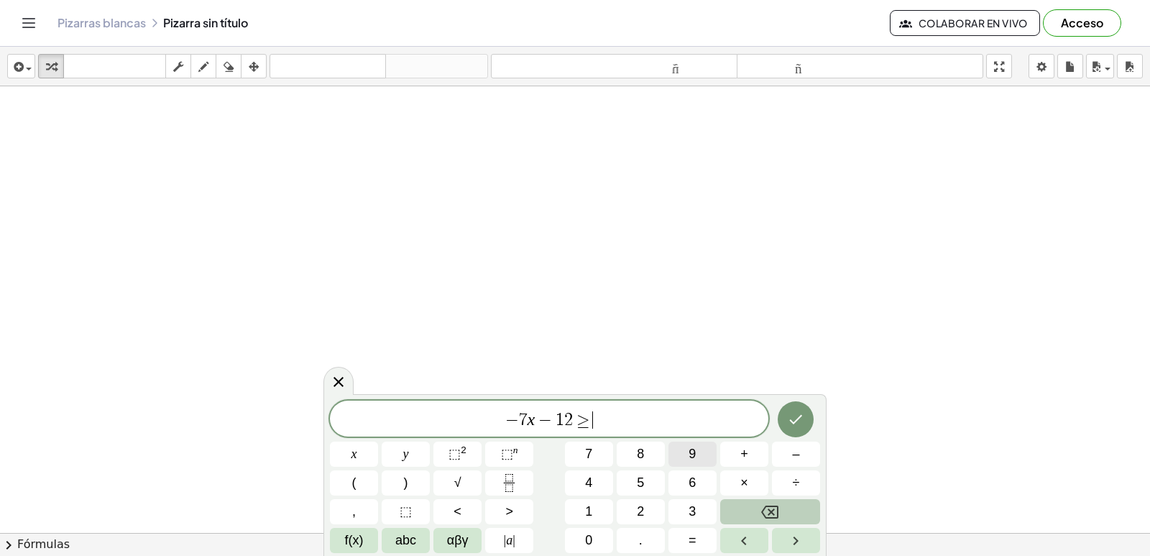
click at [697, 449] on button "9" at bounding box center [693, 453] width 48 height 25
click at [798, 416] on icon "Done" at bounding box center [795, 418] width 17 height 17
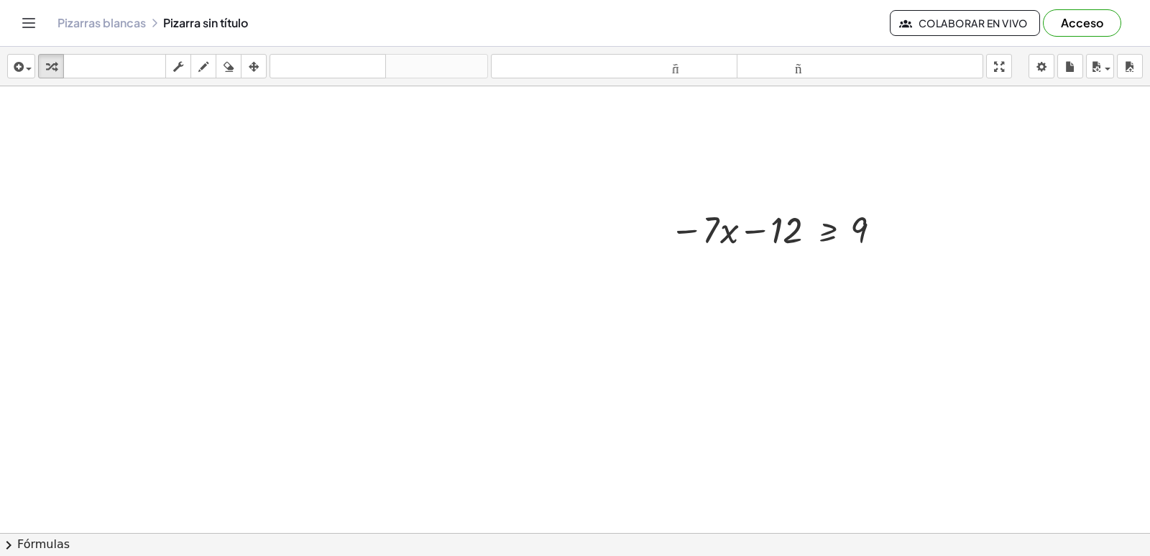
scroll to position [965, 0]
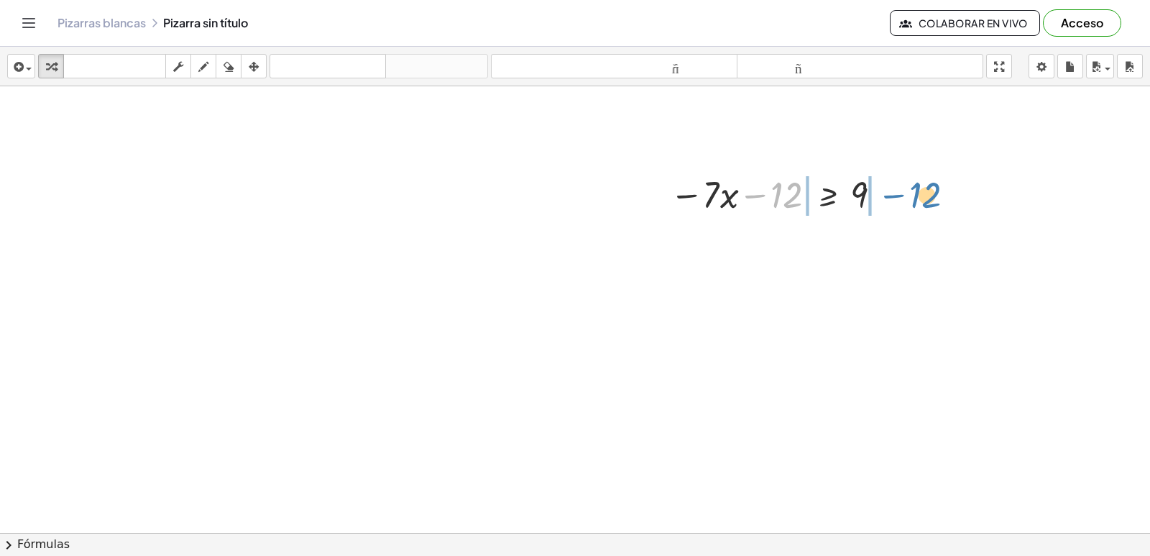
drag, startPoint x: 782, startPoint y: 193, endPoint x: 921, endPoint y: 193, distance: 138.7
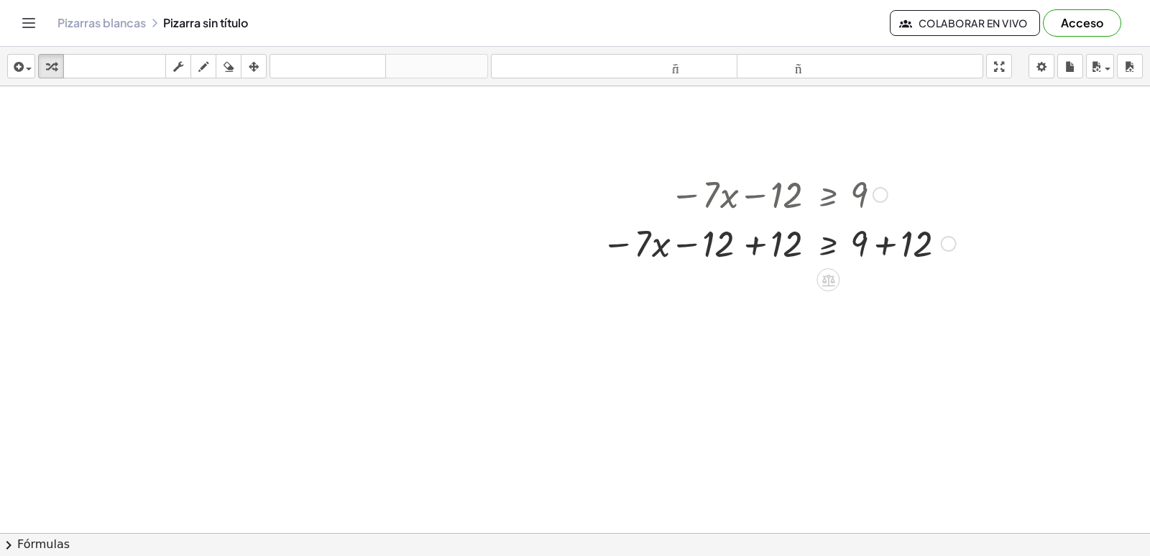
drag, startPoint x: 883, startPoint y: 242, endPoint x: 877, endPoint y: 248, distance: 8.7
click at [879, 247] on div at bounding box center [779, 242] width 369 height 49
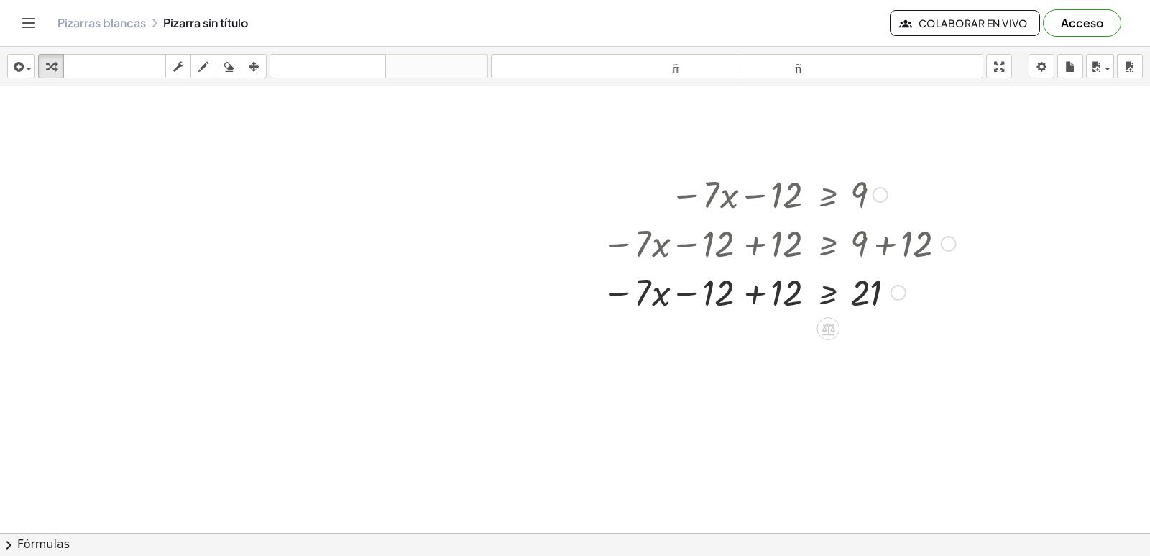
click at [743, 293] on div at bounding box center [779, 291] width 369 height 49
drag, startPoint x: 781, startPoint y: 296, endPoint x: 869, endPoint y: 326, distance: 93.2
click at [869, 326] on div "+ · 7 · x + 6 < - 15 + · 7 · x + 6 − 6 < − 15 − 6 + · 7 · x + 6 − 6 < - 21 + · …" at bounding box center [575, 14] width 1150 height 1786
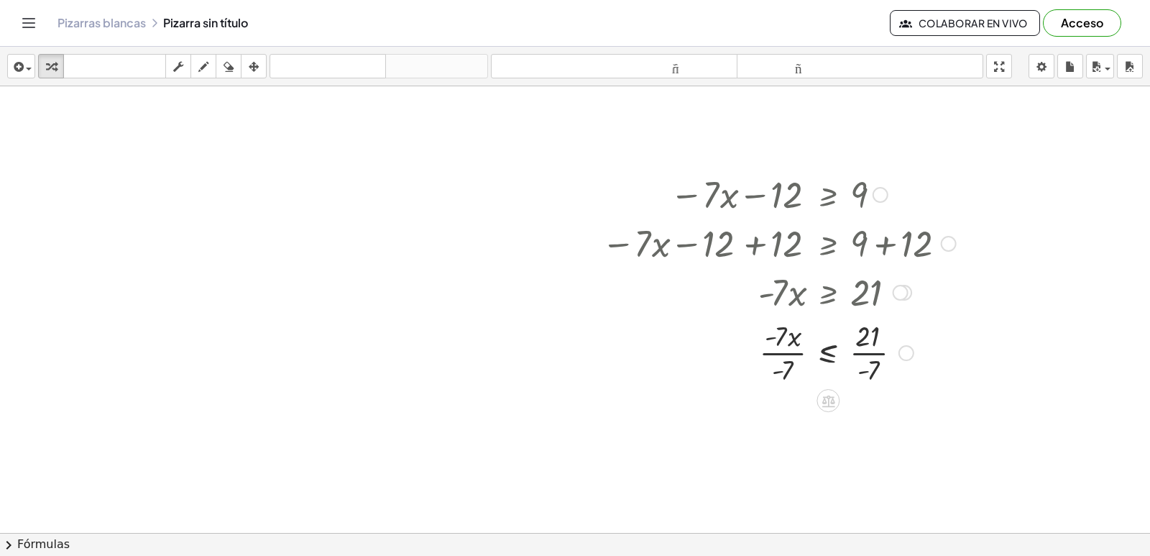
click at [871, 352] on div at bounding box center [779, 352] width 369 height 72
click at [796, 426] on div at bounding box center [779, 423] width 369 height 72
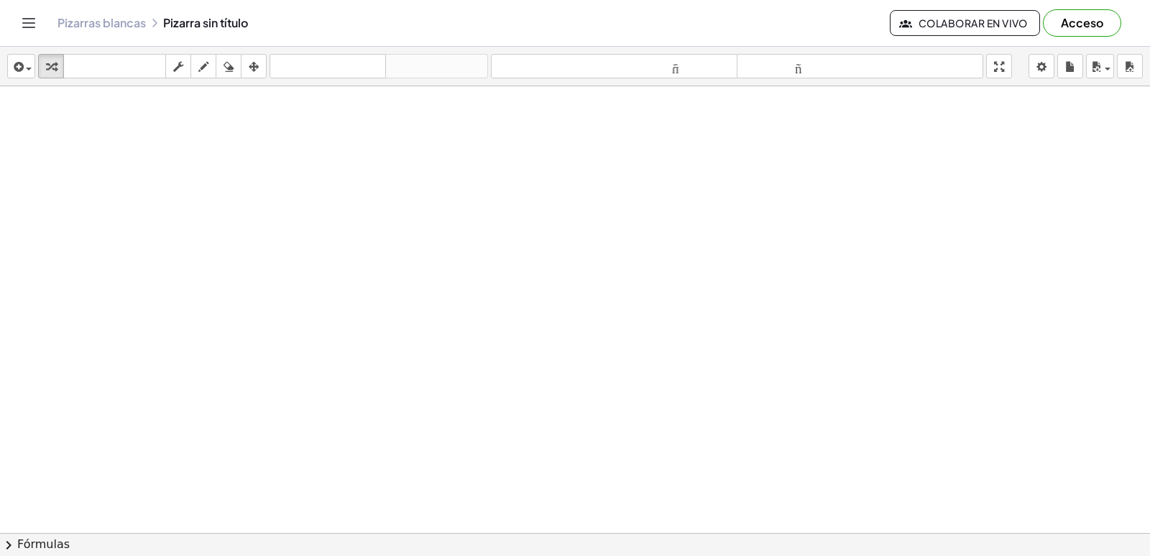
scroll to position [1339, 0]
click at [62, 60] on button "transformar" at bounding box center [51, 66] width 26 height 24
